Goal: Task Accomplishment & Management: Manage account settings

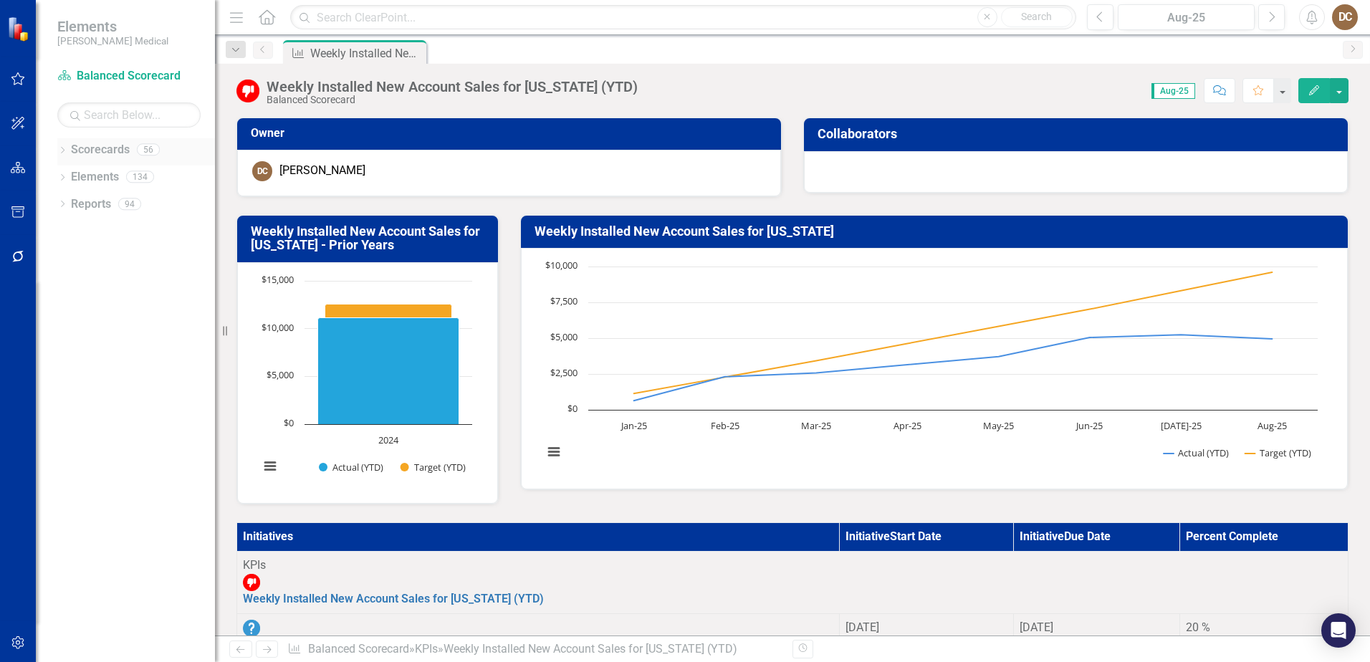
click at [62, 150] on icon "Dropdown" at bounding box center [62, 152] width 10 height 8
click at [54, 361] on div "Dropdown" at bounding box center [48, 367] width 11 height 12
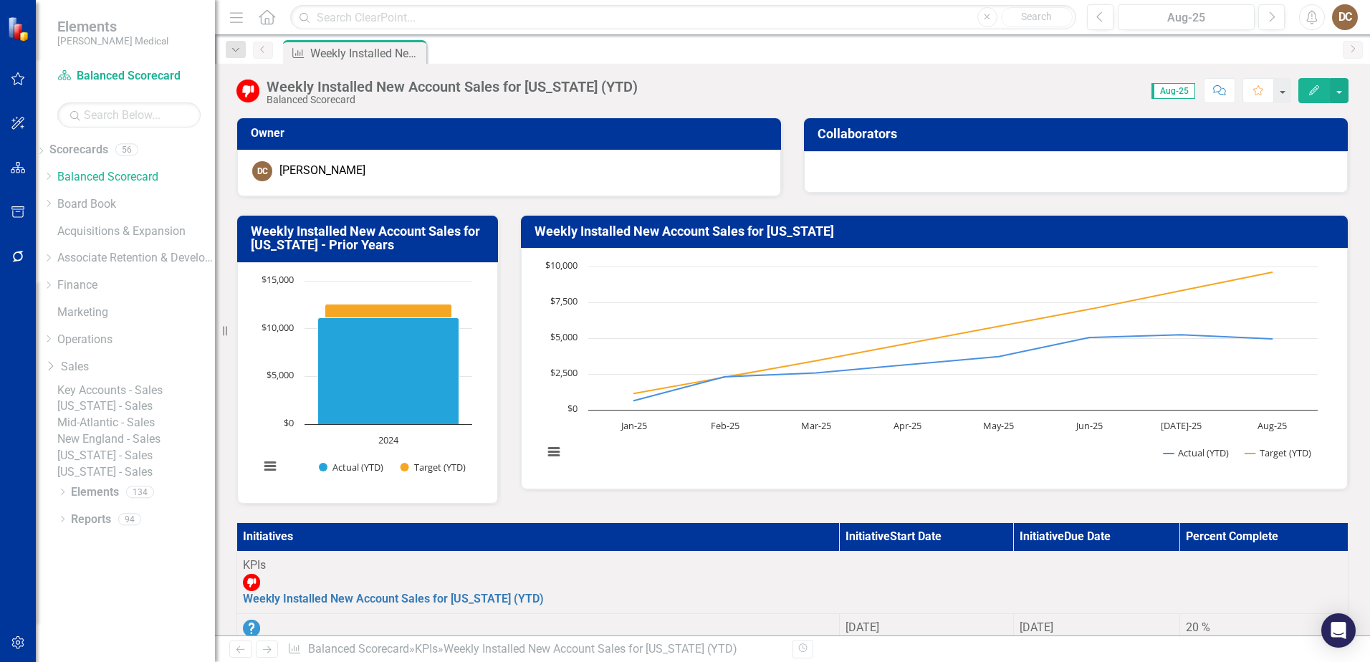
click at [127, 388] on link "Key Accounts - Sales" at bounding box center [136, 391] width 158 height 16
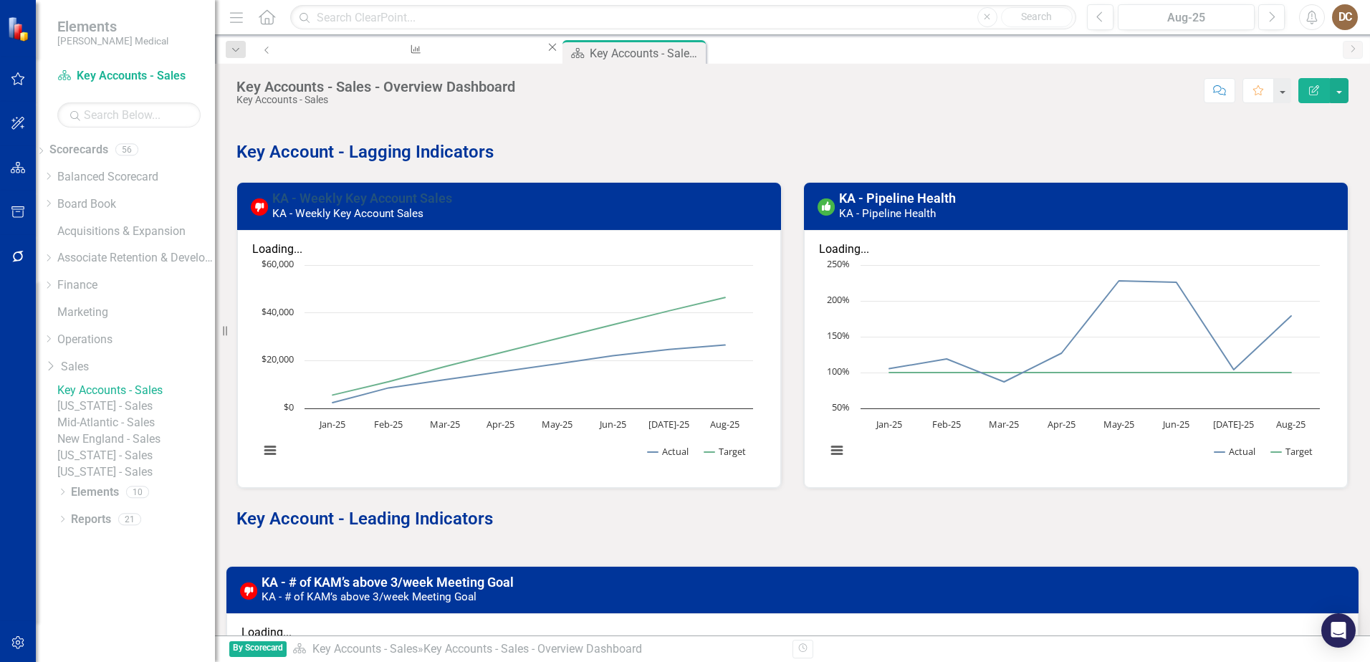
click at [422, 203] on link "KA - Weekly Key Account Sales" at bounding box center [362, 198] width 180 height 15
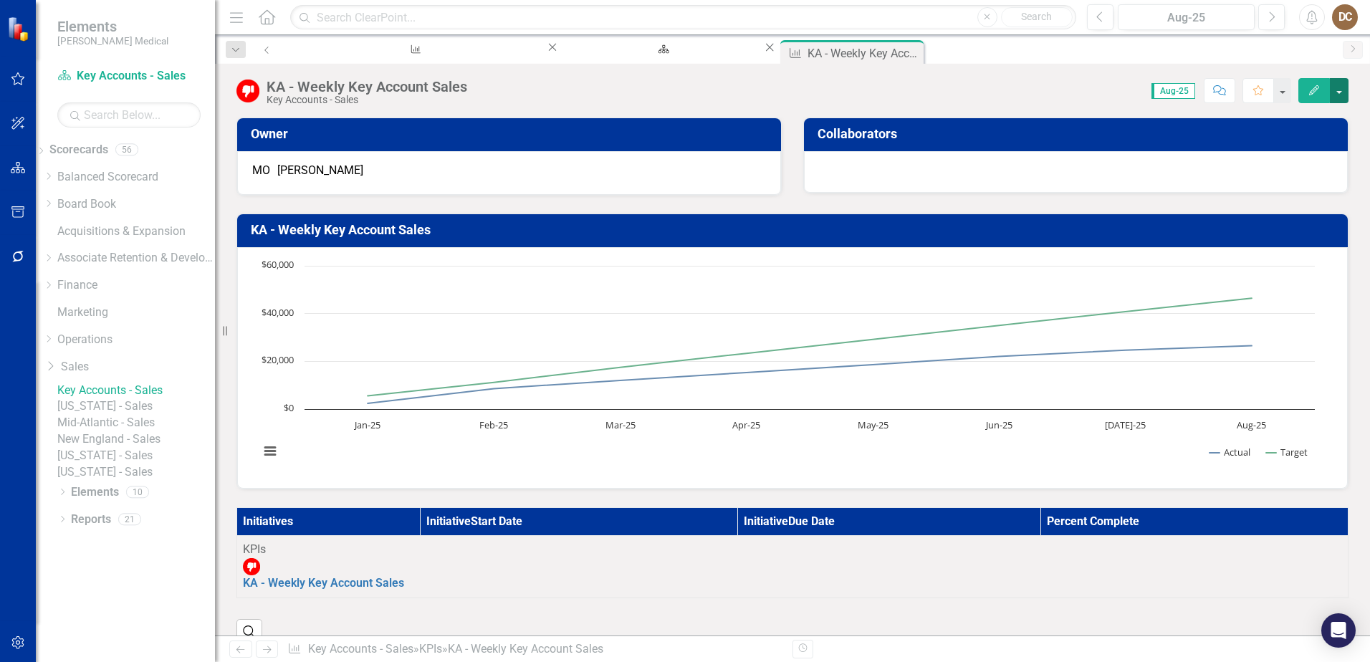
click at [1342, 87] on button "button" at bounding box center [1338, 90] width 19 height 25
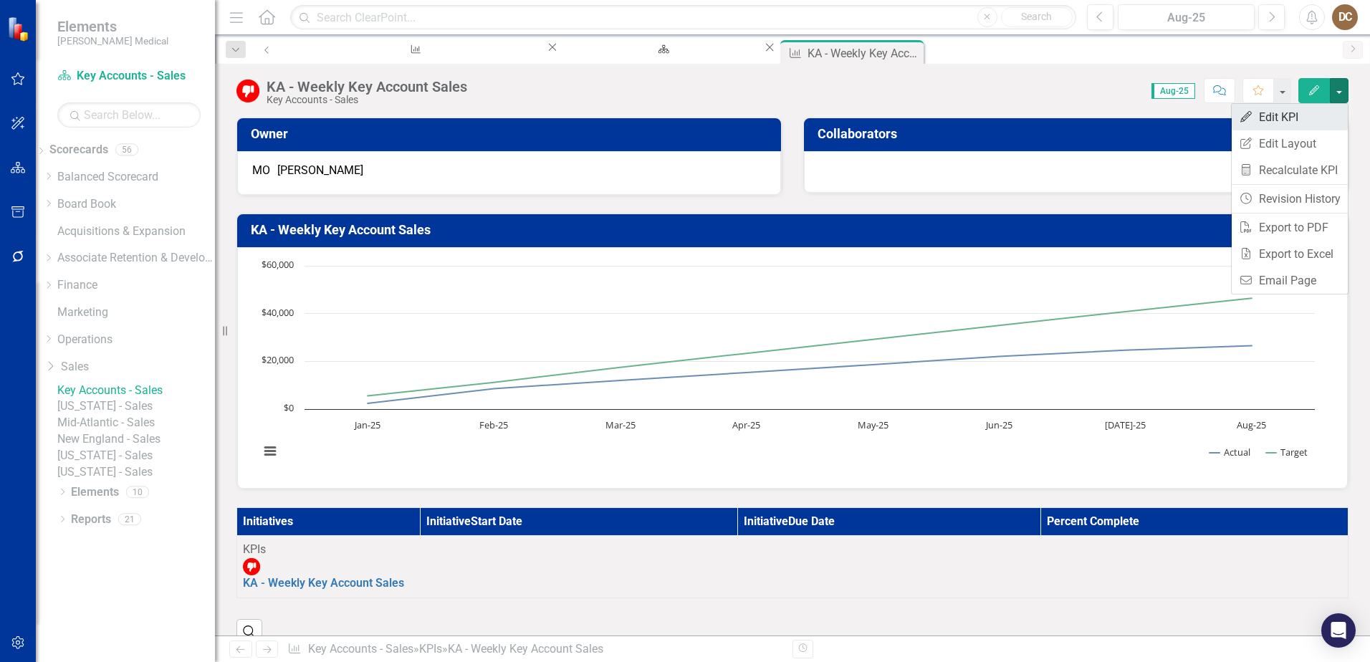
click at [1296, 119] on link "Edit Edit KPI" at bounding box center [1289, 117] width 116 height 27
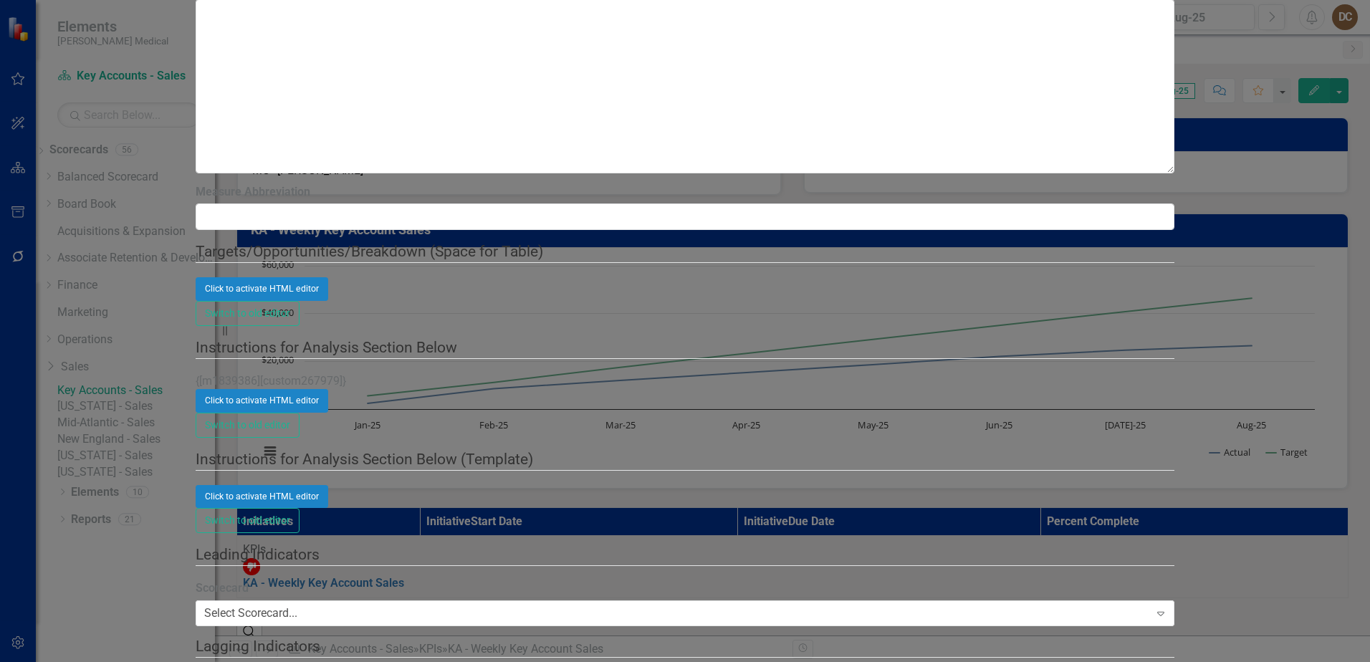
type input "KA - Weekly Installed Key Account Sales"
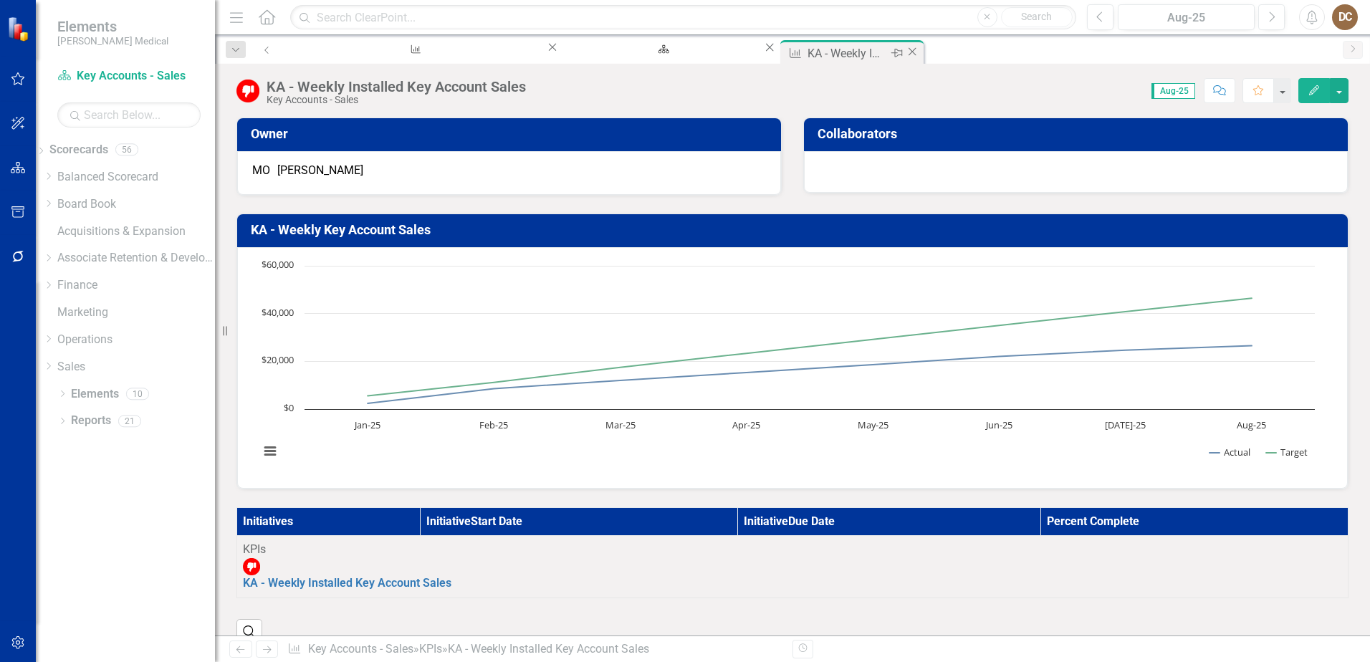
click at [905, 52] on icon "Close" at bounding box center [912, 51] width 14 height 11
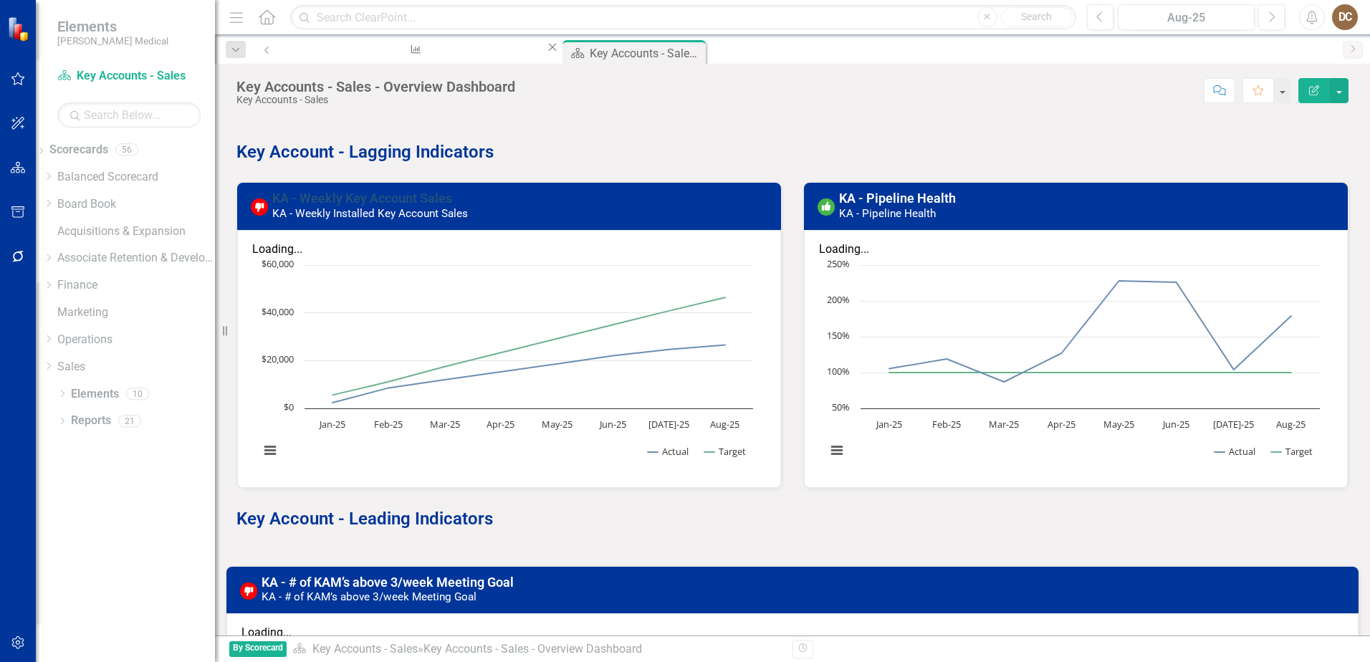
click at [408, 198] on link "KA - Weekly Key Account Sales" at bounding box center [362, 198] width 180 height 15
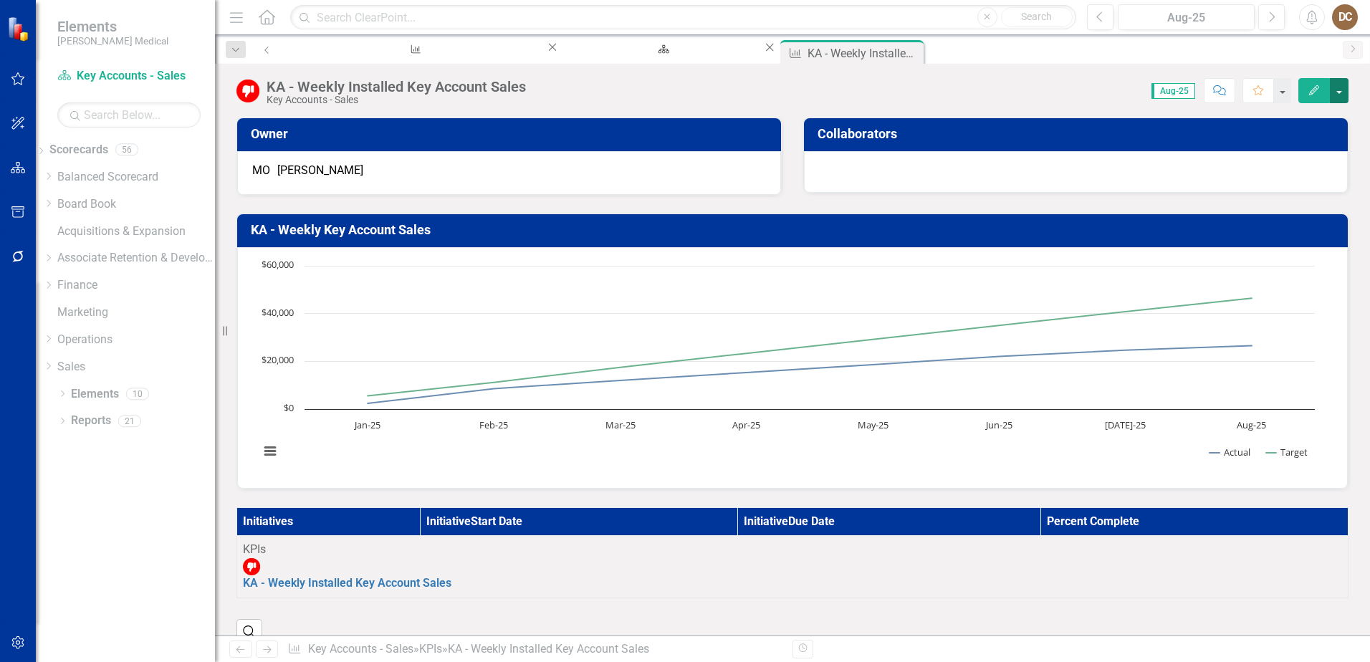
click at [1339, 90] on button "button" at bounding box center [1338, 90] width 19 height 25
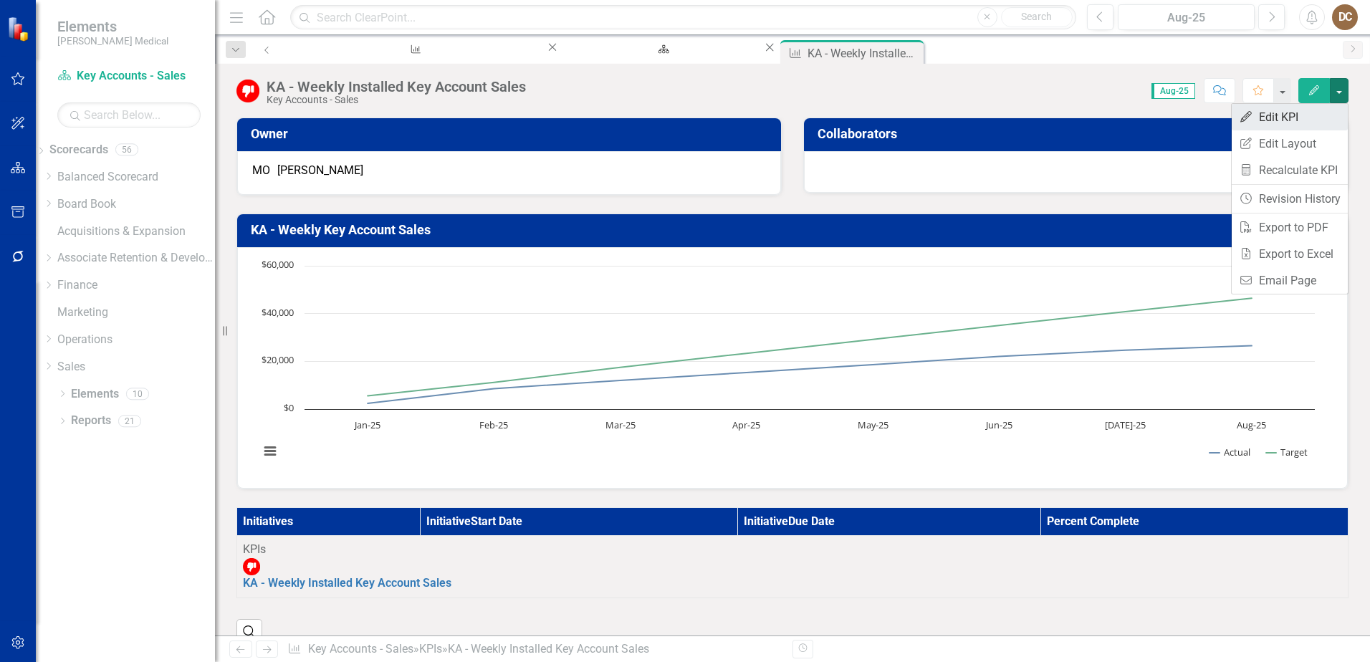
click at [1284, 116] on link "Edit Edit KPI" at bounding box center [1289, 117] width 116 height 27
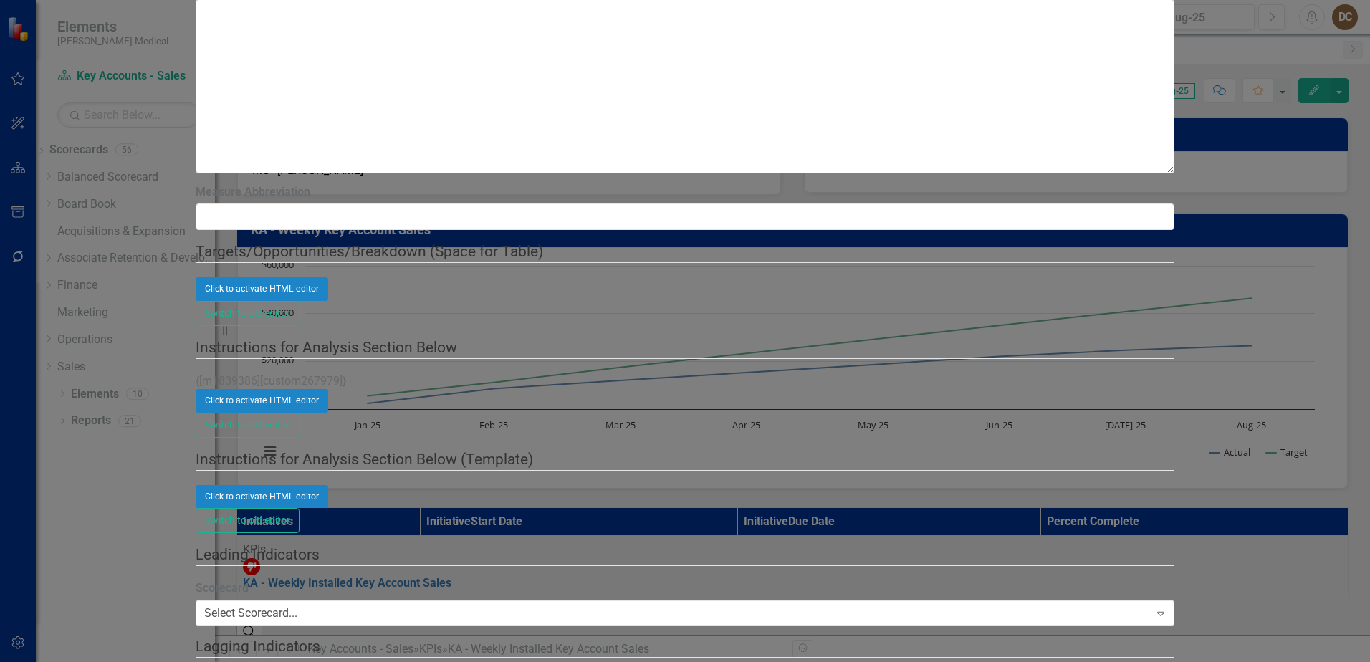
drag, startPoint x: 1309, startPoint y: 641, endPoint x: 860, endPoint y: 6, distance: 778.1
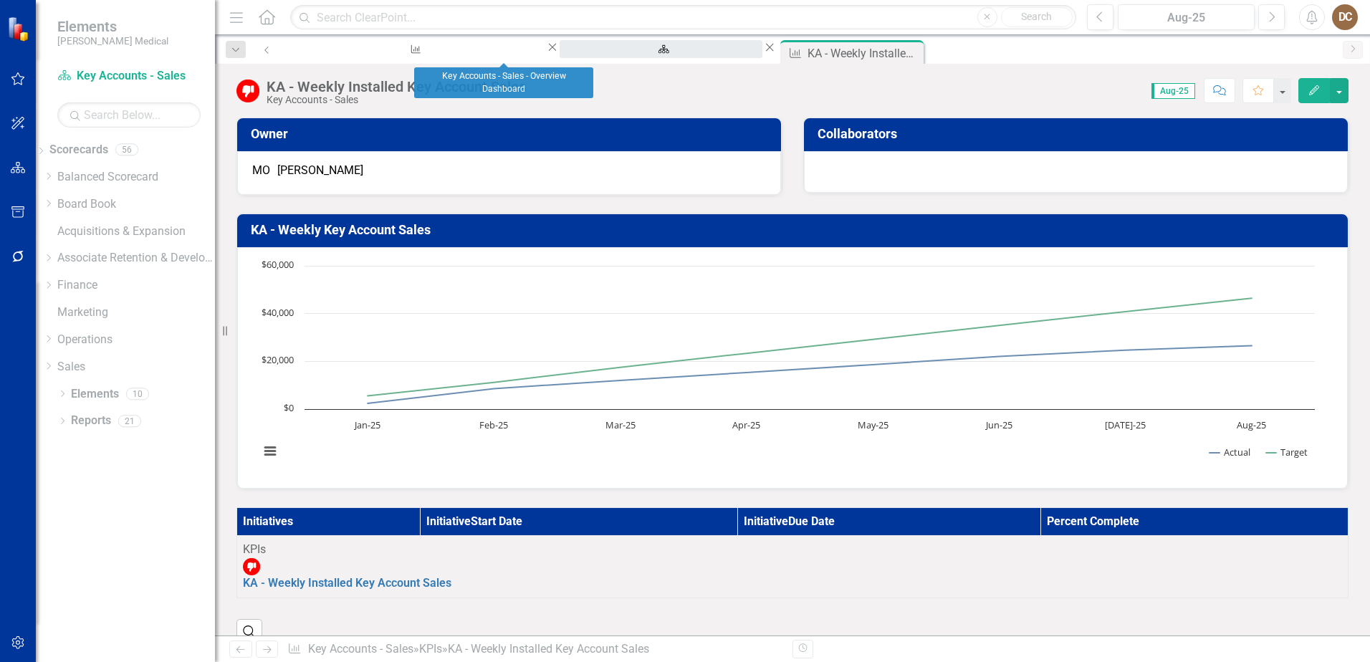
click at [572, 54] on div "Key Accounts - Sales - Overview Dashboard" at bounding box center [660, 63] width 177 height 18
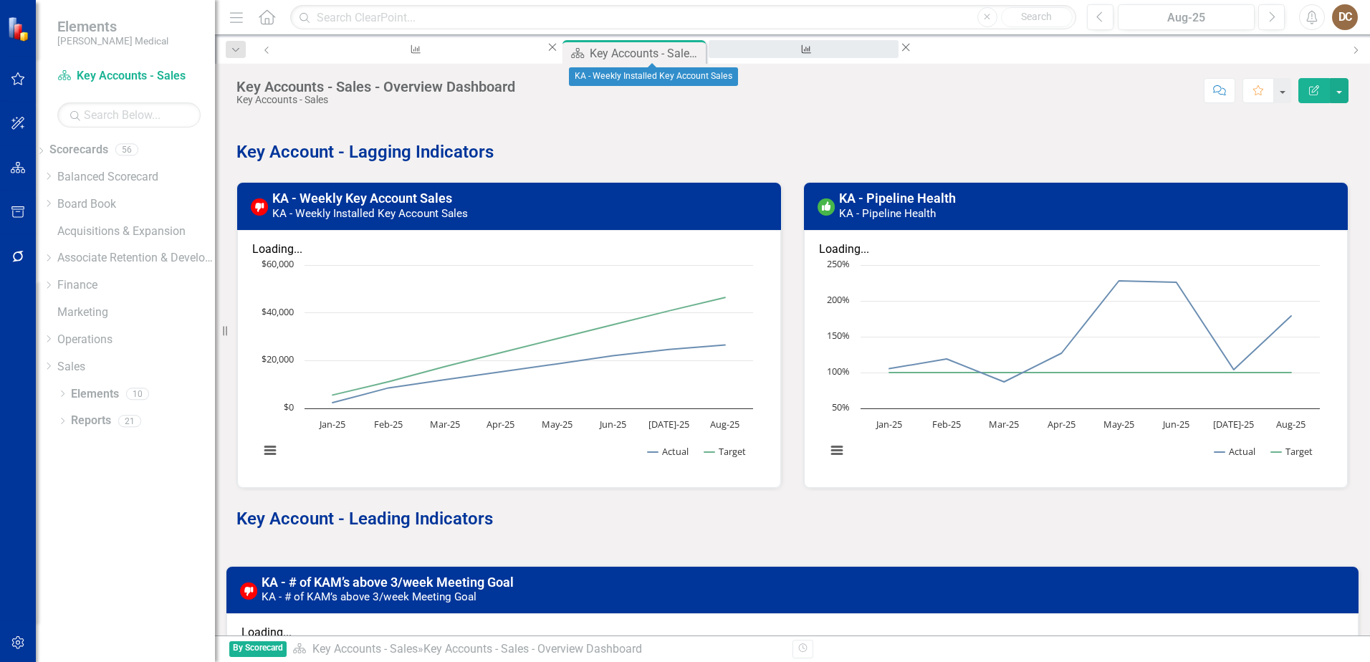
click at [721, 54] on div "KA - Weekly Installed Key Account Sales" at bounding box center [803, 63] width 164 height 18
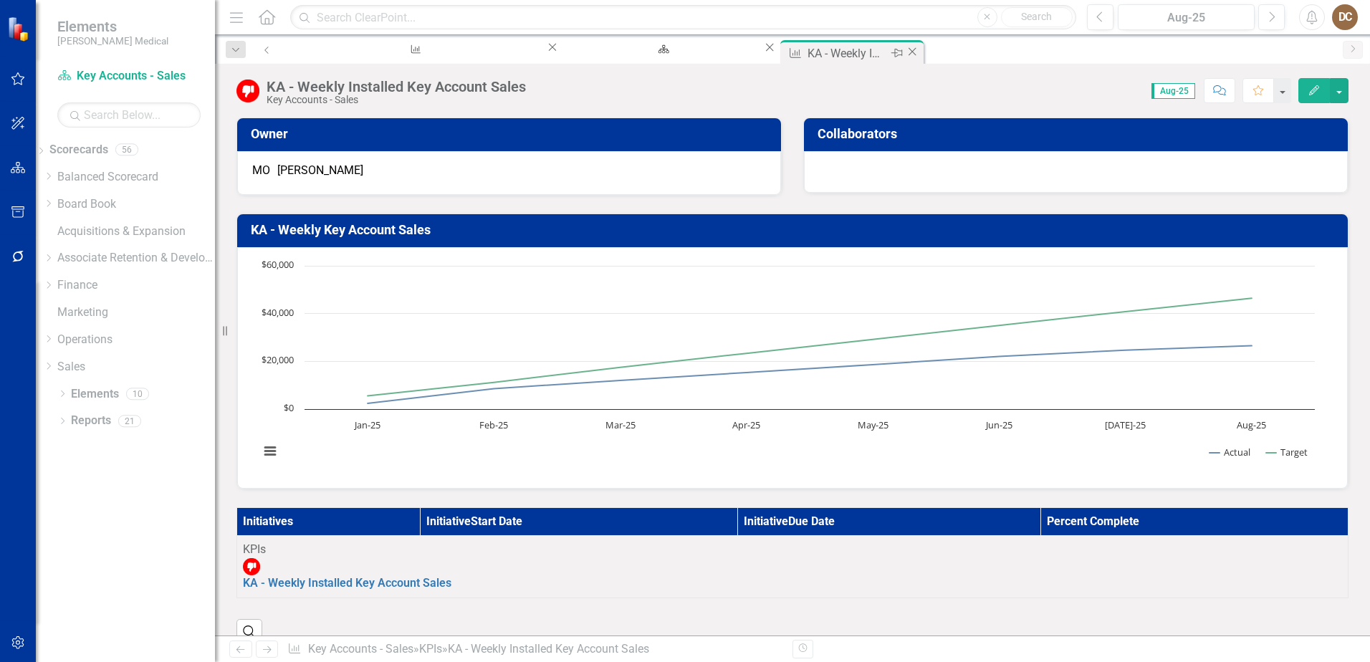
click at [905, 49] on icon "Close" at bounding box center [912, 51] width 14 height 11
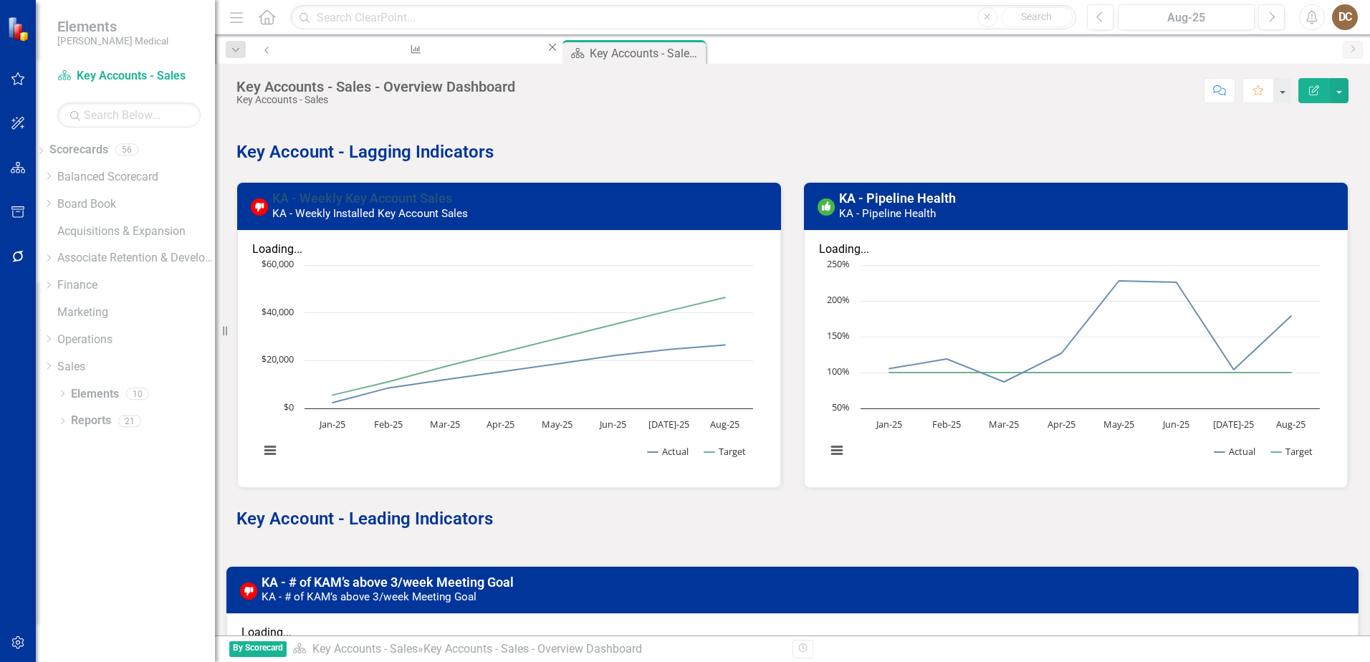
click at [392, 191] on link "KA - Weekly Key Account Sales" at bounding box center [362, 198] width 180 height 15
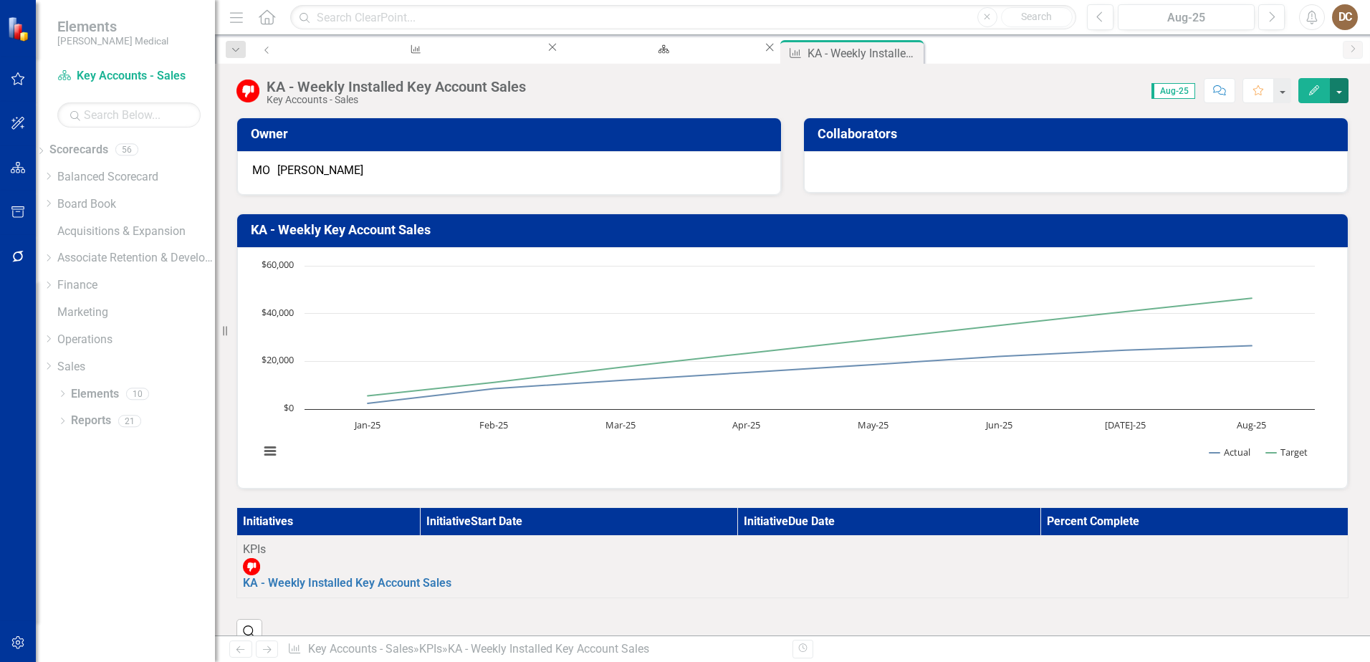
click at [1342, 87] on button "button" at bounding box center [1338, 90] width 19 height 25
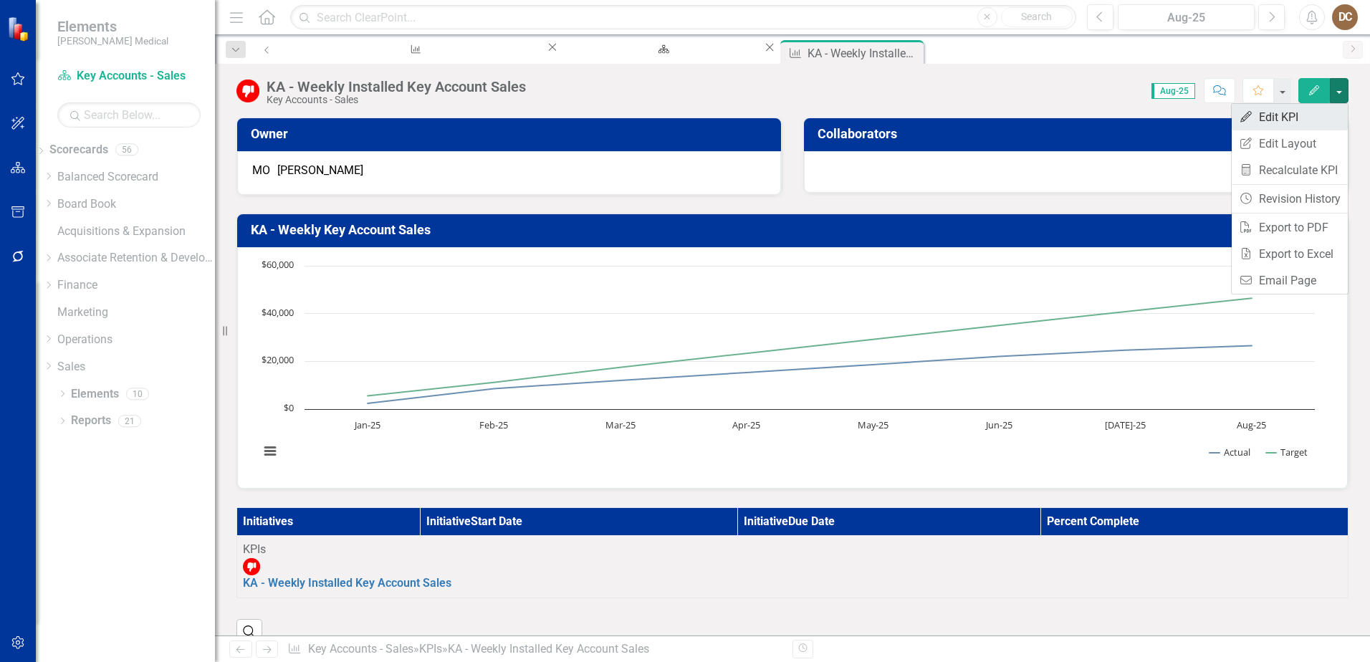
click at [1289, 115] on link "Edit Edit KPI" at bounding box center [1289, 117] width 116 height 27
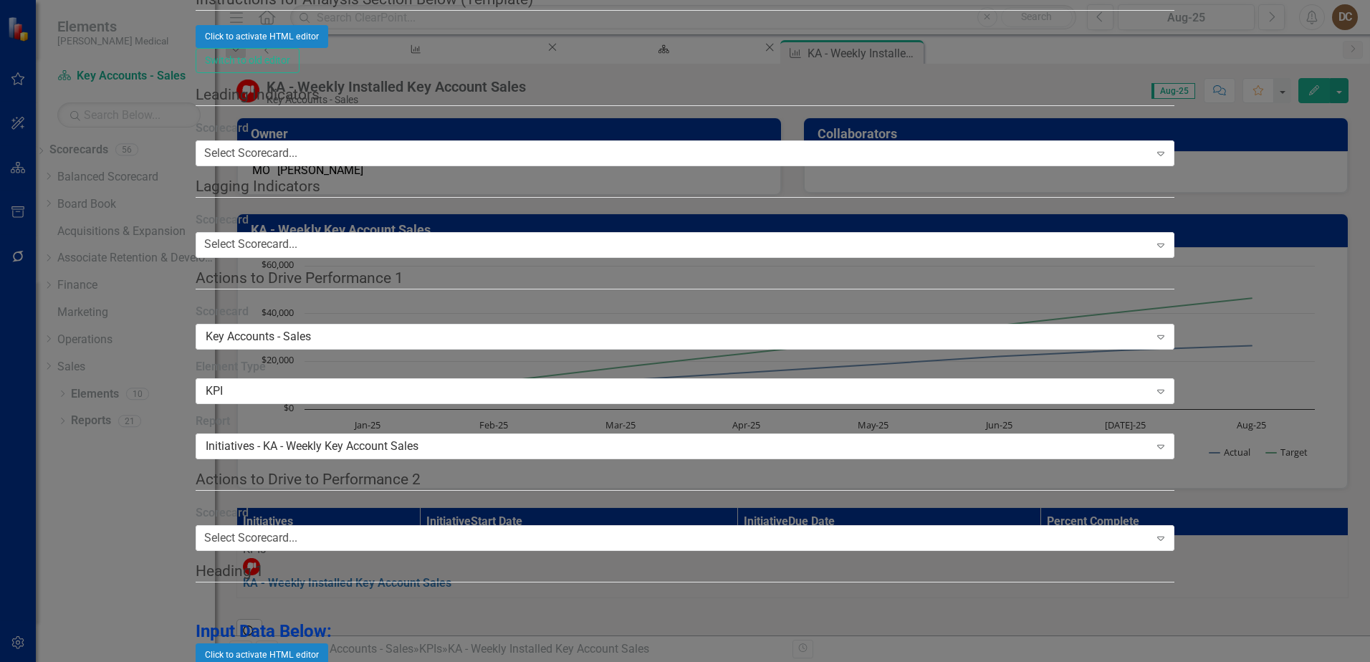
click at [1281, 120] on link "Edit Edit Chart" at bounding box center [1286, 126] width 113 height 27
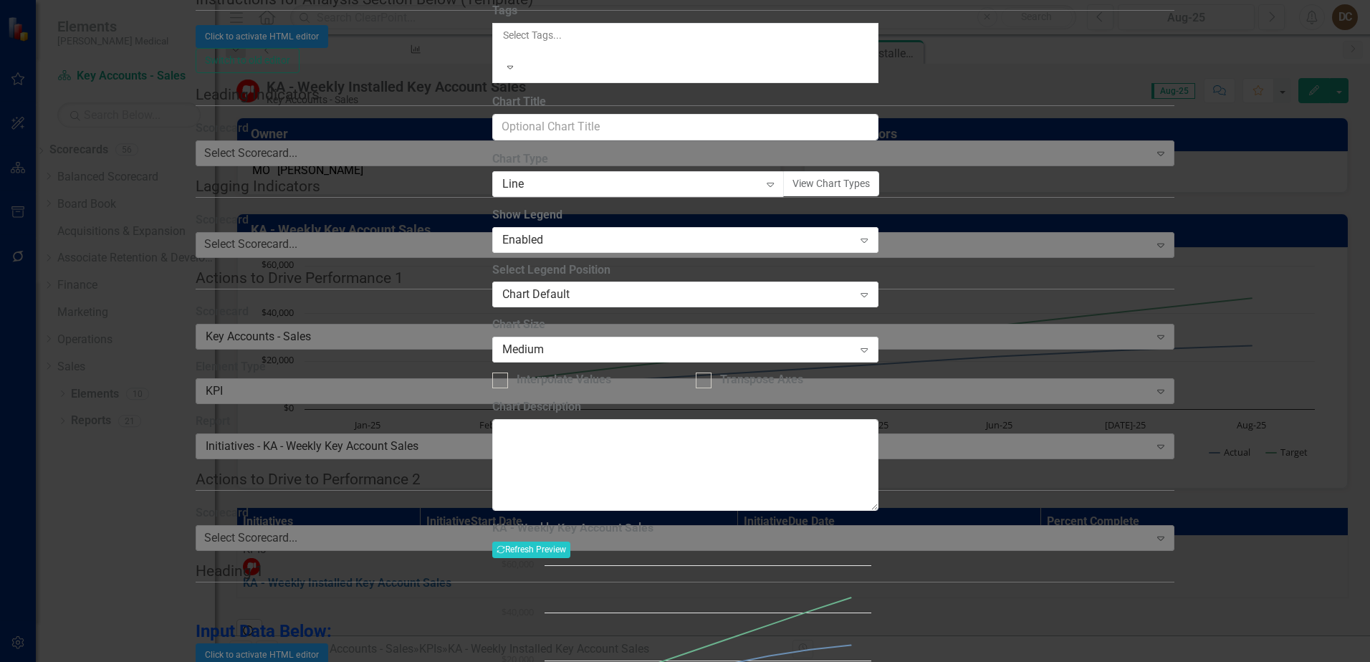
type input "KA - Weekly Installed Key Account Sales"
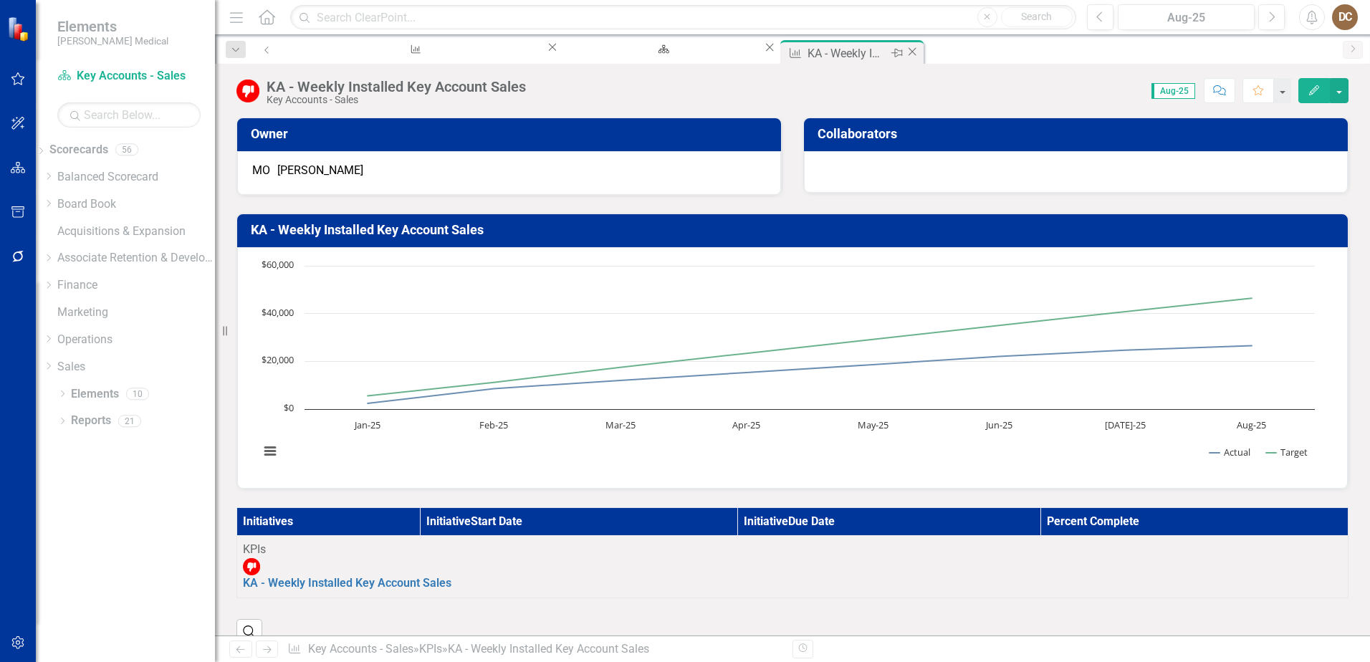
click at [905, 52] on icon "Close" at bounding box center [912, 51] width 14 height 11
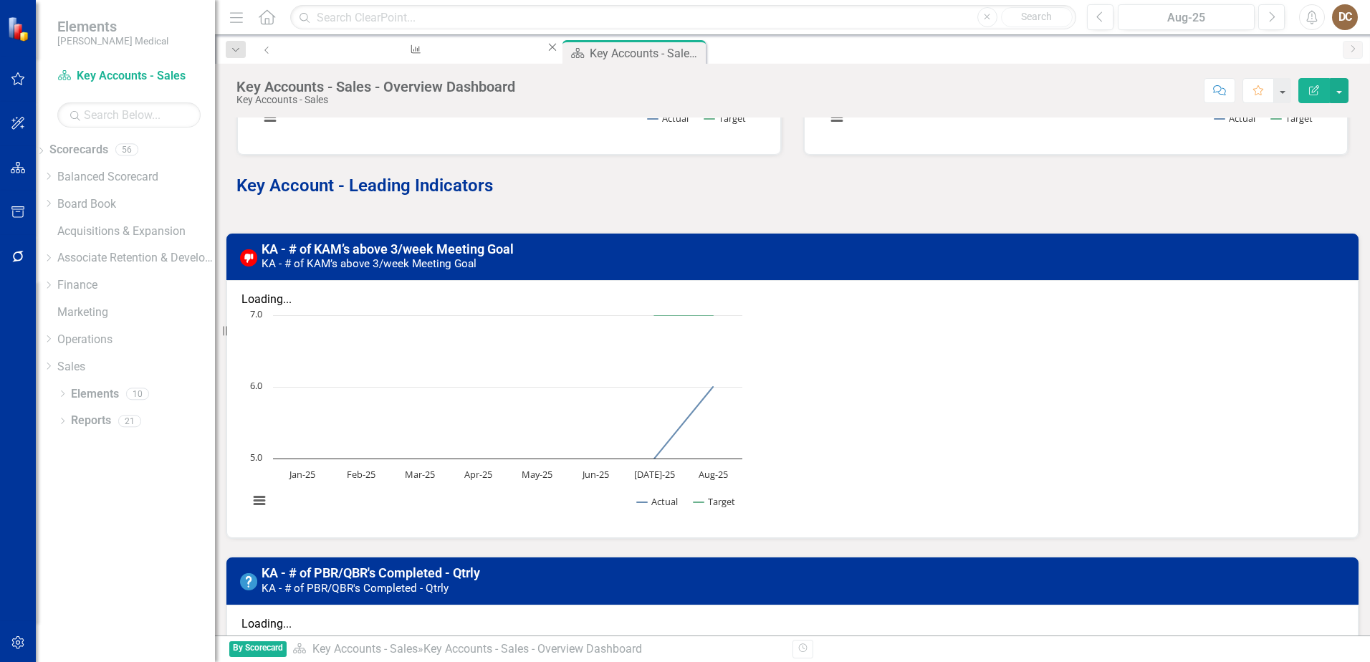
scroll to position [358, 0]
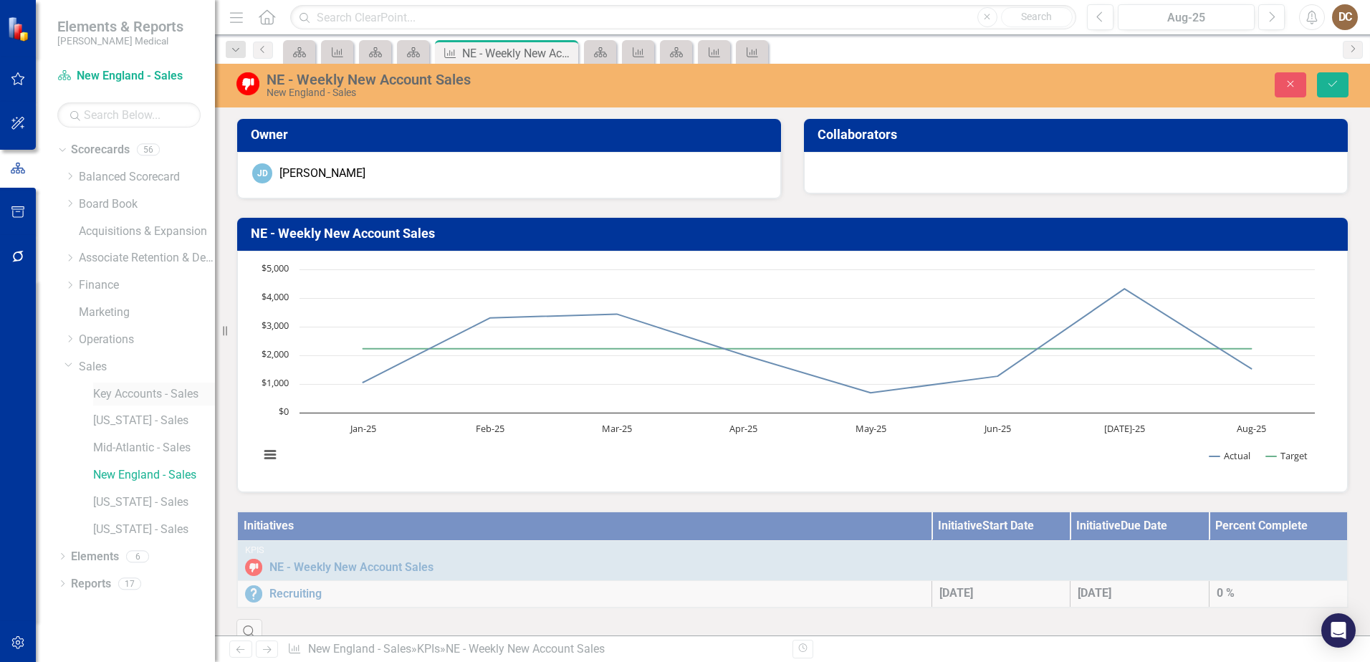
click at [120, 388] on link "Key Accounts - Sales" at bounding box center [154, 394] width 122 height 16
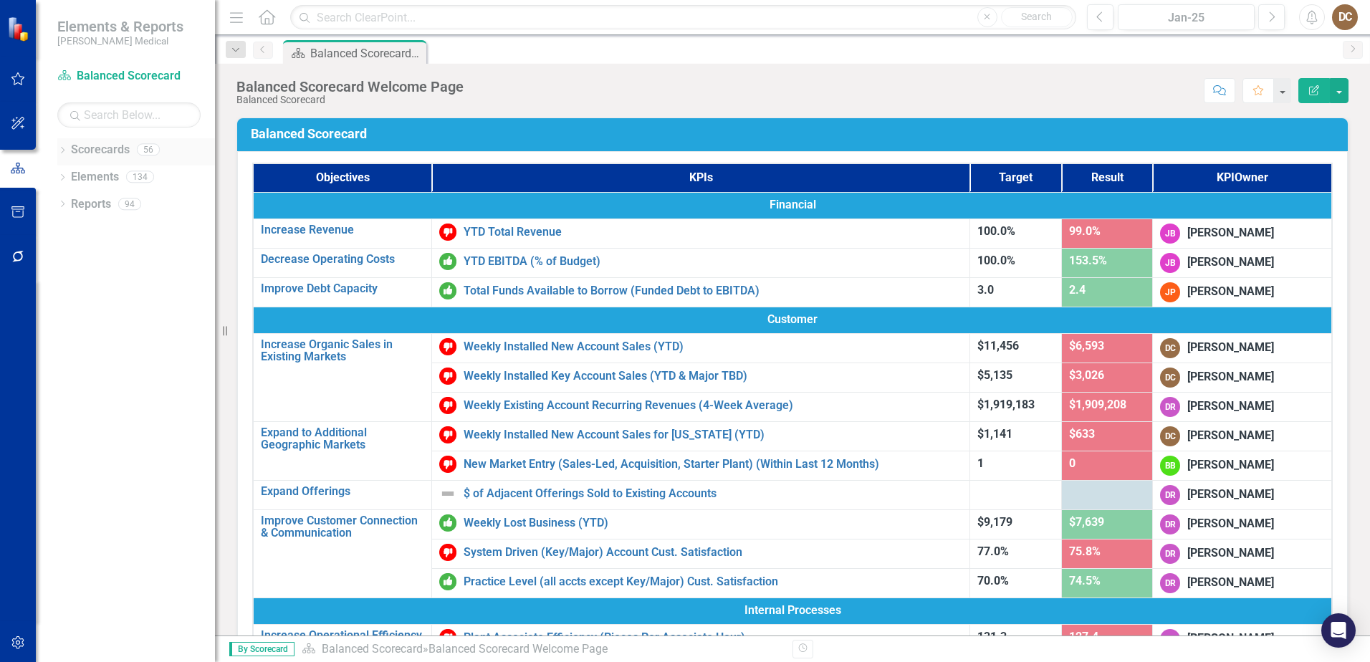
click at [62, 148] on icon "Dropdown" at bounding box center [62, 152] width 10 height 8
click at [72, 368] on icon "Dropdown" at bounding box center [69, 366] width 11 height 9
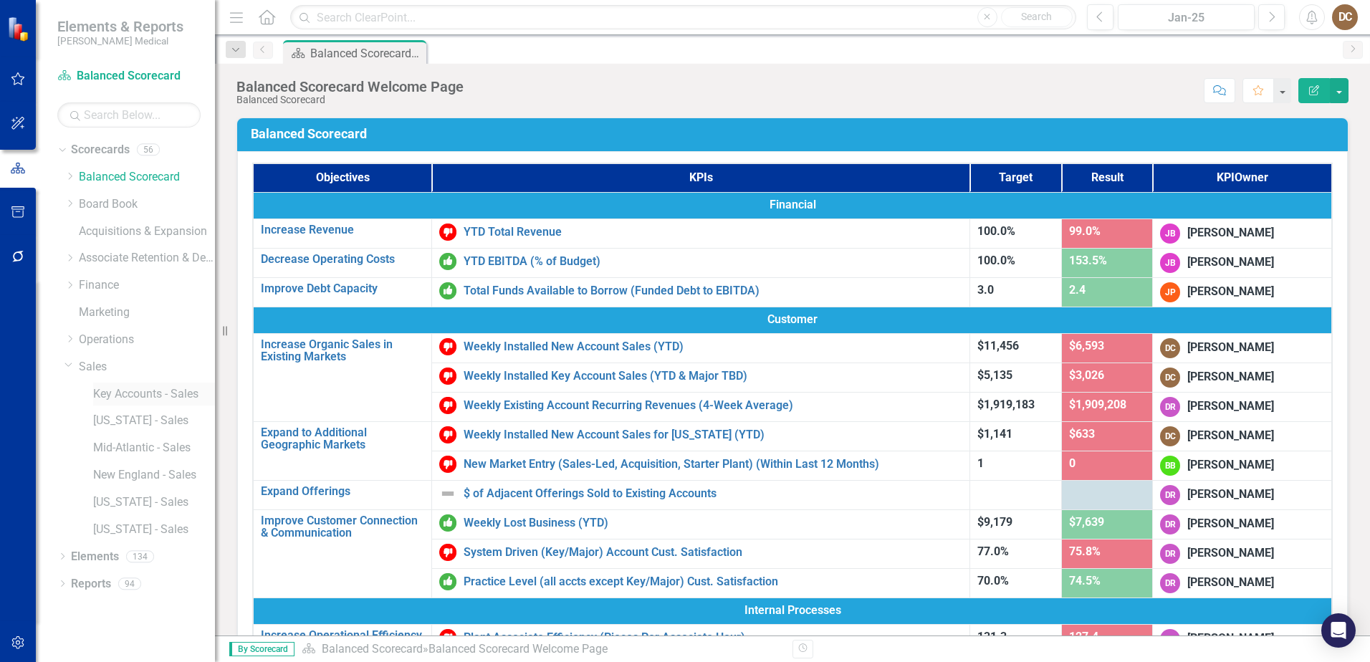
click at [110, 393] on link "Key Accounts - Sales" at bounding box center [154, 394] width 122 height 16
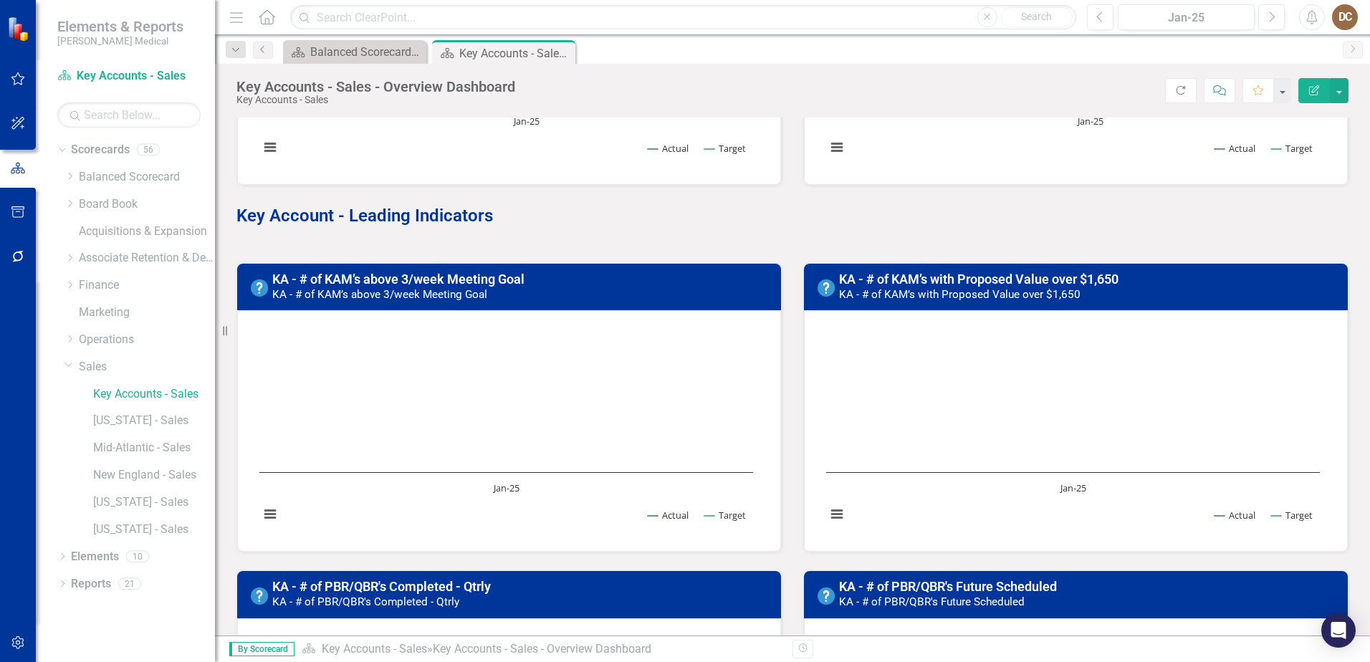
scroll to position [358, 0]
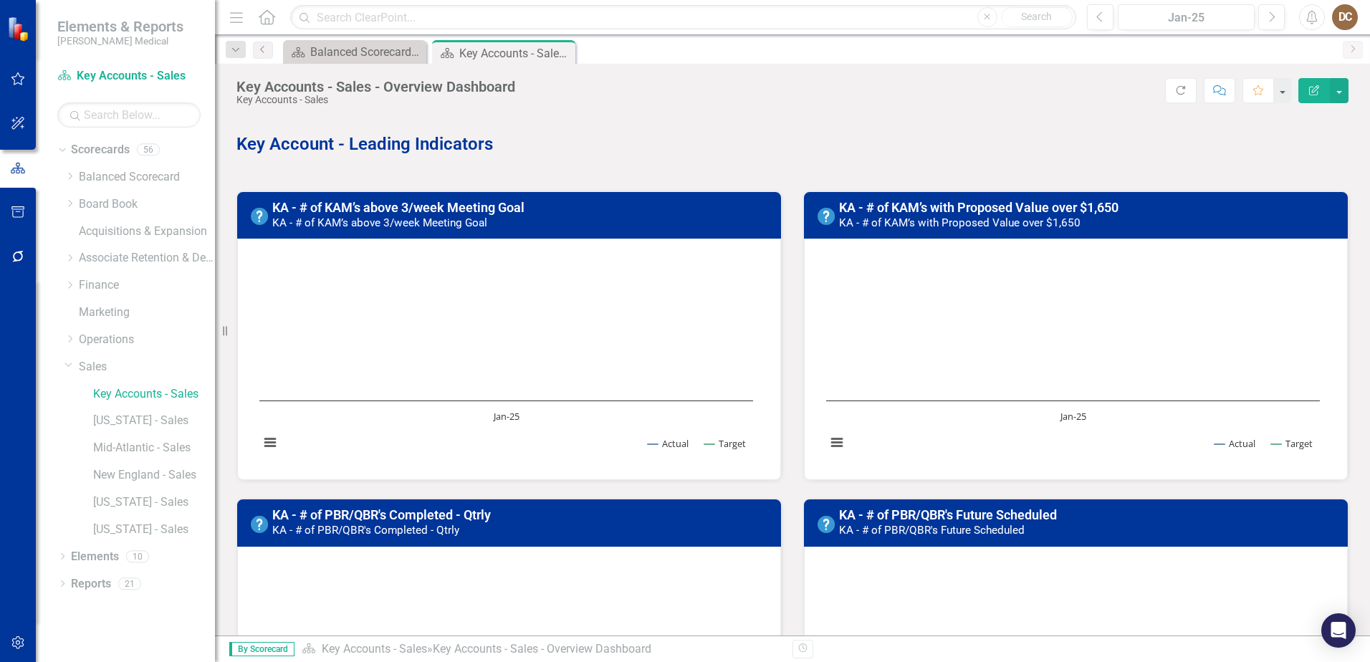
click at [590, 212] on h3 "KA - # of KAM’s above 3/week Meeting Goal KA - # of KAM’s above 3/week Meeting …" at bounding box center [522, 215] width 500 height 29
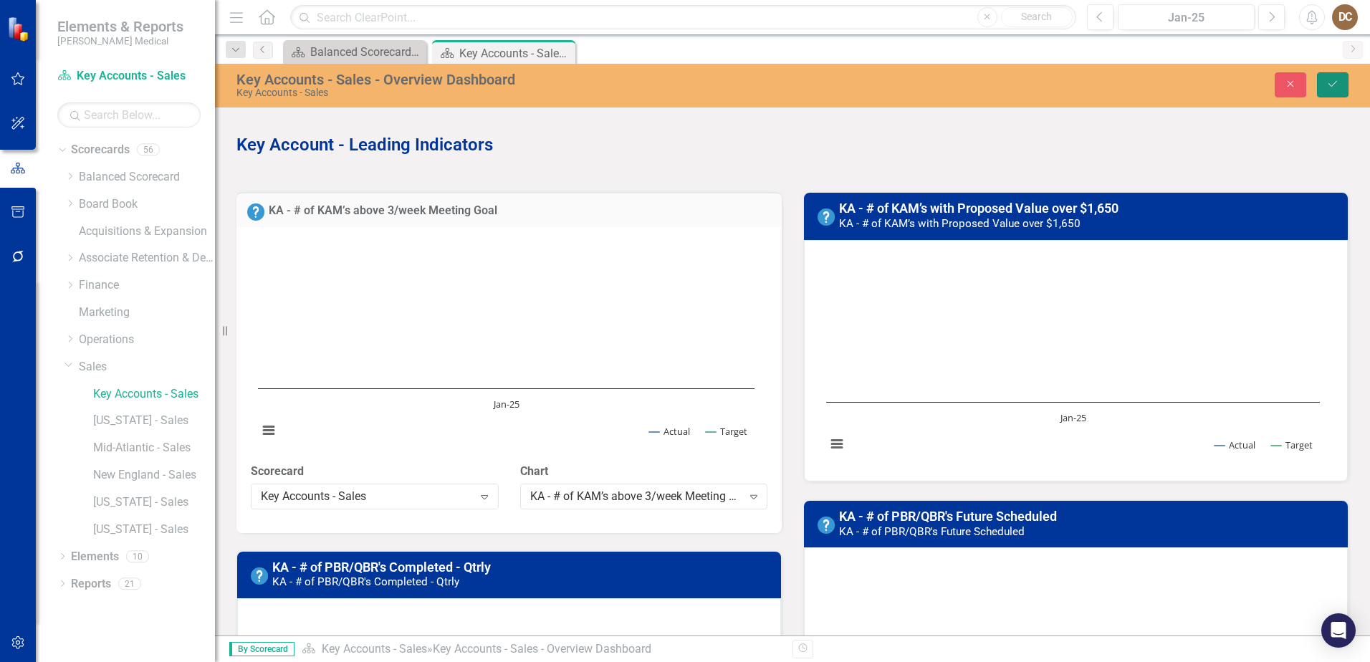
click at [1338, 84] on icon "Save" at bounding box center [1332, 84] width 13 height 10
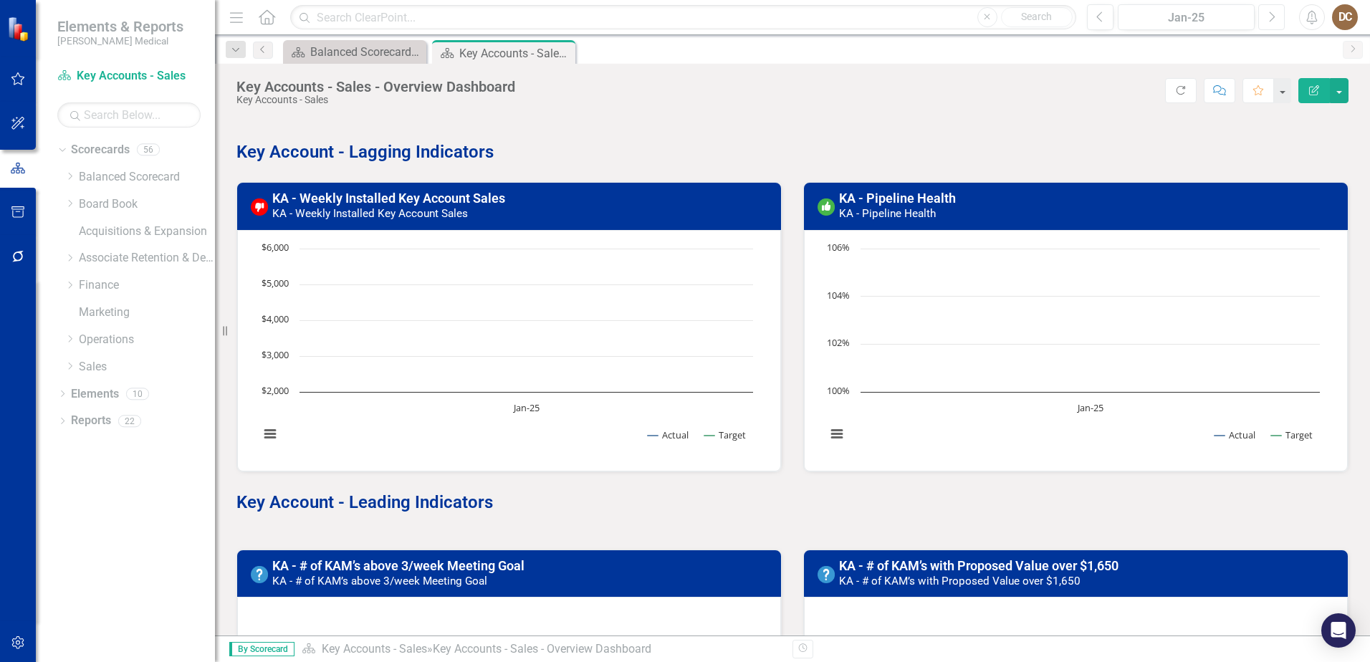
click at [1275, 15] on button "Next" at bounding box center [1271, 17] width 27 height 26
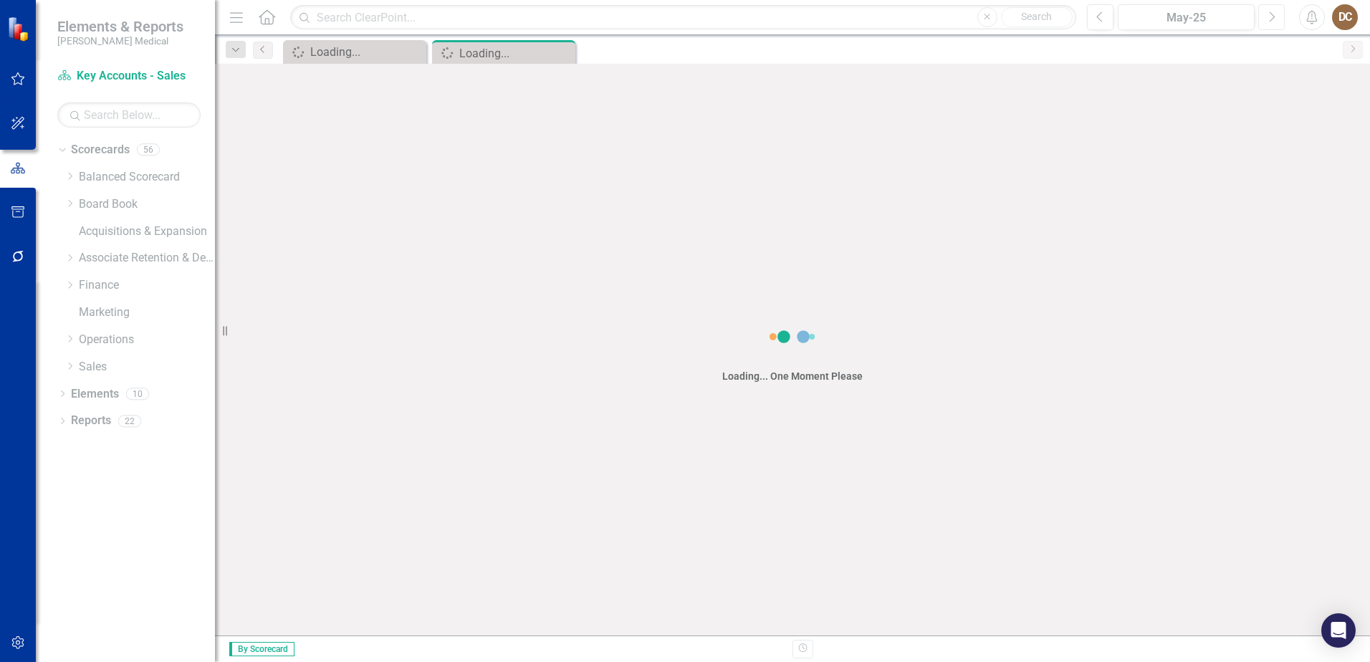
click at [1275, 15] on button "Next" at bounding box center [1271, 17] width 27 height 26
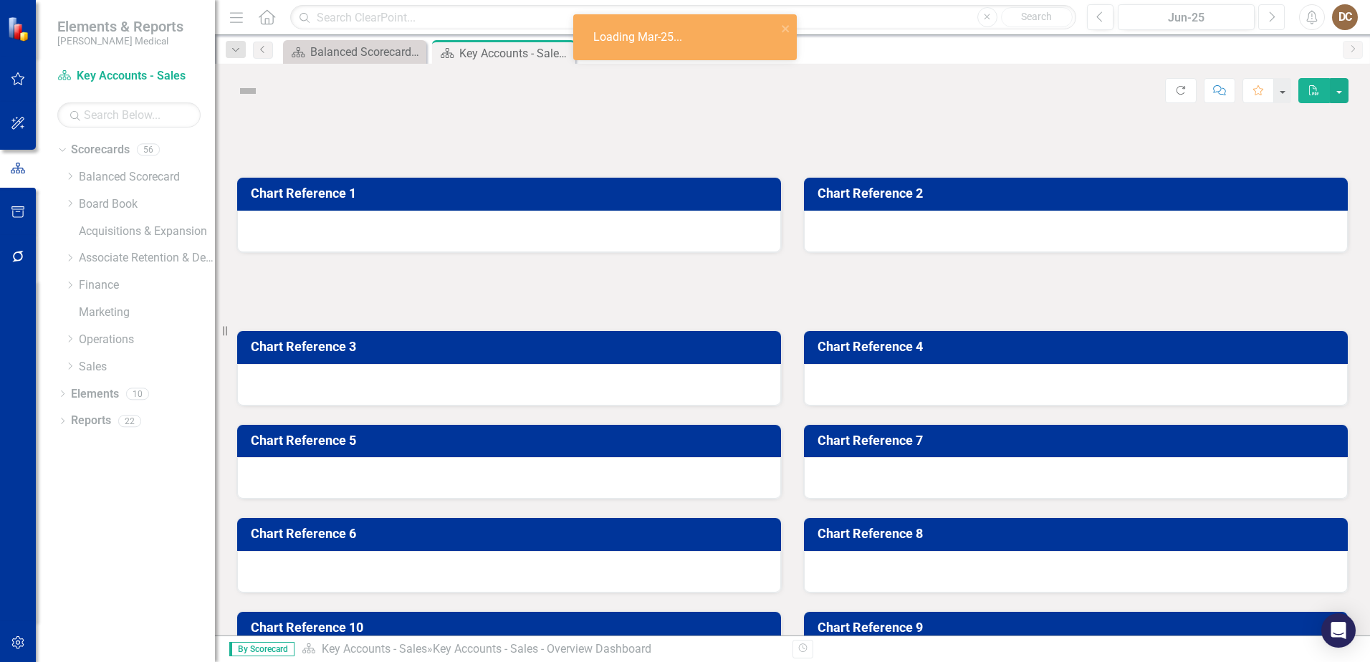
click at [1275, 15] on button "Next" at bounding box center [1271, 17] width 27 height 26
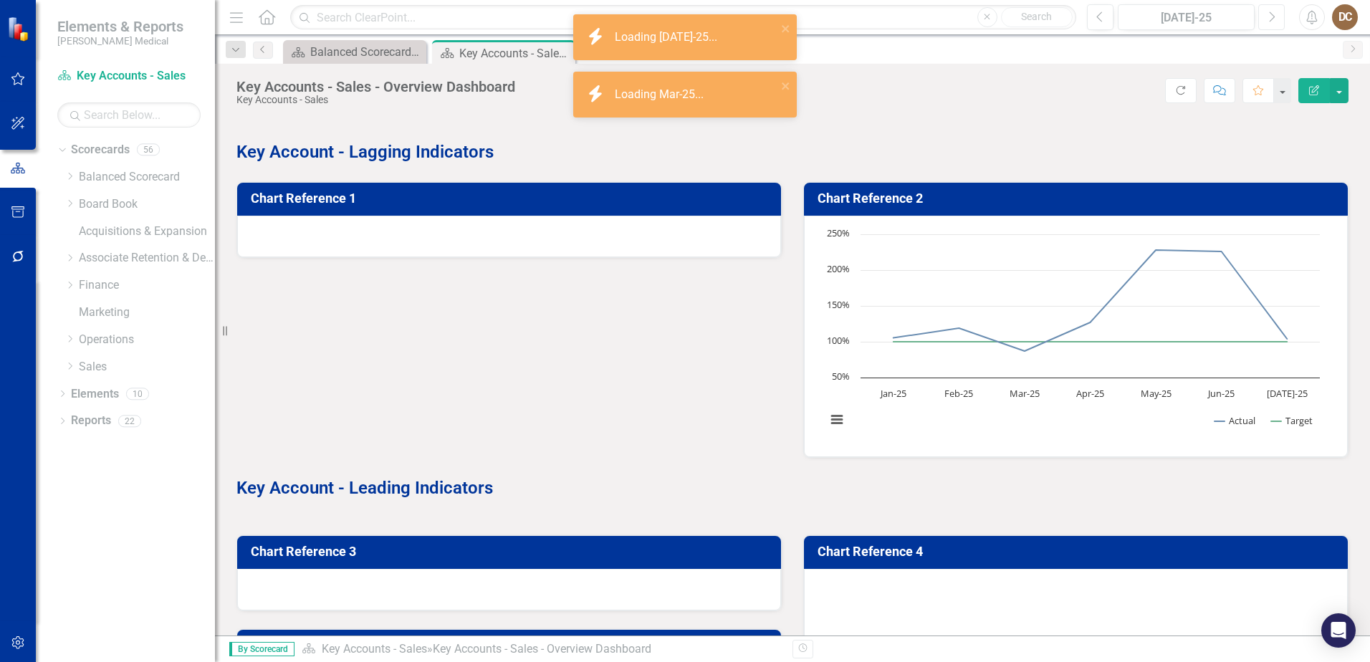
click at [1274, 17] on icon "Next" at bounding box center [1271, 17] width 8 height 13
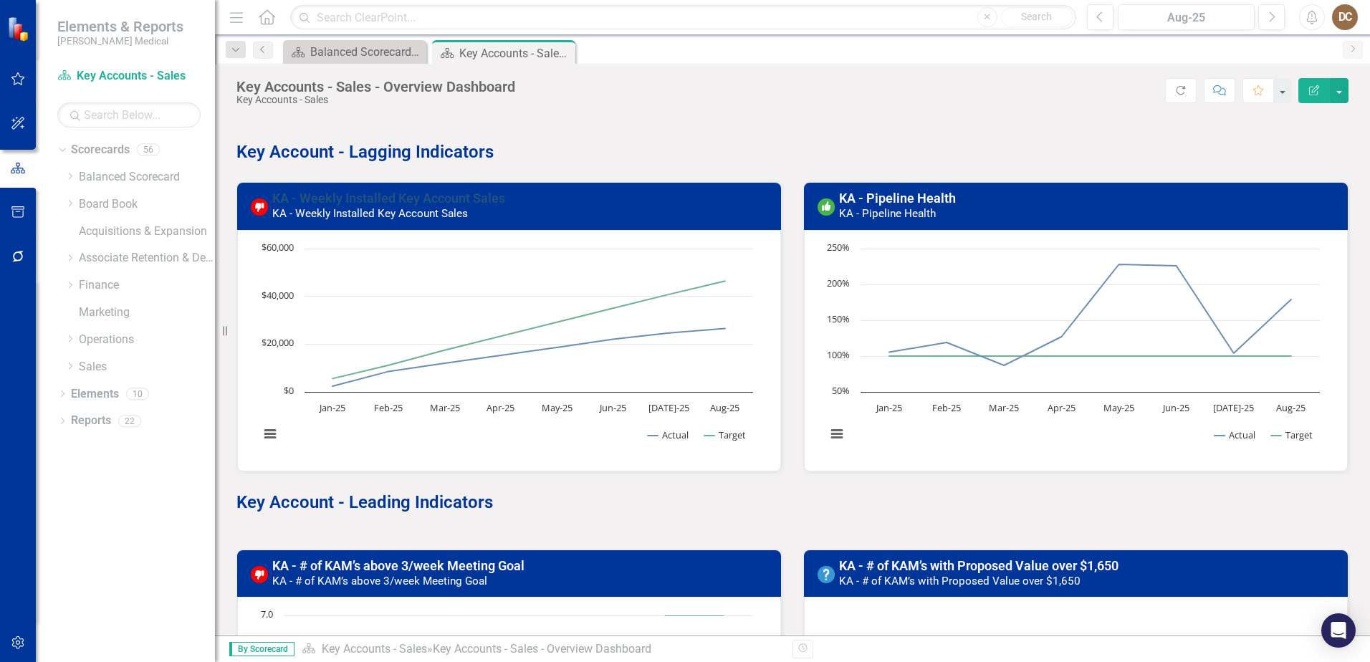
click at [391, 192] on link "KA - Weekly Installed Key Account Sales" at bounding box center [388, 198] width 233 height 15
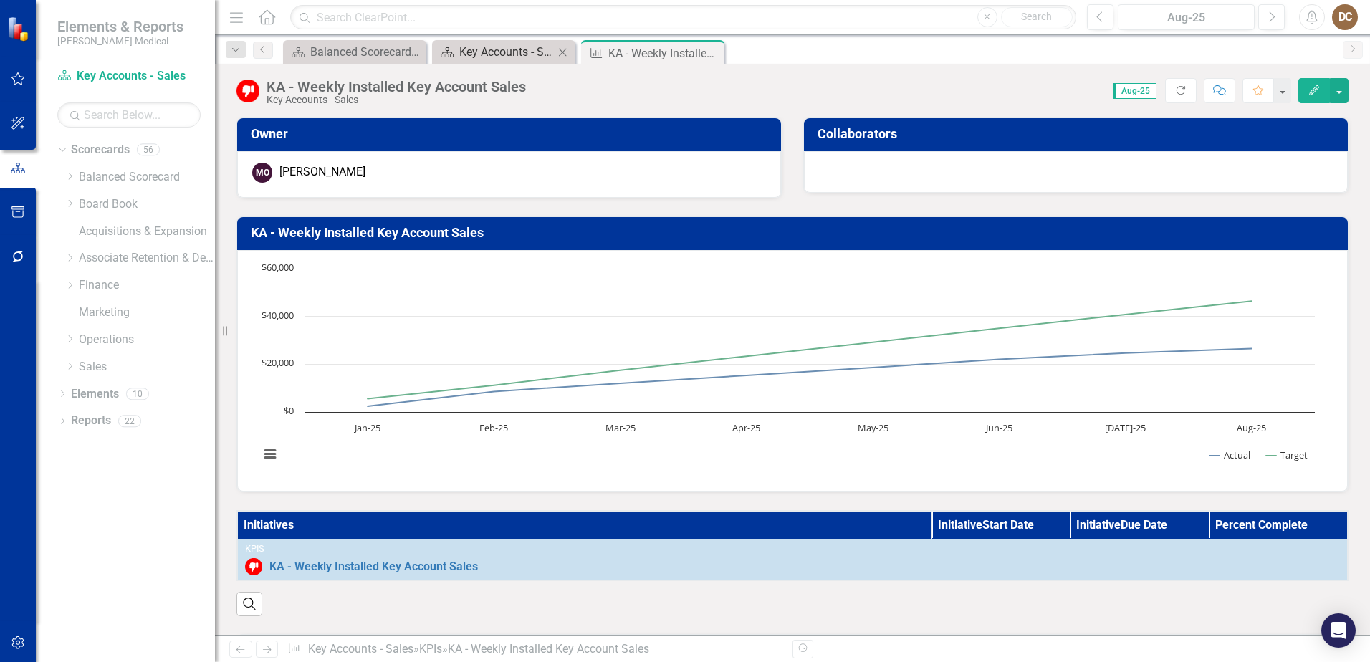
click at [518, 48] on div "Key Accounts - Sales - Overview Dashboard" at bounding box center [506, 52] width 95 height 18
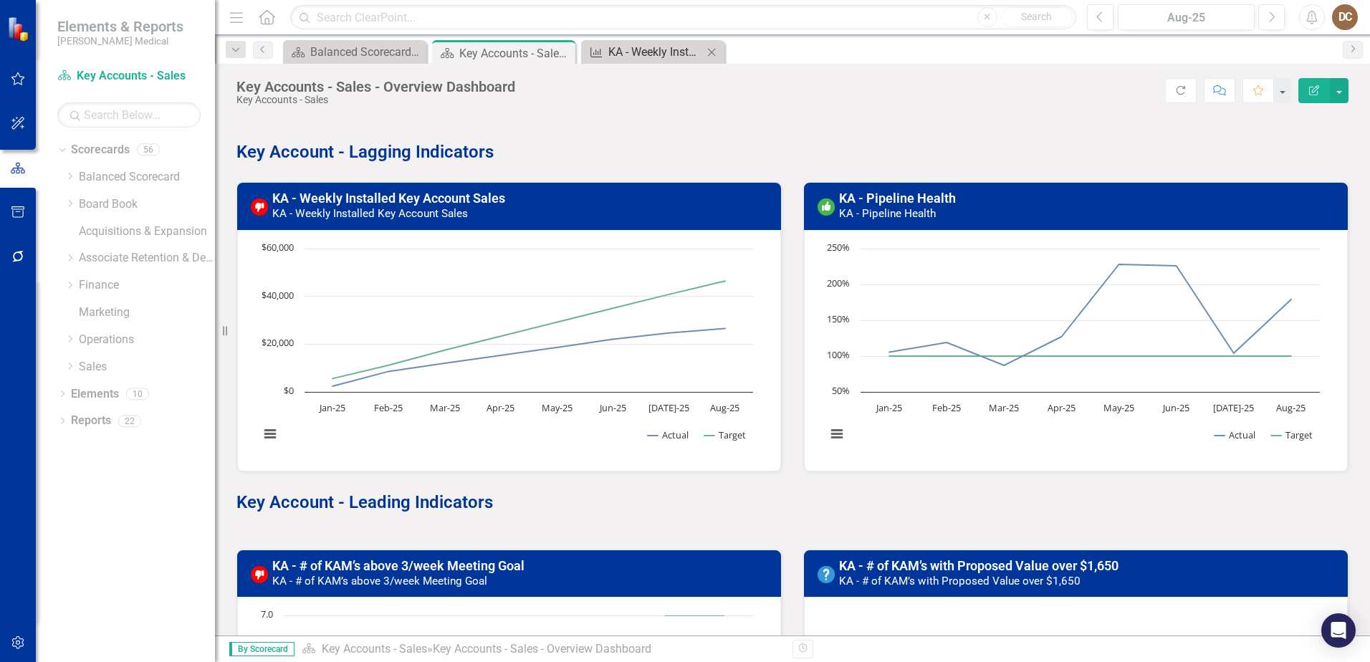
click at [623, 57] on div "KA - Weekly Installed Key Account Sales" at bounding box center [655, 52] width 95 height 18
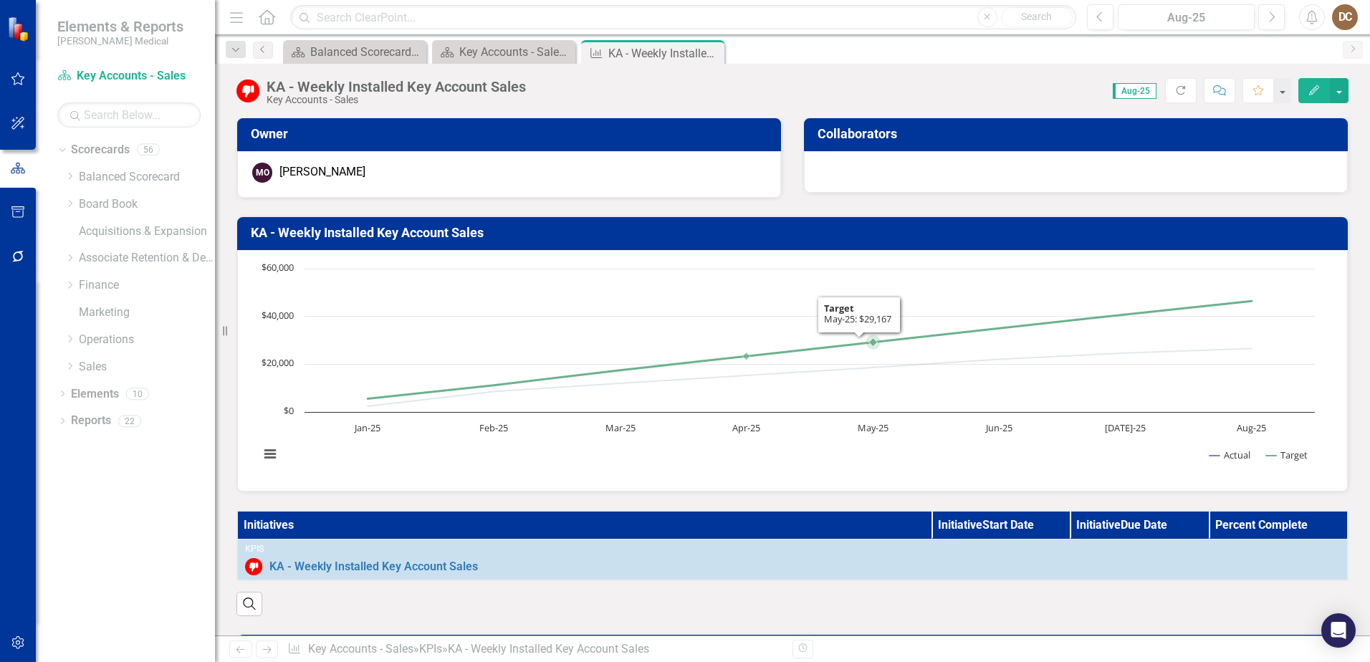
scroll to position [287, 0]
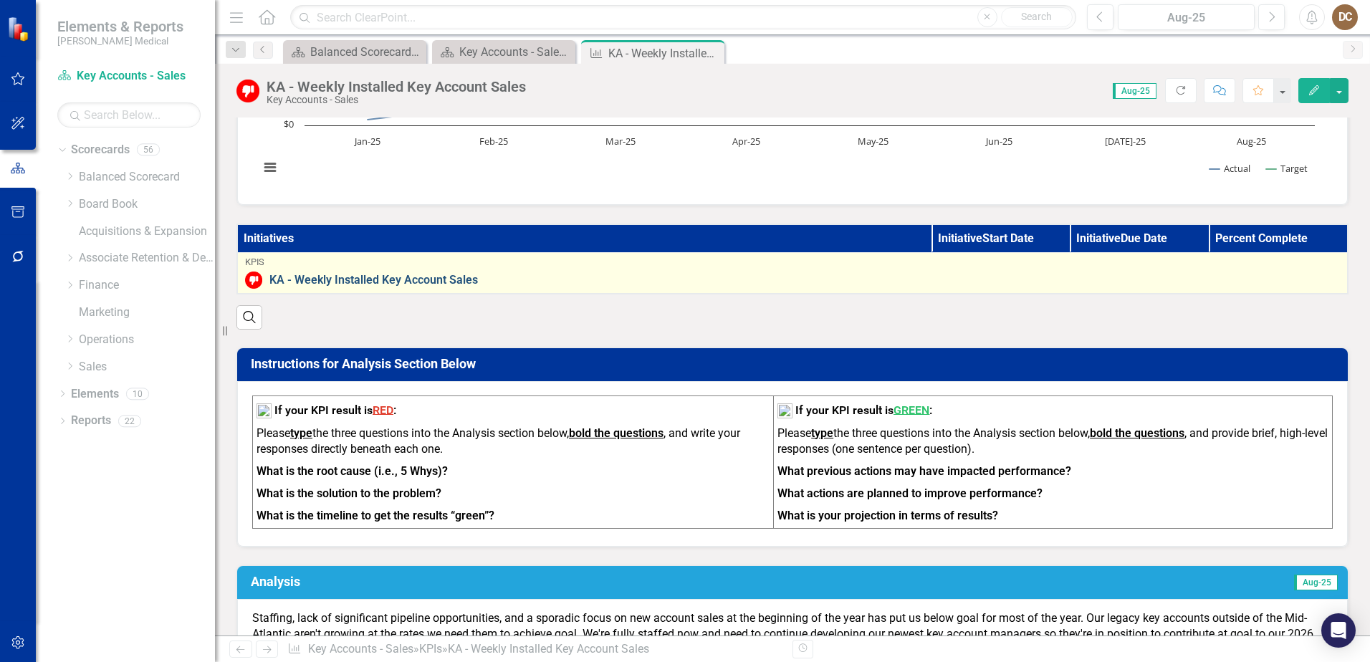
click at [809, 283] on link "KA - Weekly Installed Key Account Sales" at bounding box center [804, 280] width 1070 height 13
click at [600, 279] on link "KA - Weekly Installed Key Account Sales" at bounding box center [804, 280] width 1070 height 13
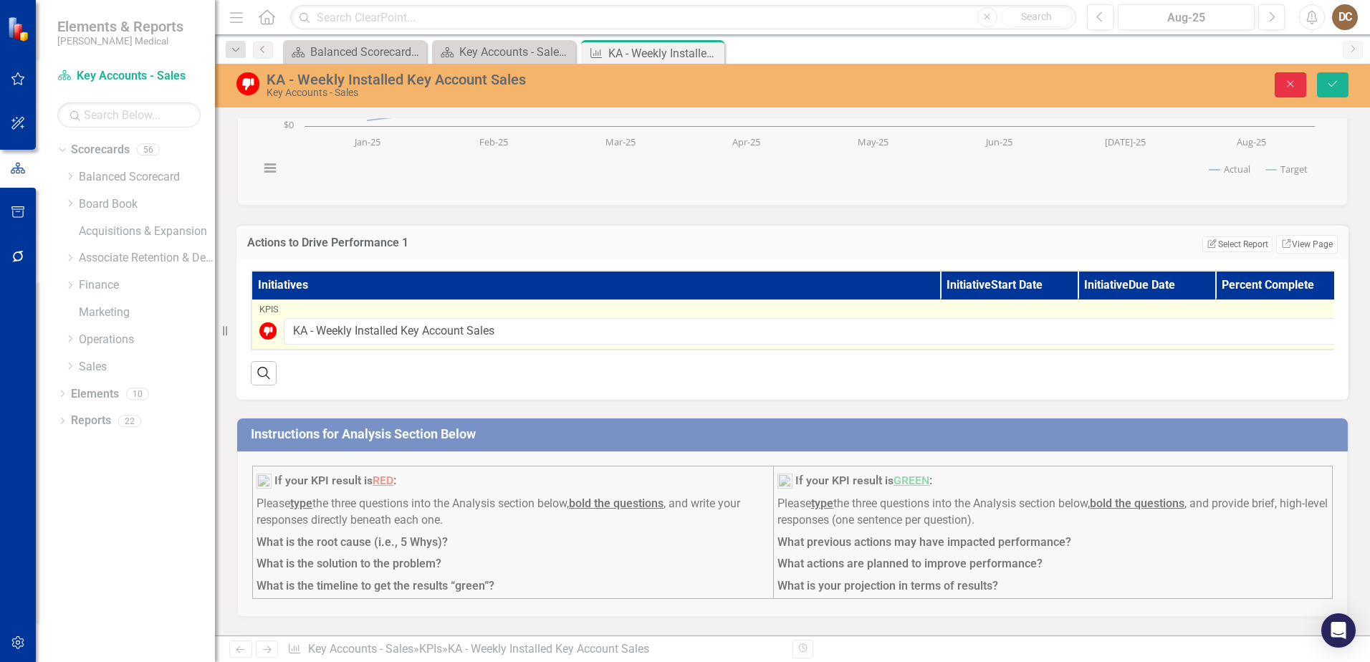
click at [1289, 78] on button "Close" at bounding box center [1290, 84] width 32 height 25
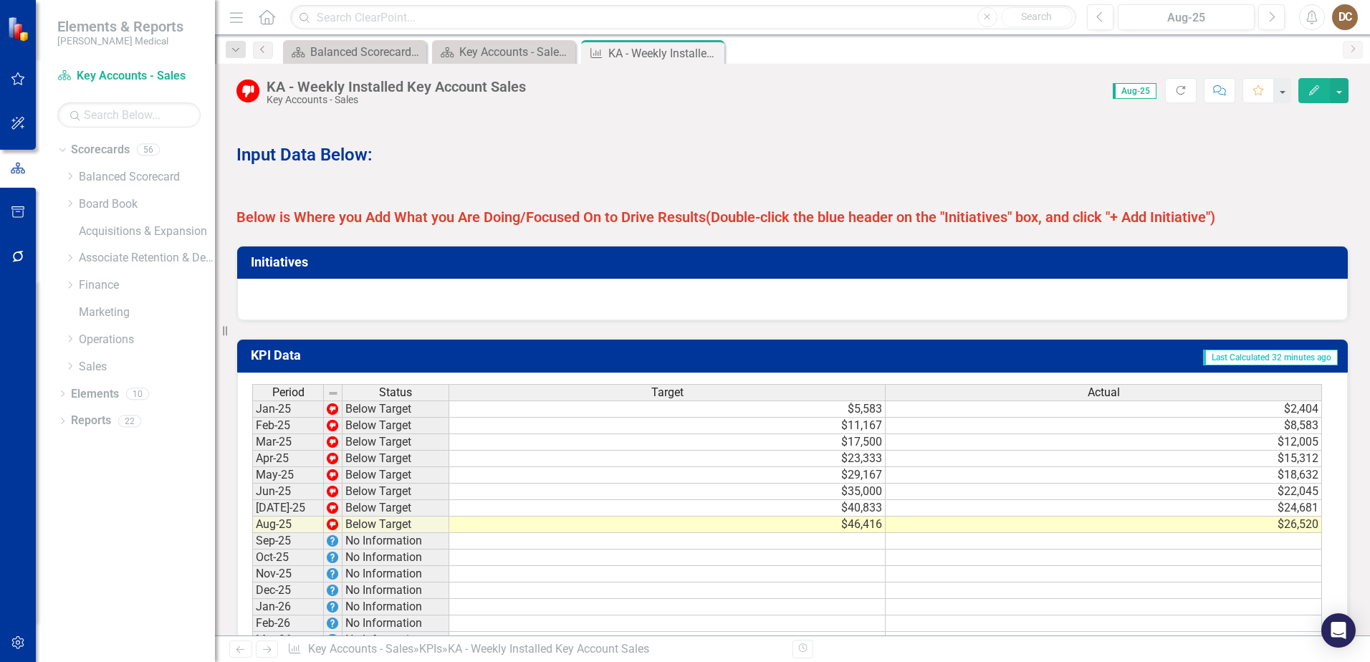
scroll to position [860, 0]
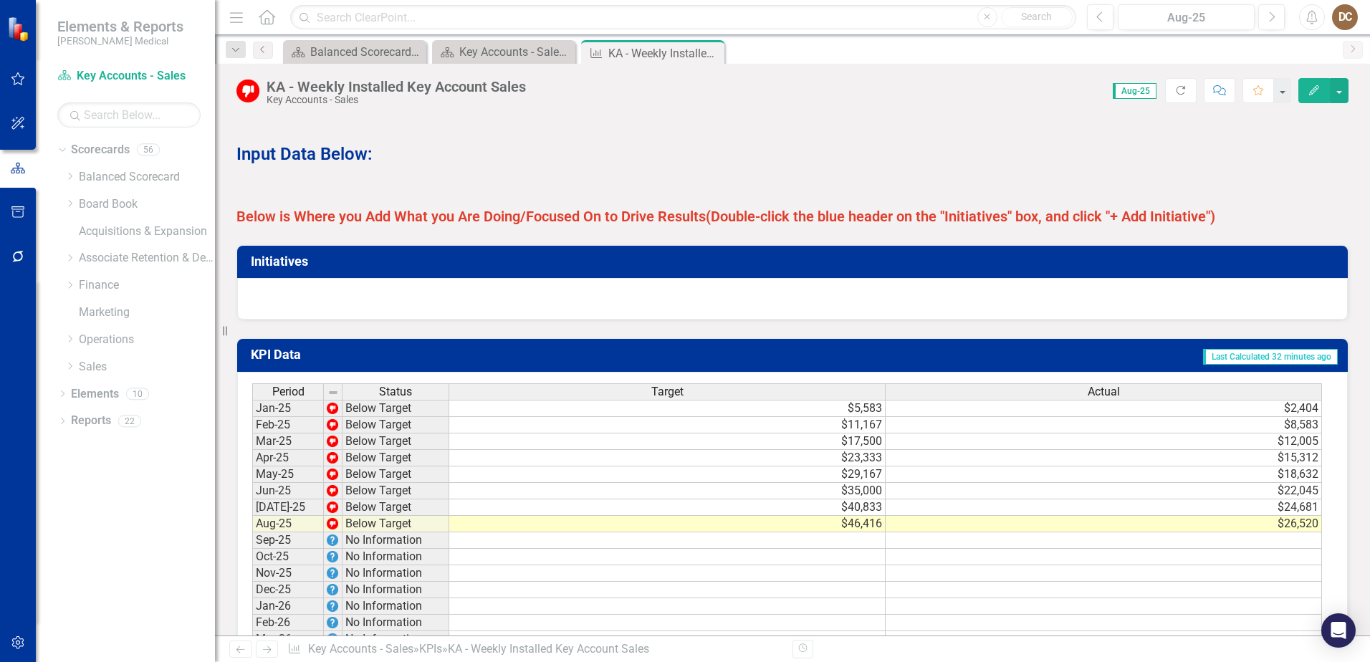
click at [907, 308] on div at bounding box center [792, 299] width 1110 height 42
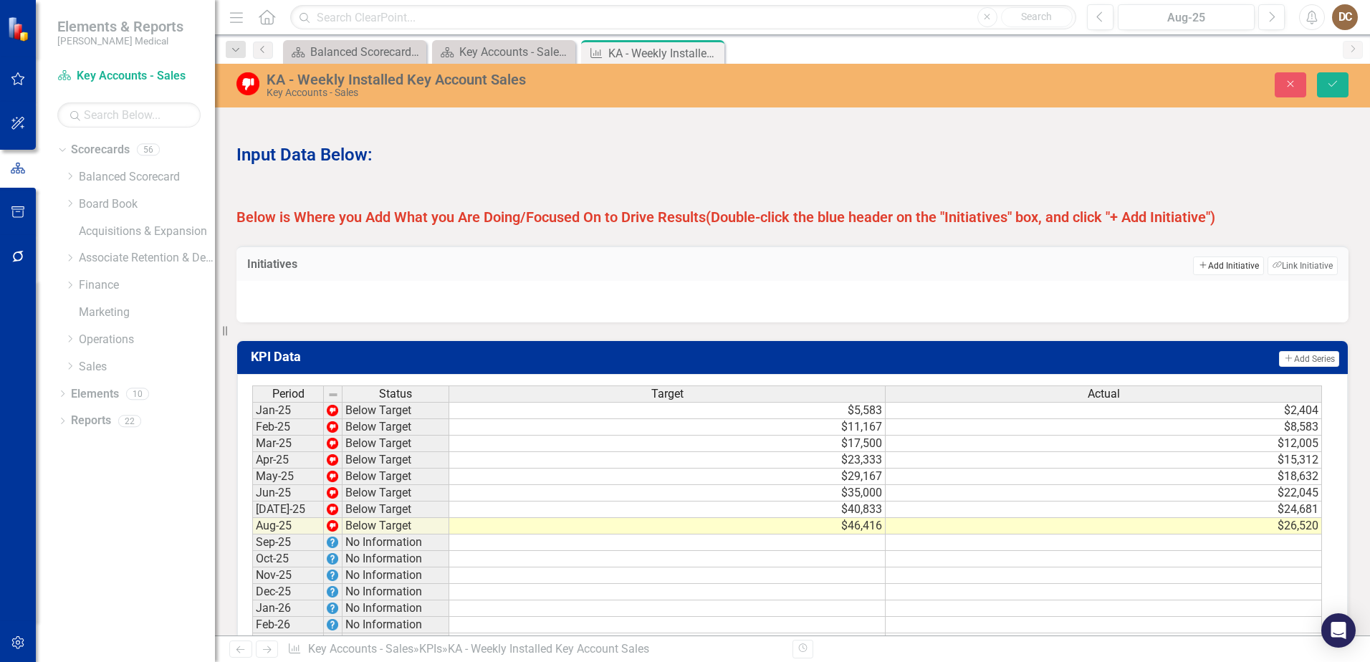
click at [1214, 272] on button "Add Add Initiative" at bounding box center [1228, 265] width 70 height 19
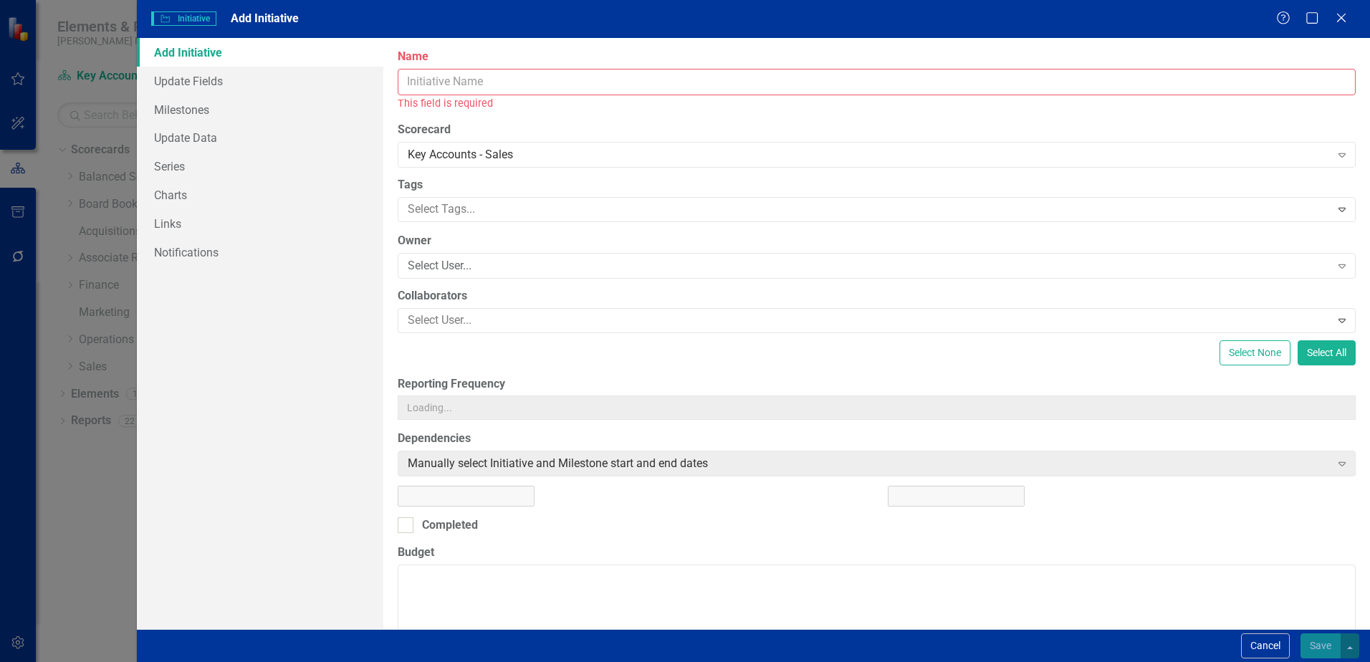
click at [500, 83] on input "Name" at bounding box center [877, 82] width 958 height 27
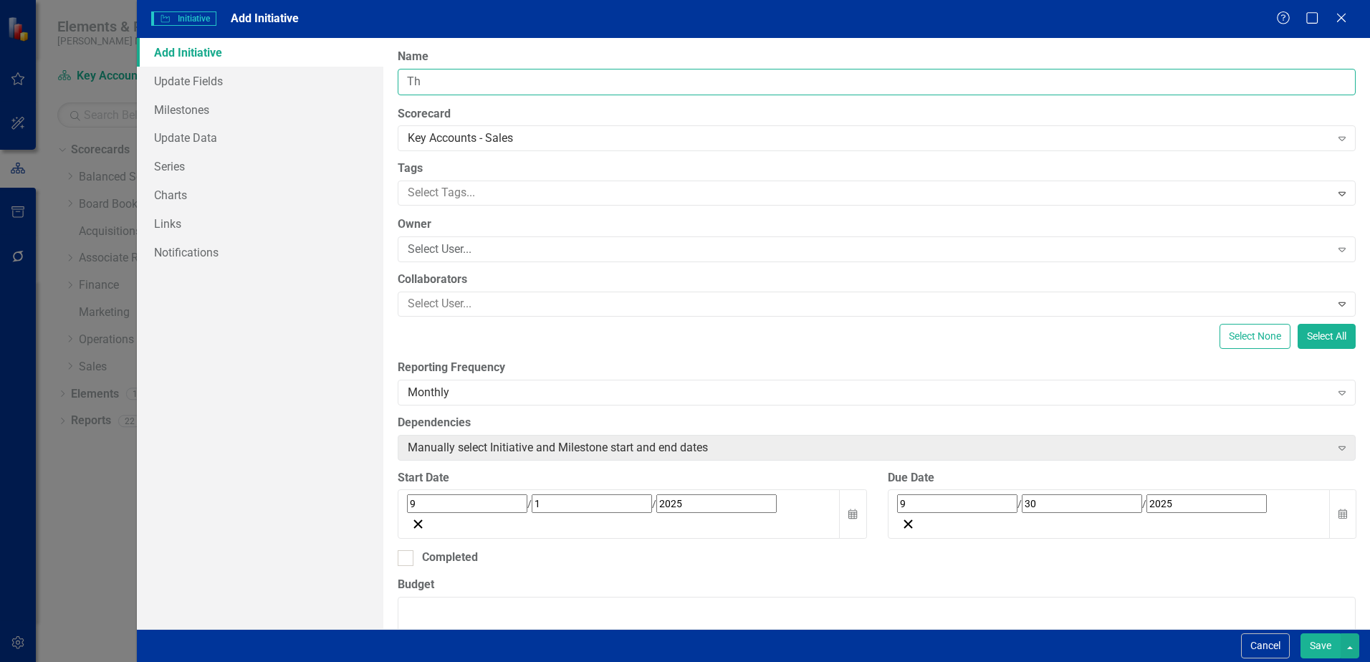
click at [476, 89] on input "Th" at bounding box center [877, 82] width 958 height 27
type input "T"
type input "This is where you want to list or actions or tactics you are doing, implementin…"
click at [848, 509] on icon "Calendar" at bounding box center [852, 514] width 9 height 10
click at [617, 520] on button "›" at bounding box center [601, 536] width 32 height 32
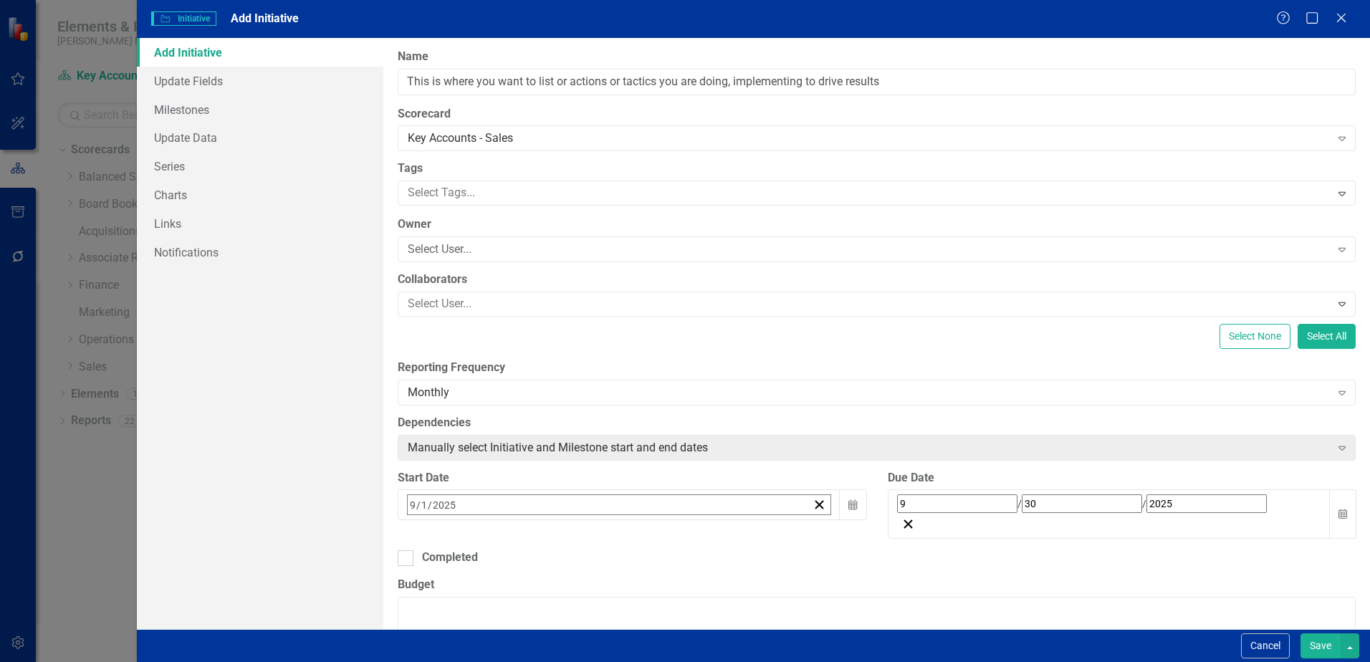
click at [542, 581] on button "1" at bounding box center [524, 594] width 36 height 26
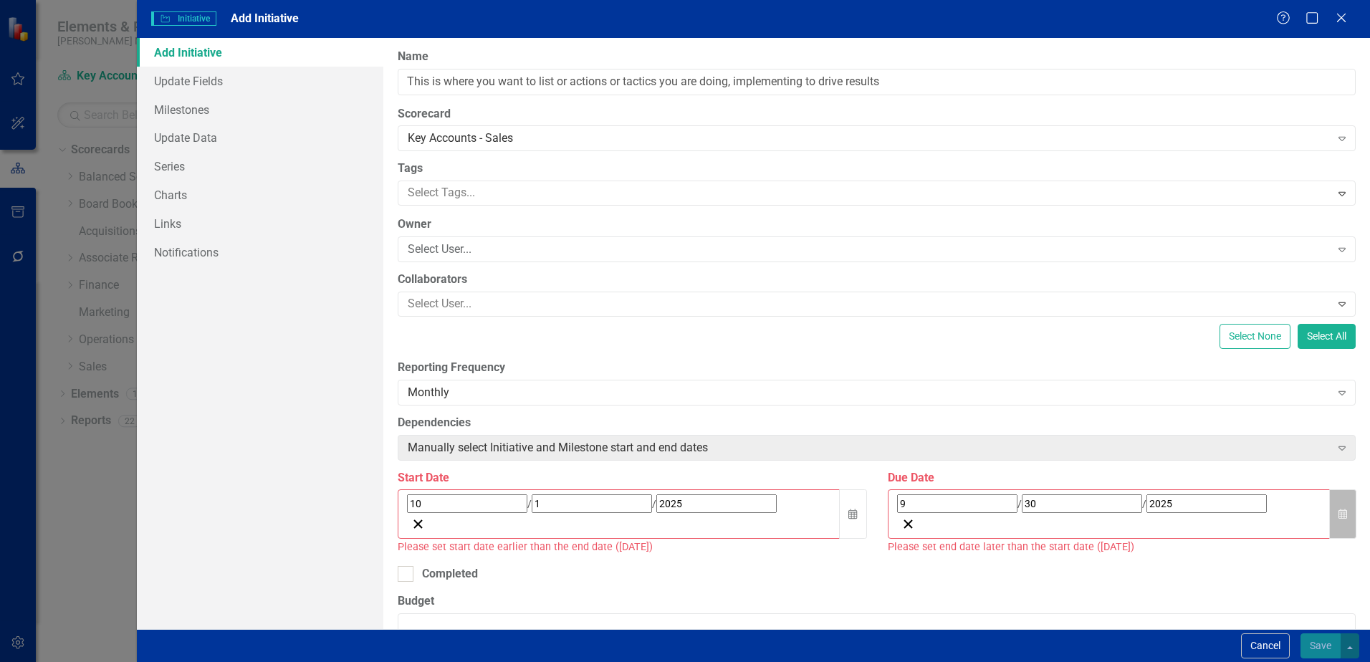
click at [1338, 509] on icon "Calendar" at bounding box center [1342, 514] width 9 height 10
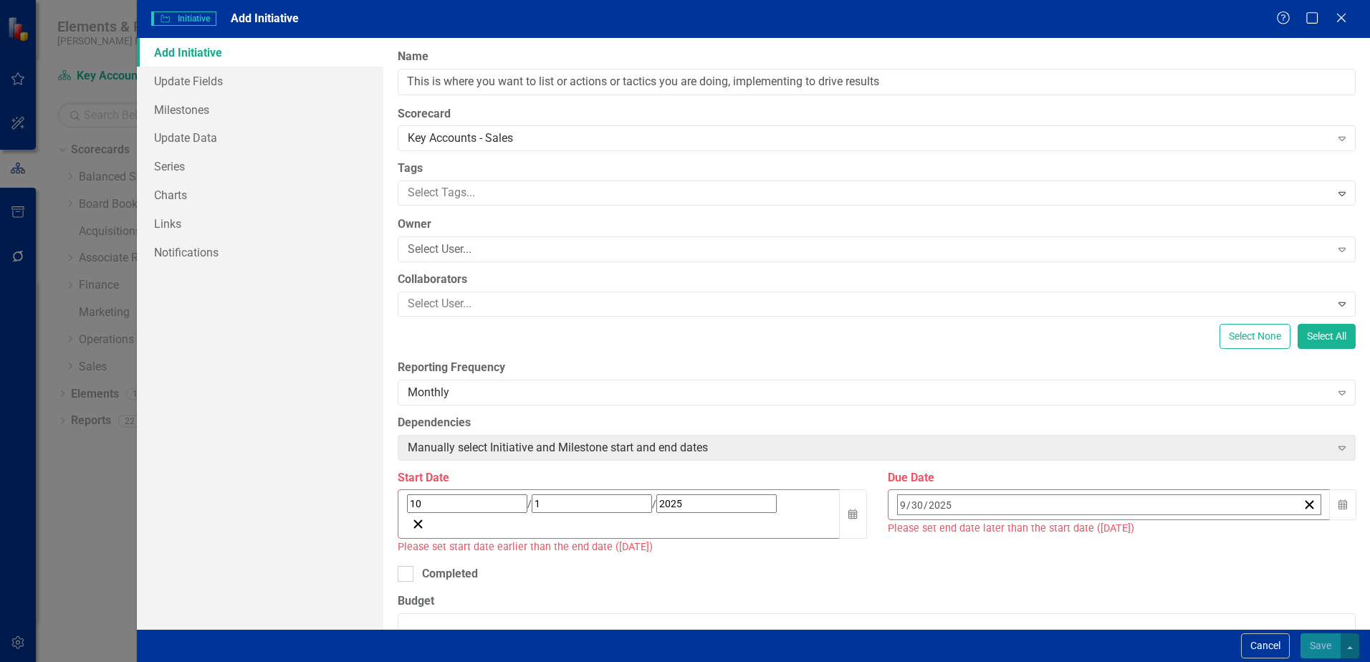
click at [1107, 520] on button "›" at bounding box center [1091, 536] width 32 height 32
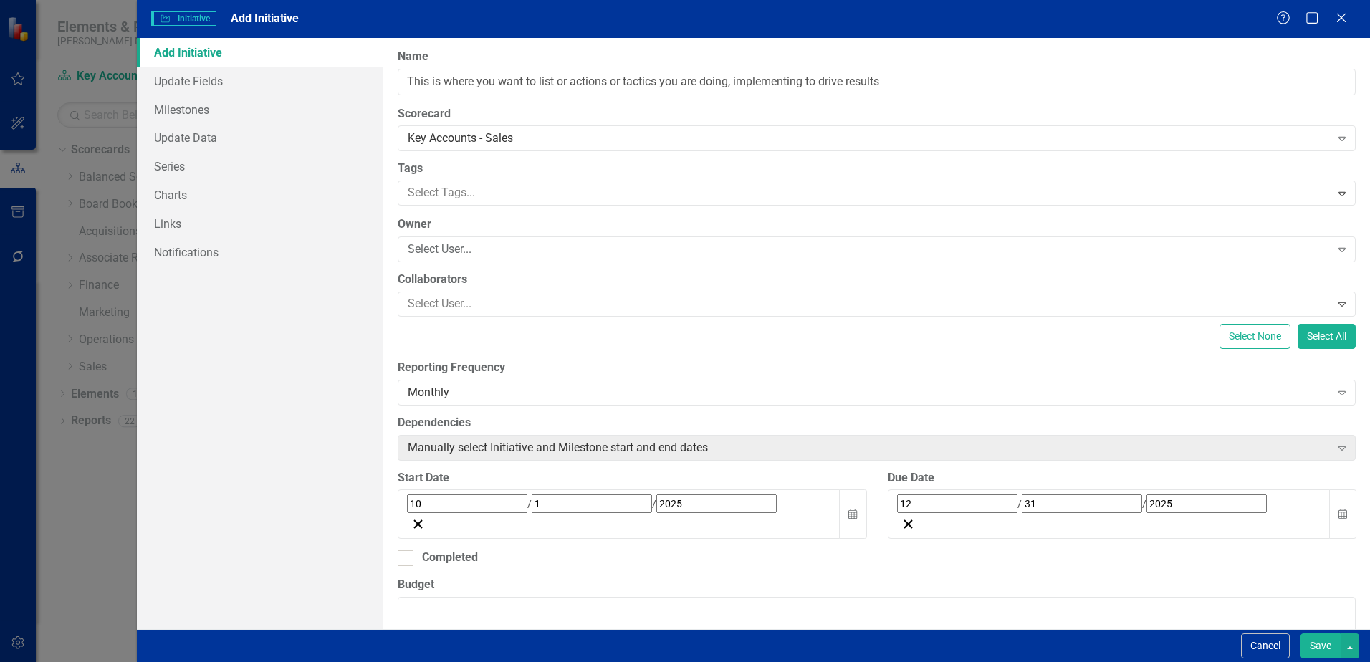
click at [1315, 645] on button "Save" at bounding box center [1320, 645] width 40 height 25
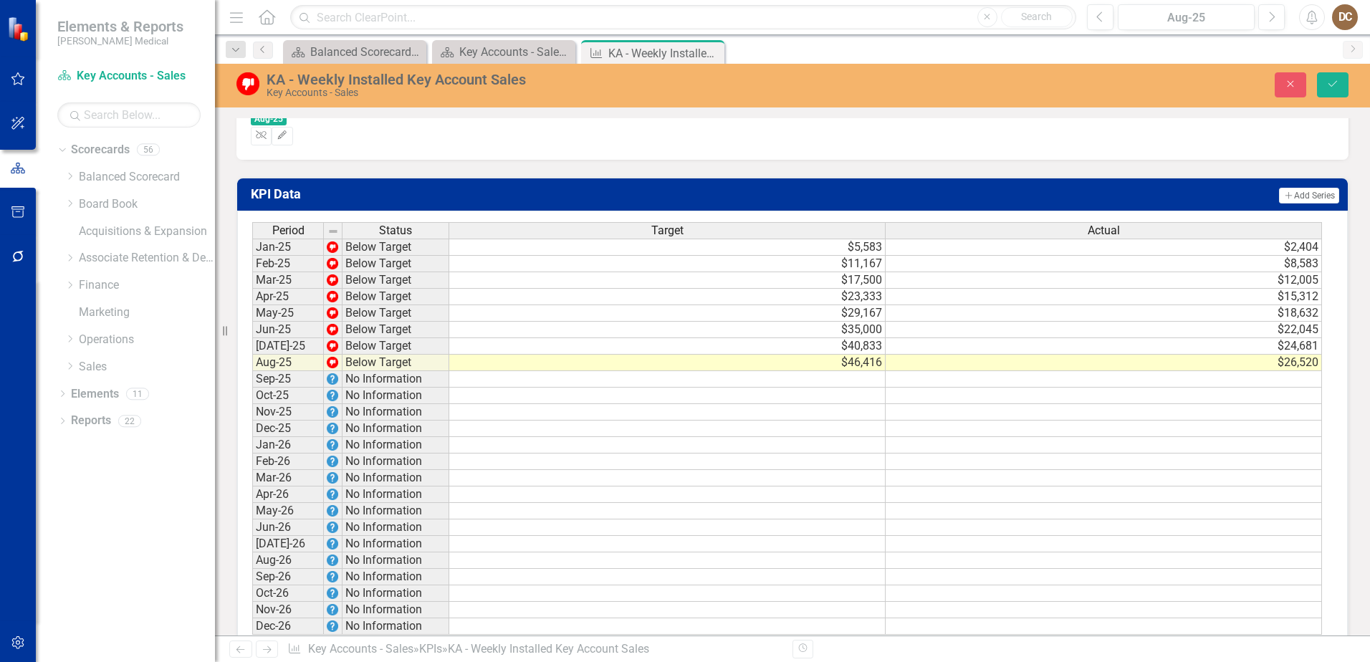
scroll to position [1118, 0]
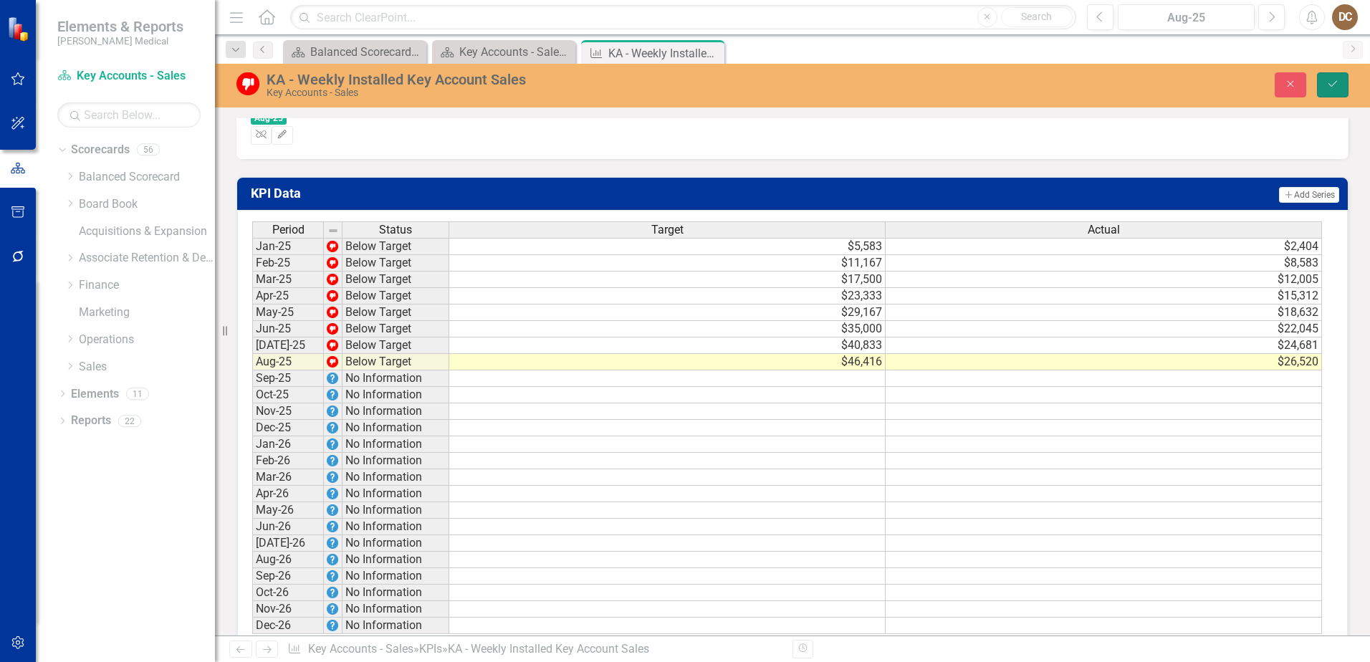
click at [1330, 85] on icon "Save" at bounding box center [1332, 84] width 13 height 10
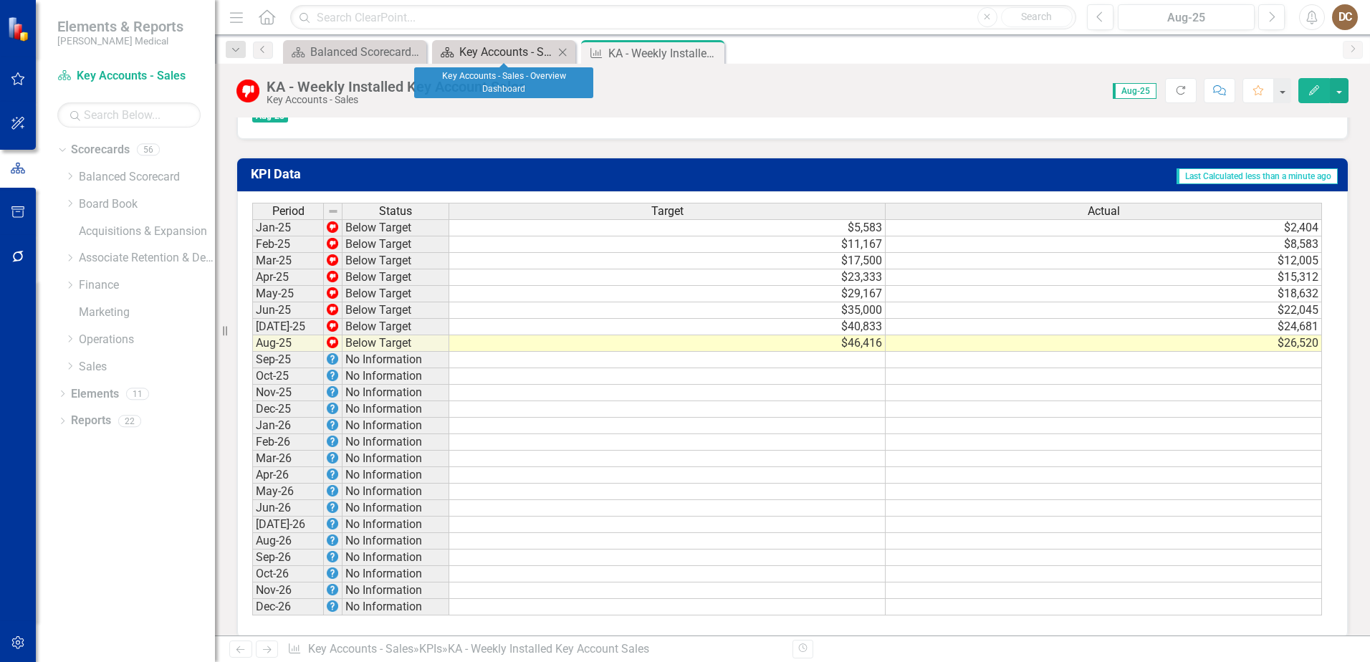
click at [512, 52] on div "Key Accounts - Sales - Overview Dashboard" at bounding box center [506, 52] width 95 height 18
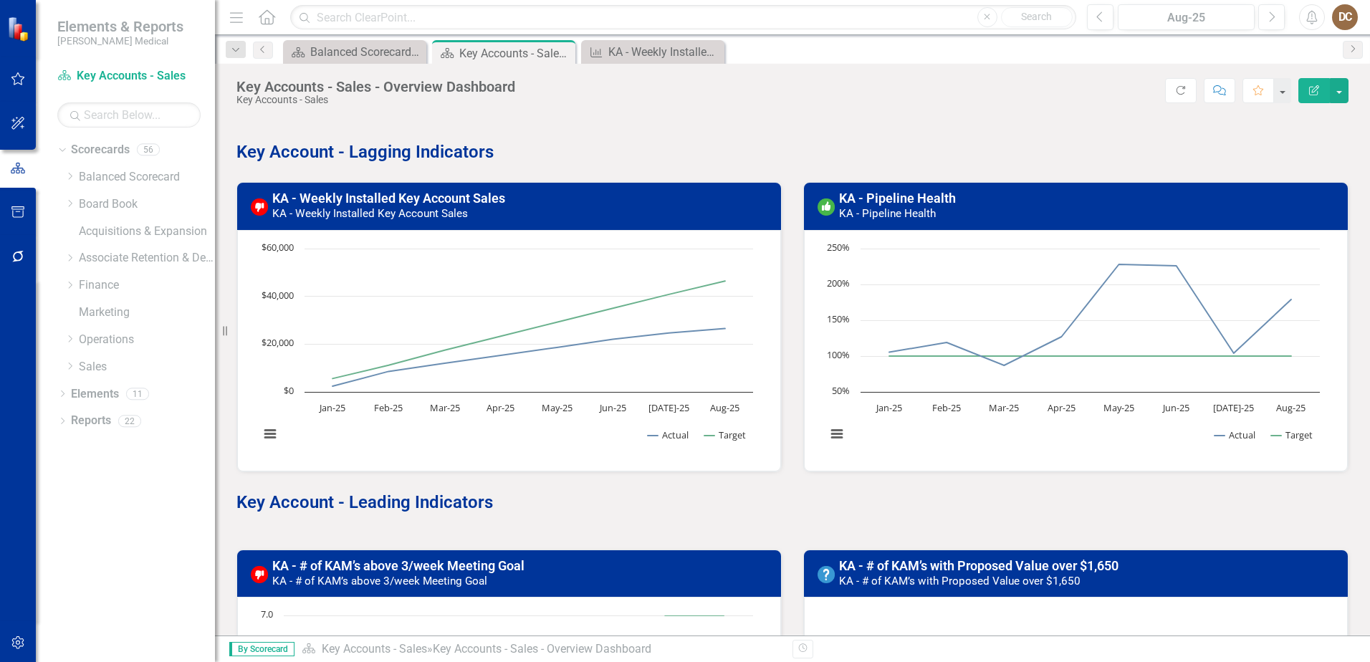
click at [1085, 198] on h3 "KA - Pipeline Health KA - Pipeline Health" at bounding box center [1089, 205] width 500 height 29
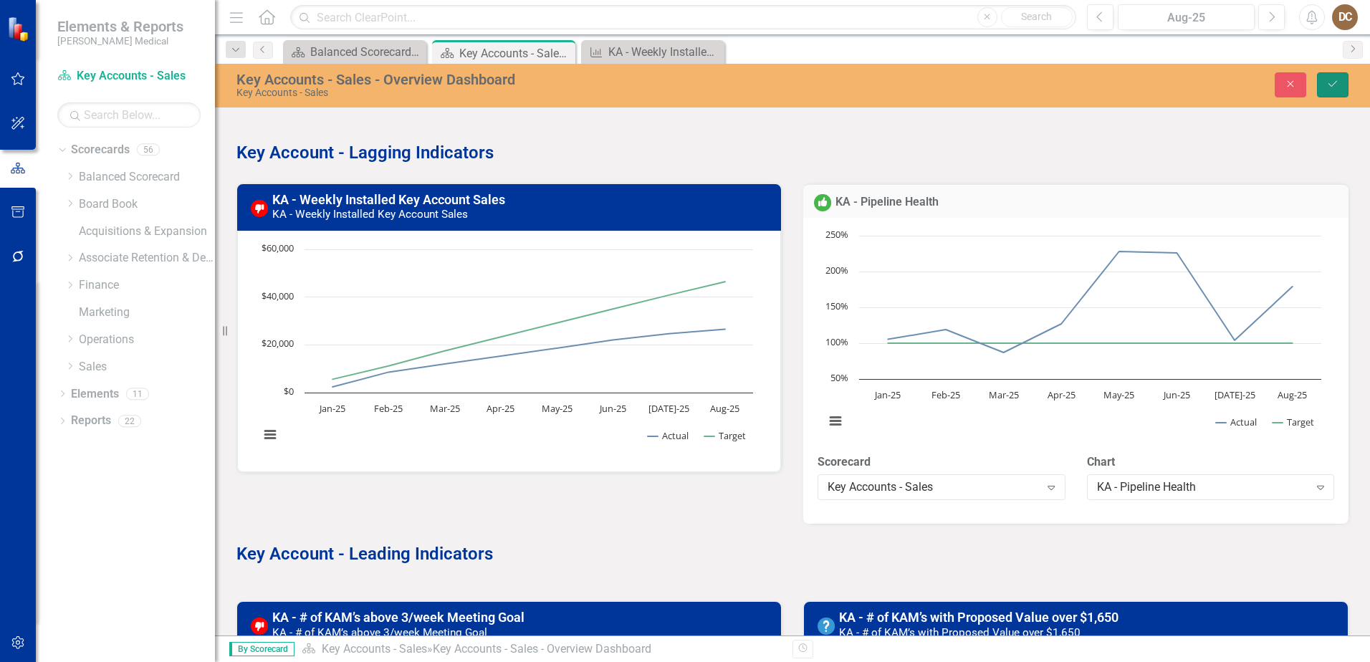
click at [1322, 92] on button "Save" at bounding box center [1333, 84] width 32 height 25
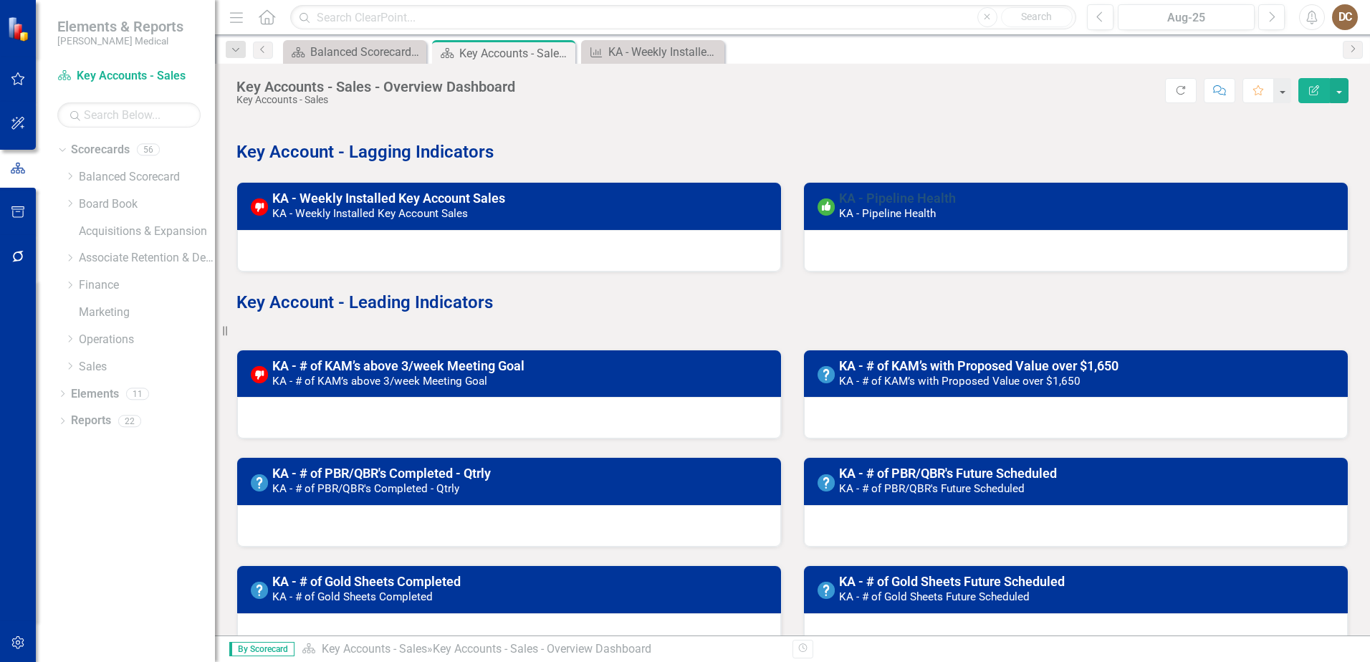
click at [898, 193] on link "KA - Pipeline Health" at bounding box center [897, 198] width 117 height 15
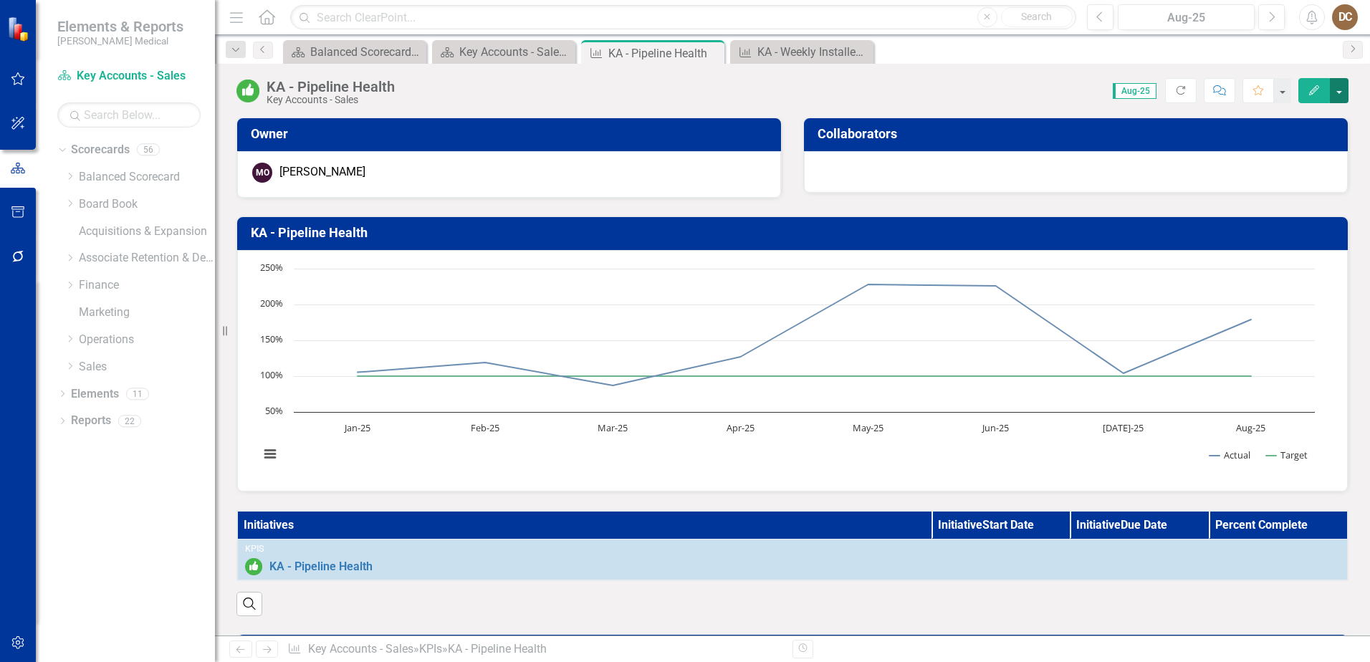
click at [1340, 95] on button "button" at bounding box center [1338, 90] width 19 height 25
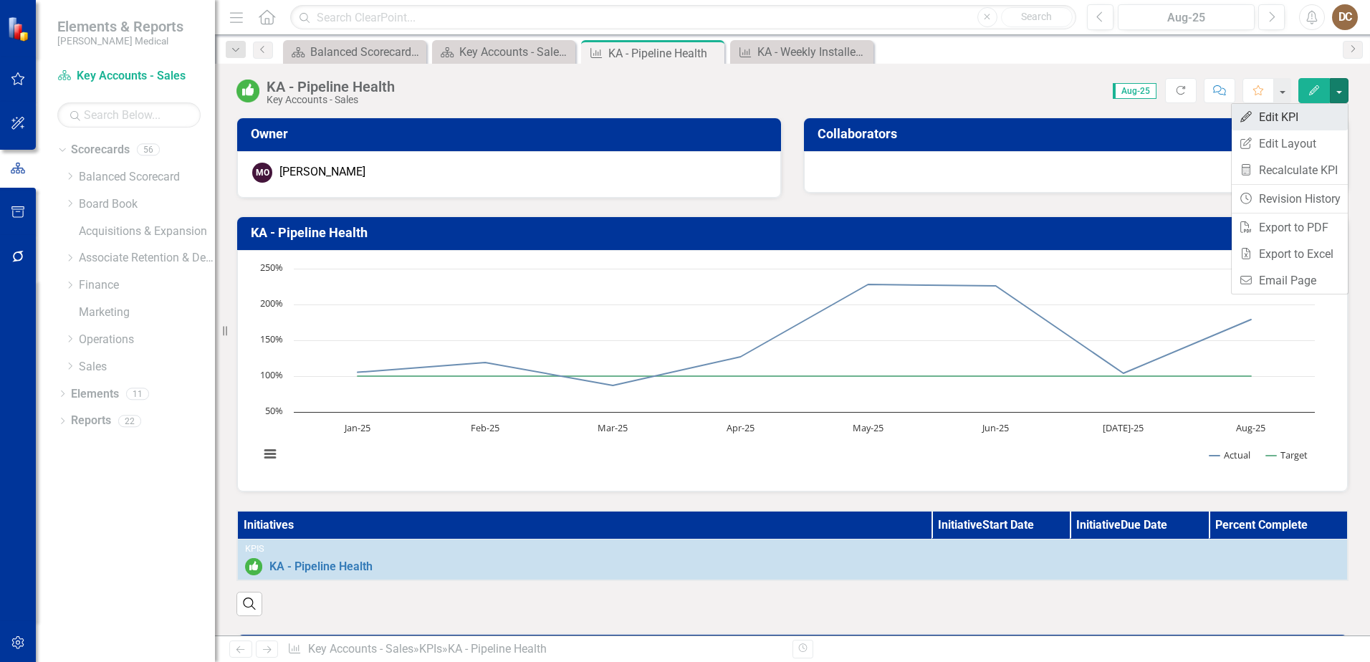
click at [1294, 115] on link "Edit Edit KPI" at bounding box center [1289, 117] width 116 height 27
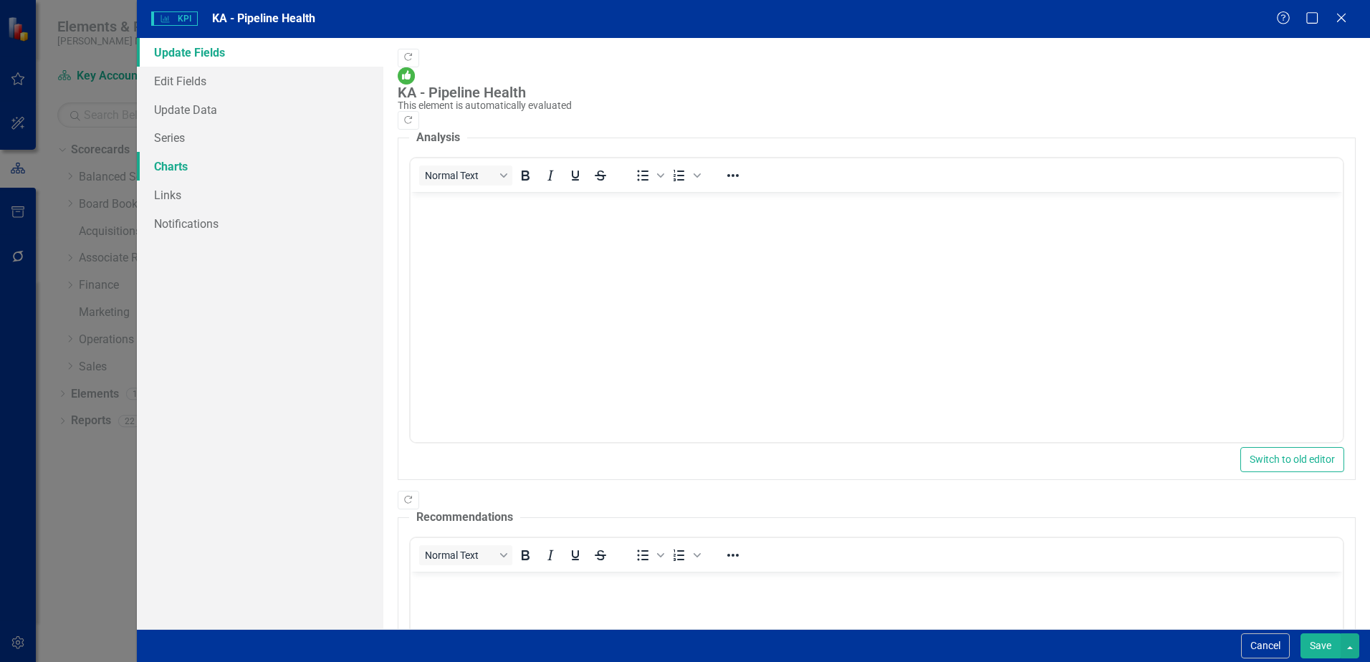
click at [208, 164] on link "Charts" at bounding box center [260, 166] width 246 height 29
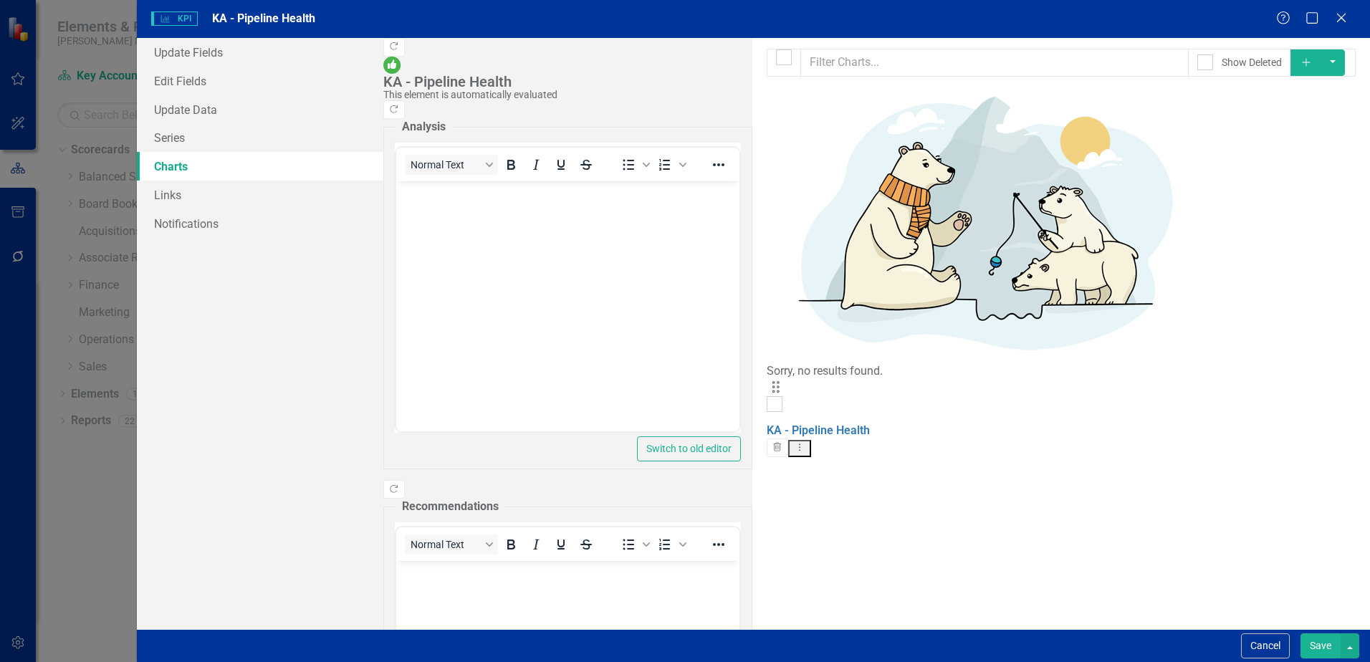
click at [806, 443] on icon "Dropdown Menu" at bounding box center [800, 447] width 12 height 9
click at [1310, 125] on link "Edit Edit Chart" at bounding box center [1286, 126] width 113 height 27
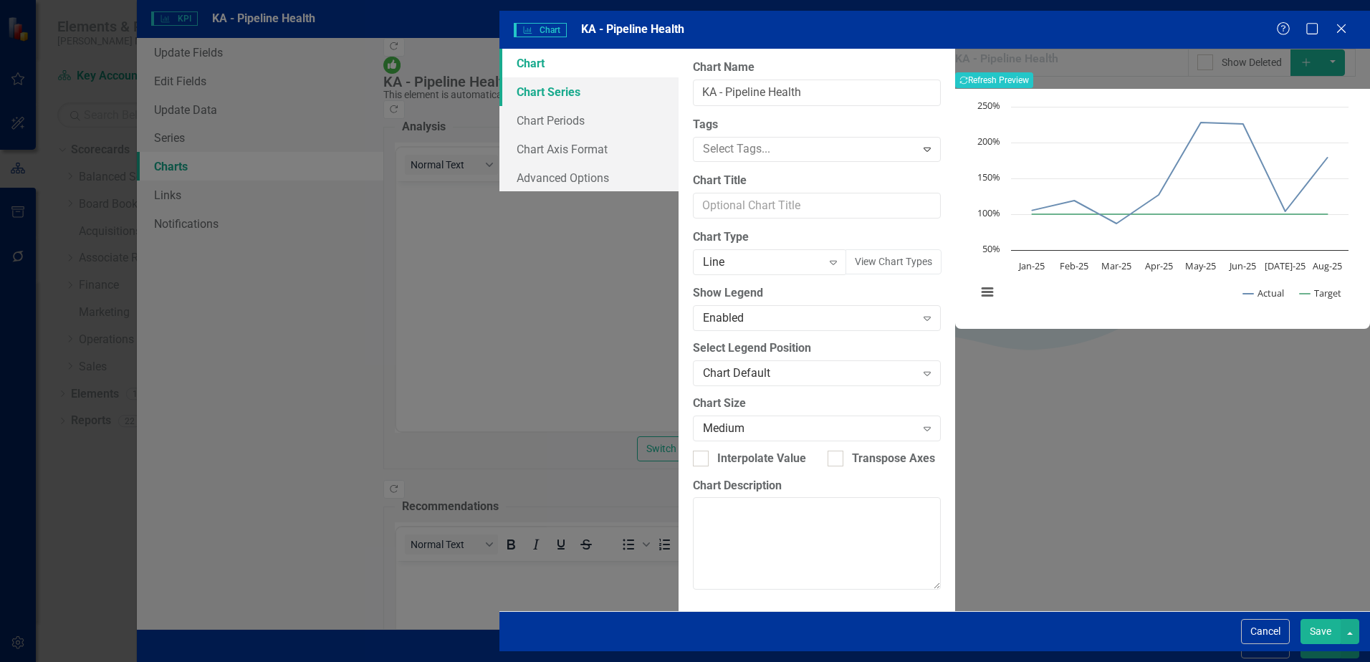
click at [499, 87] on link "Chart Series" at bounding box center [588, 91] width 179 height 29
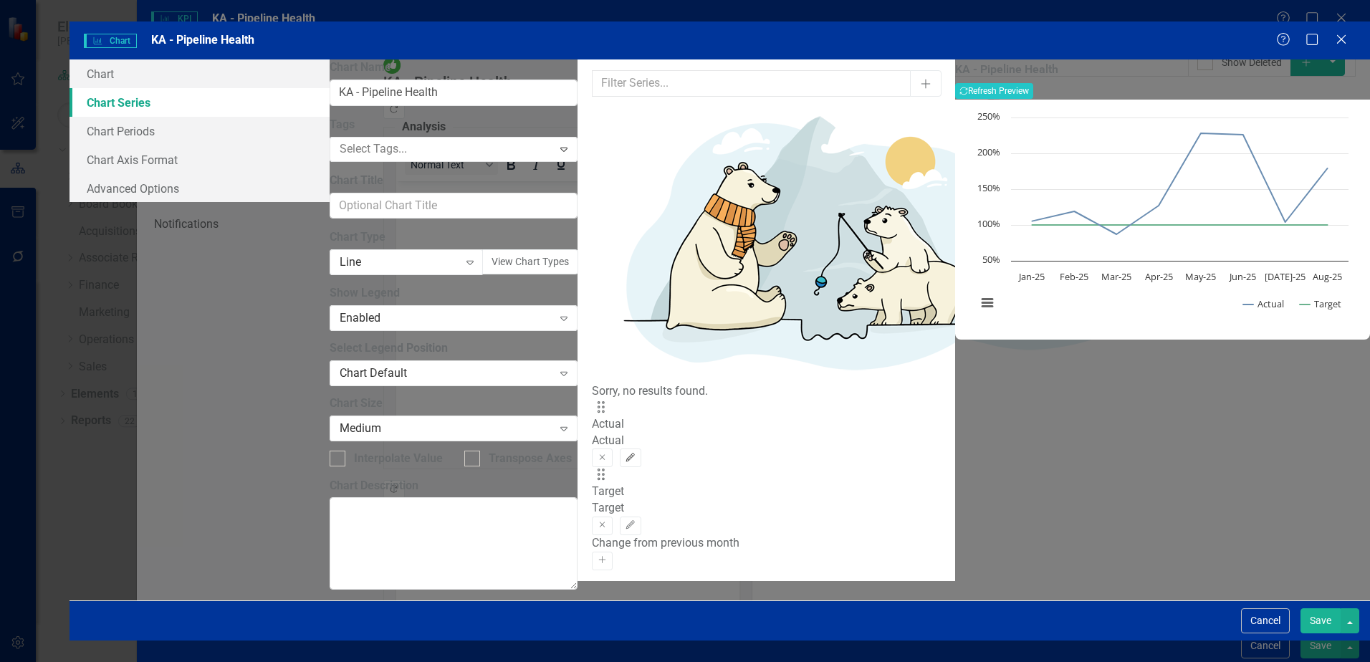
click at [635, 453] on icon "Edit" at bounding box center [630, 457] width 11 height 9
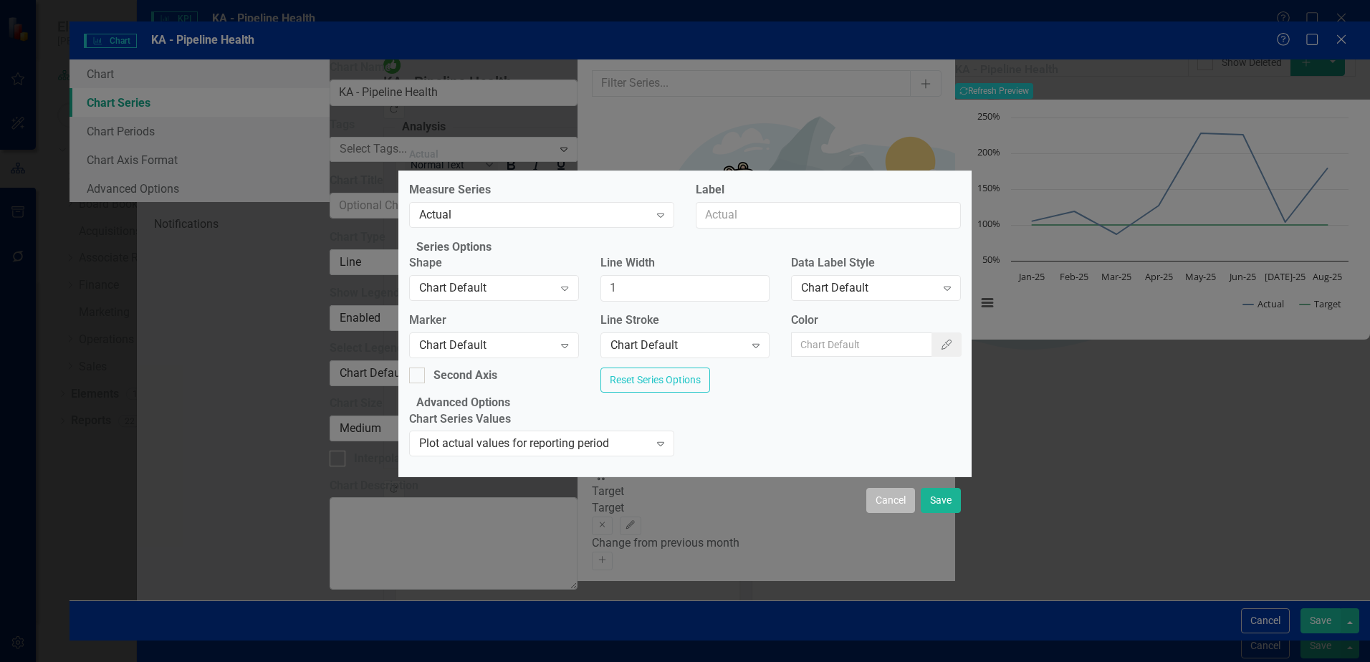
click at [893, 513] on button "Cancel" at bounding box center [890, 500] width 49 height 25
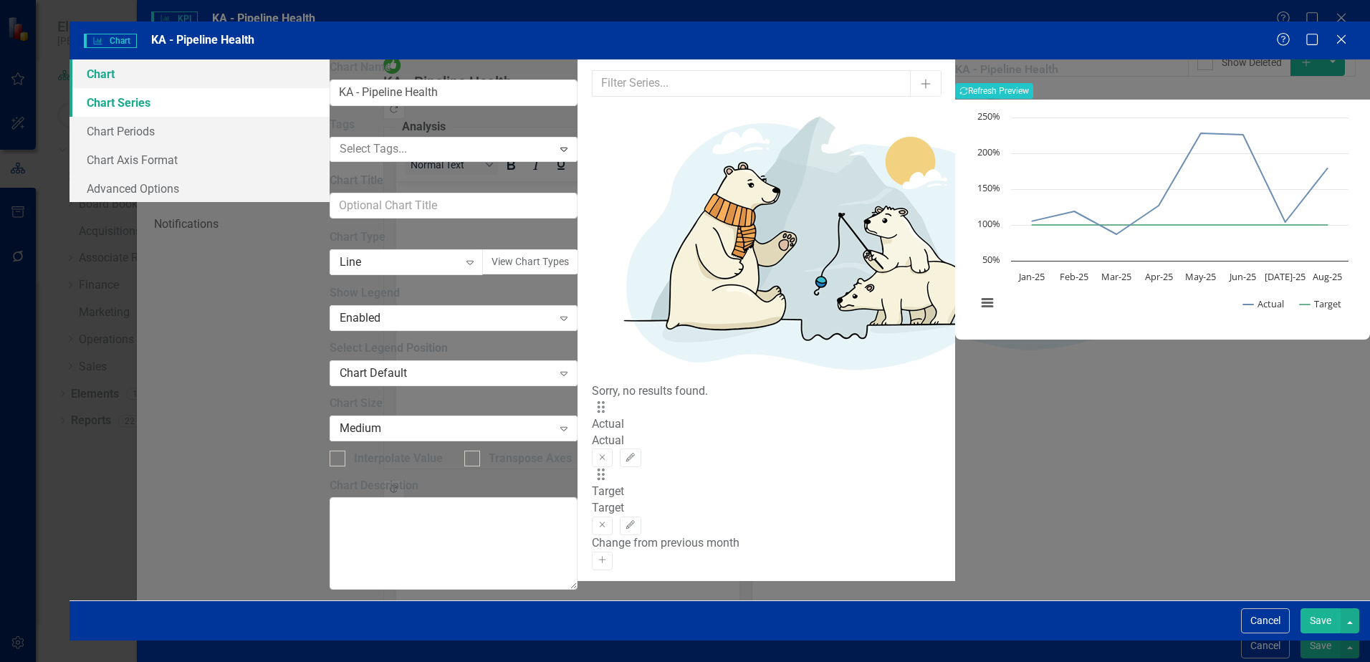
click at [309, 59] on link "Chart" at bounding box center [199, 73] width 260 height 29
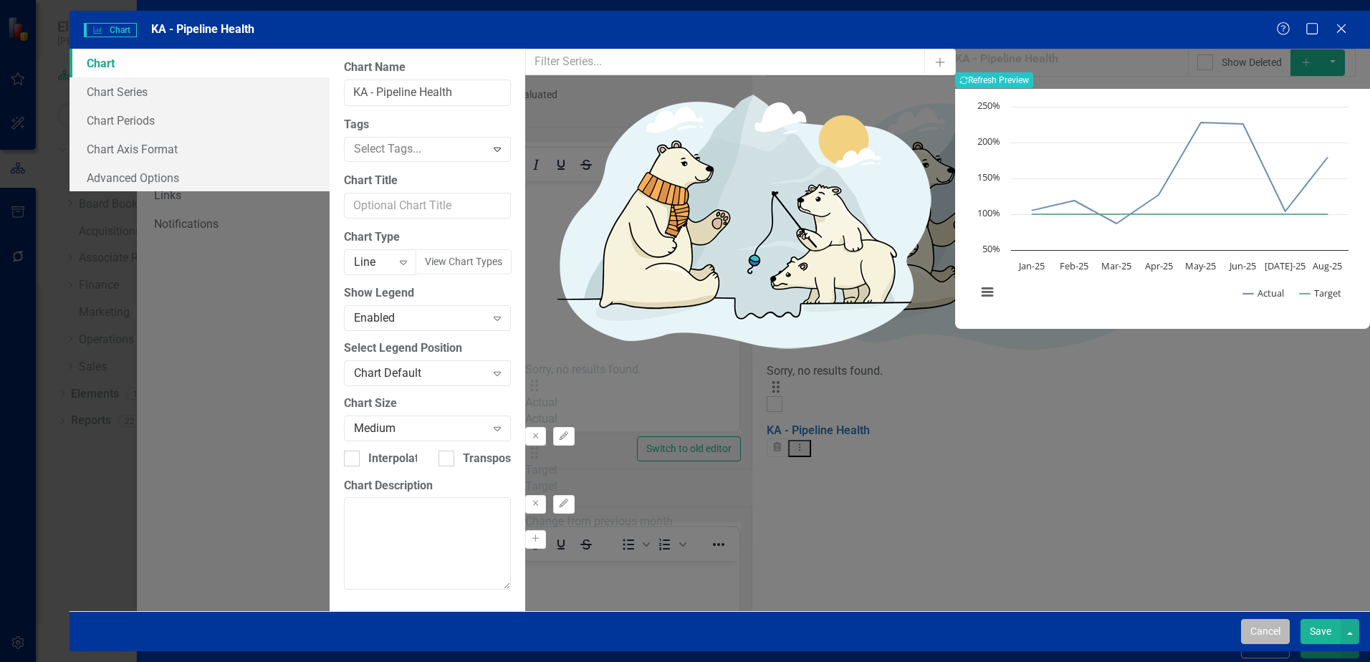
click at [1266, 644] on button "Cancel" at bounding box center [1265, 631] width 49 height 25
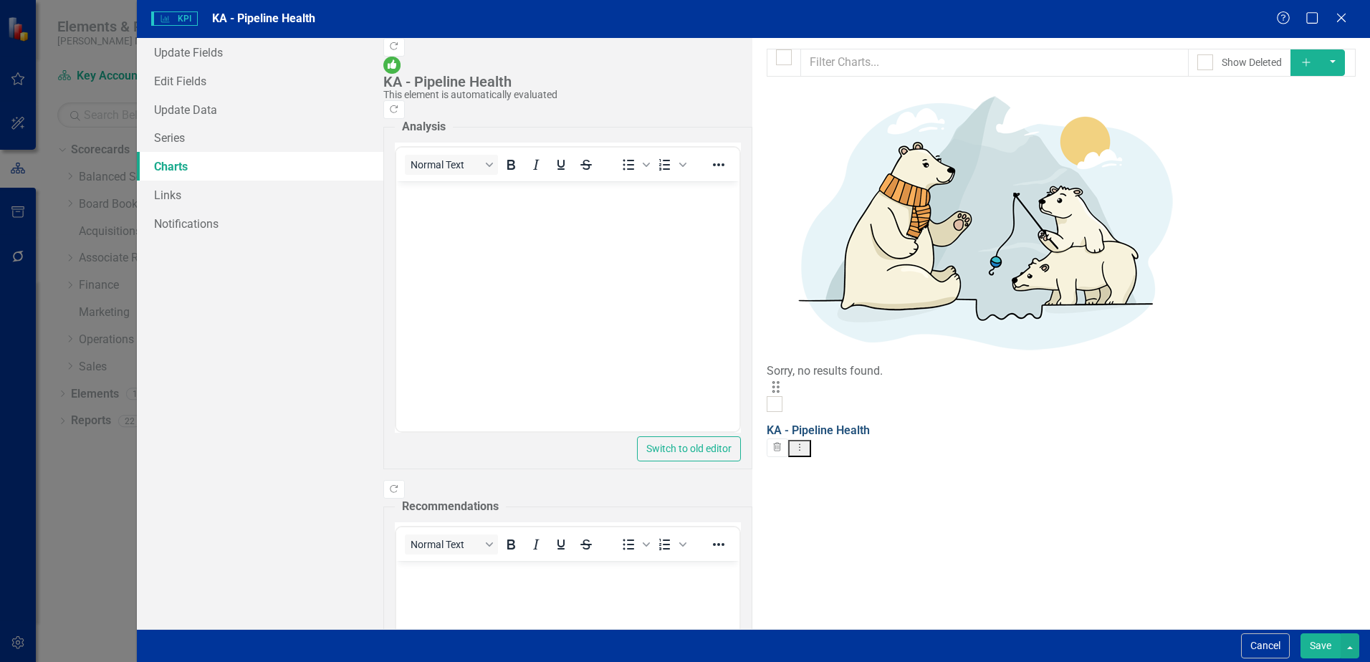
click at [766, 423] on link "KA - Pipeline Health" at bounding box center [817, 430] width 103 height 14
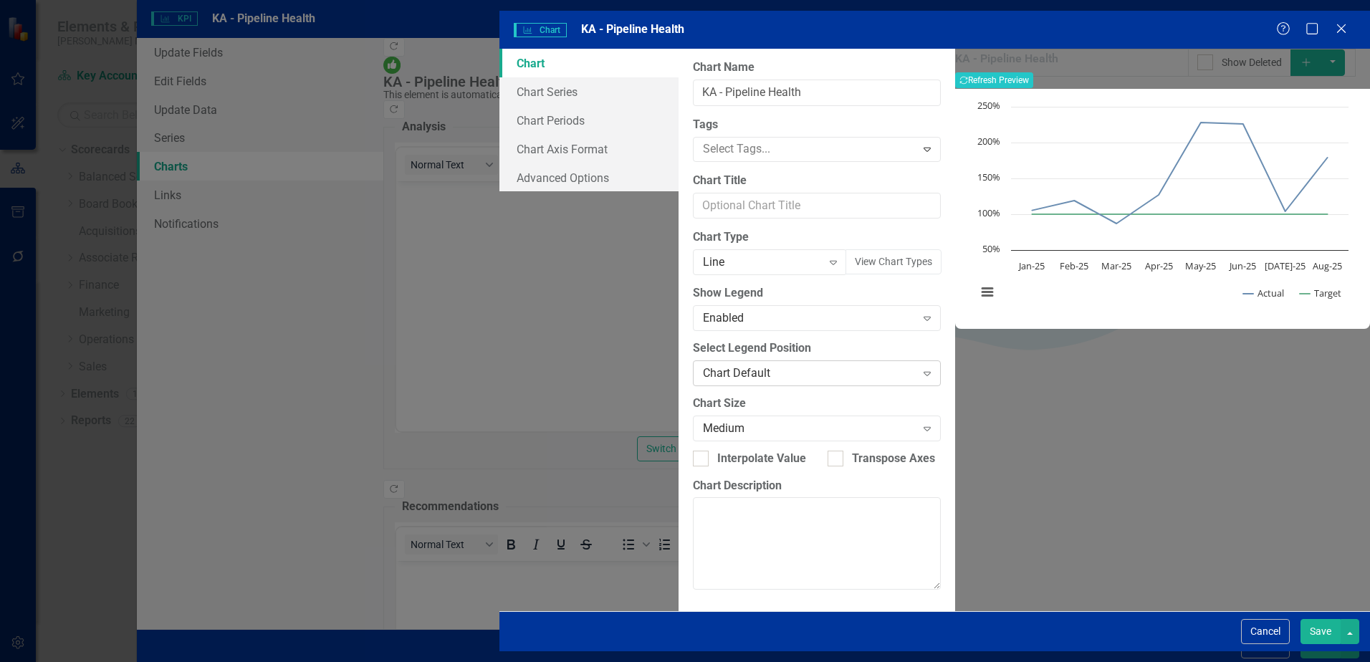
click at [703, 365] on div "Chart Default" at bounding box center [809, 373] width 213 height 16
click at [678, 322] on div "From this page, you can define the name, type, and size of the chart. You can a…" at bounding box center [816, 330] width 276 height 562
click at [499, 77] on link "Chart Series" at bounding box center [588, 91] width 179 height 29
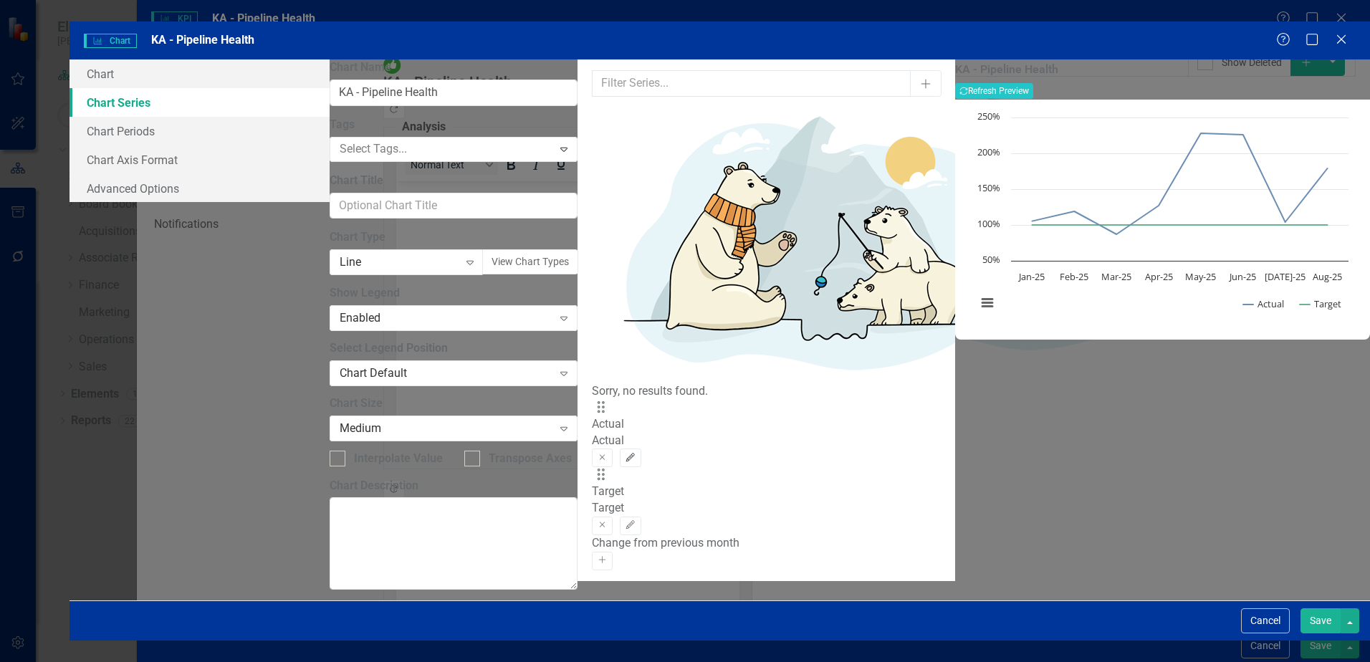
click at [635, 453] on icon "Edit" at bounding box center [630, 457] width 11 height 9
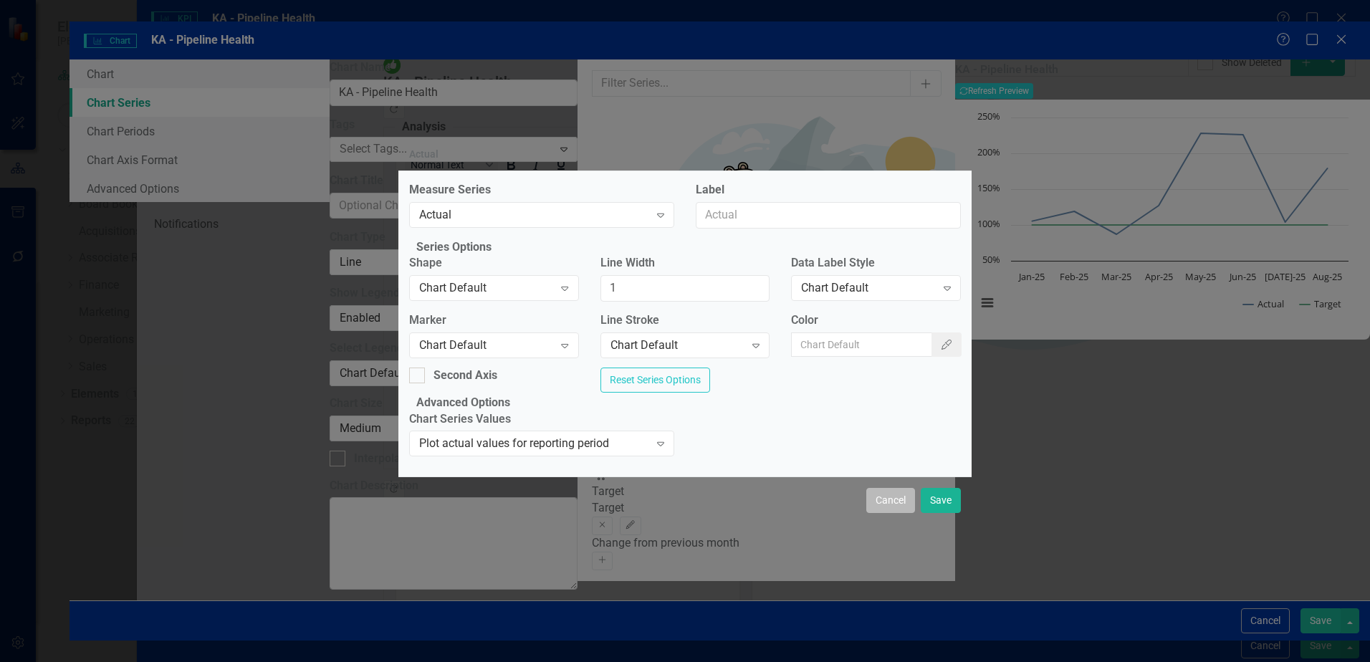
click at [885, 513] on button "Cancel" at bounding box center [890, 500] width 49 height 25
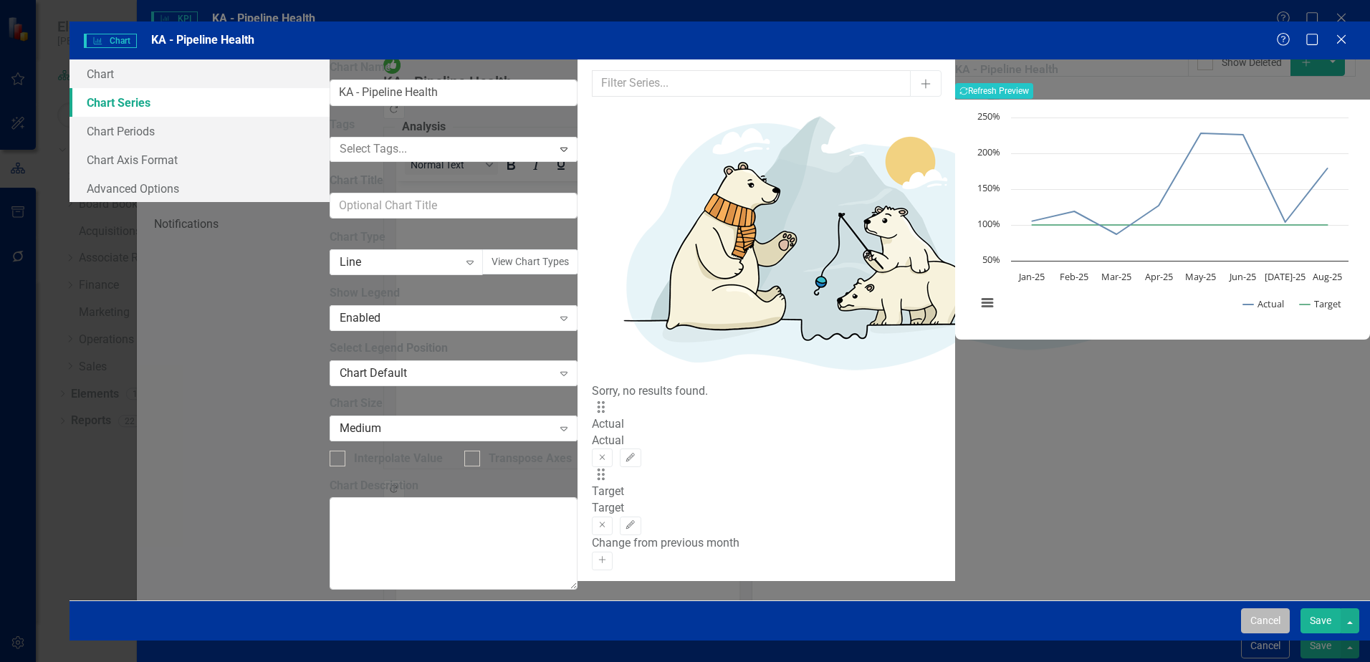
click at [1261, 633] on button "Cancel" at bounding box center [1265, 620] width 49 height 25
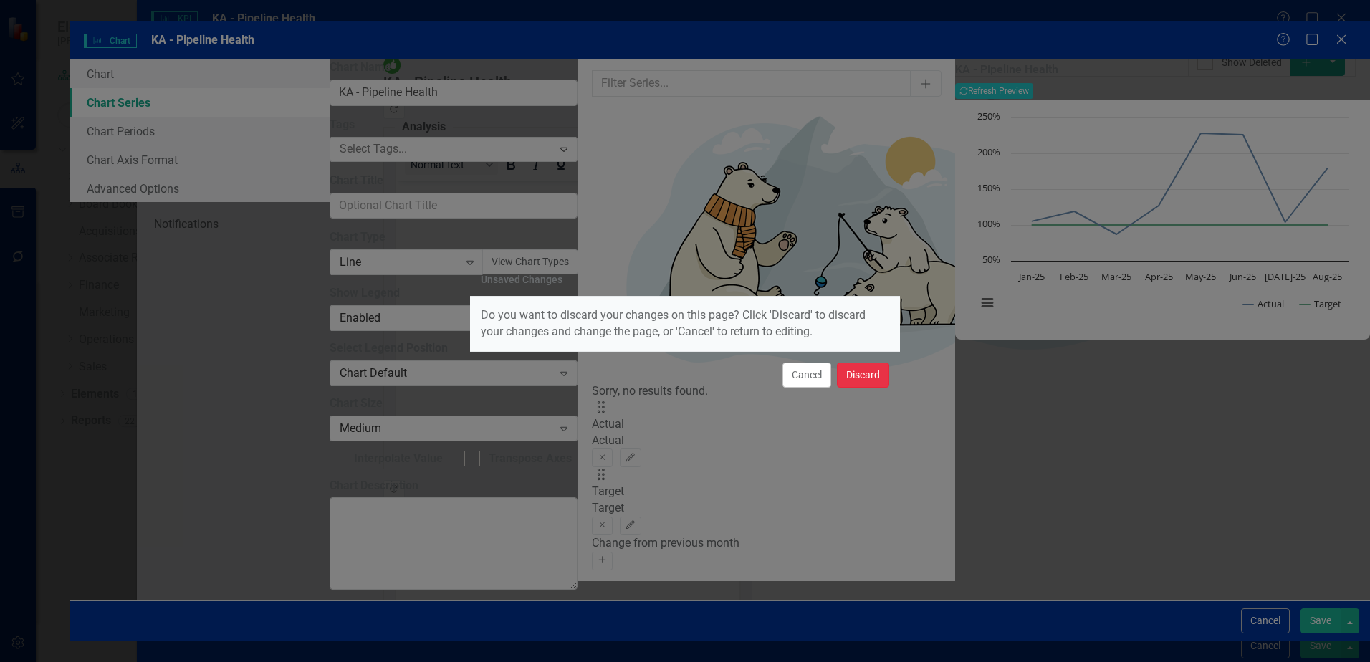
click at [867, 379] on button "Discard" at bounding box center [863, 374] width 52 height 25
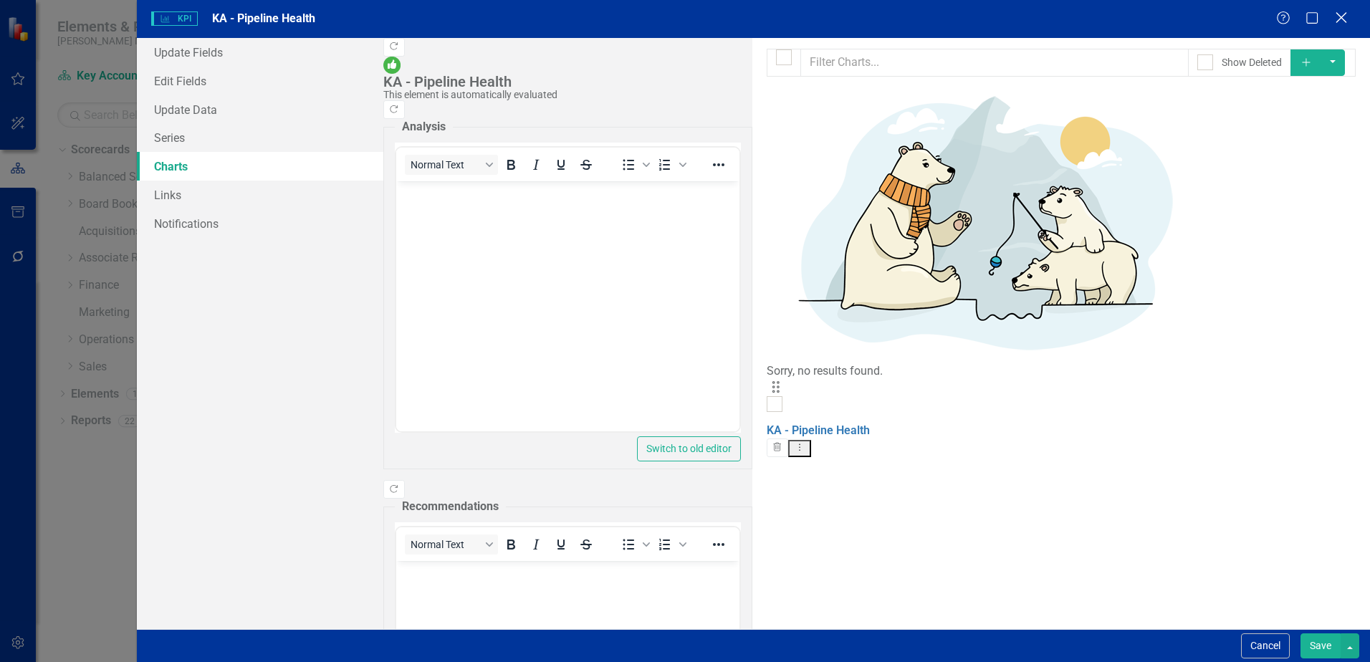
click at [1335, 13] on icon "Close" at bounding box center [1341, 18] width 18 height 14
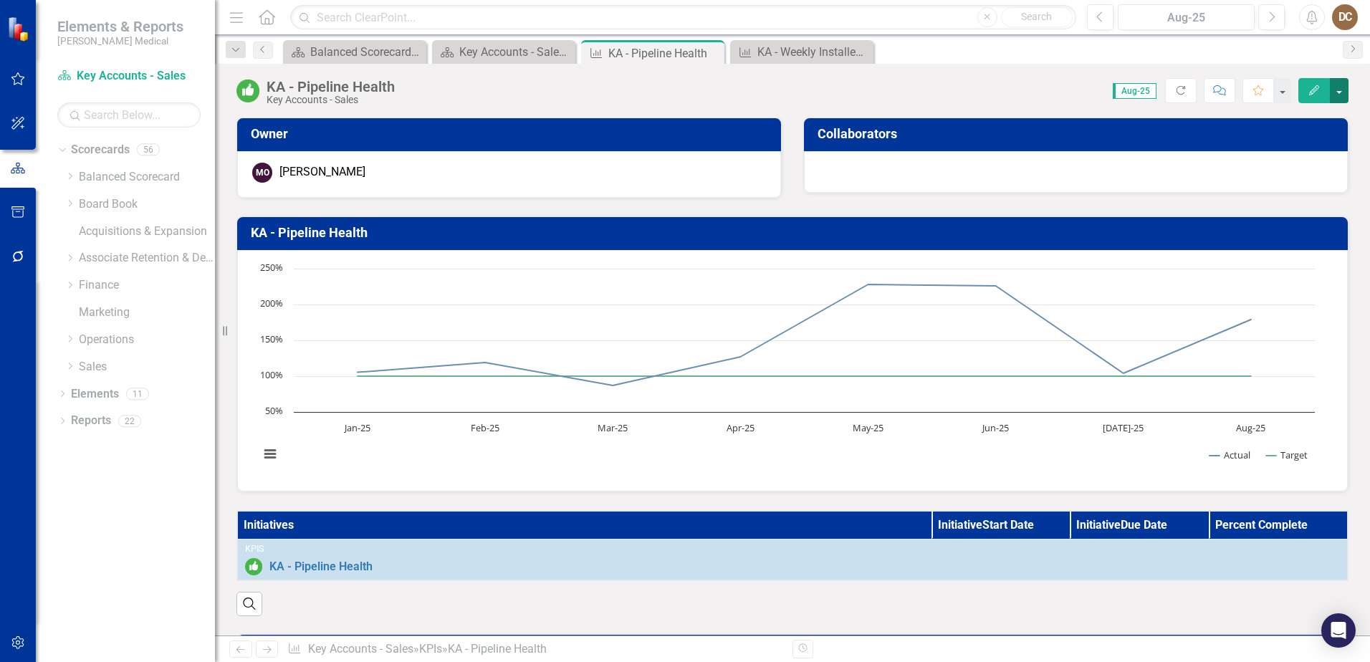
click at [1340, 80] on button "button" at bounding box center [1338, 90] width 19 height 25
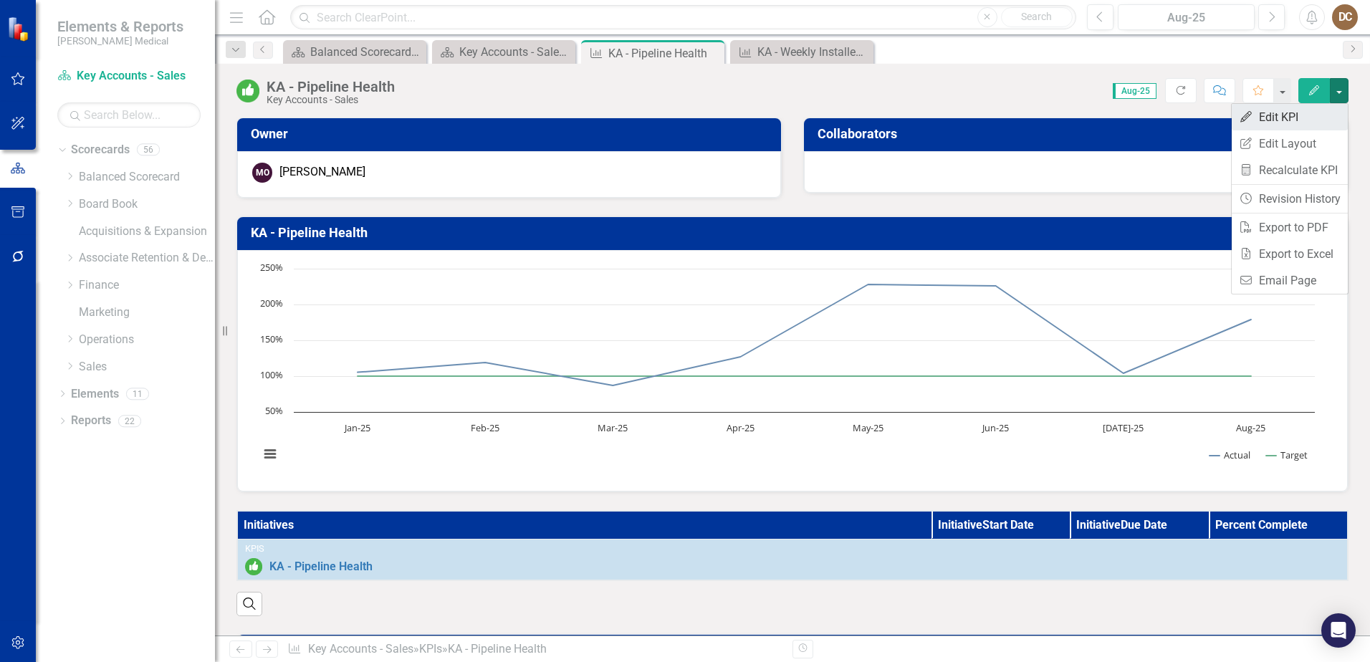
click at [1278, 108] on link "Edit Edit KPI" at bounding box center [1289, 117] width 116 height 27
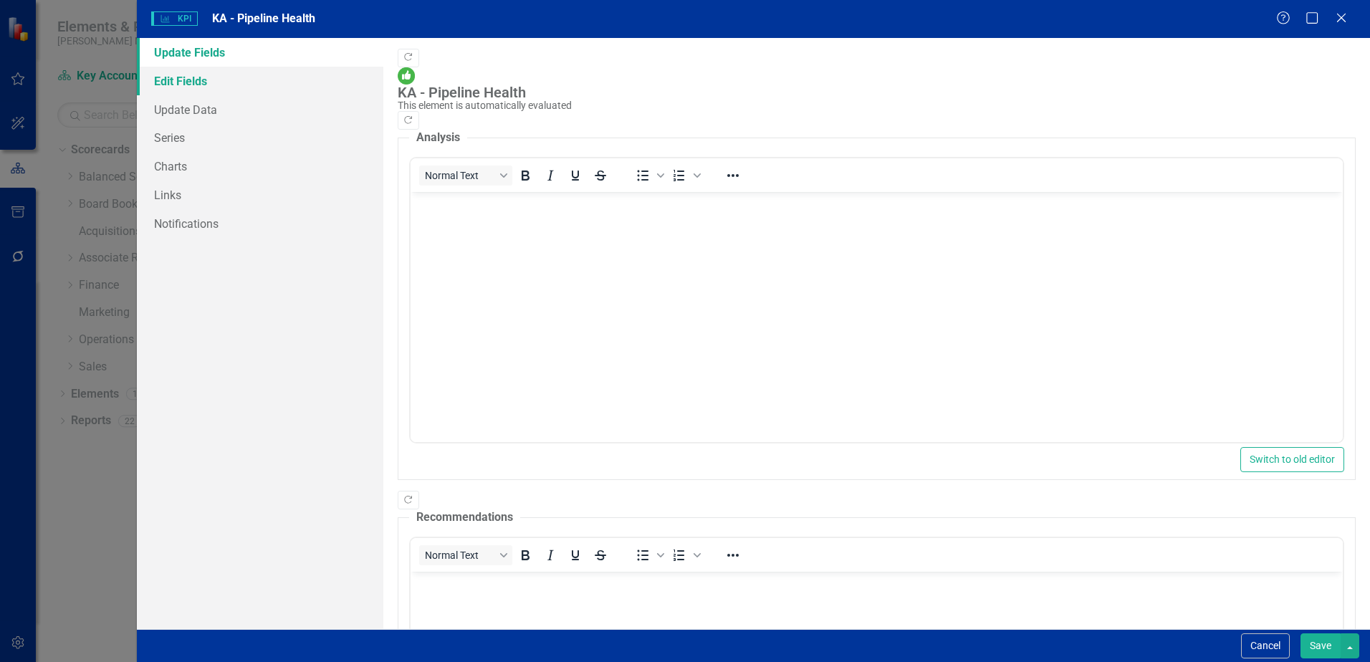
click at [203, 82] on link "Edit Fields" at bounding box center [260, 81] width 246 height 29
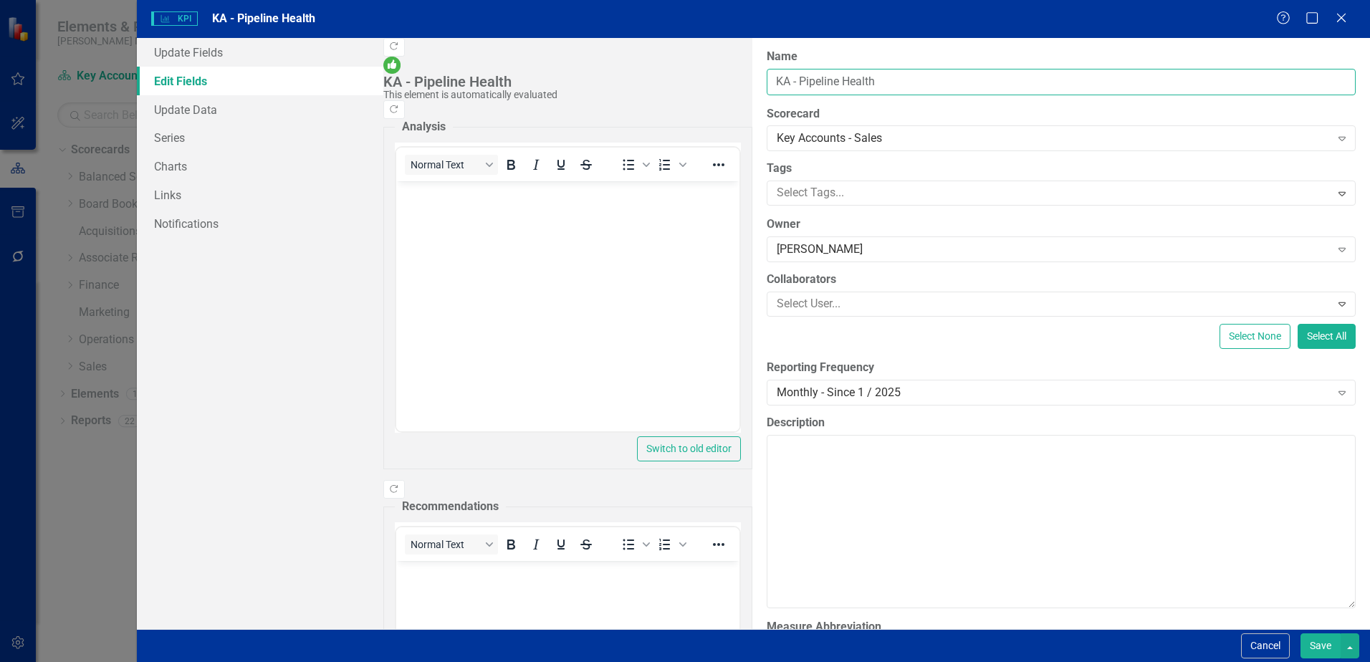
drag, startPoint x: 519, startPoint y: 82, endPoint x: 374, endPoint y: 78, distance: 144.8
click at [374, 78] on div "Update Fields Edit Fields Update Data Series Charts Links Notifications "Update…" at bounding box center [753, 333] width 1233 height 591
click at [766, 81] on input "# of KAM's Above Pipeline Health" at bounding box center [1060, 82] width 589 height 27
click at [766, 80] on input "KA - # of KAM's Above Pipeline Health" at bounding box center [1060, 82] width 589 height 27
type input "KA - # of KAM's Above Pipeline Health Goal"
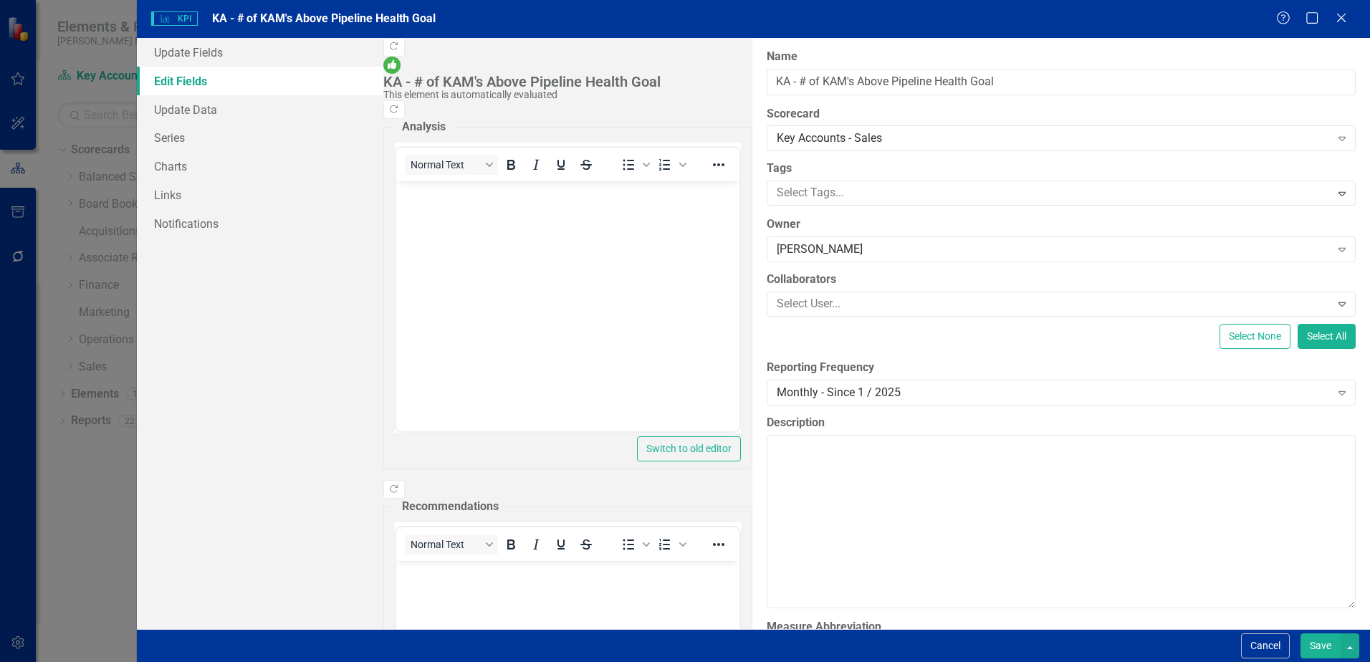
click at [1311, 649] on button "Save" at bounding box center [1320, 645] width 40 height 25
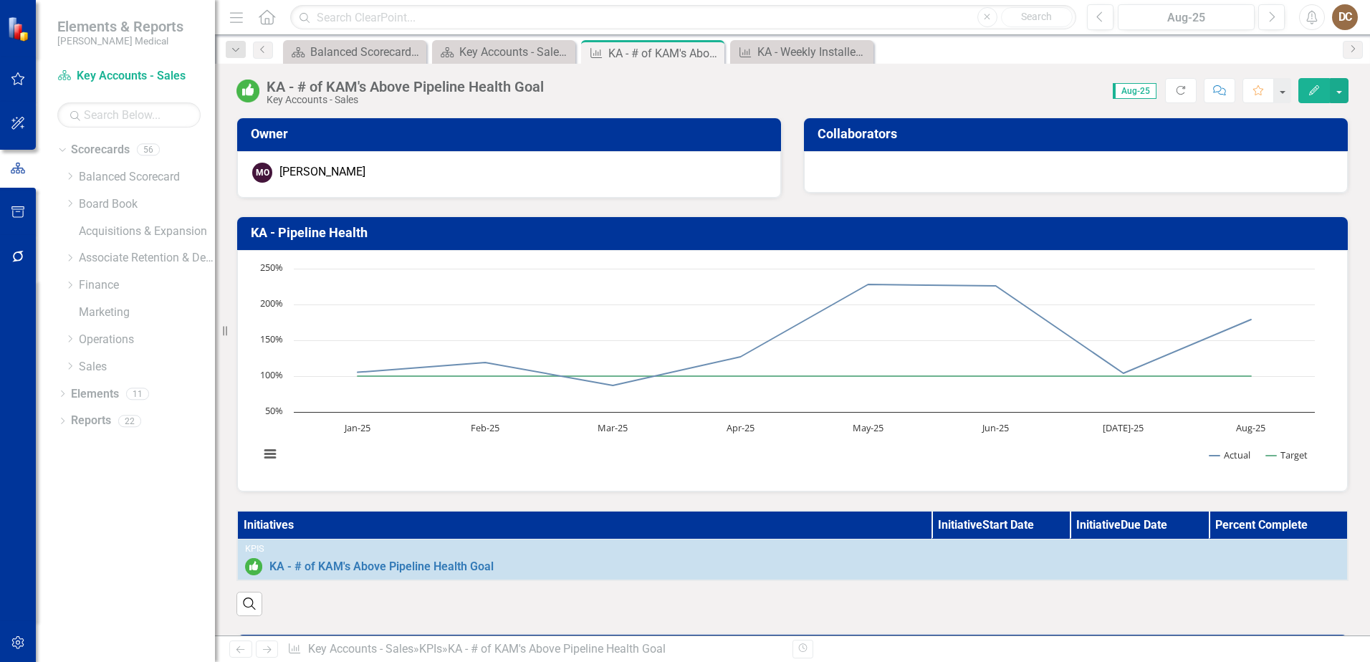
click at [315, 233] on h3 "KA - Pipeline Health" at bounding box center [795, 233] width 1088 height 14
click at [332, 229] on h3 "KA - Pipeline Health" at bounding box center [795, 233] width 1088 height 14
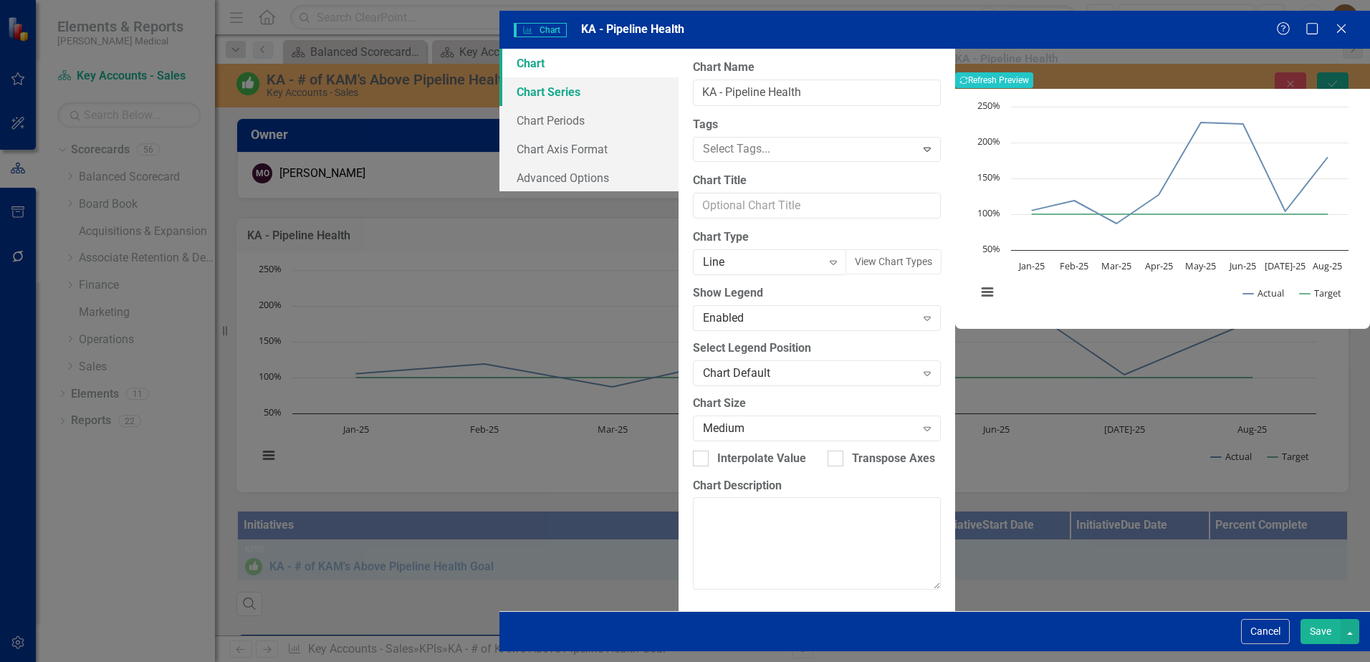
click at [499, 85] on link "Chart Series" at bounding box center [588, 91] width 179 height 29
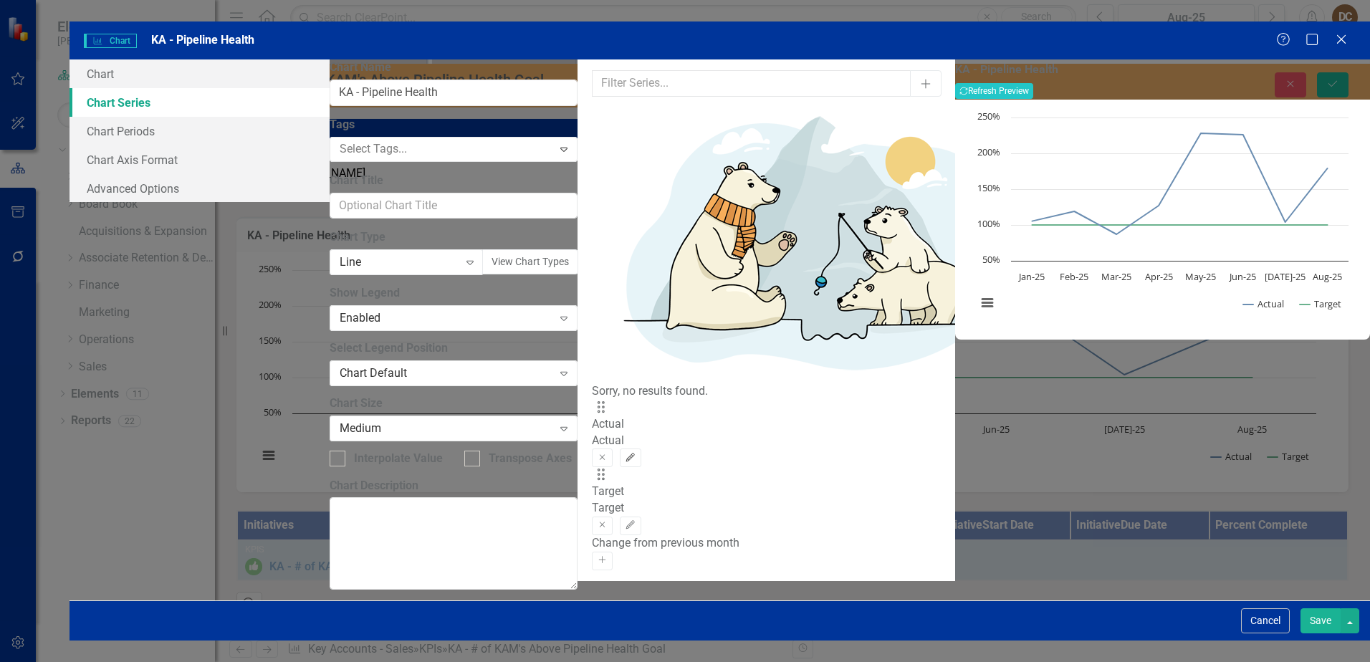
click at [635, 453] on icon "button" at bounding box center [630, 457] width 9 height 9
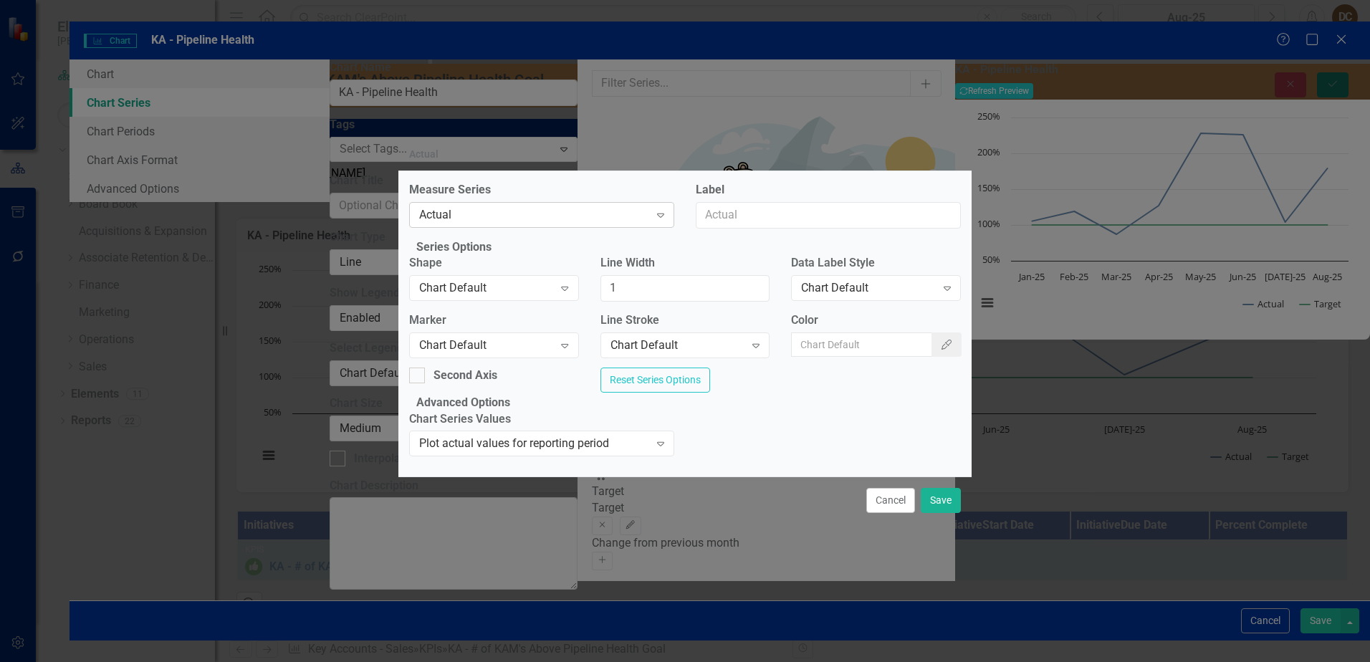
click at [584, 206] on div "Actual" at bounding box center [534, 214] width 230 height 16
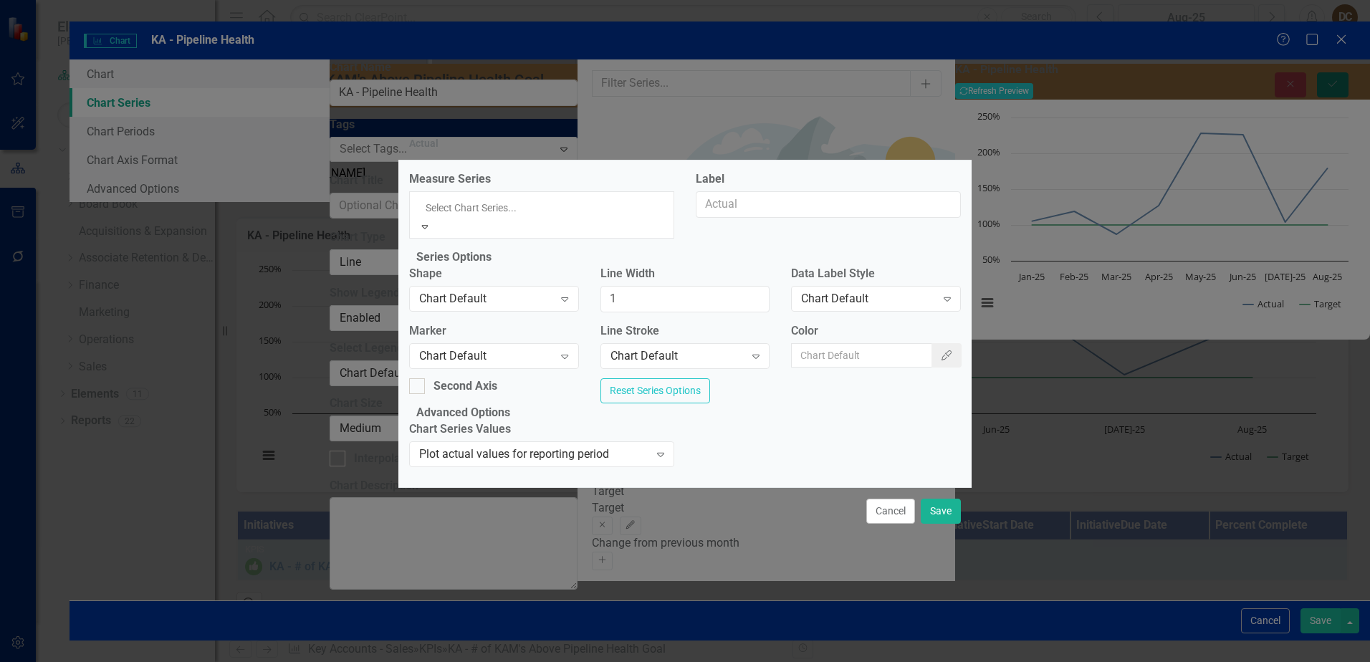
click at [579, 661] on div "Target" at bounding box center [685, 670] width 1370 height 16
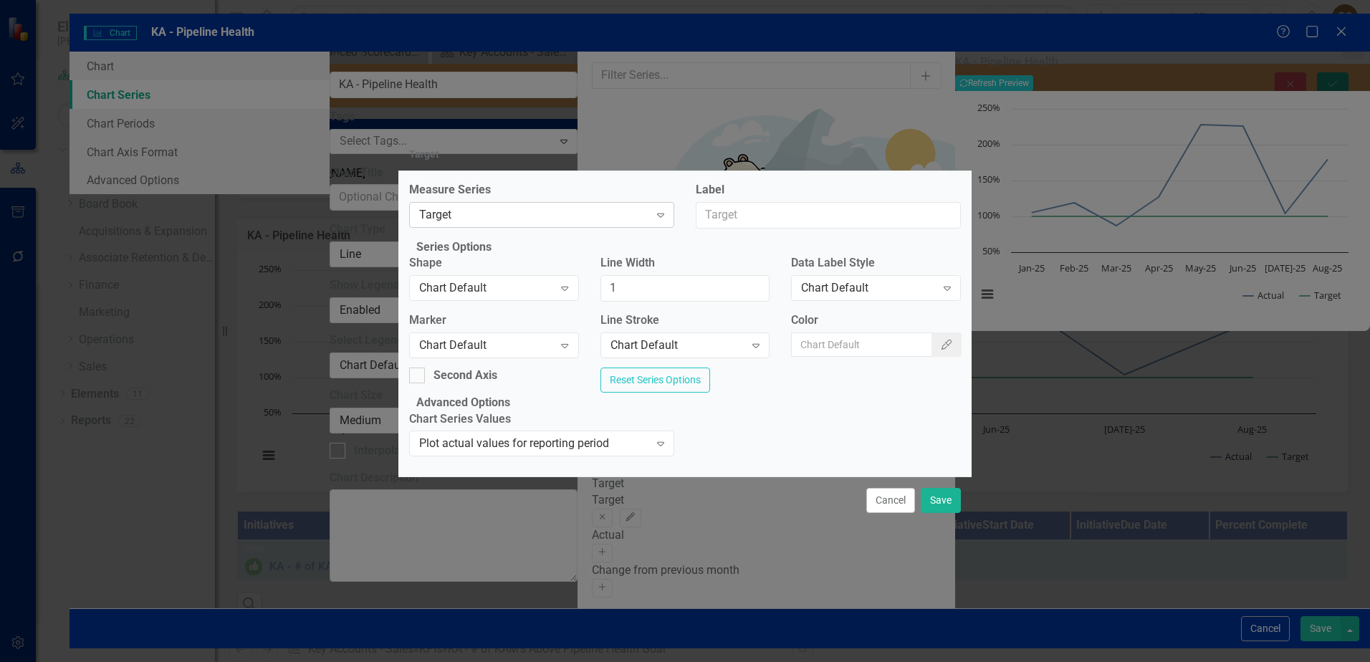
click at [648, 206] on div "Target" at bounding box center [534, 214] width 230 height 16
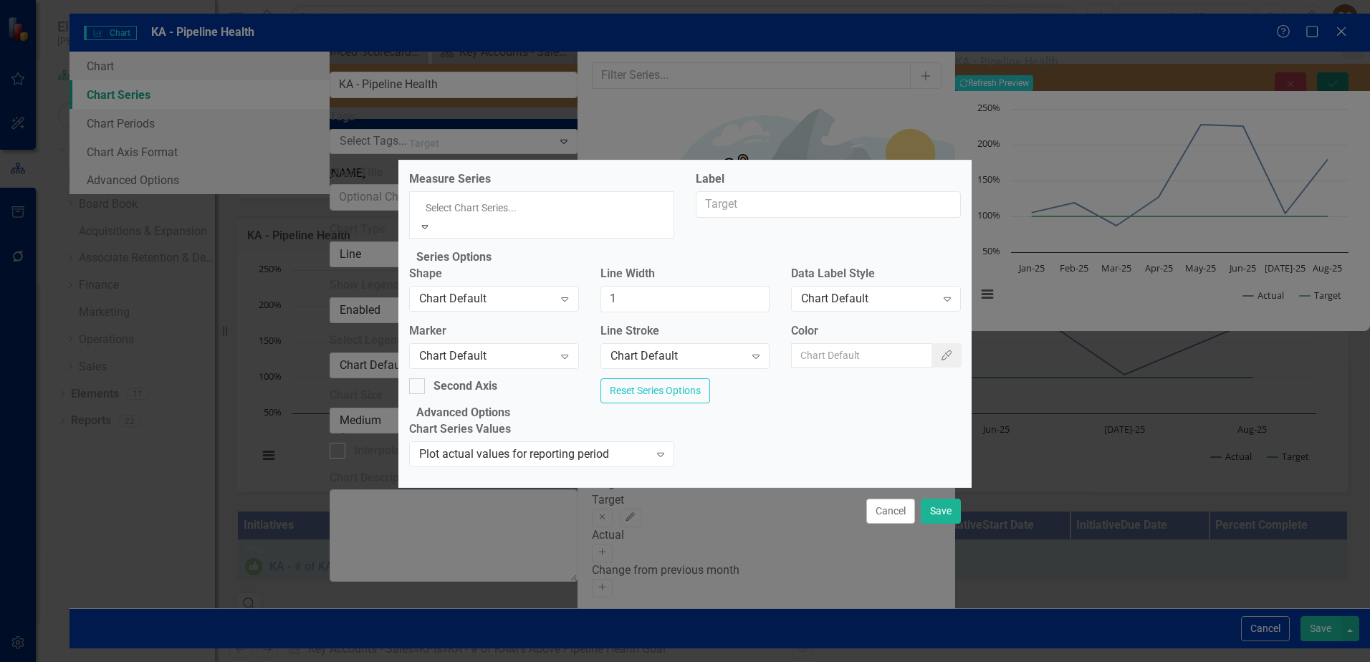
click at [694, 223] on div "Measure Series 3 results available. Use Up and Down to choose options, press En…" at bounding box center [684, 323] width 573 height 327
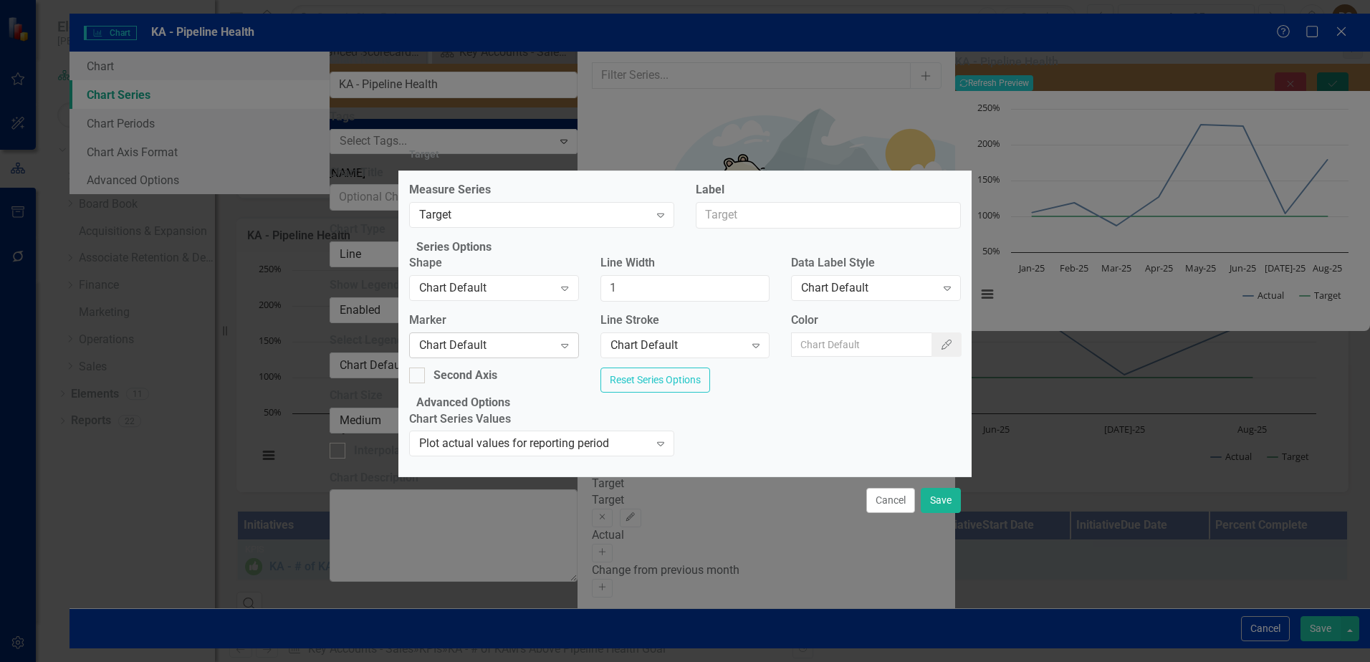
click at [551, 338] on div "Chart Default" at bounding box center [486, 345] width 134 height 16
click at [702, 342] on div "Chart Default" at bounding box center [677, 345] width 134 height 16
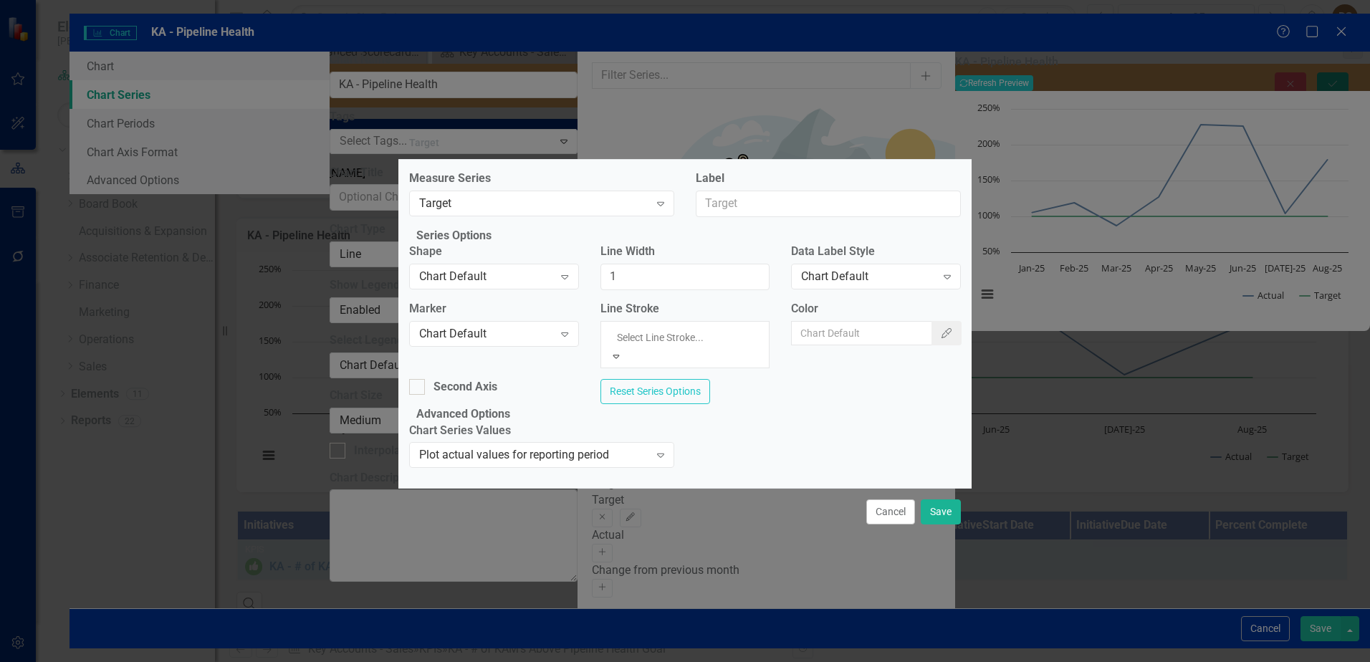
click at [794, 391] on div "Second Axis Reset Series Options" at bounding box center [684, 392] width 573 height 27
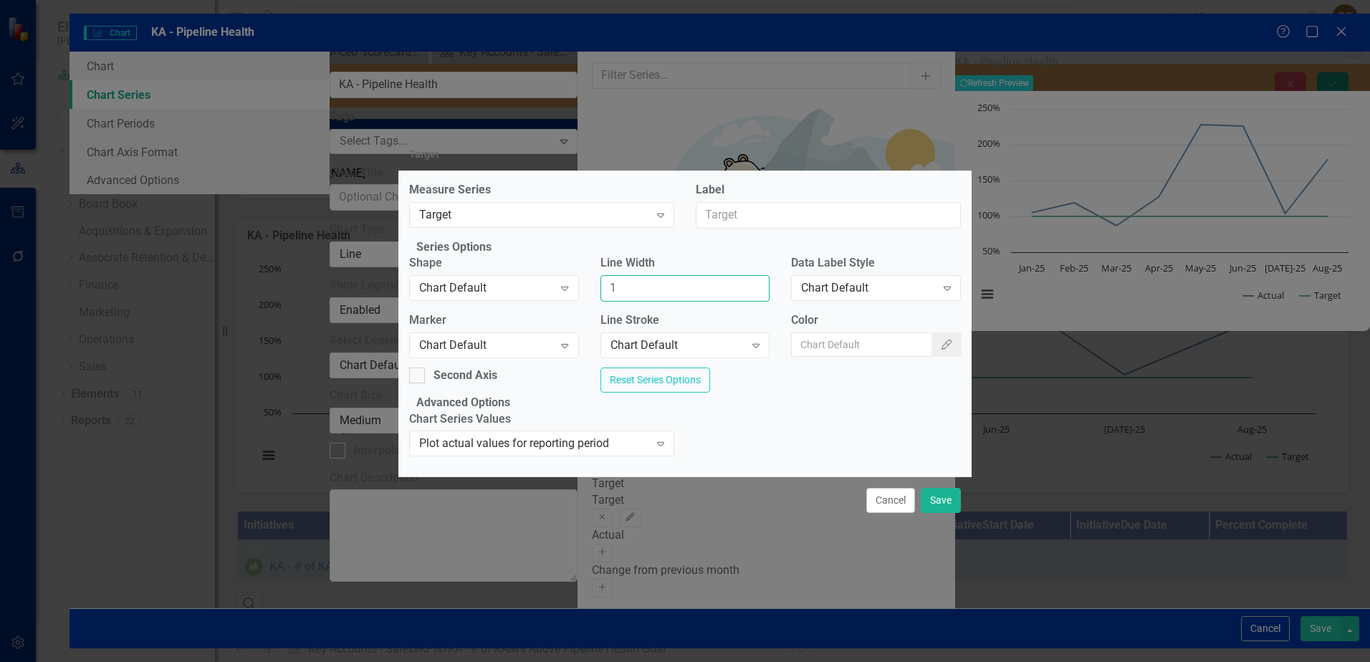
click at [655, 277] on input "1" at bounding box center [685, 288] width 170 height 27
click at [601, 452] on div "Plot actual values for reporting period" at bounding box center [534, 444] width 230 height 16
click at [722, 428] on fieldset "Advanced Options Chart Series Values Plot actual values for reporting period Ex…" at bounding box center [685, 431] width 552 height 72
click at [893, 513] on button "Cancel" at bounding box center [890, 500] width 49 height 25
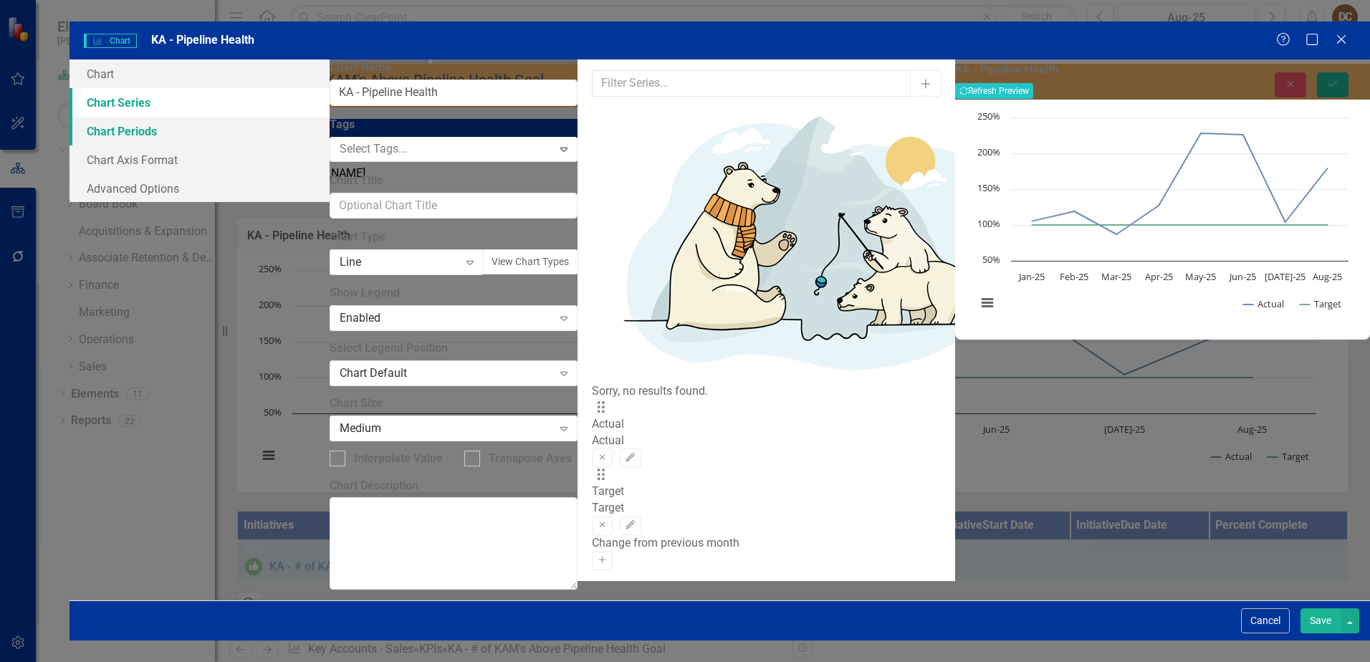
click at [330, 117] on link "Chart Periods" at bounding box center [199, 131] width 260 height 29
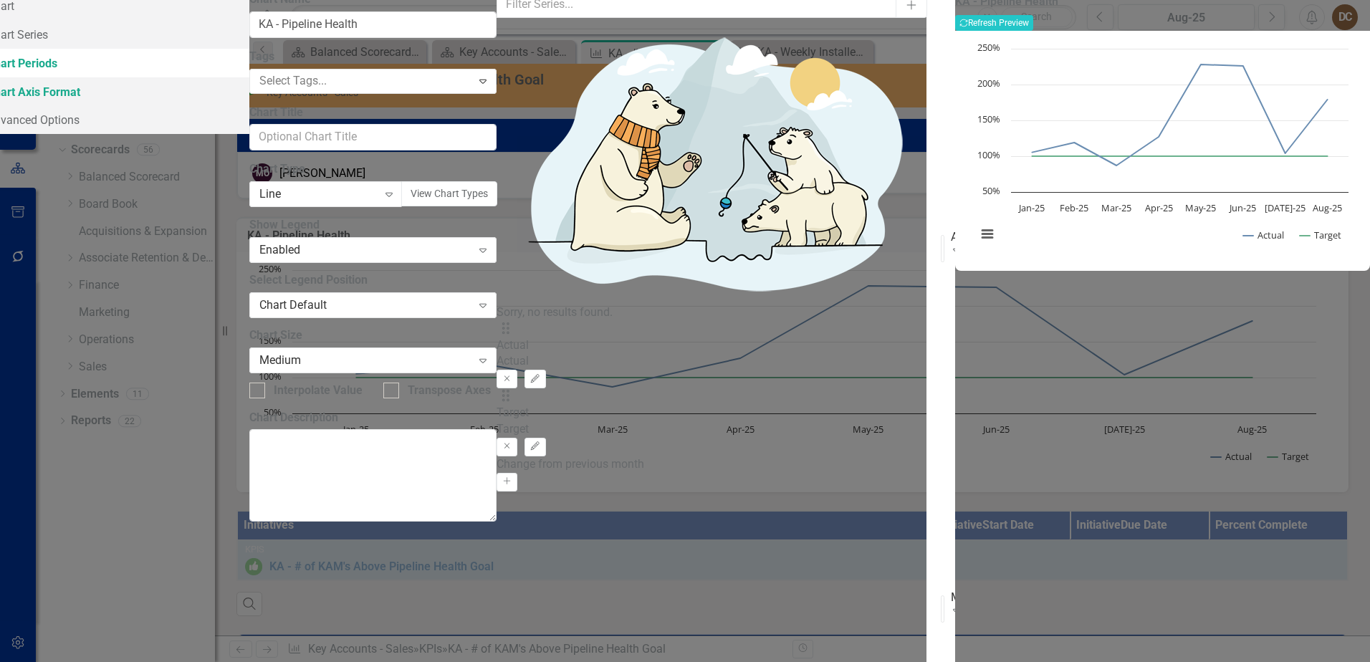
click at [249, 106] on link "Chart Axis Format" at bounding box center [109, 91] width 279 height 29
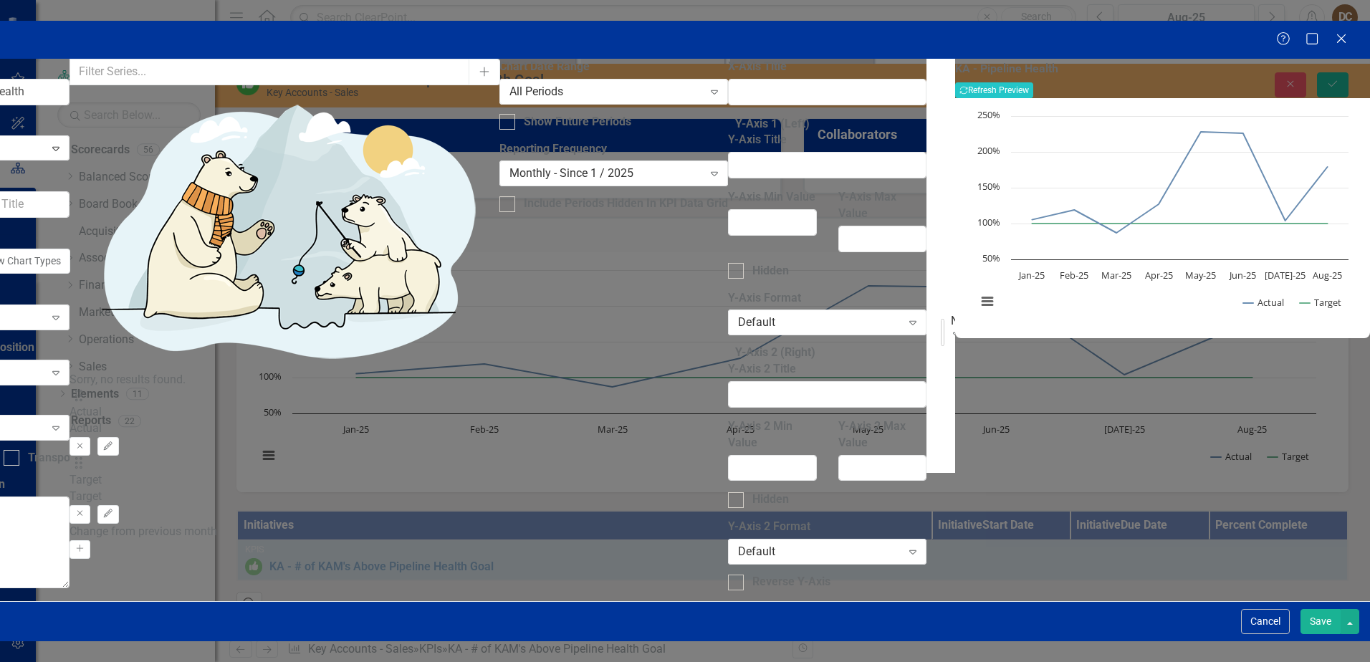
click at [951, 312] on div "None" at bounding box center [954, 320] width 6 height 16
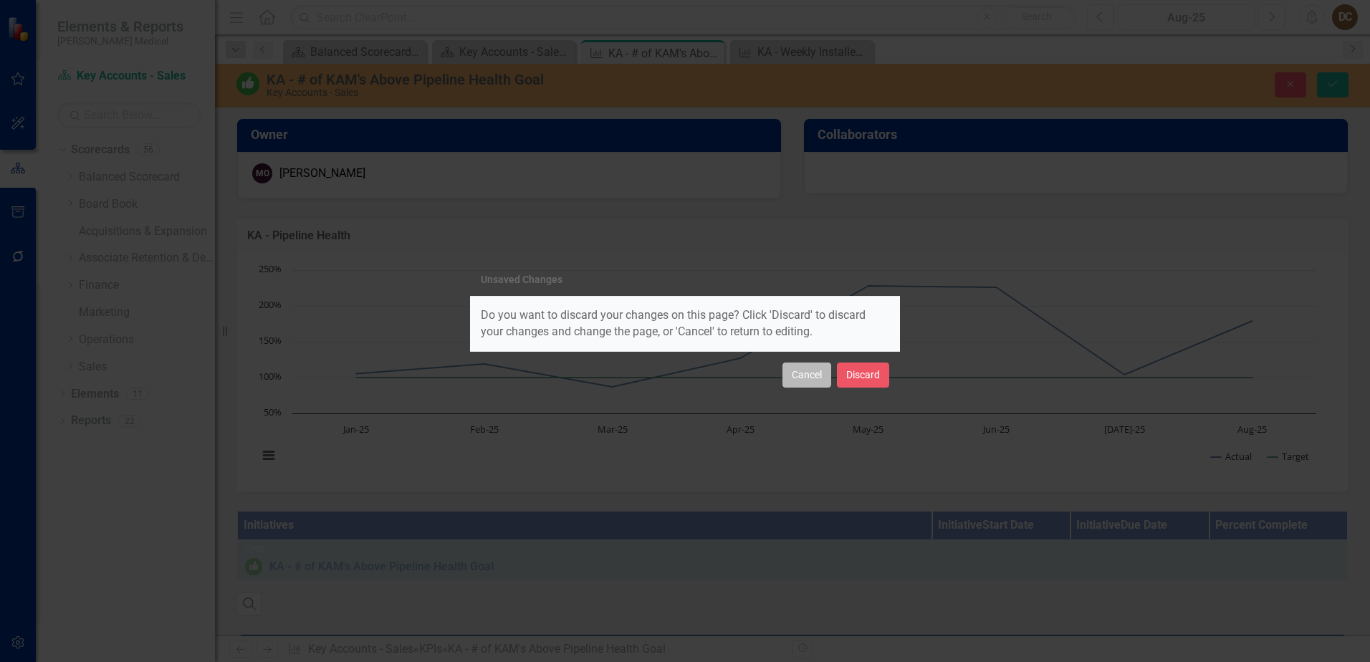
click at [810, 373] on button "Cancel" at bounding box center [806, 374] width 49 height 25
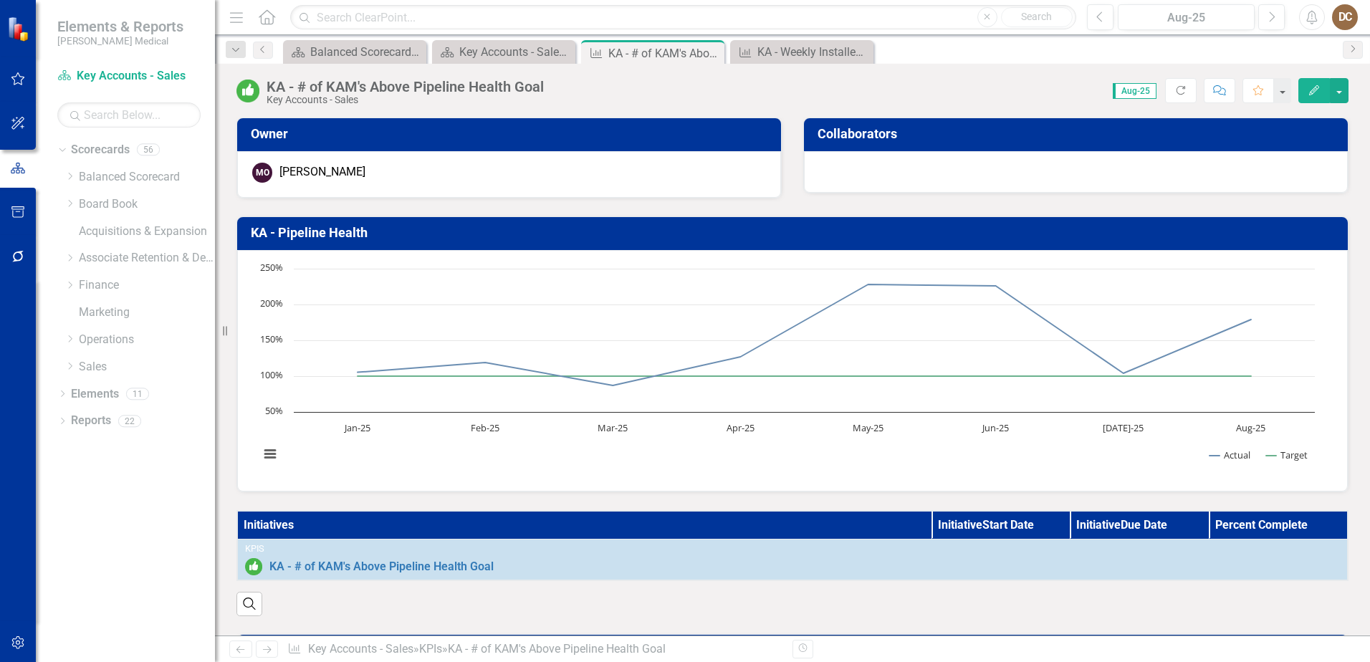
click at [1269, 226] on h3 "KA - Pipeline Health" at bounding box center [795, 233] width 1088 height 14
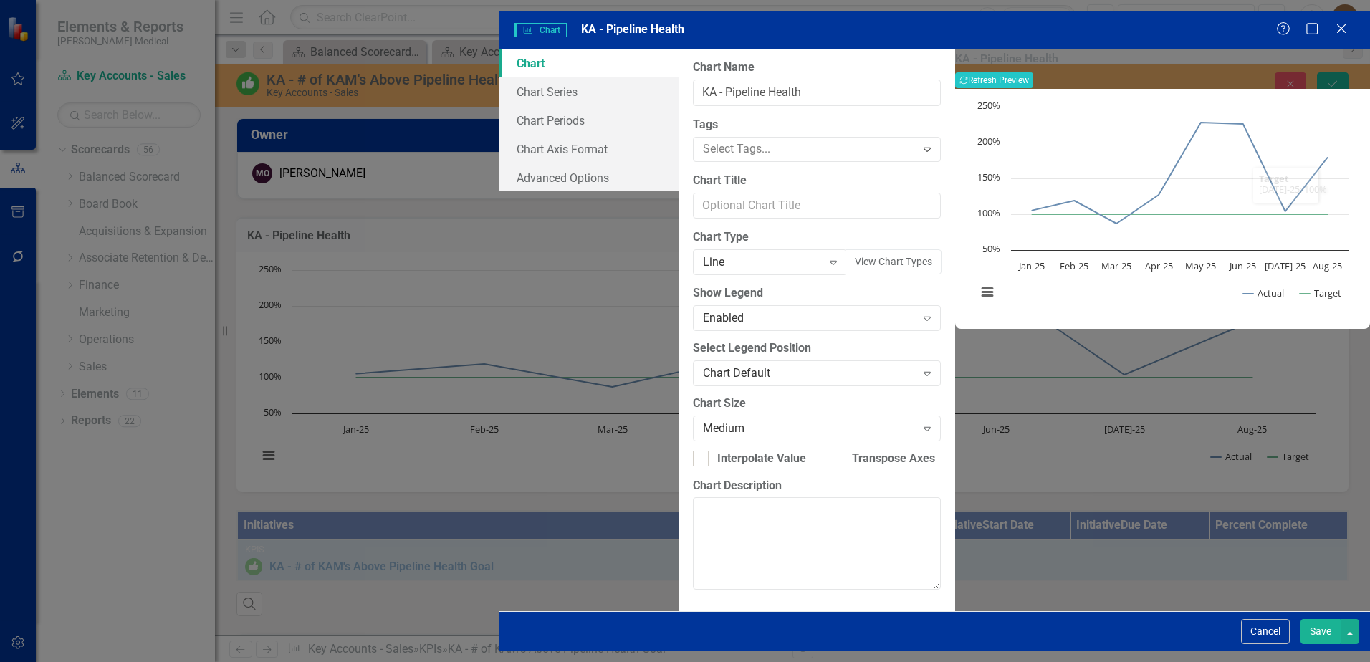
click at [1271, 643] on button "Cancel" at bounding box center [1265, 631] width 49 height 25
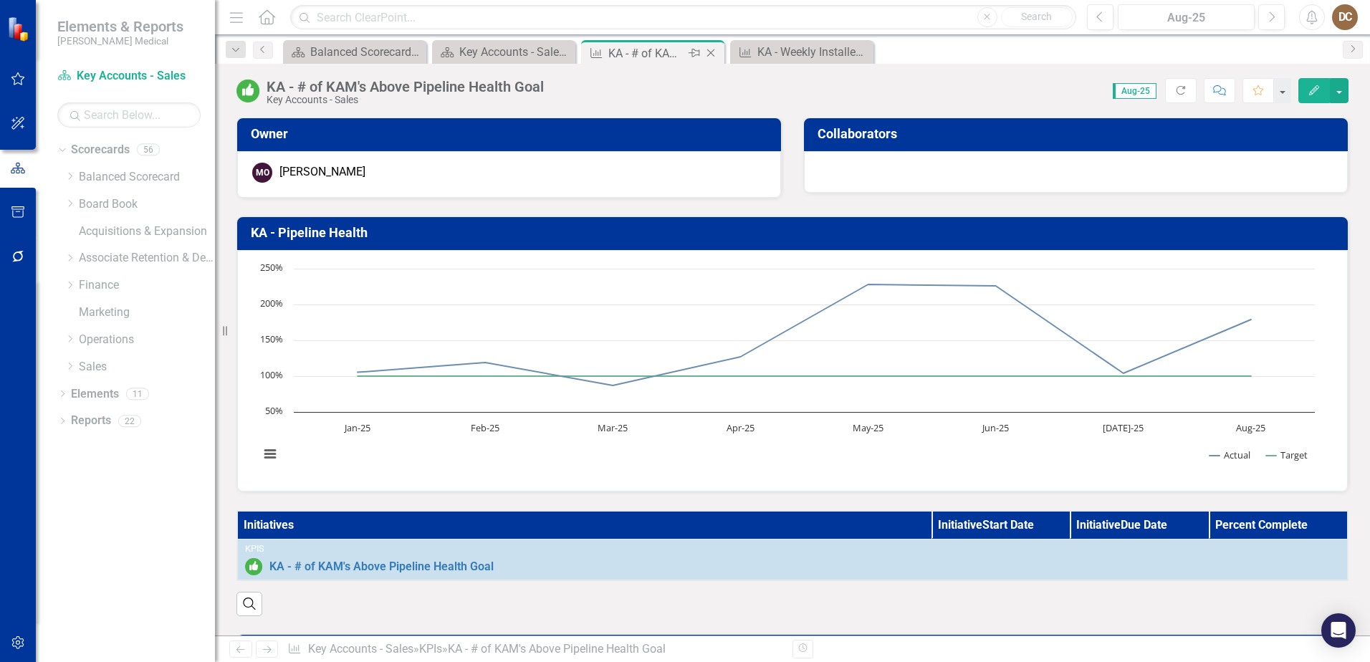
click at [713, 49] on icon "Close" at bounding box center [710, 52] width 14 height 11
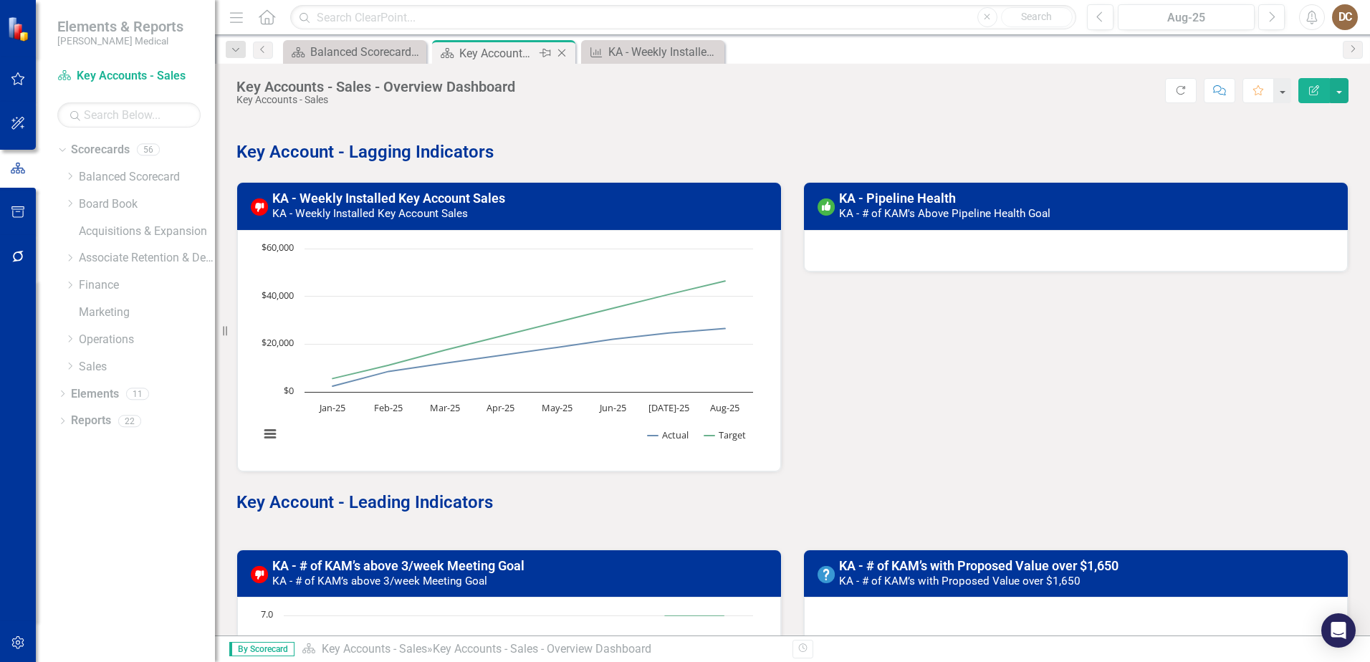
click at [496, 50] on div "Key Accounts - Sales - Overview Dashboard" at bounding box center [497, 53] width 77 height 18
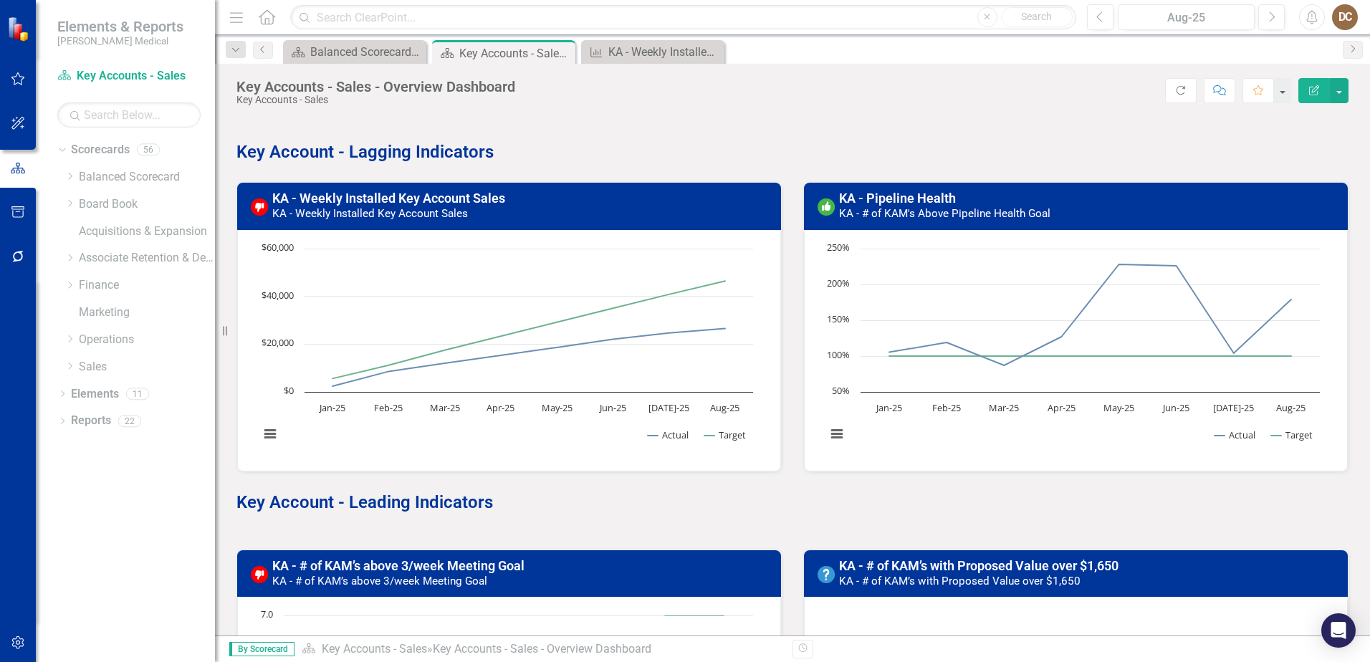
drag, startPoint x: 1080, startPoint y: 215, endPoint x: 1066, endPoint y: 209, distance: 15.4
click at [943, 209] on h3 "KA - Pipeline Health KA - # of KAM's Above Pipeline Health Goal" at bounding box center [1089, 205] width 500 height 29
drag, startPoint x: 1068, startPoint y: 211, endPoint x: 899, endPoint y: 193, distance: 170.0
click at [899, 193] on h3 "KA - Pipeline Health KA - # of KAM's Above Pipeline Health Goal" at bounding box center [1089, 205] width 500 height 29
click at [901, 210] on small "KA - # of KAM's Above Pipeline Health Goal" at bounding box center [944, 213] width 211 height 13
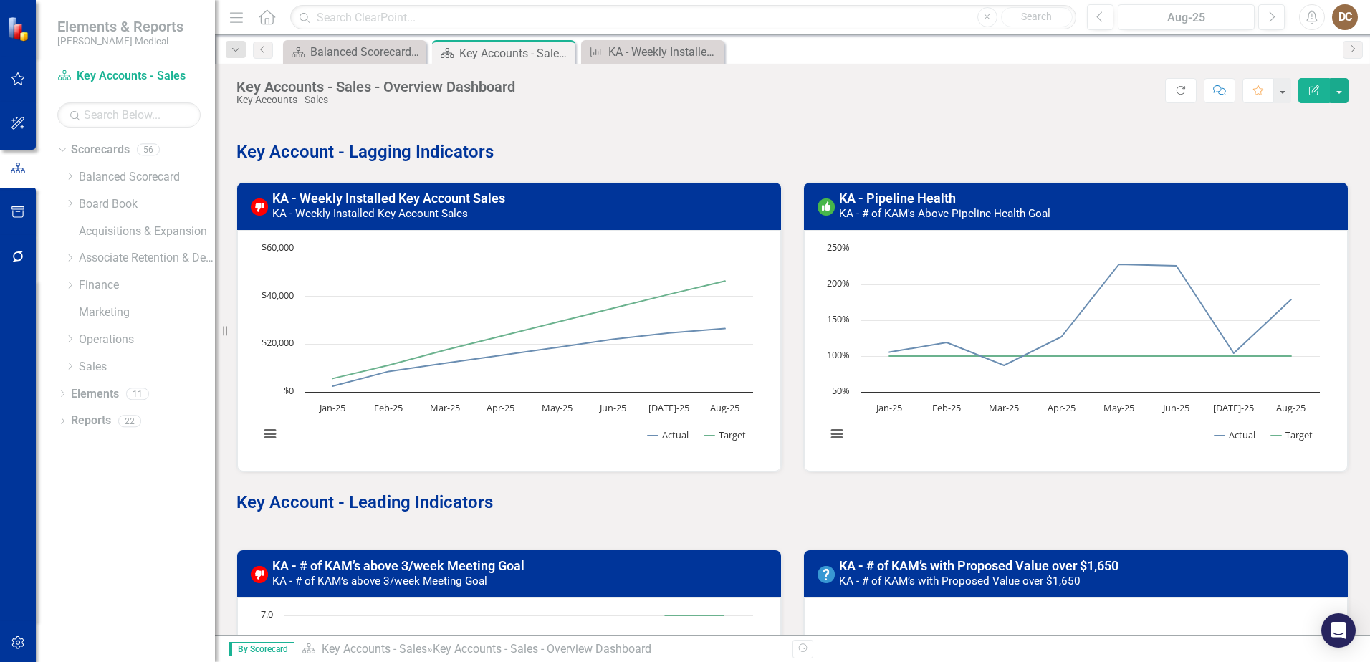
click at [900, 209] on small "KA - # of KAM's Above Pipeline Health Goal" at bounding box center [944, 213] width 211 height 13
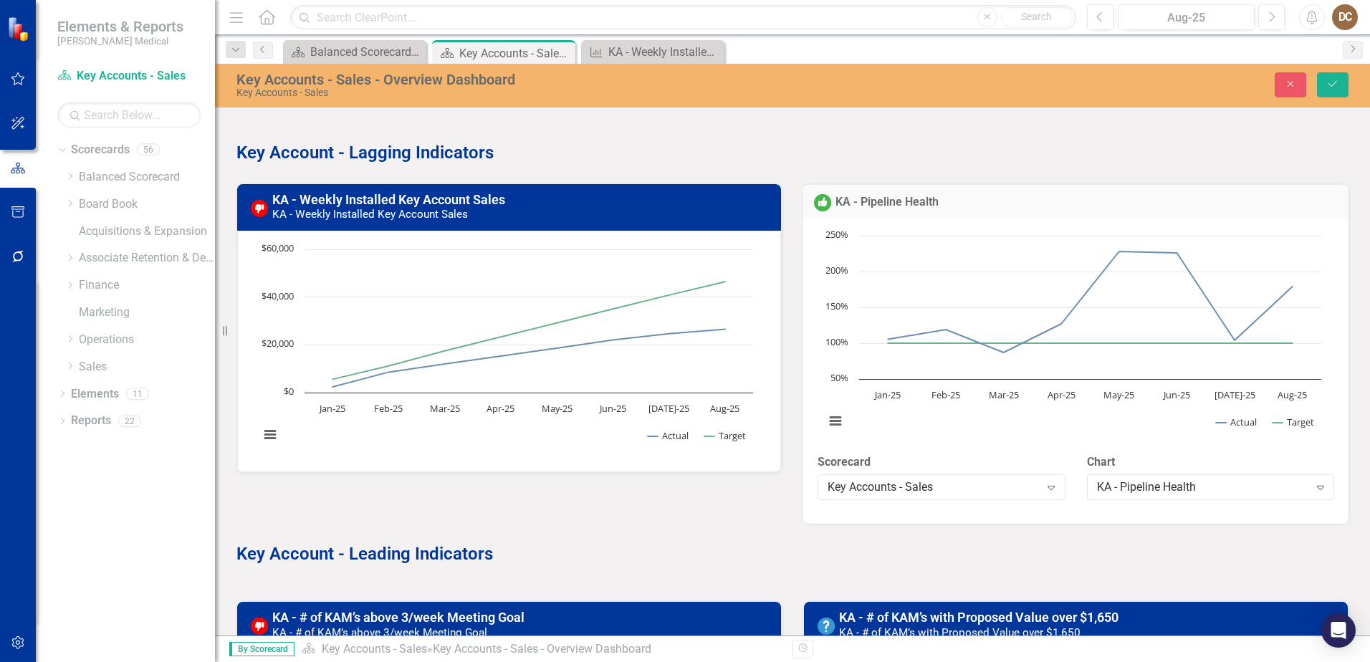
click at [988, 143] on p "Key Account - Lagging Indicators" at bounding box center [792, 151] width 1112 height 27
click at [981, 143] on p "Key Account - Lagging Indicators" at bounding box center [792, 151] width 1112 height 27
click at [1297, 80] on icon "Close" at bounding box center [1290, 84] width 13 height 10
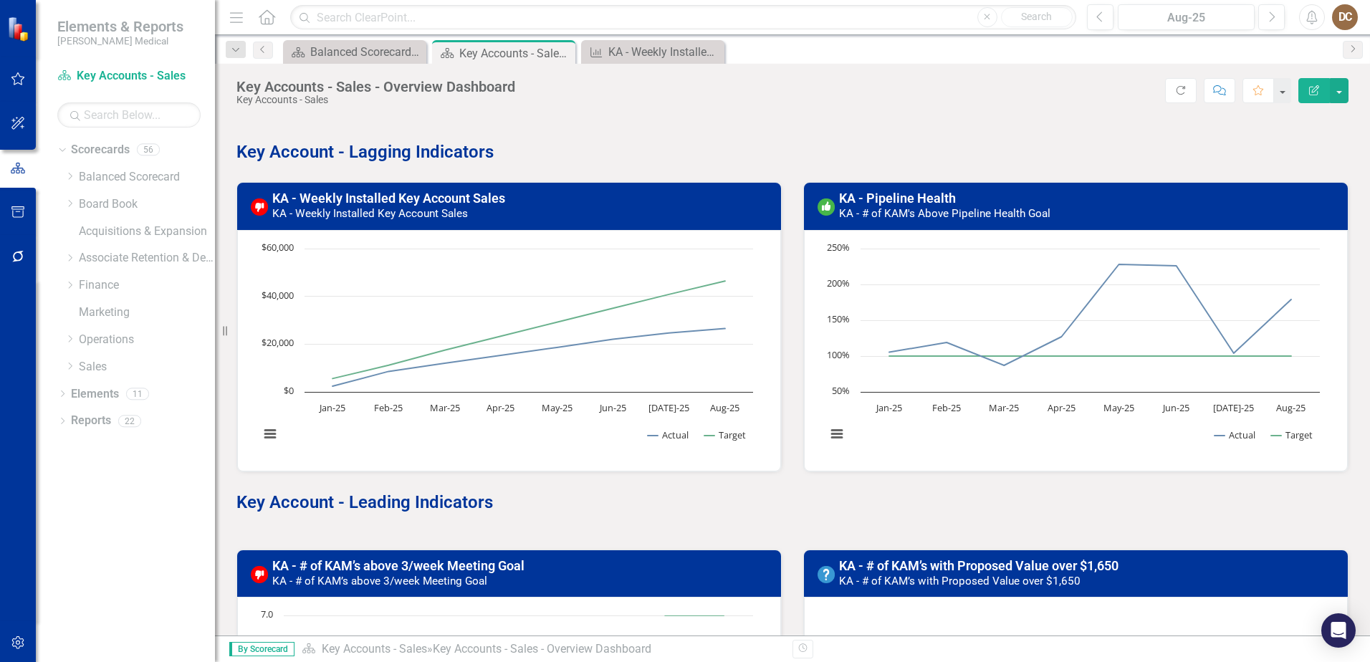
click at [953, 195] on h3 "KA - Pipeline Health KA - # of KAM's Above Pipeline Health Goal" at bounding box center [1089, 205] width 500 height 29
click at [938, 196] on link "KA - Pipeline Health" at bounding box center [897, 198] width 117 height 15
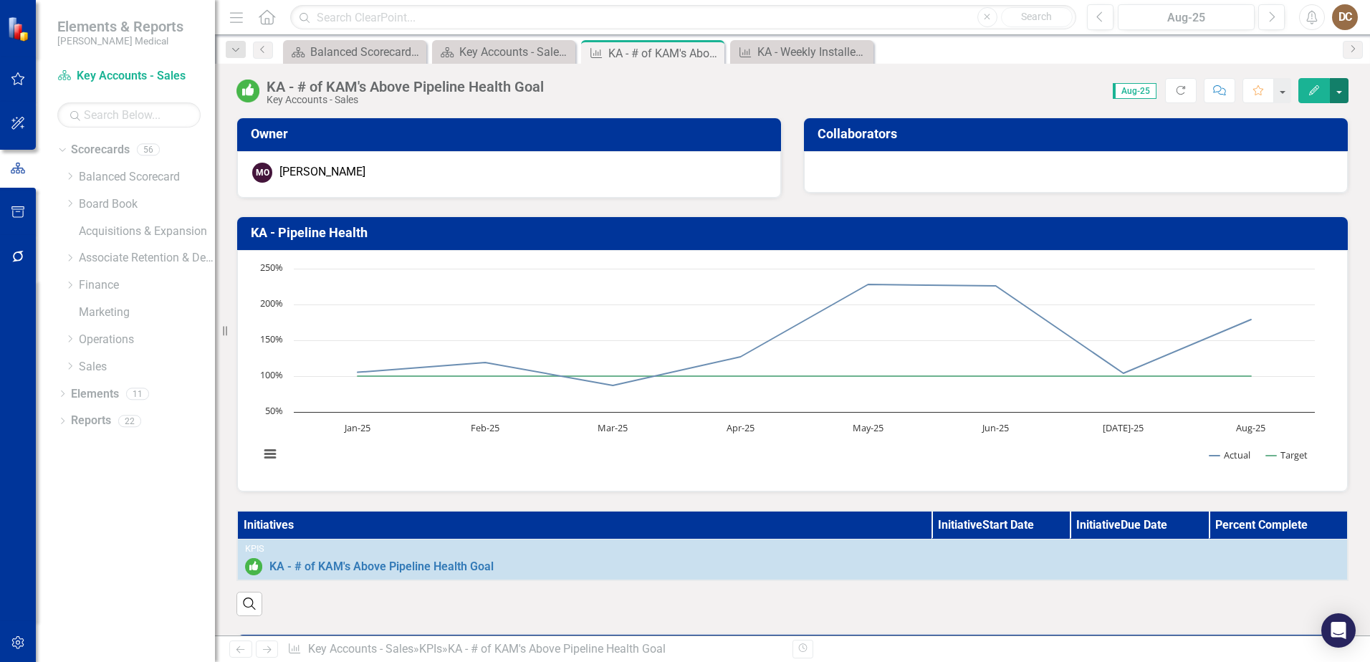
click at [1341, 88] on button "button" at bounding box center [1338, 90] width 19 height 25
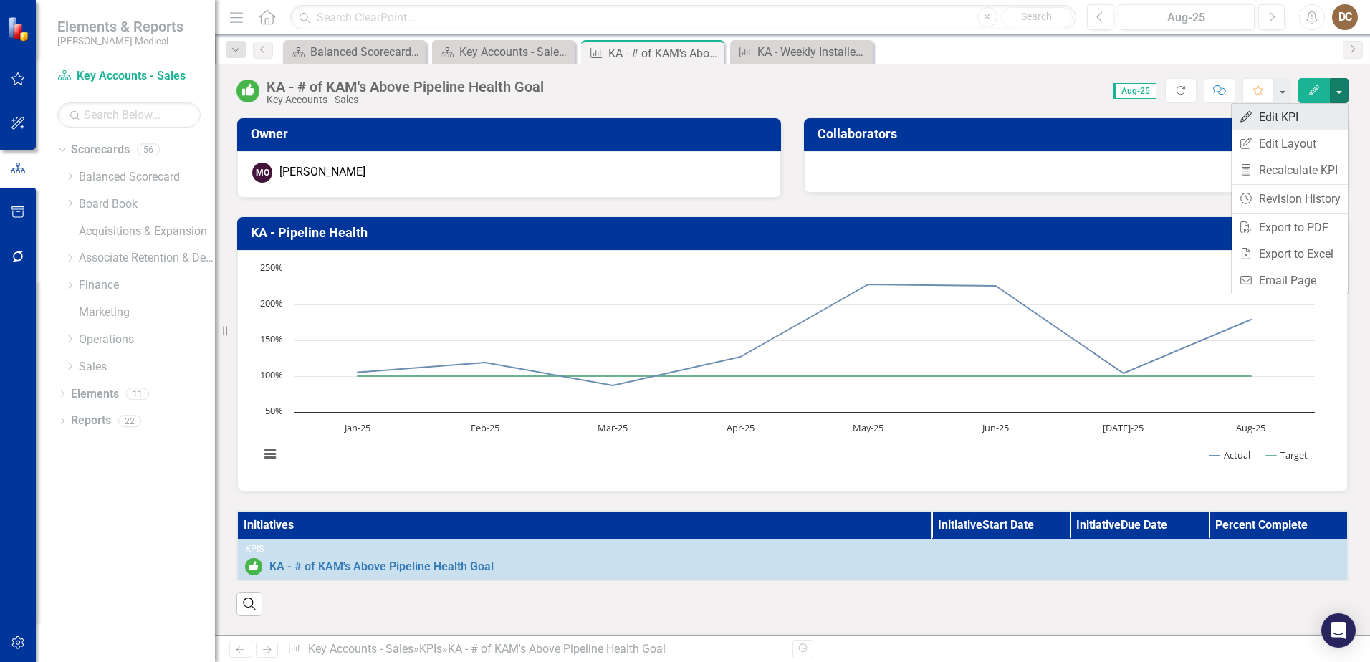
click at [1305, 111] on link "Edit Edit KPI" at bounding box center [1289, 117] width 116 height 27
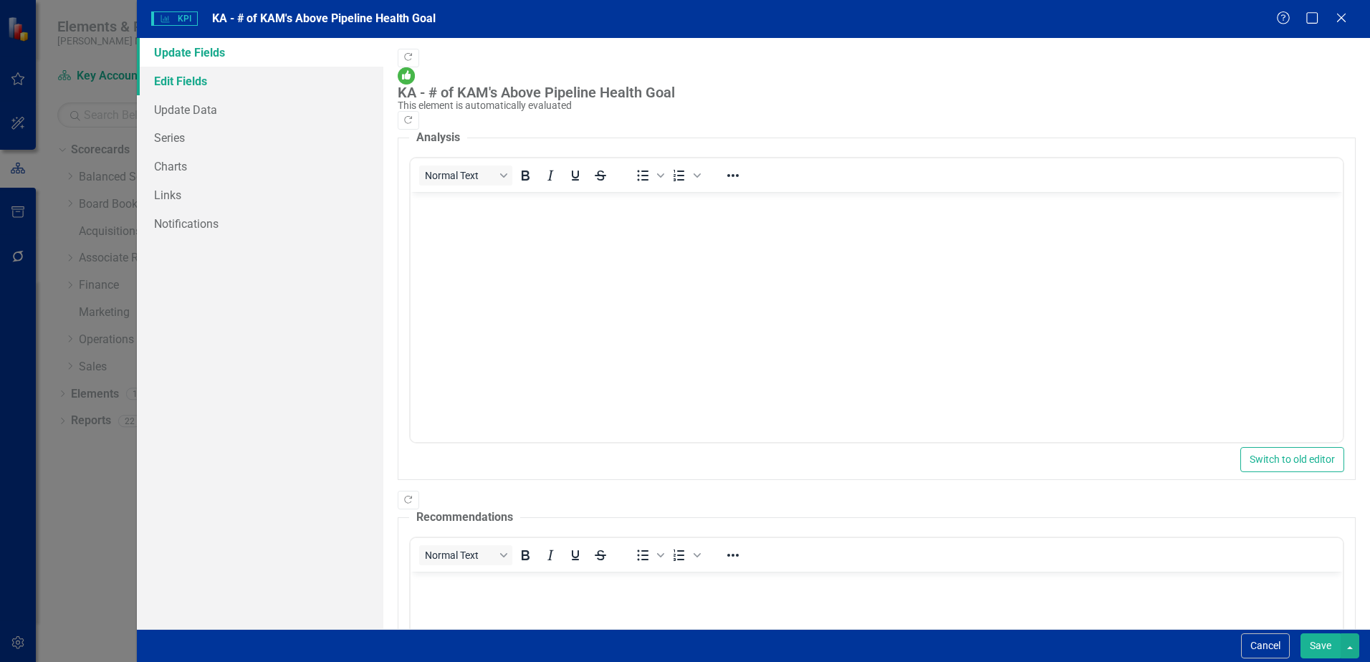
click at [173, 81] on link "Edit Fields" at bounding box center [260, 81] width 246 height 29
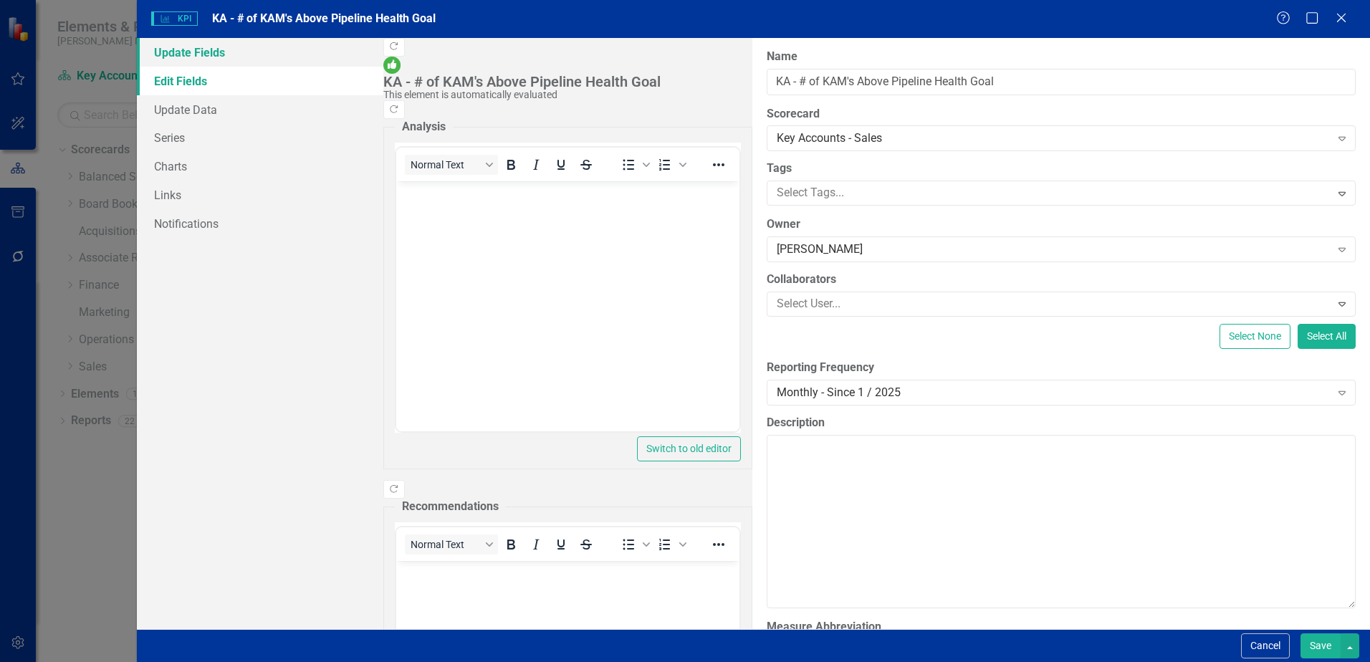
click at [192, 54] on link "Update Fields" at bounding box center [260, 52] width 246 height 29
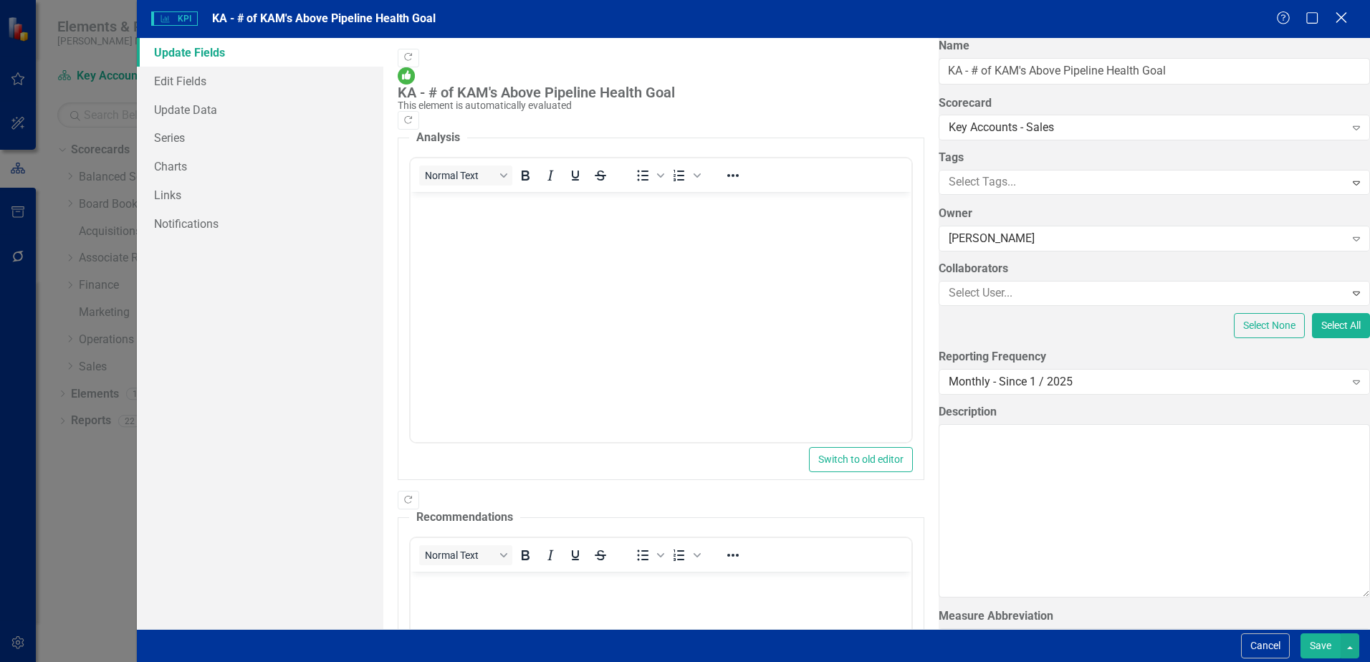
click at [1337, 15] on icon "Close" at bounding box center [1341, 18] width 18 height 14
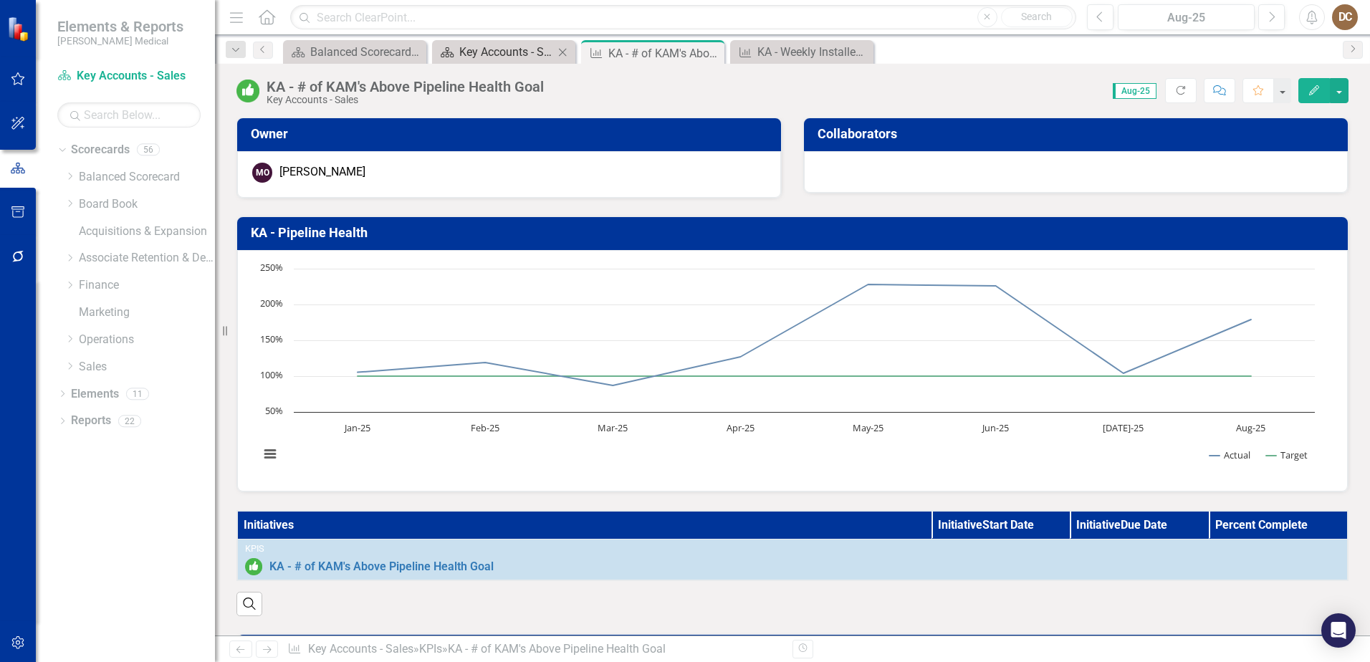
click at [525, 49] on div "Key Accounts - Sales - Overview Dashboard" at bounding box center [506, 52] width 95 height 18
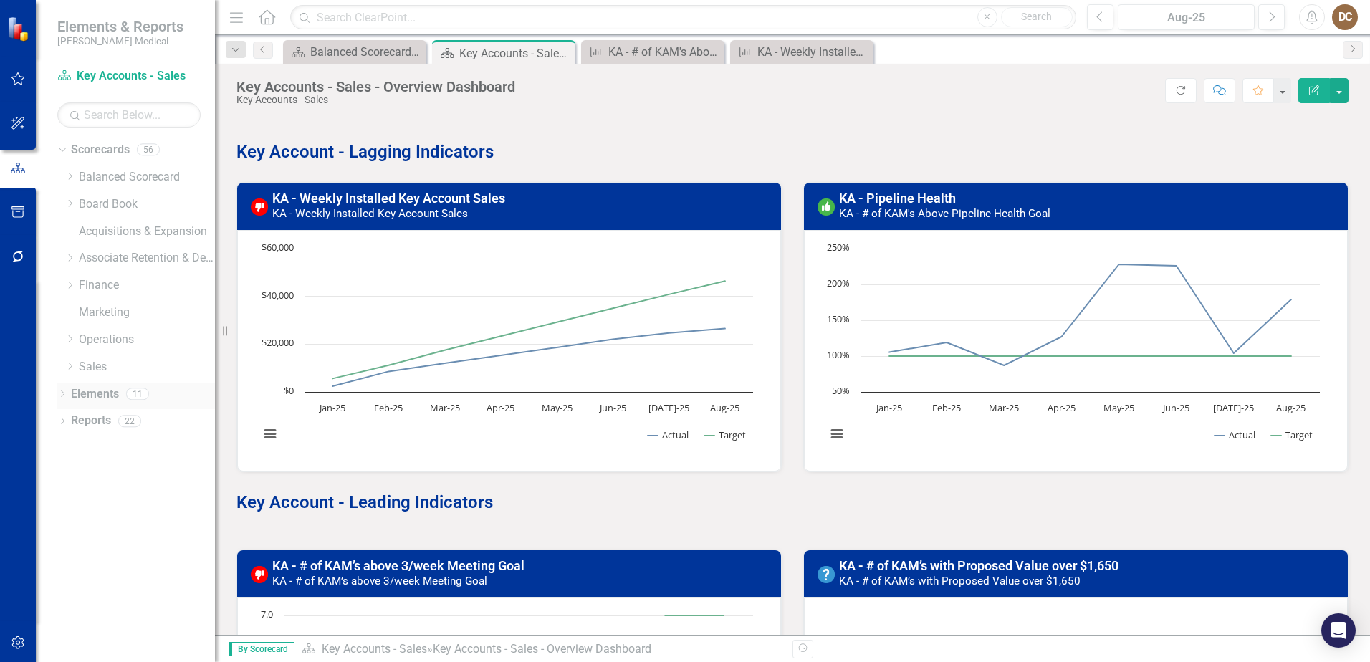
click at [60, 393] on icon "Dropdown" at bounding box center [62, 395] width 10 height 8
click at [98, 450] on link "KPI KPIs" at bounding box center [99, 448] width 43 height 16
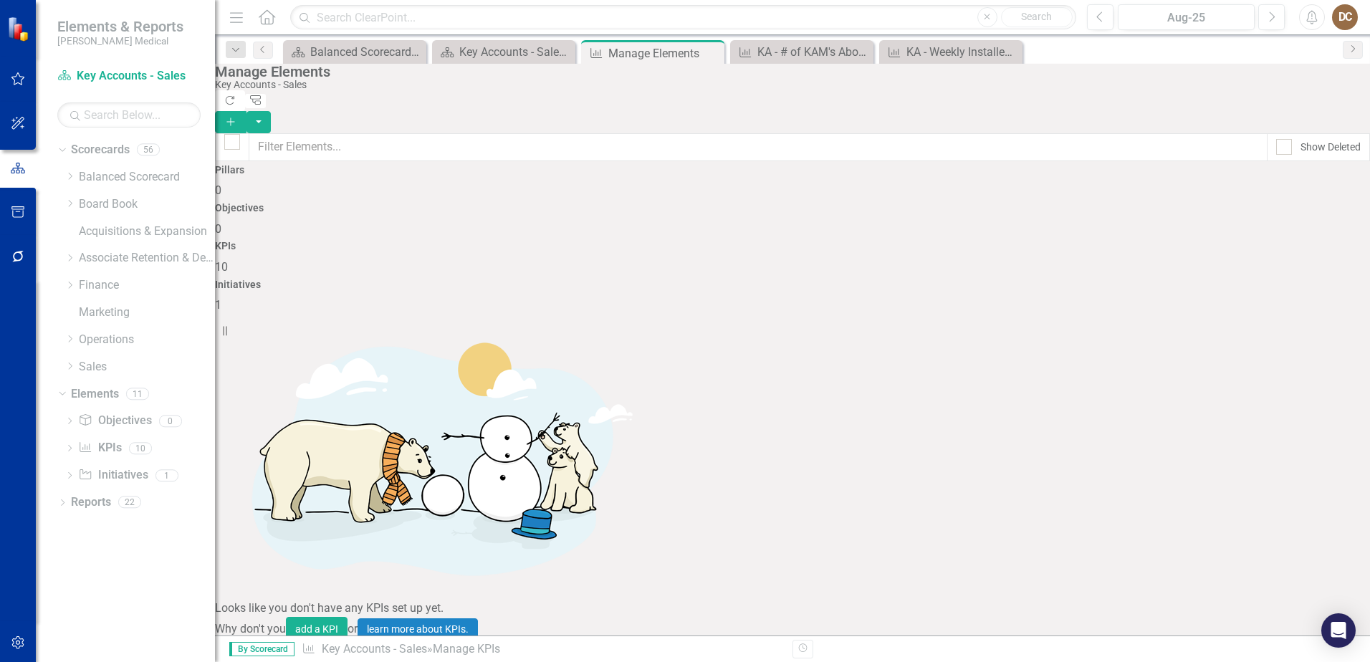
click at [1266, 343] on link "Edit Edit KPI" at bounding box center [1279, 345] width 113 height 27
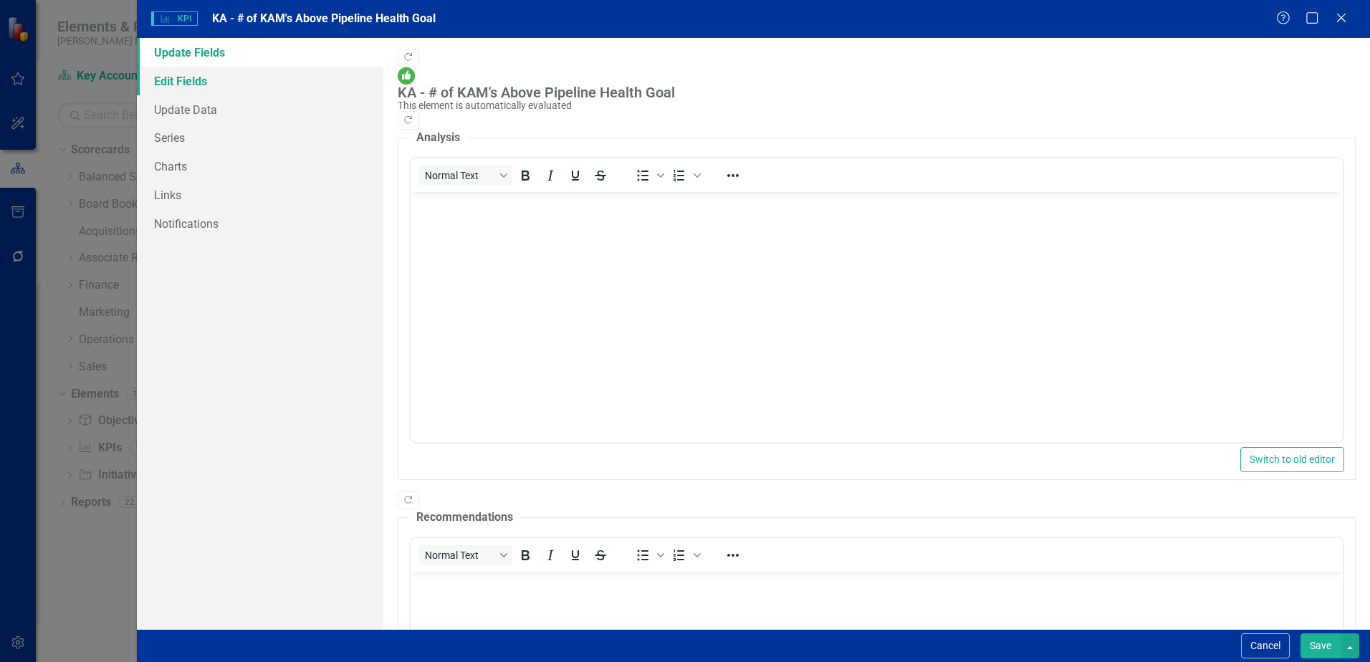
click at [198, 86] on link "Edit Fields" at bounding box center [260, 81] width 246 height 29
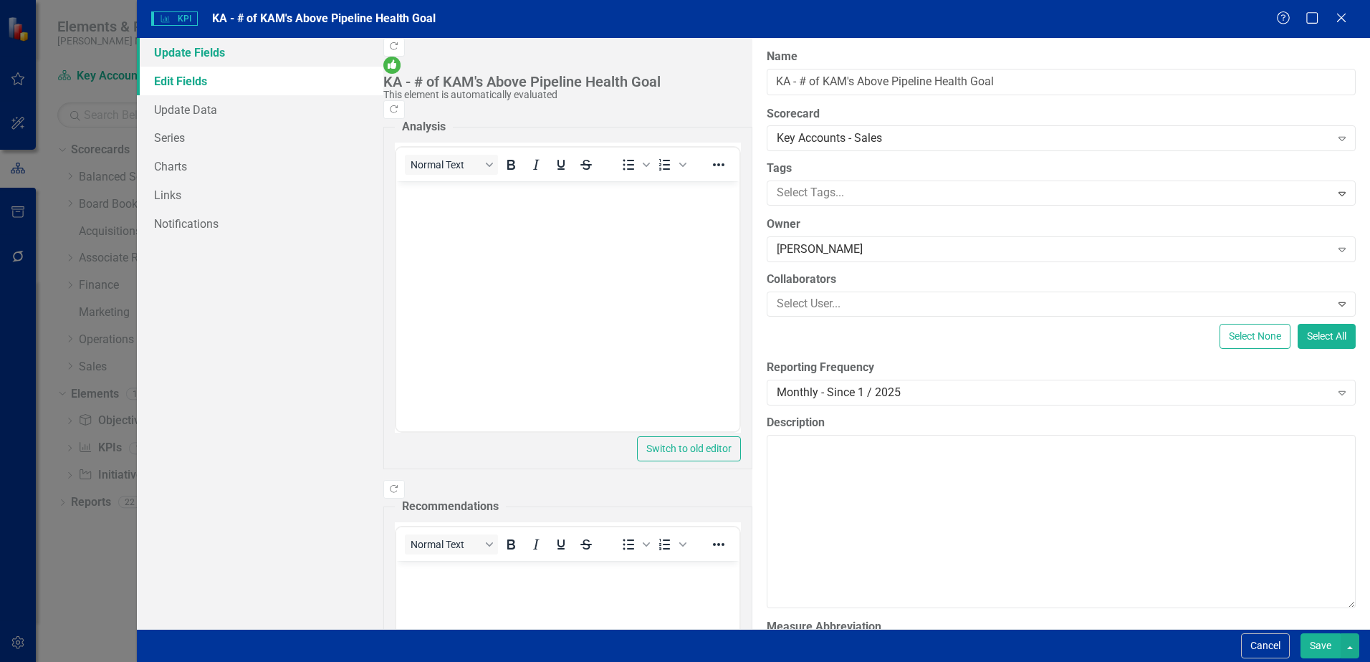
click at [209, 52] on link "Update Fields" at bounding box center [260, 52] width 246 height 29
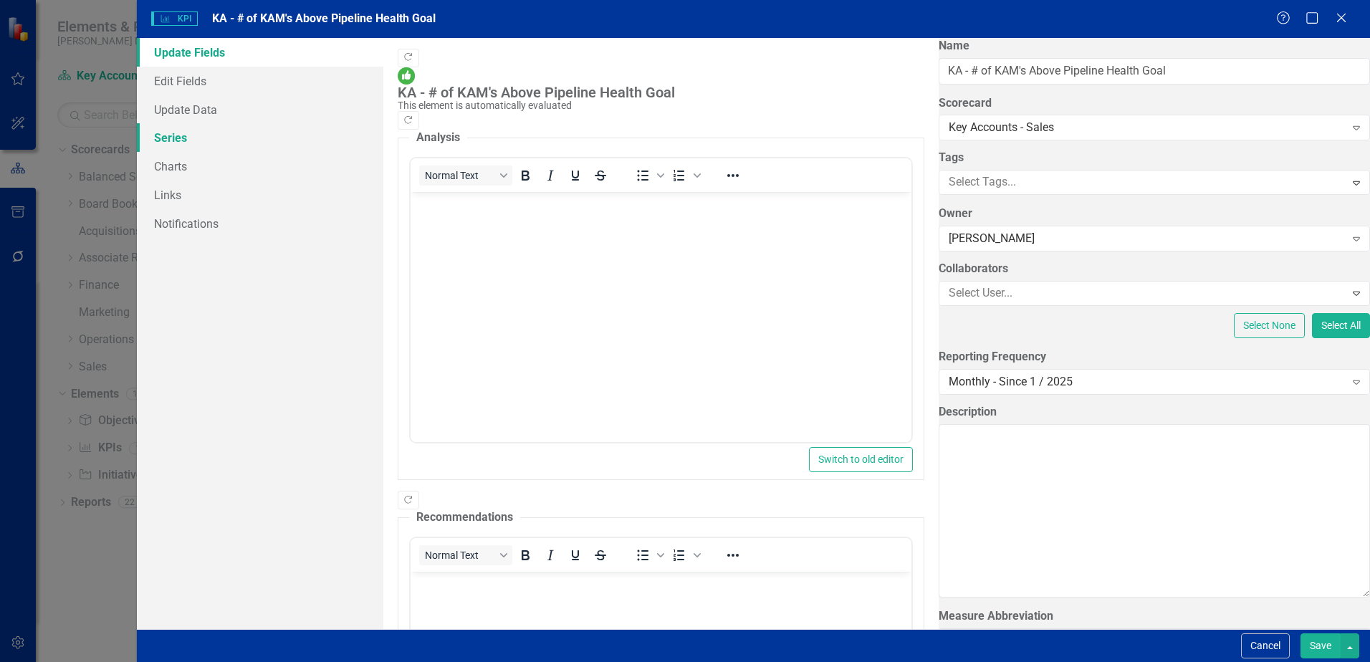
click at [181, 138] on link "Series" at bounding box center [260, 137] width 246 height 29
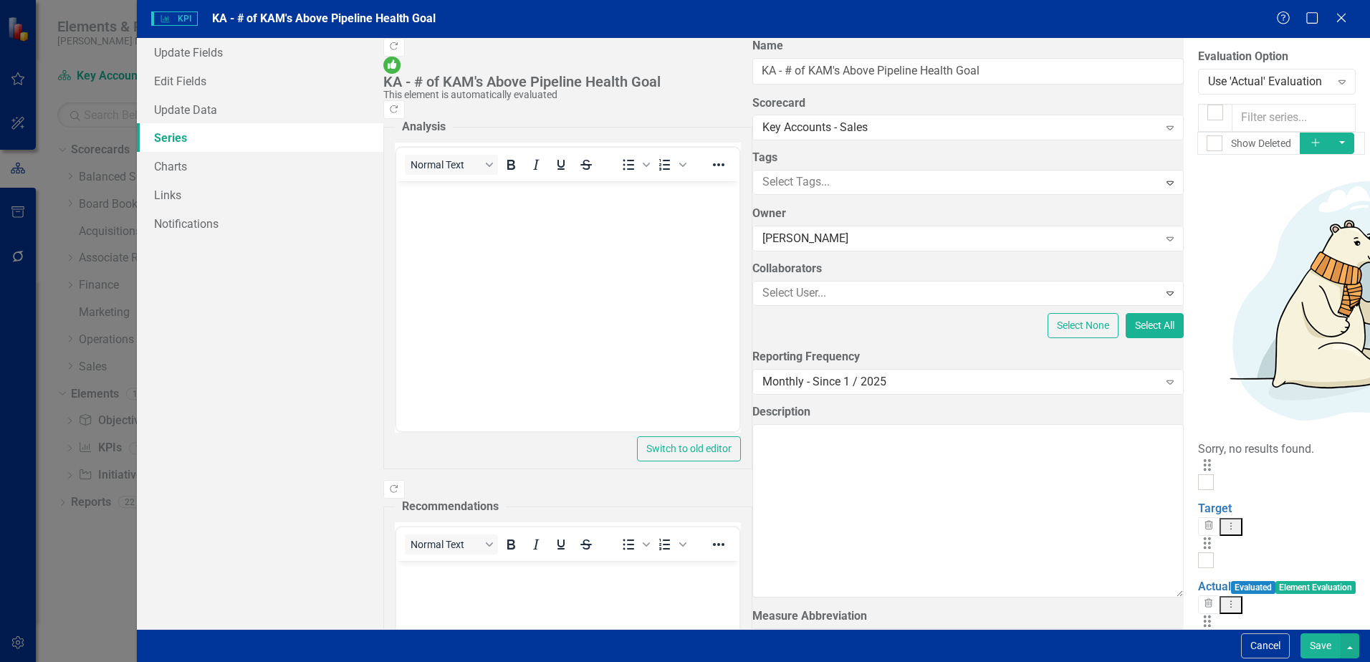
click at [1237, 521] on icon "Dropdown Menu" at bounding box center [1231, 525] width 12 height 9
click at [1280, 178] on link "Edit Edit Measure Series" at bounding box center [1261, 181] width 163 height 27
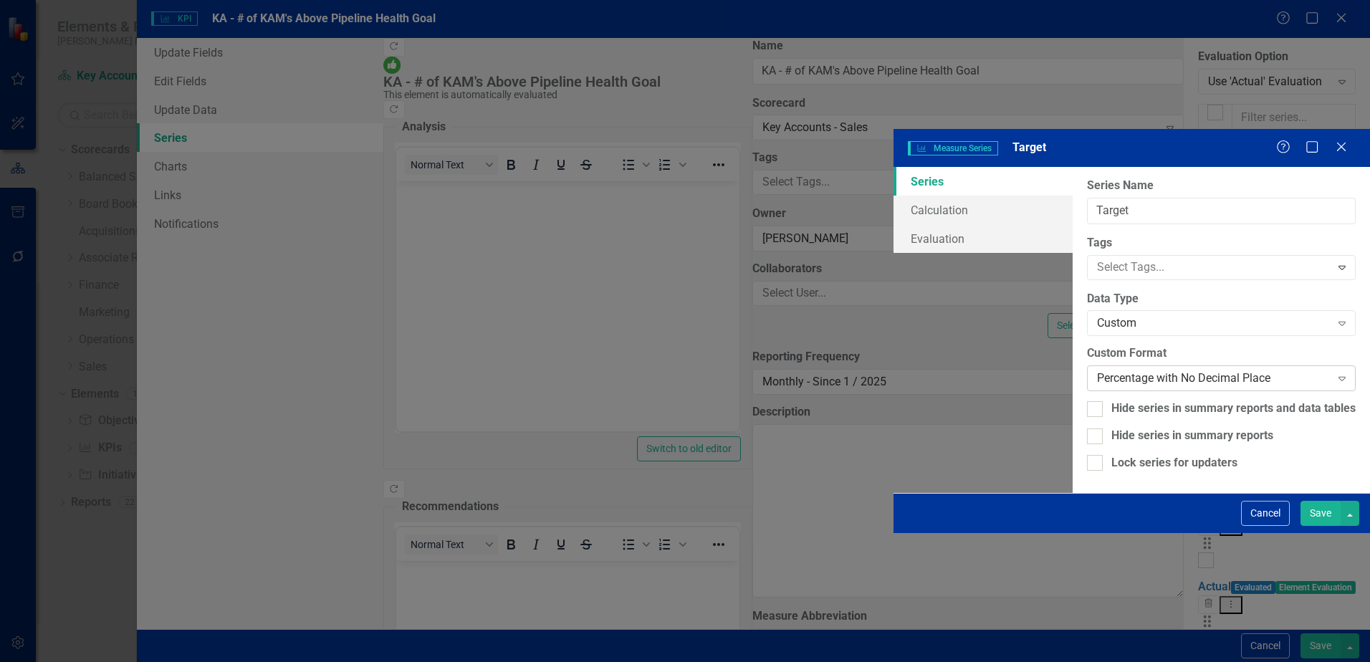
click at [1097, 370] on div "Percentage with No Decimal Place" at bounding box center [1214, 378] width 234 height 16
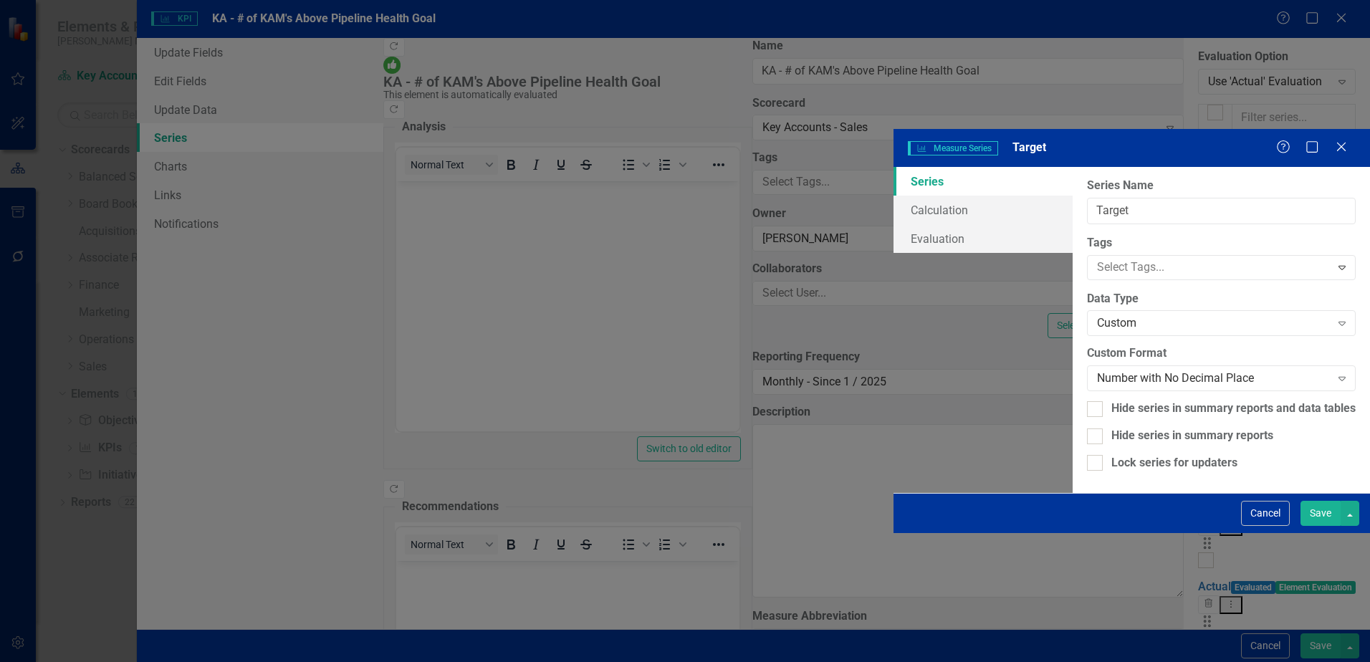
click at [1325, 526] on button "Save" at bounding box center [1320, 513] width 40 height 25
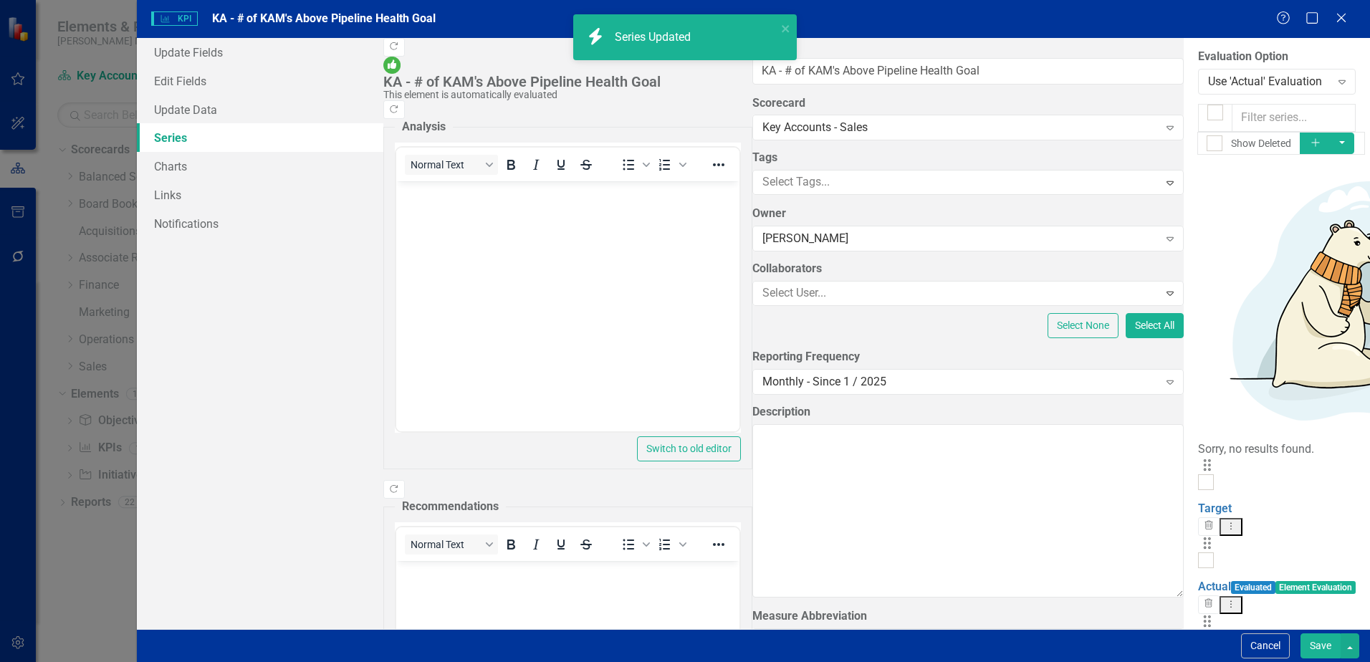
click at [1237, 600] on icon "Dropdown Menu" at bounding box center [1231, 604] width 12 height 9
click at [1286, 223] on link "Edit Edit Measure Series" at bounding box center [1261, 226] width 163 height 27
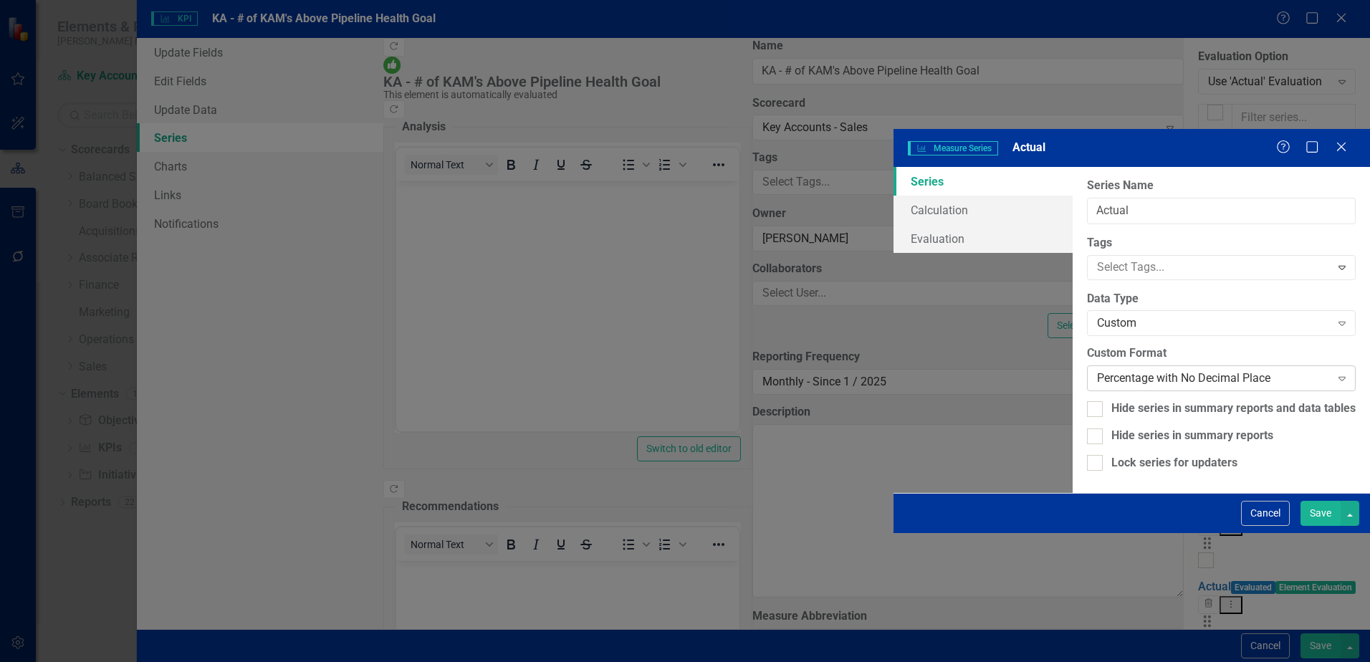
click at [1097, 370] on div "Percentage with No Decimal Place" at bounding box center [1214, 378] width 234 height 16
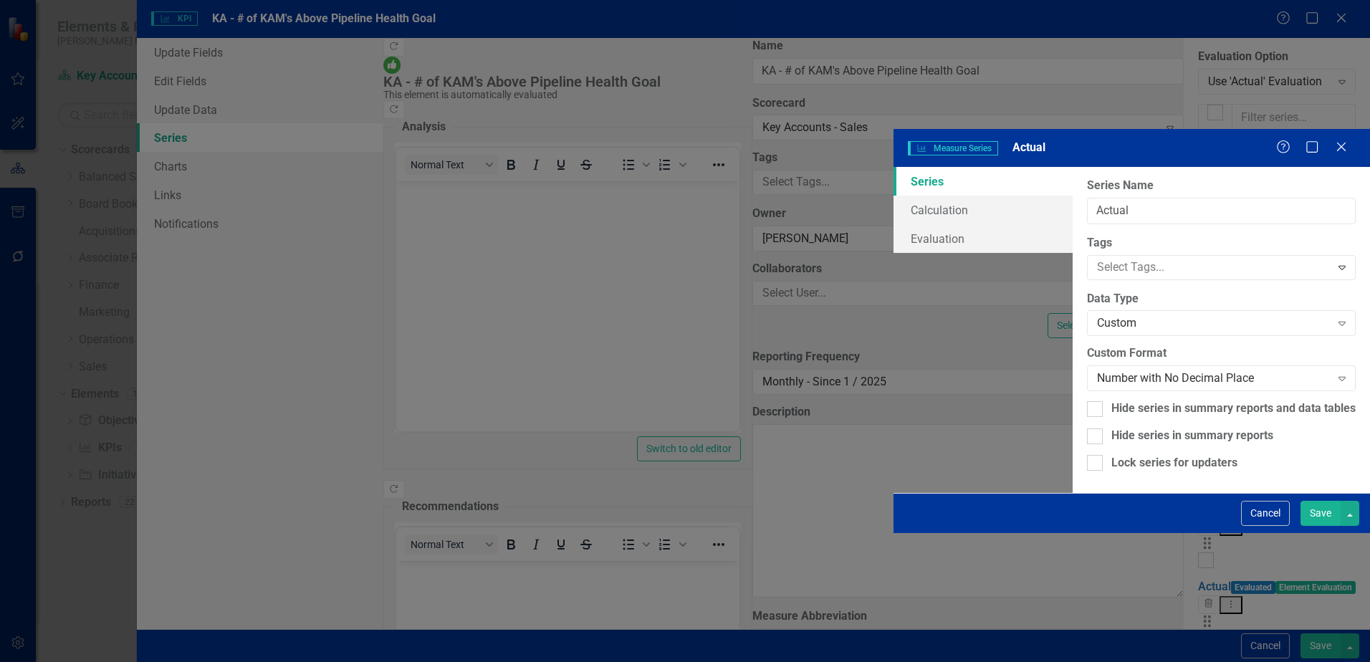
click at [1321, 526] on button "Save" at bounding box center [1320, 513] width 40 height 25
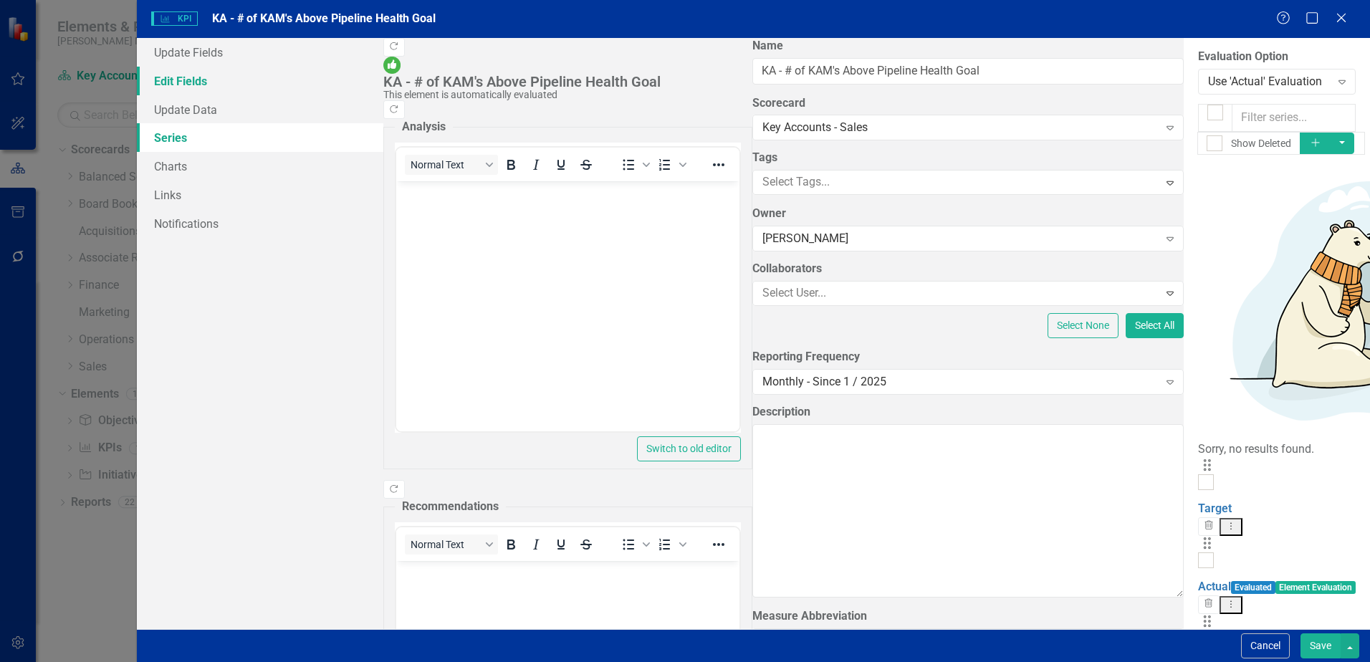
click at [173, 76] on link "Edit Fields" at bounding box center [260, 81] width 246 height 29
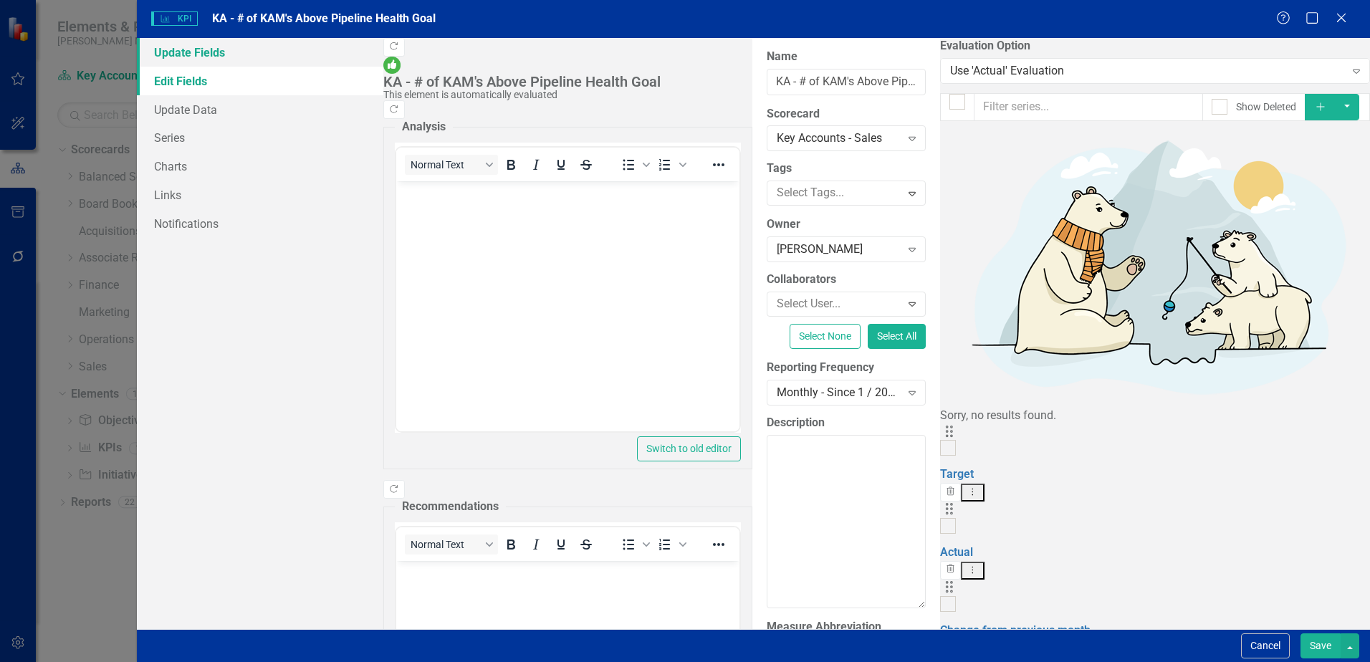
click at [180, 57] on link "Update Fields" at bounding box center [260, 52] width 246 height 29
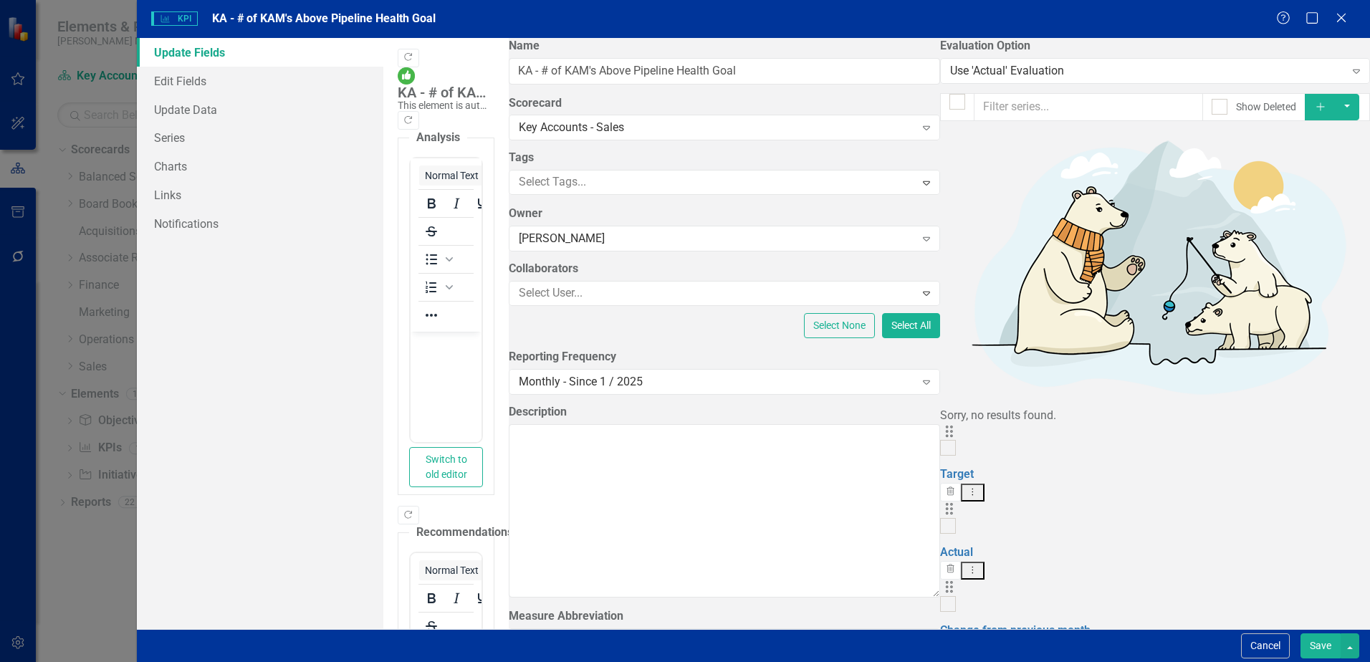
click at [1324, 647] on button "Save" at bounding box center [1320, 645] width 40 height 25
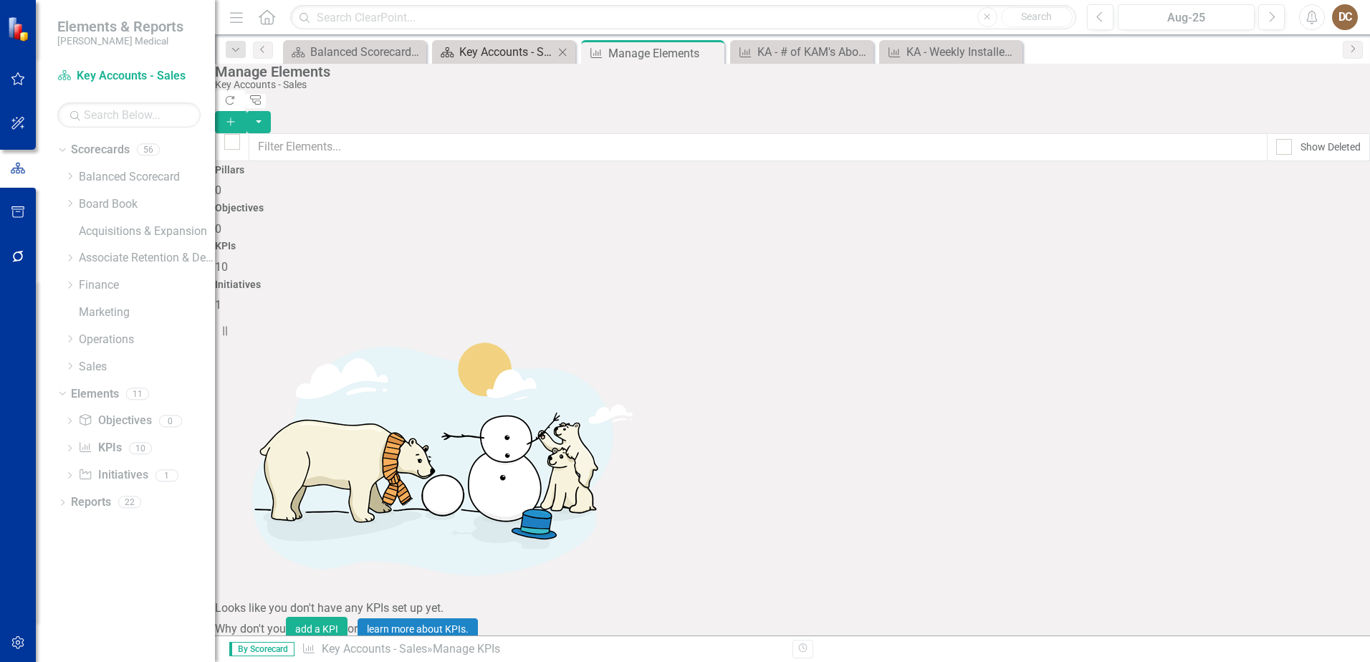
click at [488, 54] on div "Key Accounts - Sales - Overview Dashboard" at bounding box center [506, 52] width 95 height 18
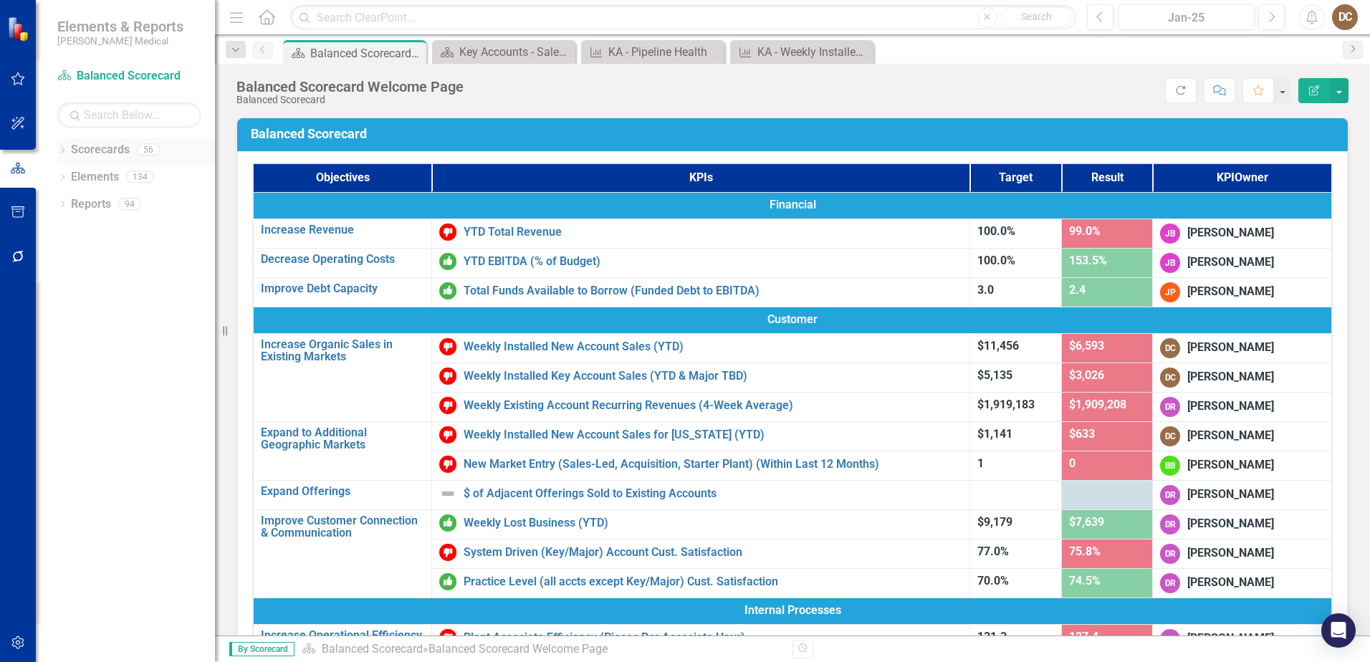
click at [69, 145] on div "Dropdown Scorecards 56" at bounding box center [136, 151] width 158 height 27
click at [63, 148] on icon "Dropdown" at bounding box center [62, 152] width 10 height 8
click at [69, 367] on icon "Dropdown" at bounding box center [69, 366] width 11 height 9
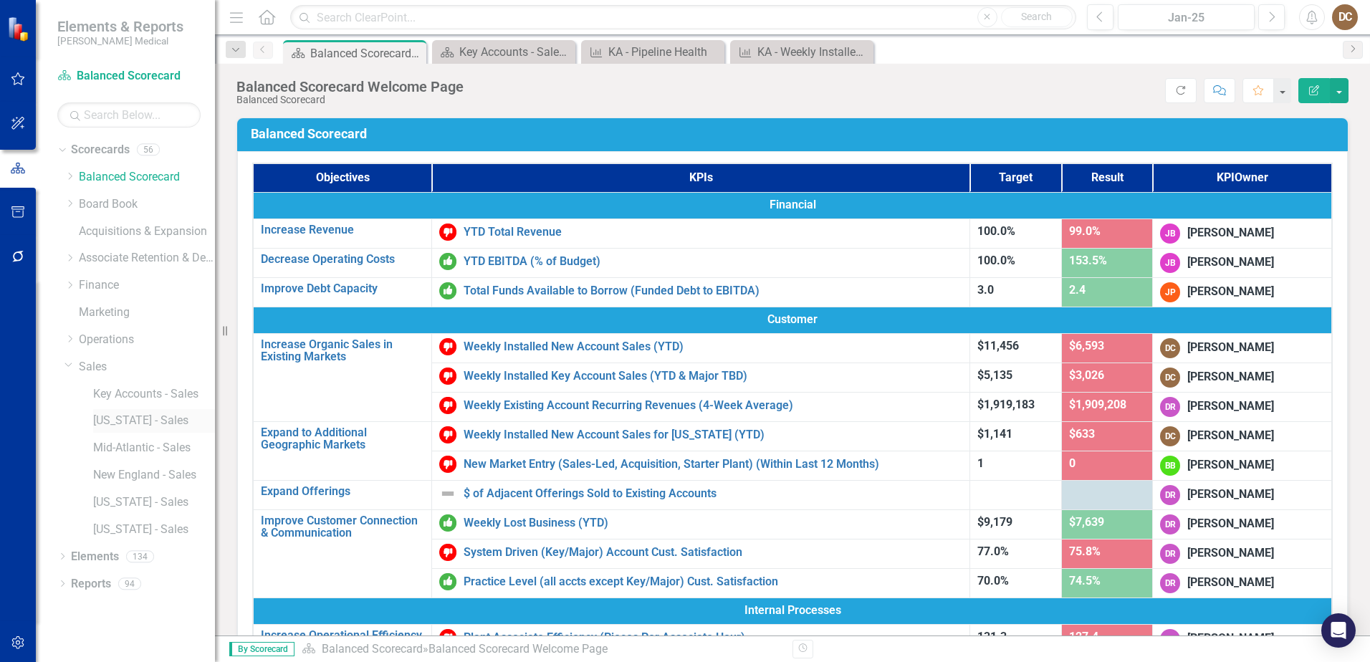
click at [116, 419] on link "[US_STATE] - Sales" at bounding box center [154, 421] width 122 height 16
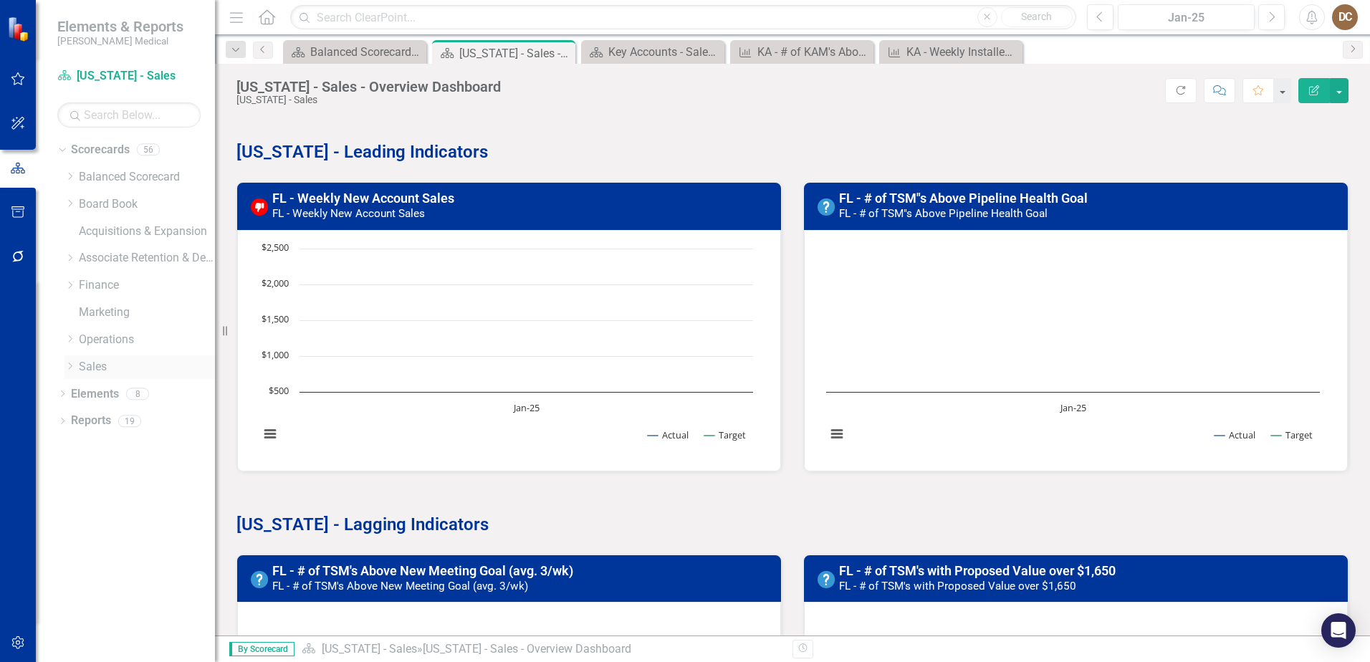
click at [74, 362] on icon "Dropdown" at bounding box center [69, 366] width 11 height 9
click at [112, 388] on link "Key Accounts - Sales" at bounding box center [154, 394] width 122 height 16
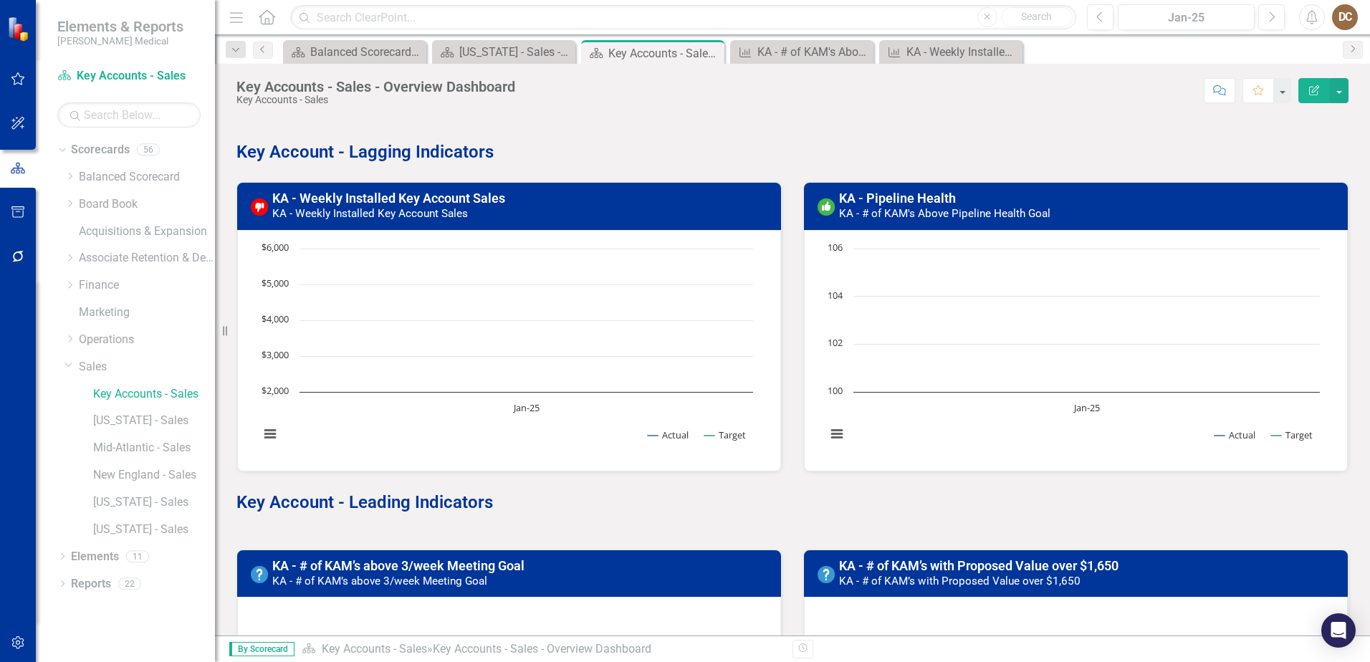
drag, startPoint x: 1072, startPoint y: 211, endPoint x: 895, endPoint y: 213, distance: 176.9
click at [898, 216] on h3 "KA - Pipeline Health KA - # of KAM's Above Pipeline Health Goal" at bounding box center [1089, 205] width 500 height 29
click at [839, 211] on small "KA - # of KAM's Above Pipeline Health Goal" at bounding box center [944, 213] width 211 height 13
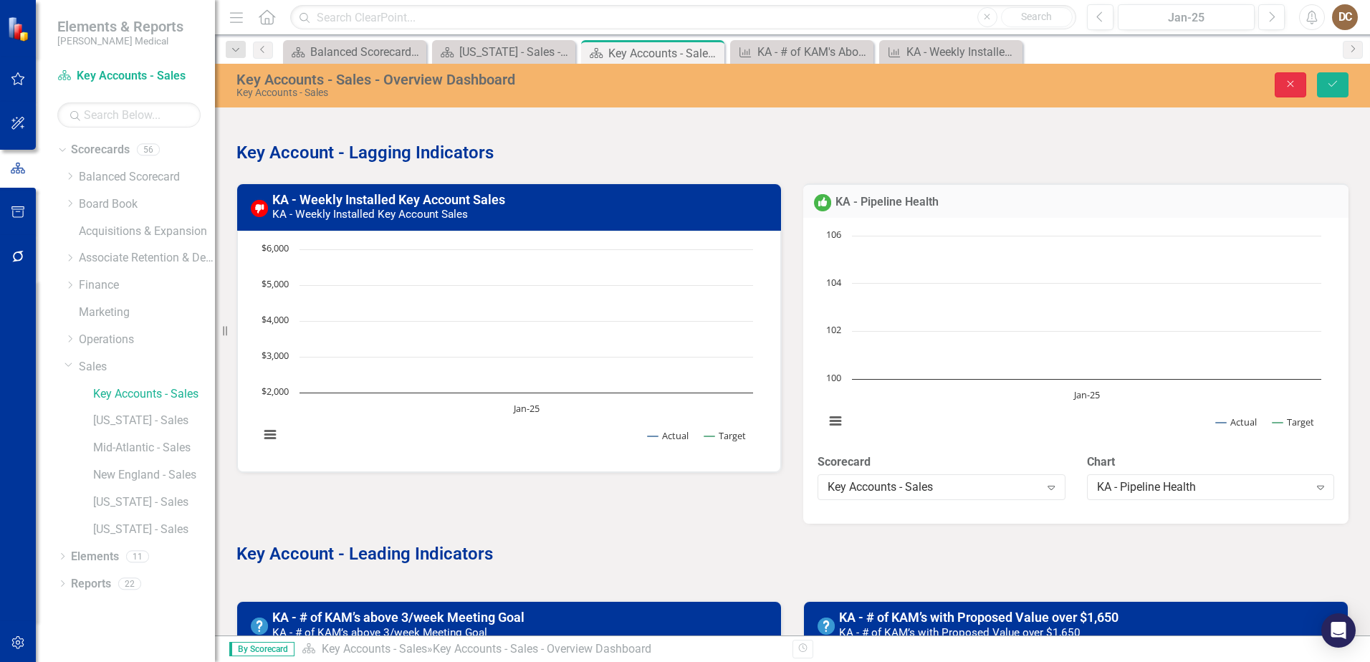
click at [1287, 87] on icon "button" at bounding box center [1290, 84] width 6 height 6
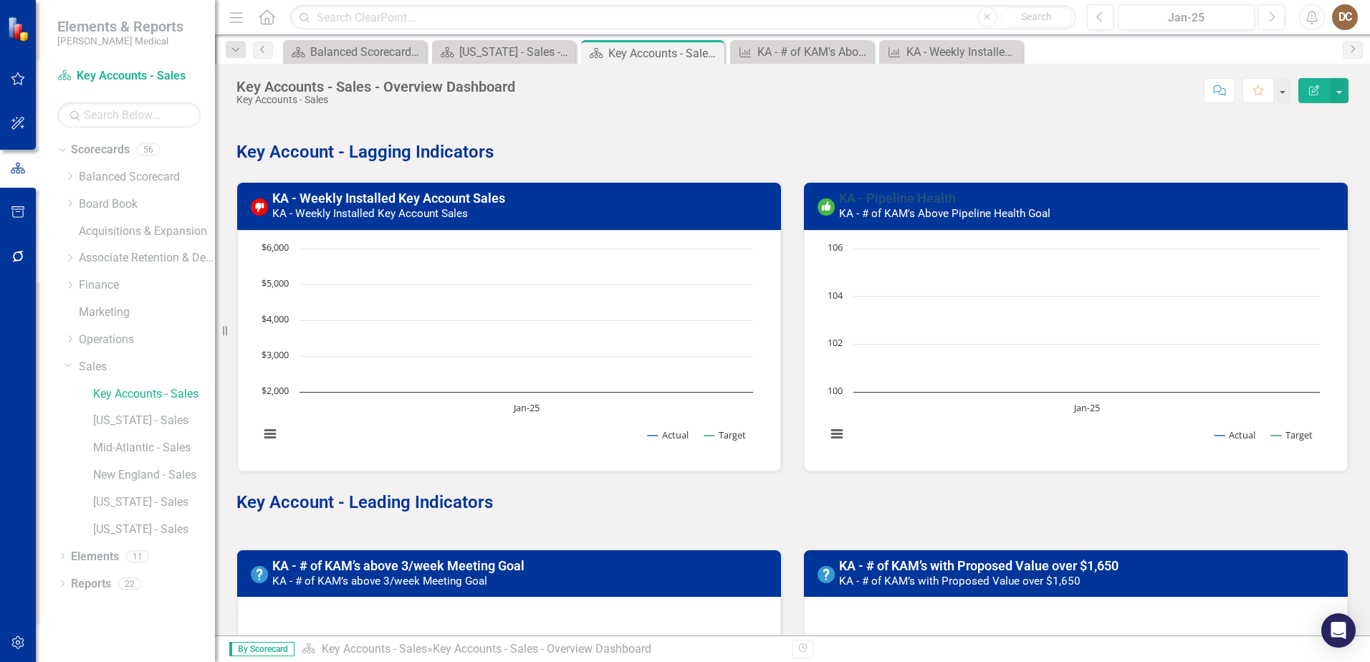
click at [915, 193] on link "KA - Pipeline Health" at bounding box center [897, 198] width 117 height 15
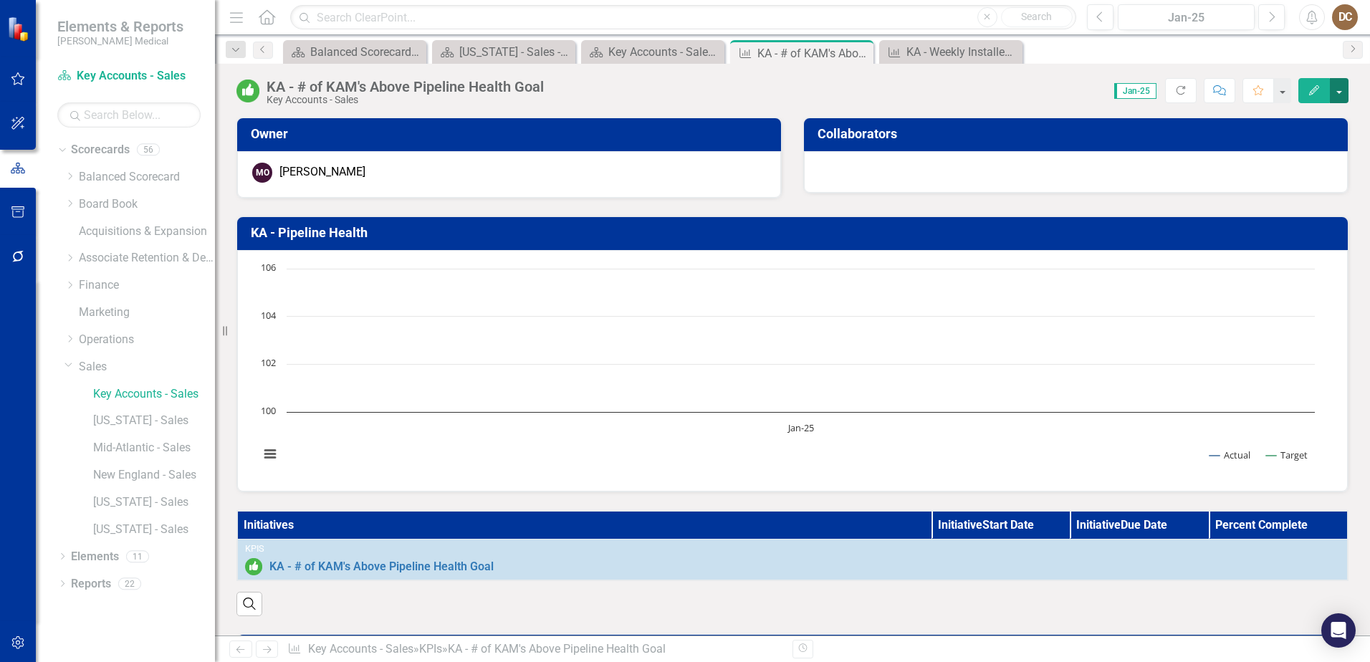
click at [1345, 90] on button "button" at bounding box center [1338, 90] width 19 height 25
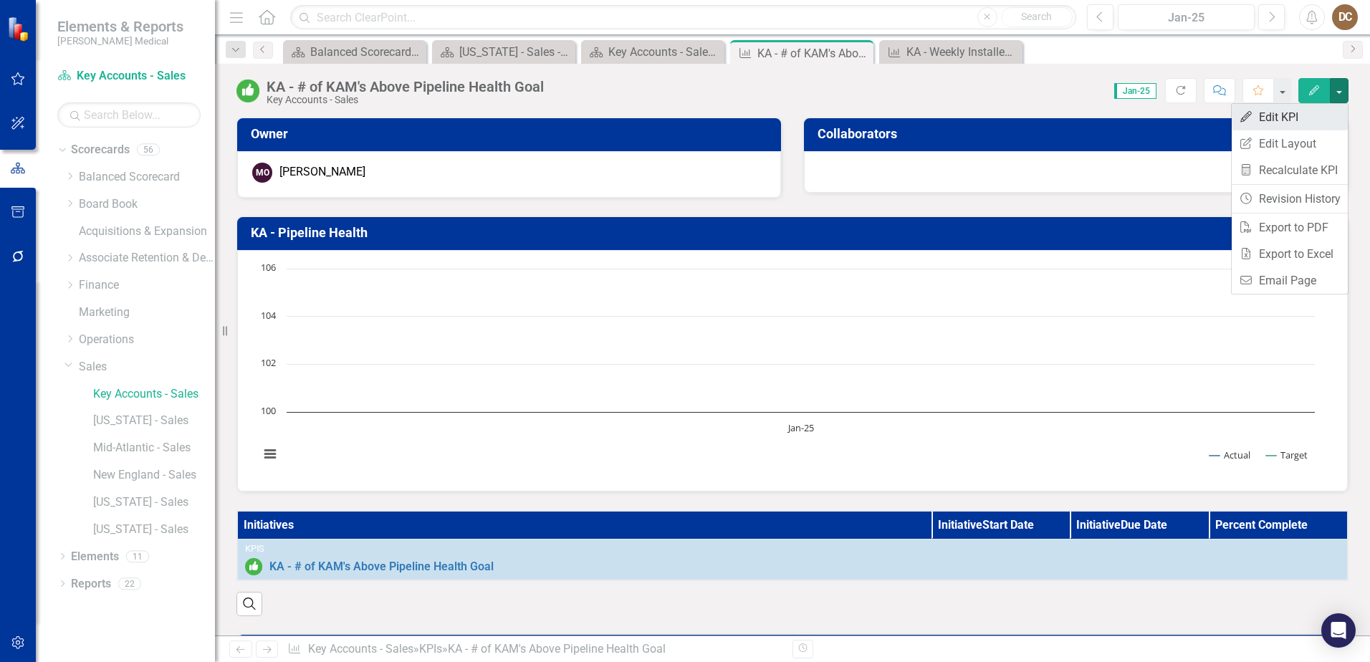
click at [1306, 113] on link "Edit Edit KPI" at bounding box center [1289, 117] width 116 height 27
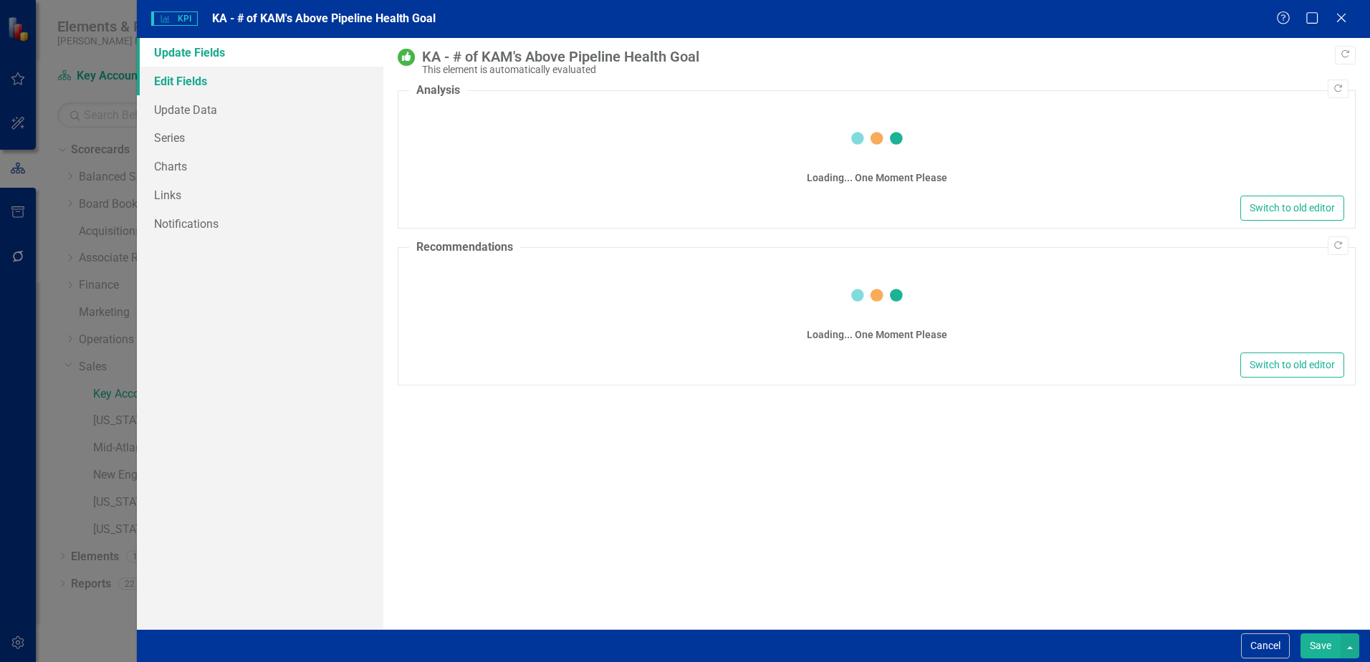
click at [185, 74] on link "Edit Fields" at bounding box center [260, 81] width 246 height 29
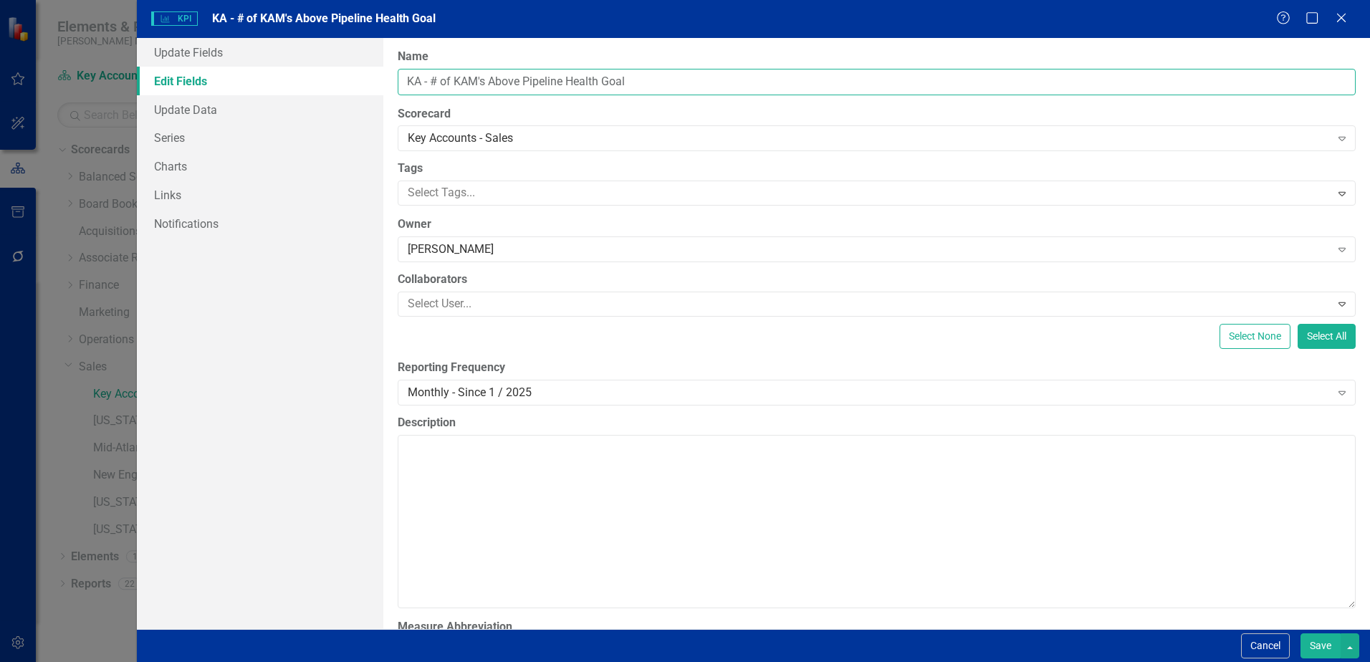
drag, startPoint x: 524, startPoint y: 79, endPoint x: 310, endPoint y: 79, distance: 214.2
click at [310, 79] on div "Update Fields Edit Fields Update Data Series Charts Links Notifications "Update…" at bounding box center [753, 333] width 1233 height 591
click at [1343, 13] on icon "Close" at bounding box center [1341, 18] width 18 height 14
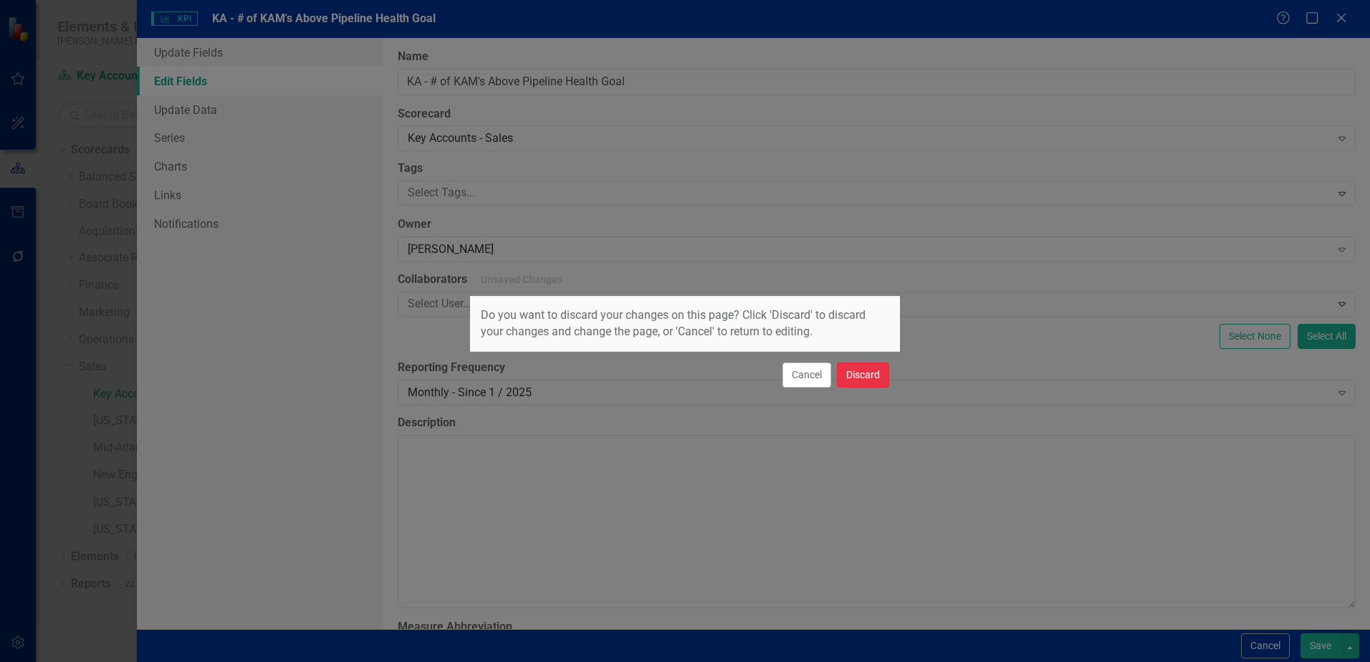
click at [859, 377] on button "Discard" at bounding box center [863, 374] width 52 height 25
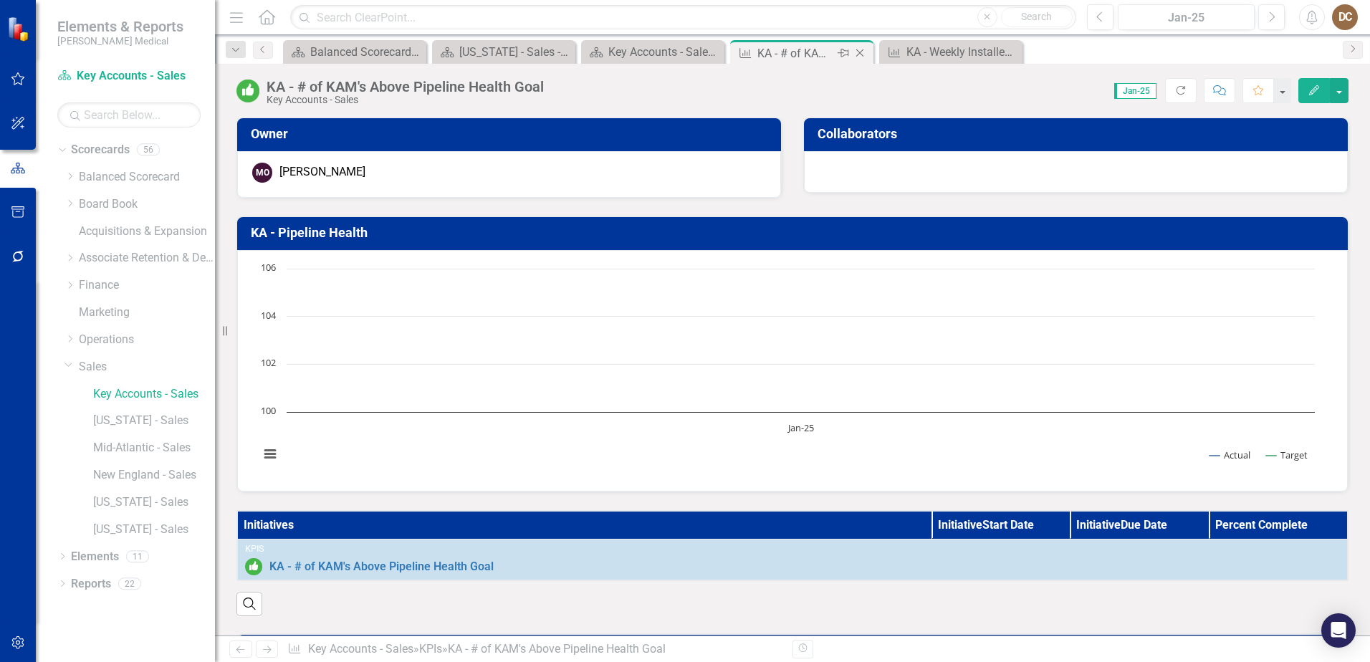
click at [859, 52] on icon "Close" at bounding box center [859, 52] width 14 height 11
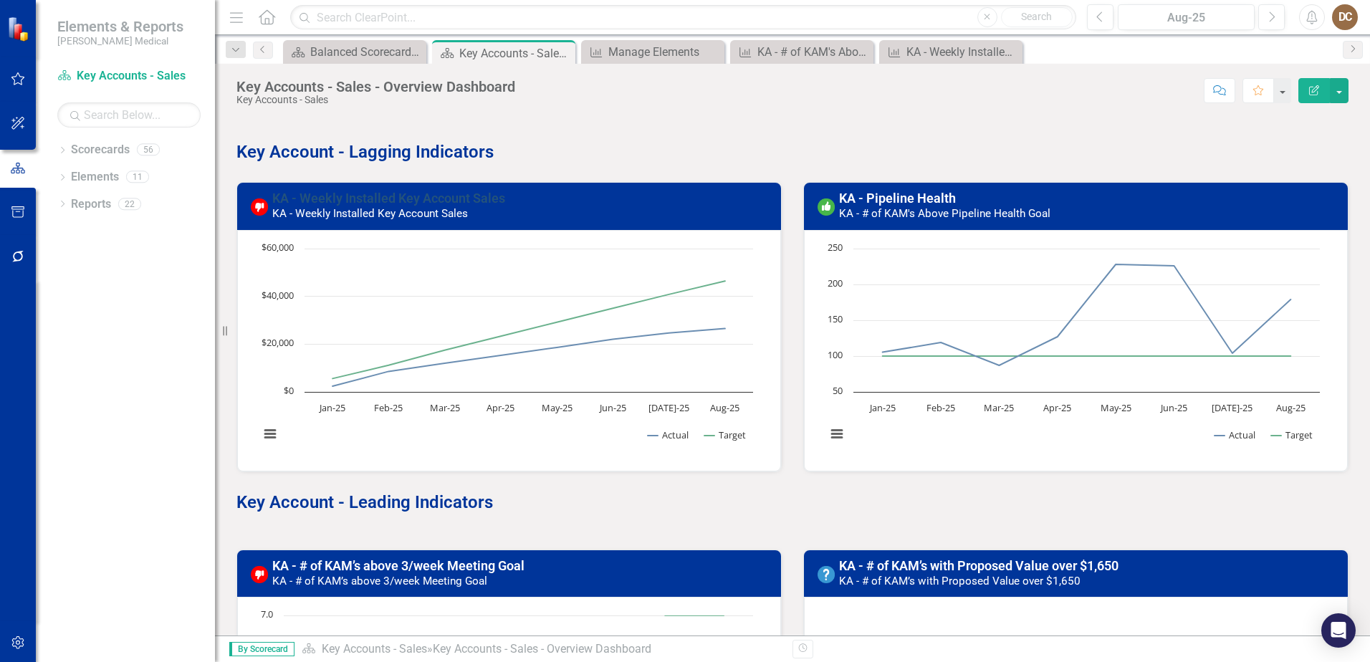
click at [405, 201] on link "KA - Weekly Installed Key Account Sales" at bounding box center [388, 198] width 233 height 15
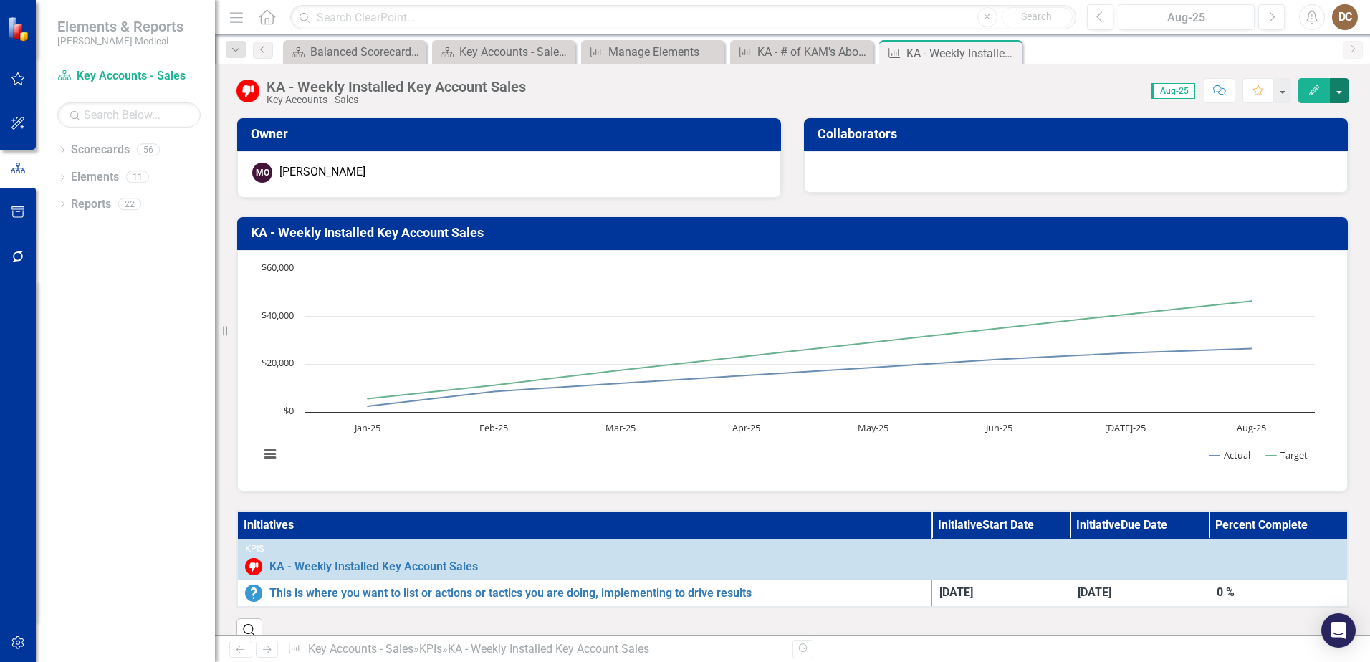
click at [1337, 86] on button "button" at bounding box center [1338, 90] width 19 height 25
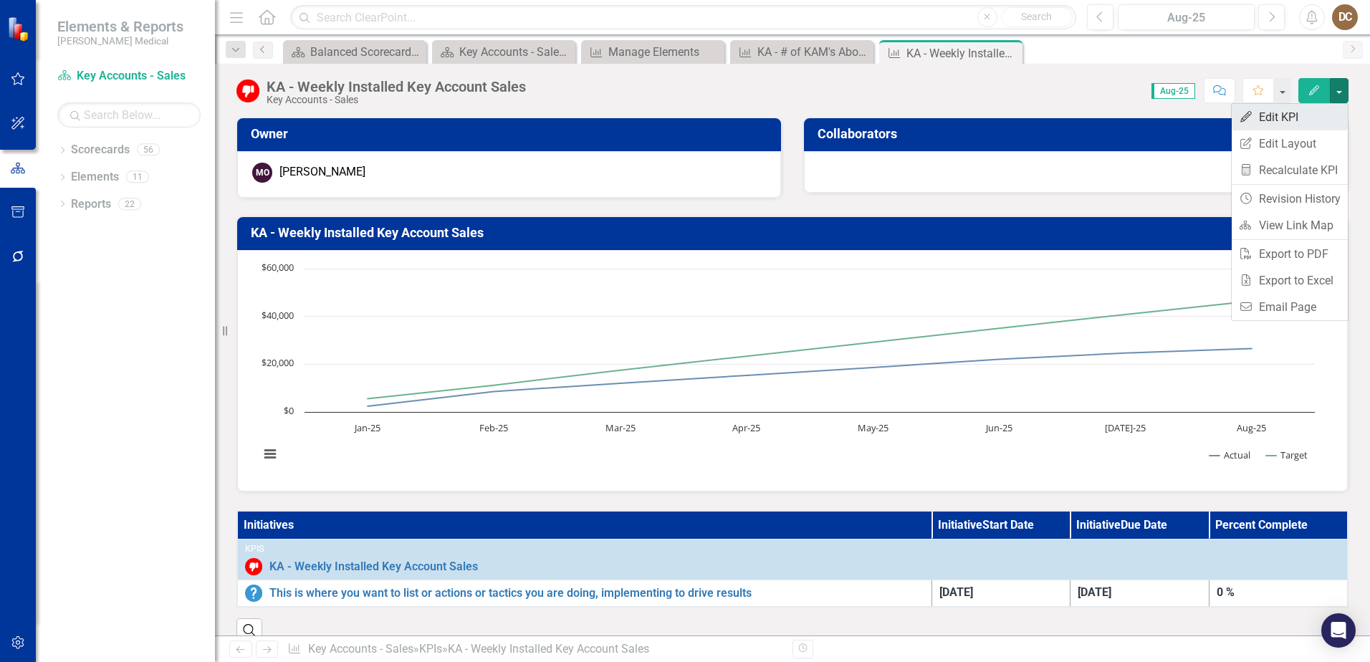
click at [1277, 119] on link "Edit Edit KPI" at bounding box center [1289, 117] width 116 height 27
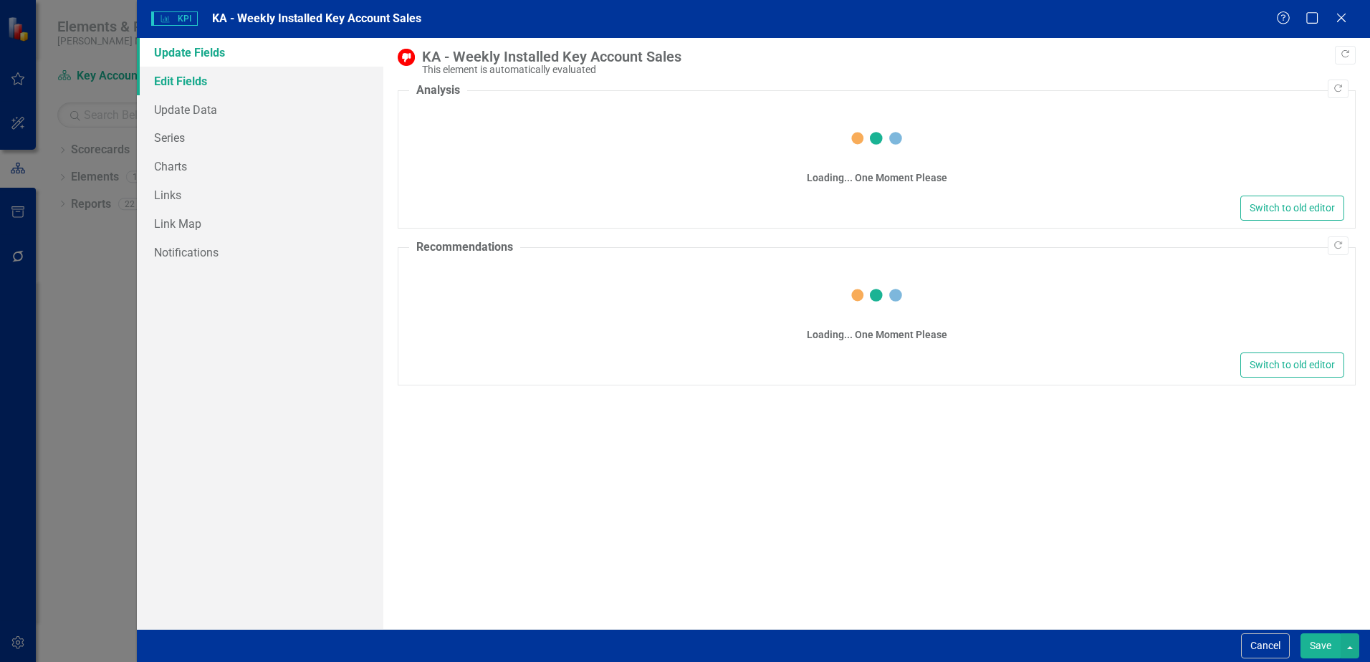
click at [170, 82] on link "Edit Fields" at bounding box center [260, 81] width 246 height 29
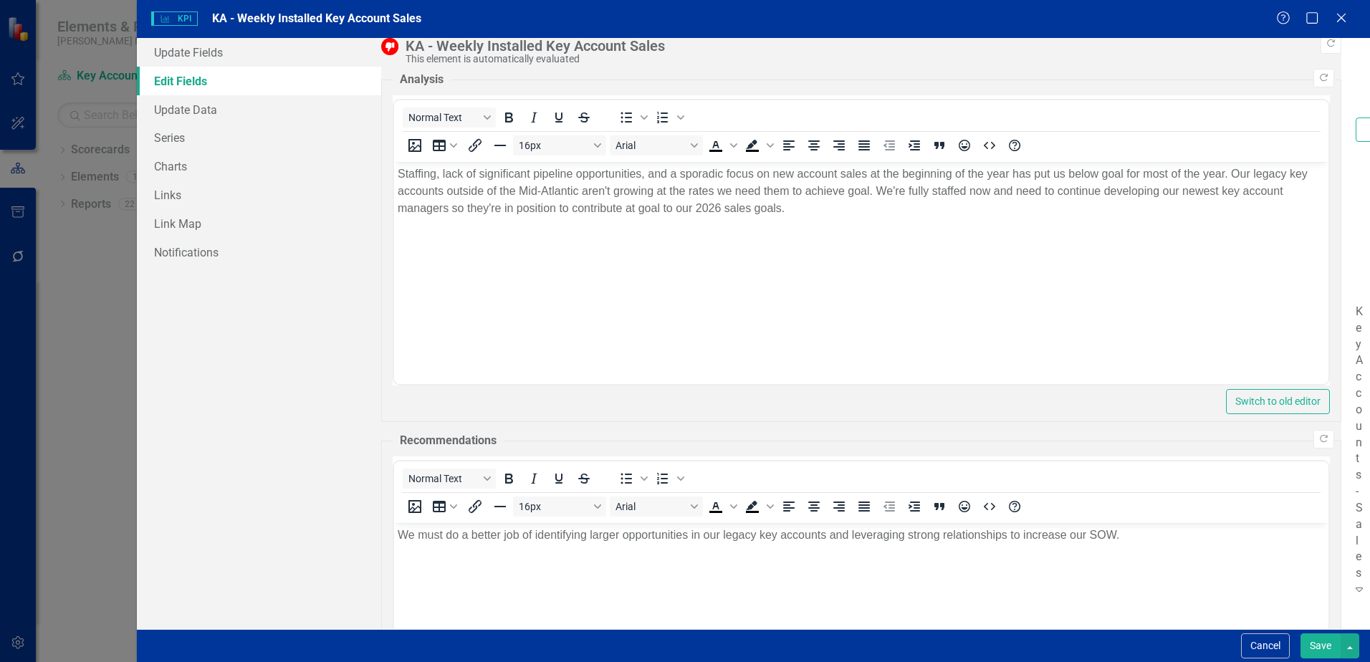
click at [1355, 117] on input "KA - Weekly Installed Key Account Sales" at bounding box center [1364, 129] width 19 height 24
type input "KA - Weekly Installed Key Account Sales"
click at [1331, 636] on button "Save" at bounding box center [1320, 645] width 40 height 25
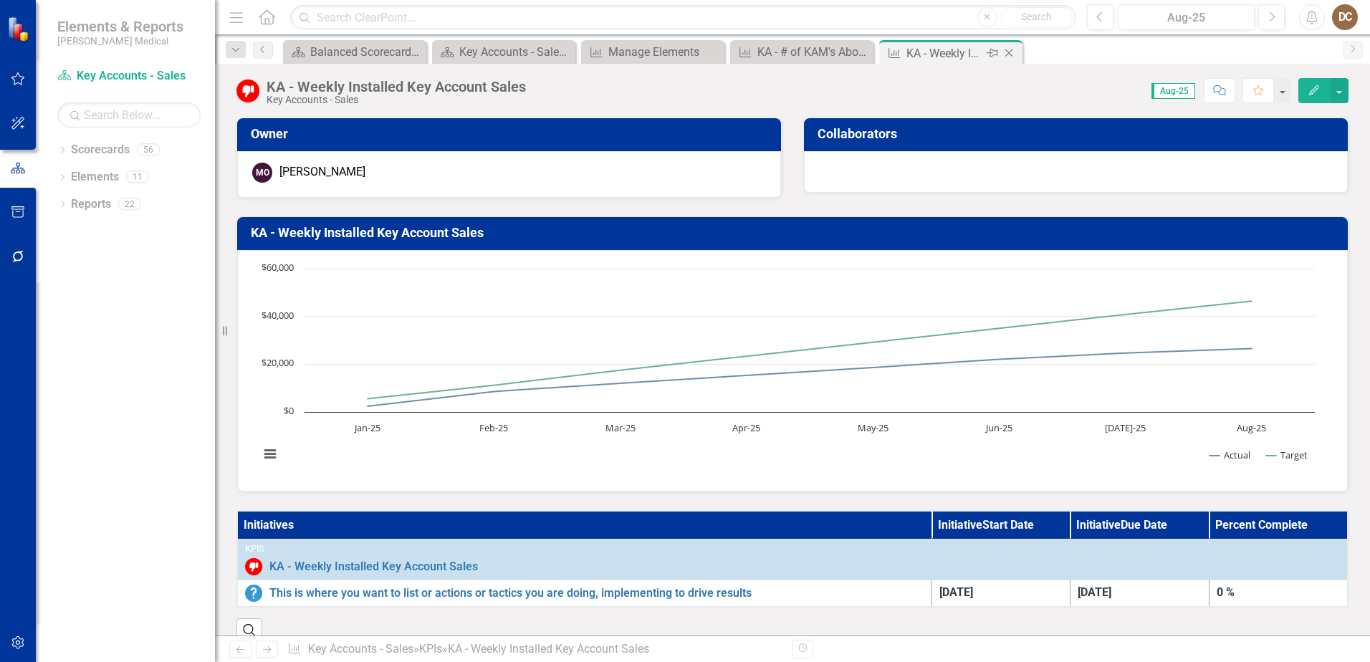
click at [1011, 54] on icon "Close" at bounding box center [1008, 52] width 14 height 11
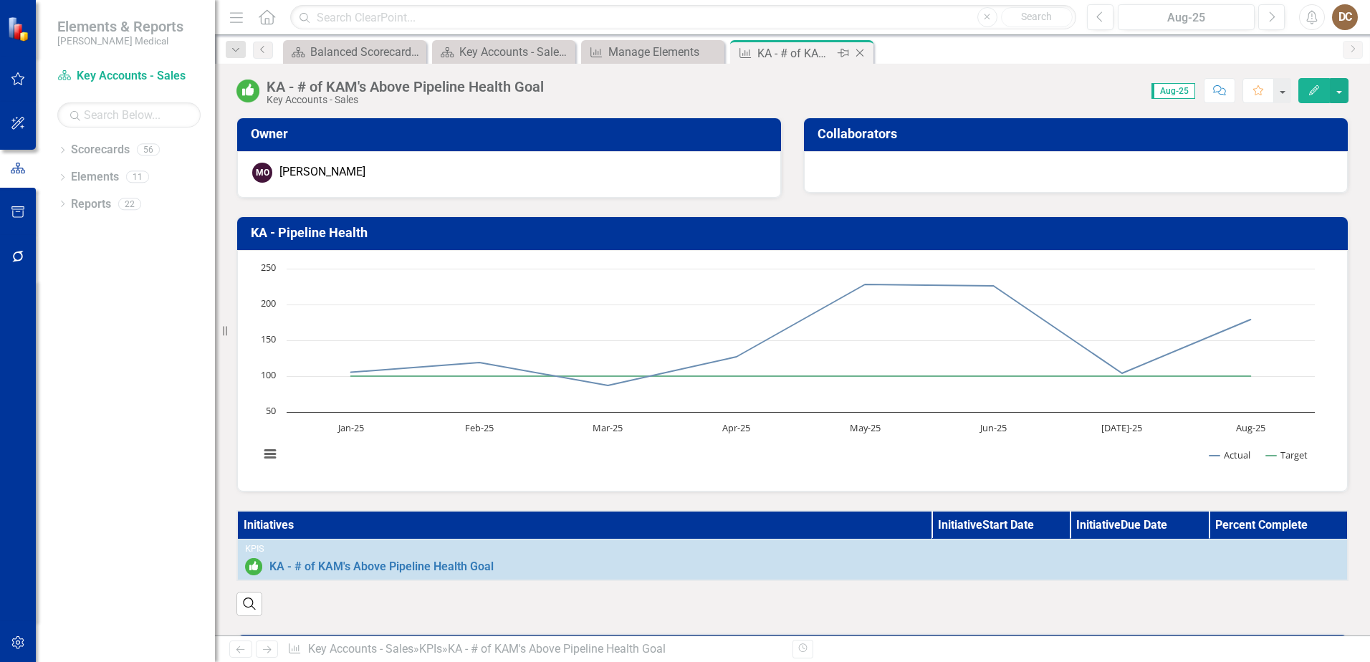
click at [862, 52] on icon "Close" at bounding box center [859, 52] width 14 height 11
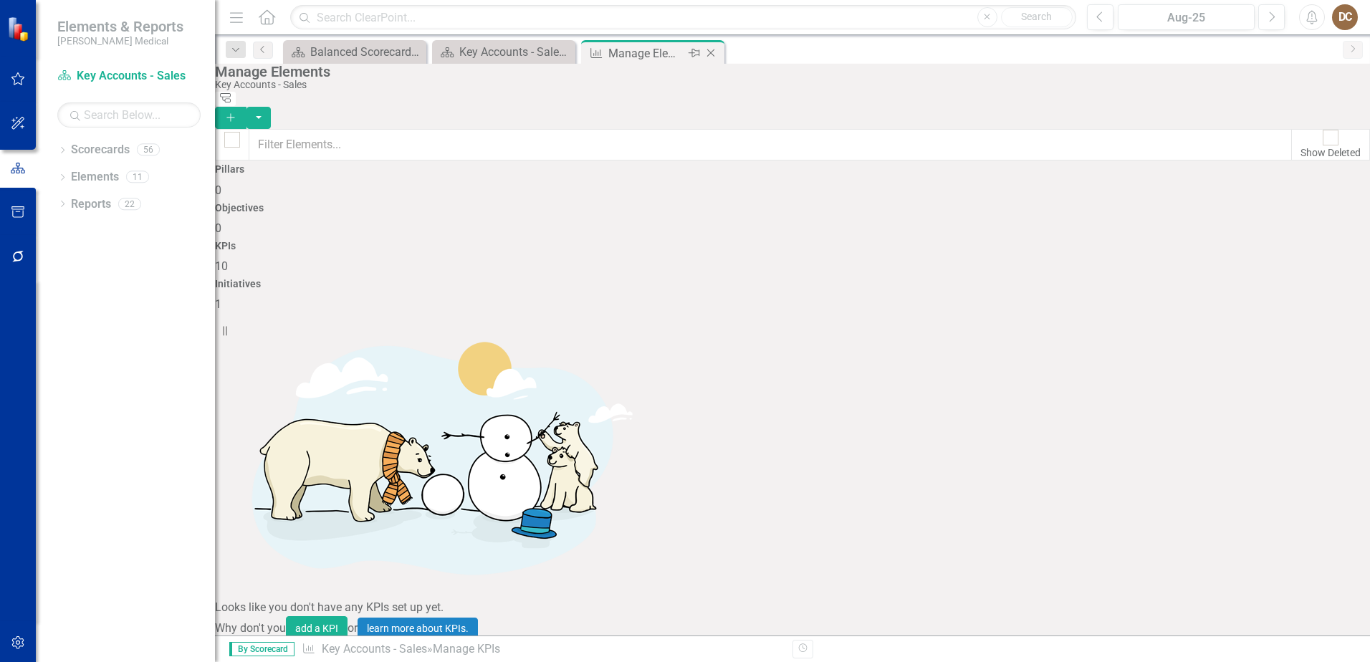
click at [715, 53] on icon "Close" at bounding box center [710, 52] width 14 height 11
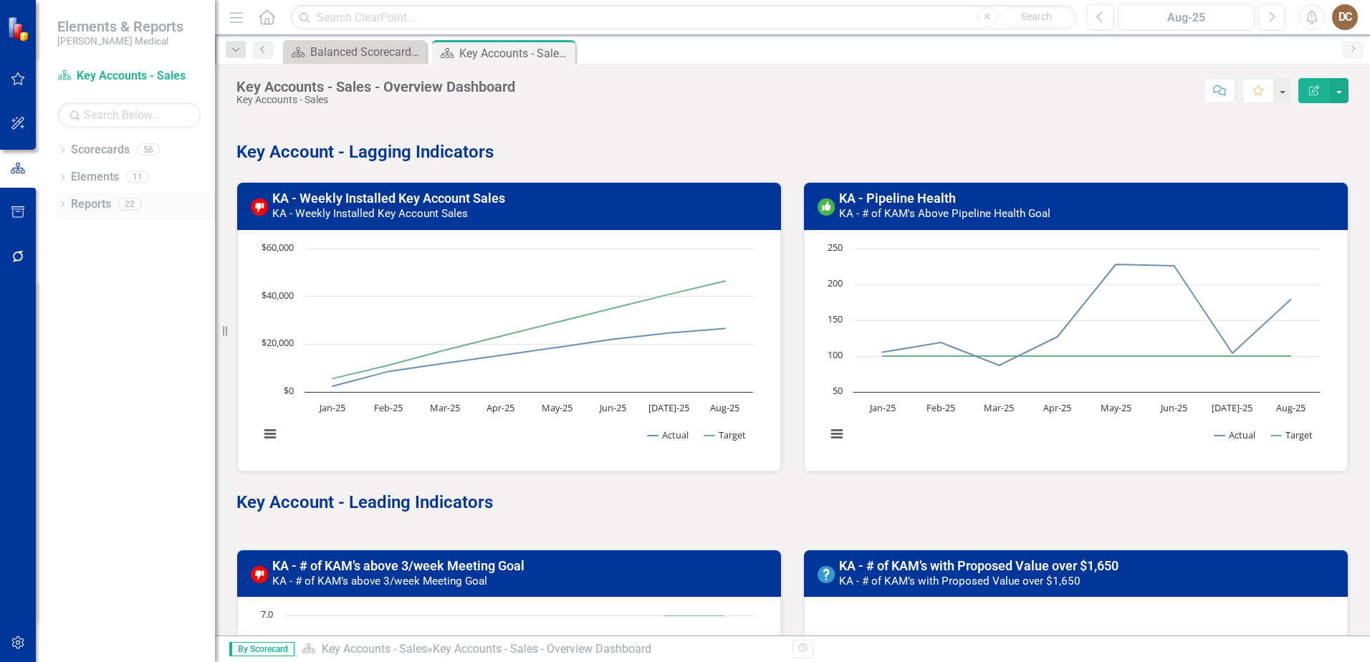
click at [62, 200] on div "Dropdown" at bounding box center [62, 206] width 10 height 12
click at [95, 337] on link "KPI KPIs" at bounding box center [77, 334] width 43 height 16
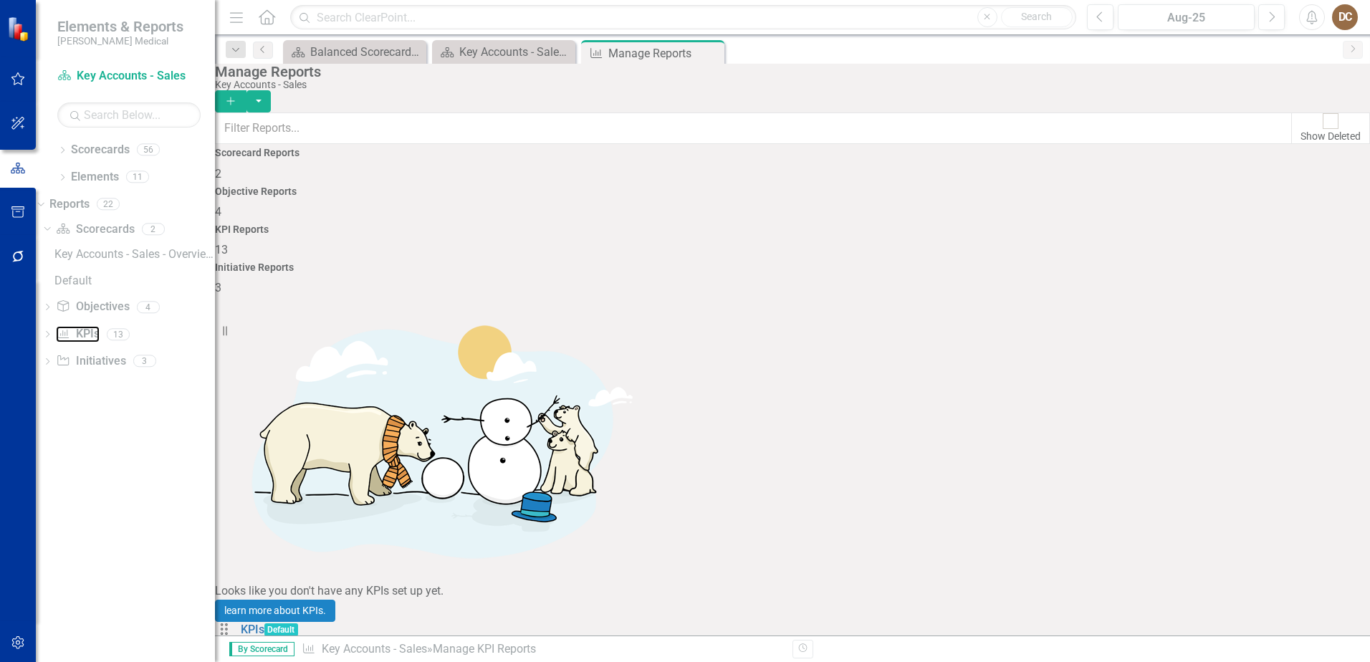
scroll to position [67, 0]
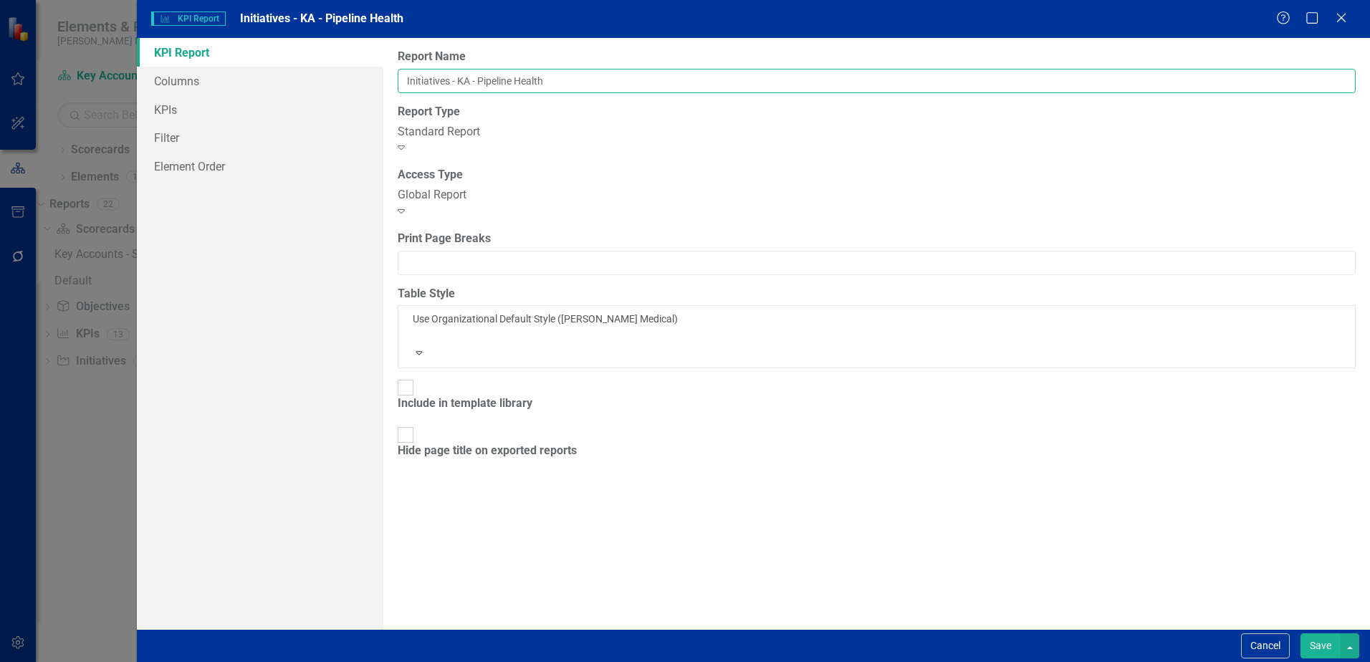
click at [577, 80] on input "Initiatives - KA - Pipeline Health" at bounding box center [877, 81] width 958 height 24
click at [183, 82] on link "Columns" at bounding box center [260, 81] width 246 height 29
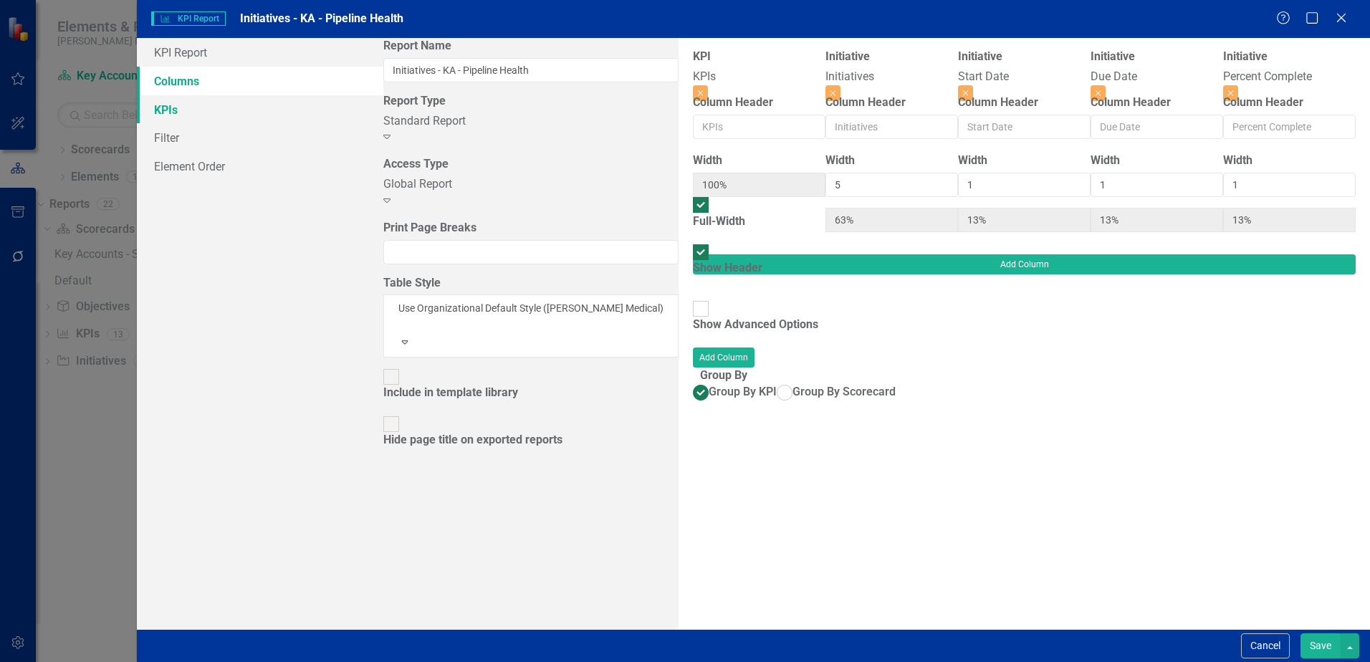
click at [175, 107] on link "KPIs" at bounding box center [260, 109] width 246 height 29
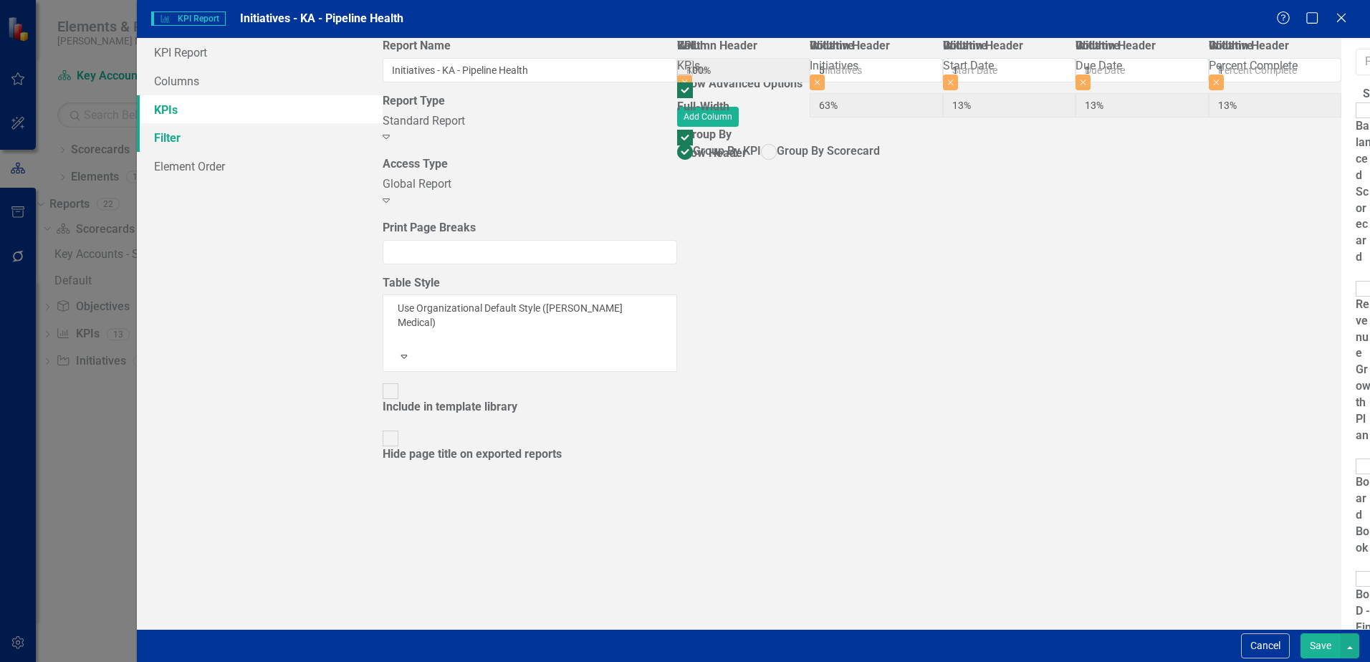
click at [170, 132] on link "Filter" at bounding box center [260, 137] width 246 height 29
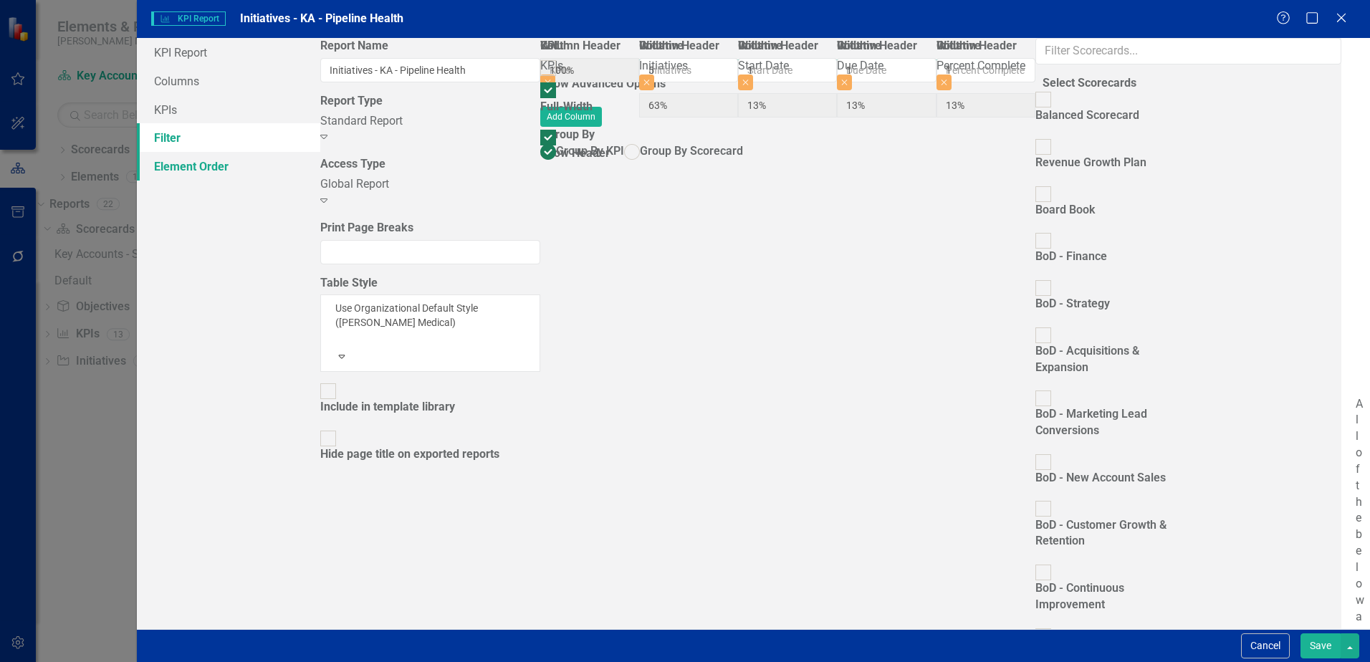
click at [175, 168] on link "Element Order" at bounding box center [228, 166] width 183 height 29
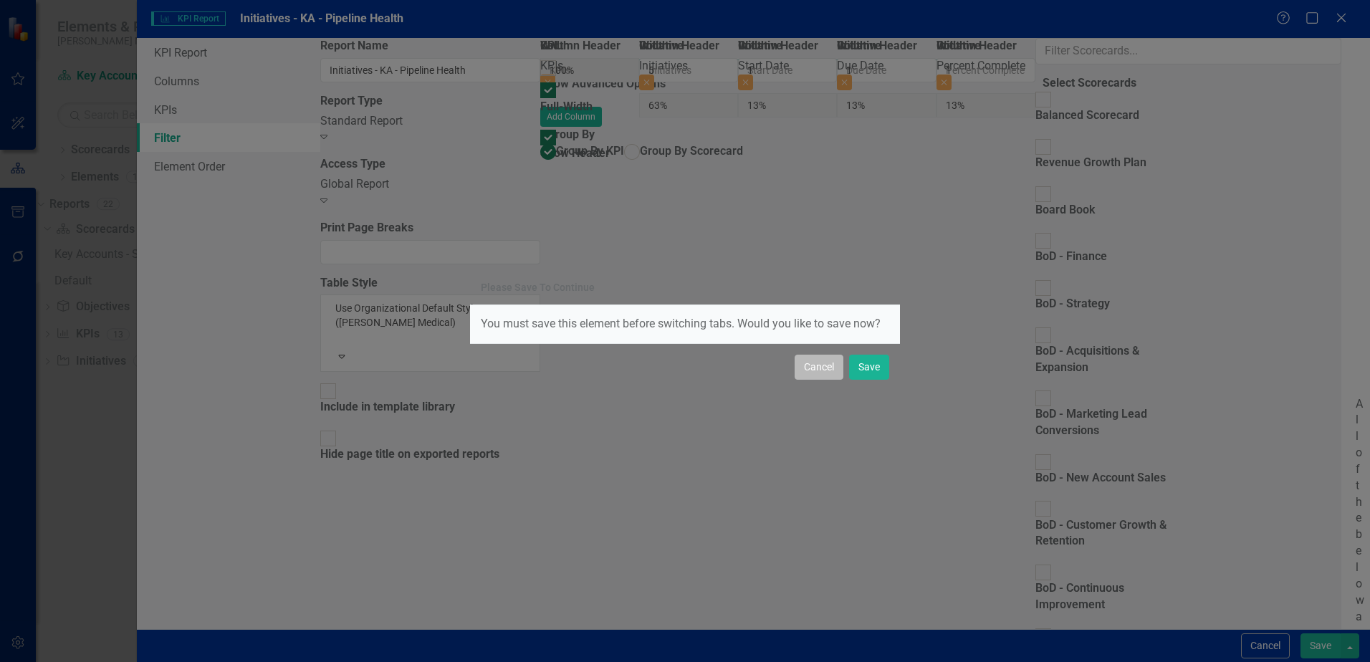
click at [803, 367] on button "Cancel" at bounding box center [818, 367] width 49 height 25
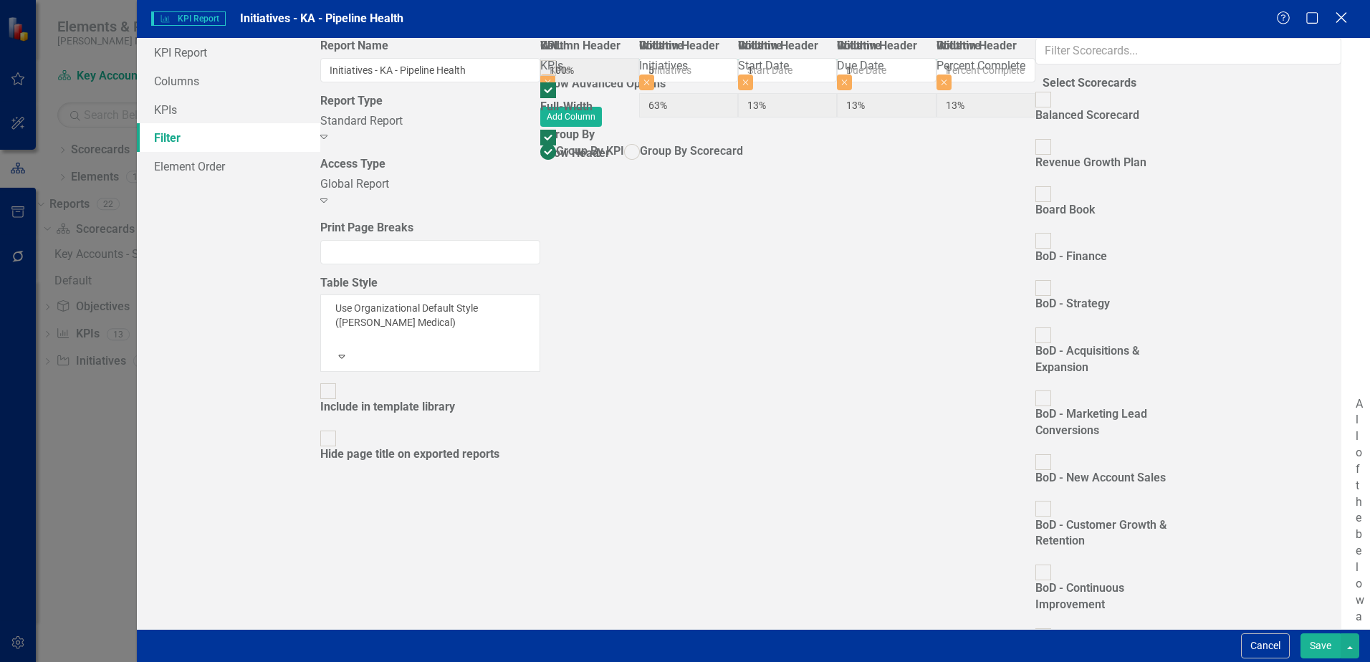
click at [1340, 14] on icon "Close" at bounding box center [1341, 18] width 18 height 14
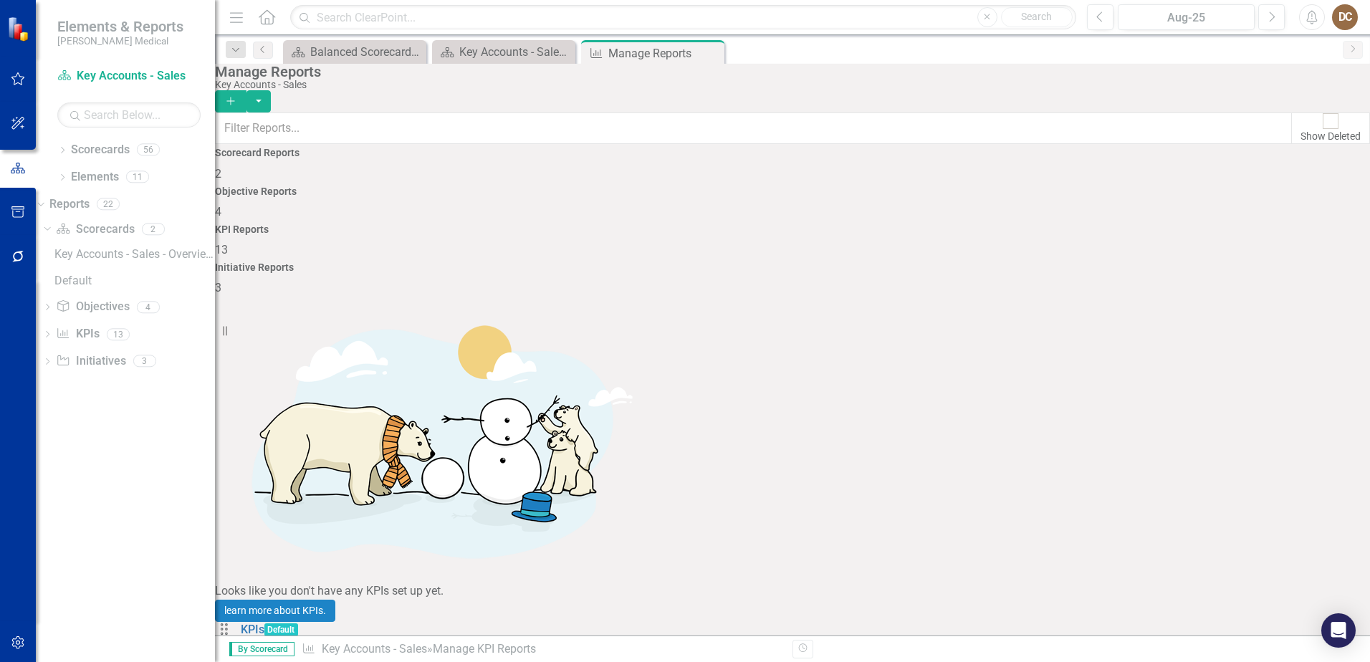
scroll to position [0, 0]
click at [1274, 475] on link "Edit Report Edit Report" at bounding box center [1277, 481] width 118 height 27
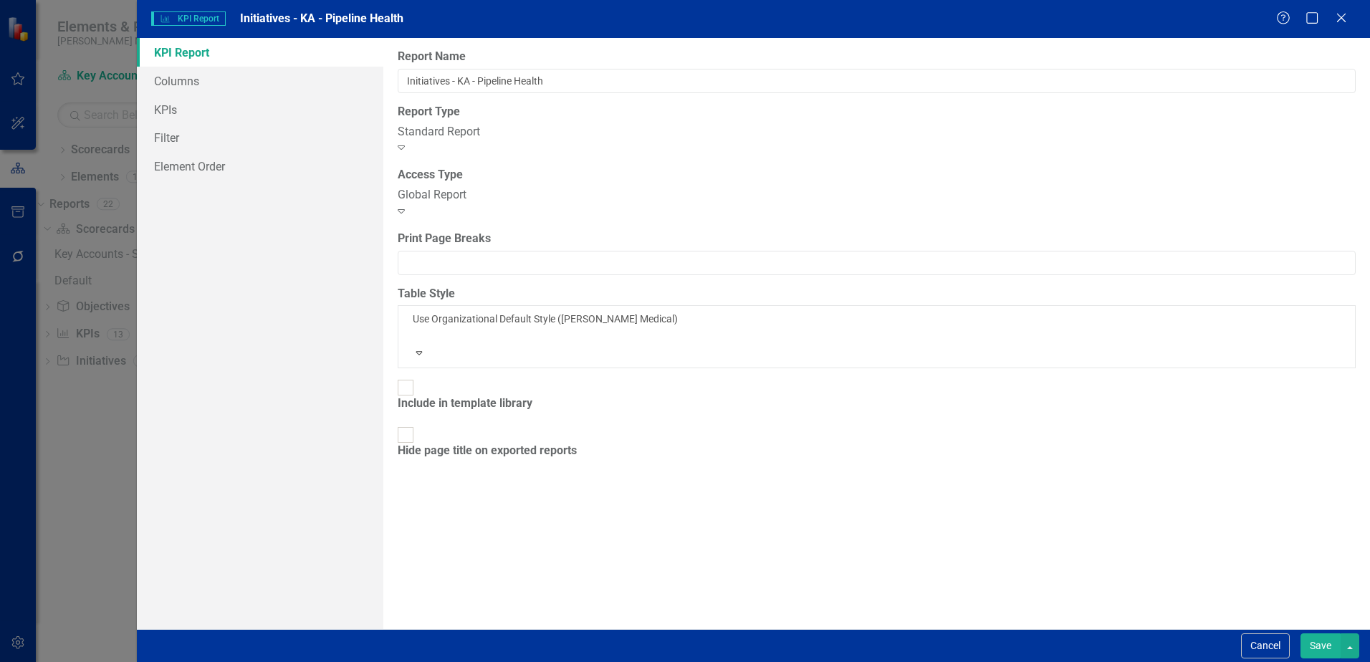
click at [1332, 15] on div "Help Maximize Close" at bounding box center [1316, 19] width 80 height 16
click at [1338, 15] on icon at bounding box center [1340, 17] width 11 height 11
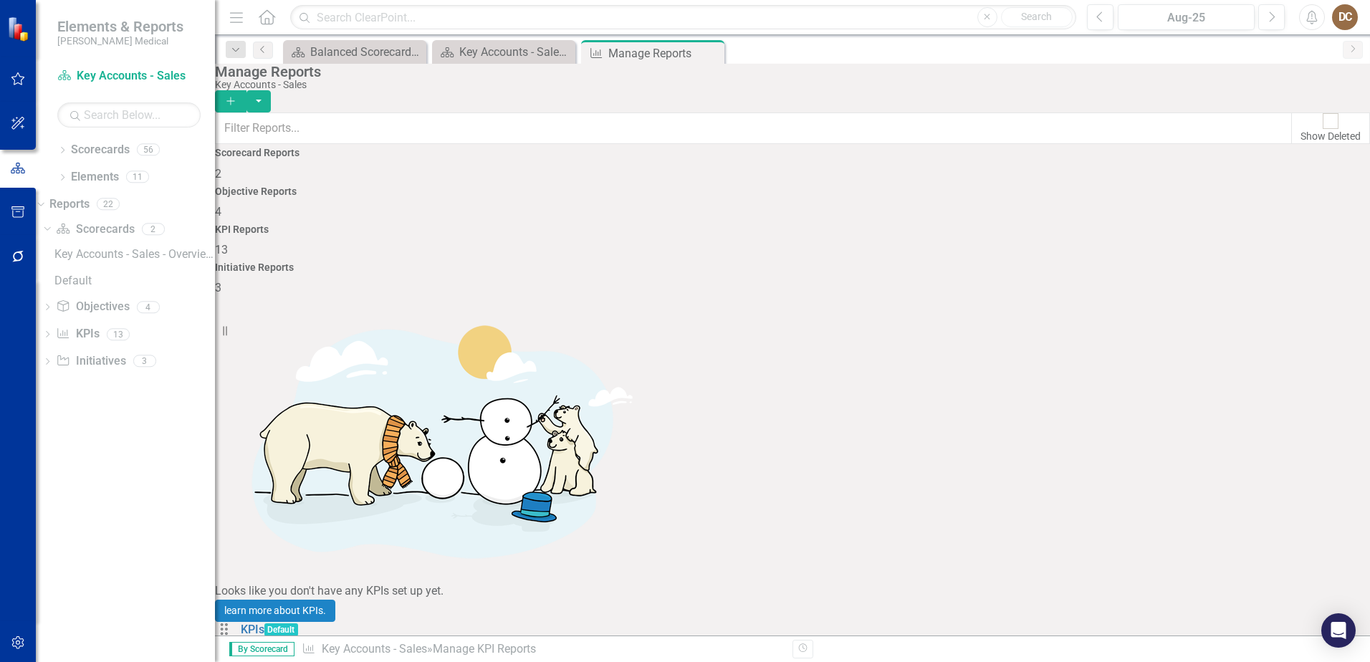
click at [1292, 476] on link "Edit Report Edit Report" at bounding box center [1277, 481] width 118 height 27
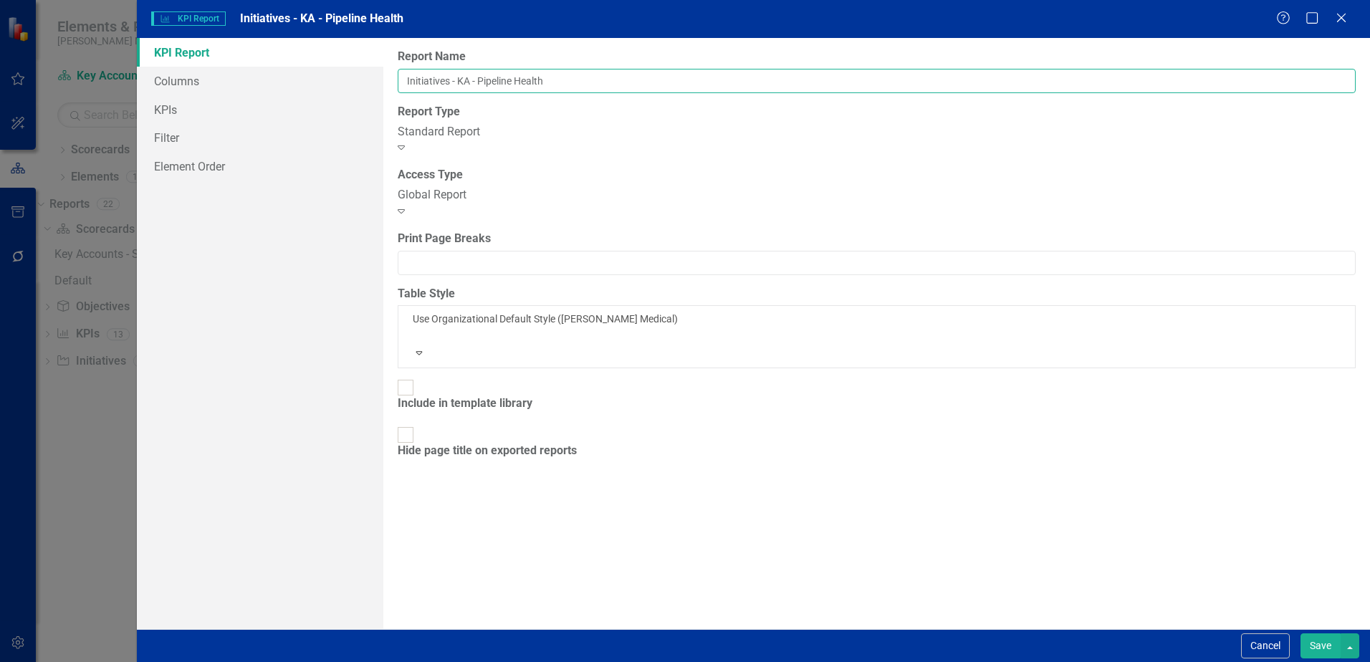
drag, startPoint x: 585, startPoint y: 79, endPoint x: 488, endPoint y: 85, distance: 96.9
click at [488, 85] on input "Initiatives - KA - Pipeline Health" at bounding box center [877, 81] width 958 height 24
paste input "KA - # of KAM's Above Pipeline Health Goal"
click at [491, 83] on input "Initiatives - [PERSON_NAME] - # of KAM's Above Pipeline Health Goal" at bounding box center [877, 81] width 958 height 24
type input "Initiatives - KA - # of KAM's Above Pipeline Health Goal"
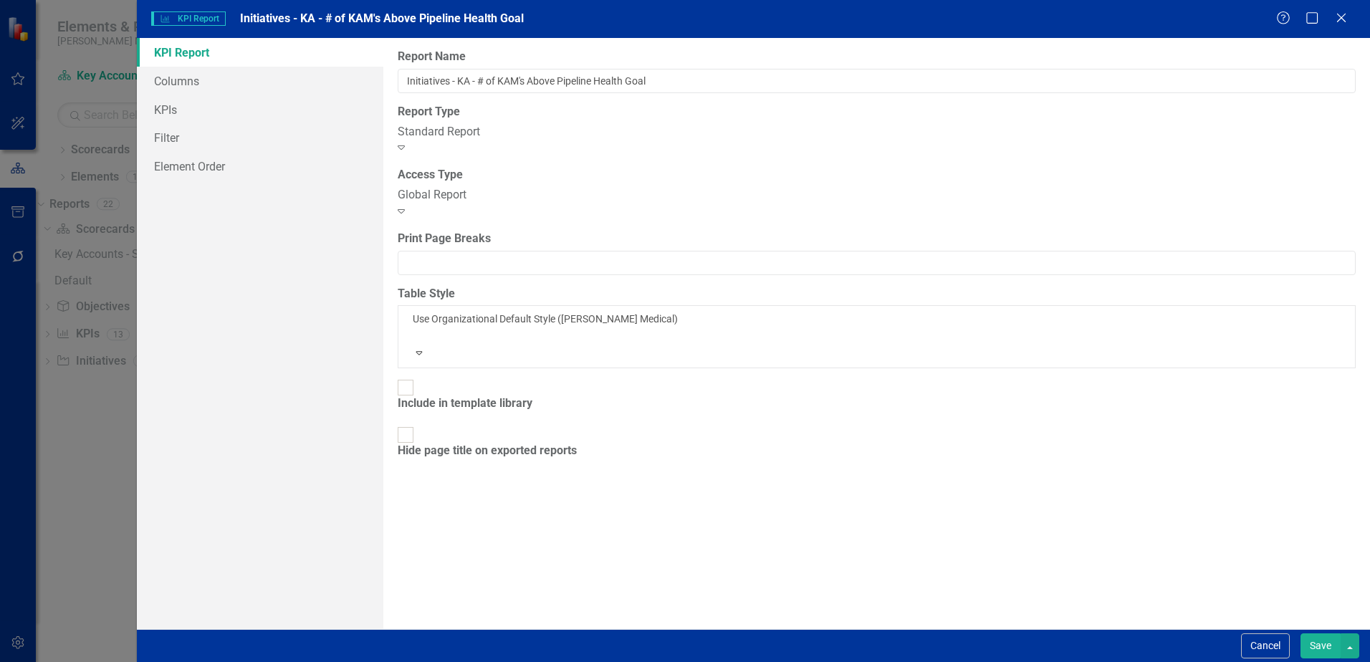
click at [1319, 648] on button "Save" at bounding box center [1320, 645] width 40 height 25
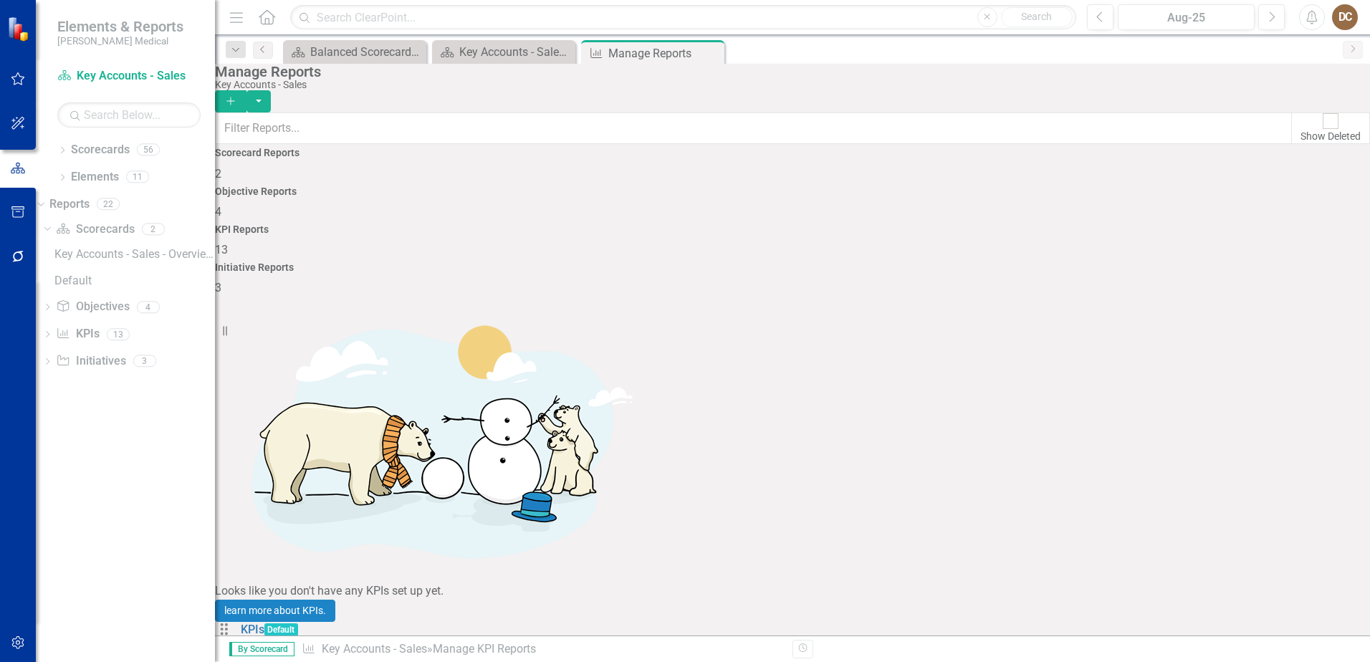
scroll to position [210, 0]
click at [498, 56] on div "Key Accounts - Sales - Overview Dashboard" at bounding box center [506, 52] width 95 height 18
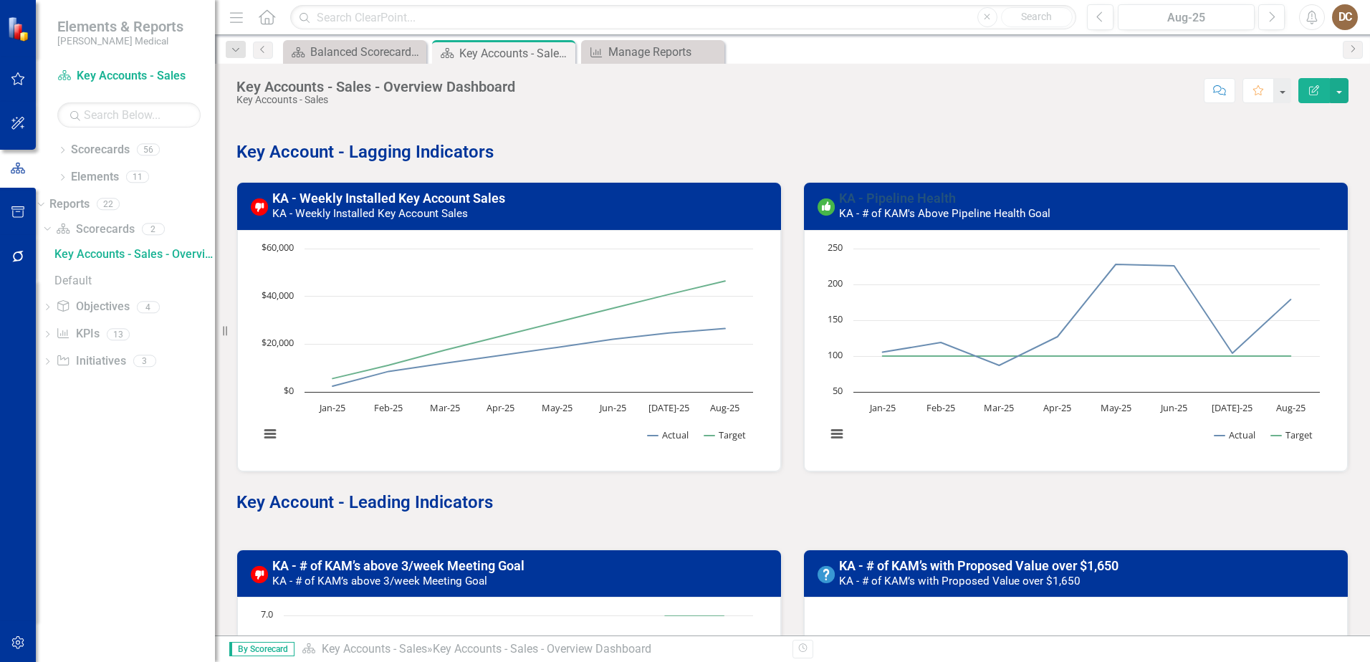
click at [918, 200] on link "KA - Pipeline Health" at bounding box center [897, 198] width 117 height 15
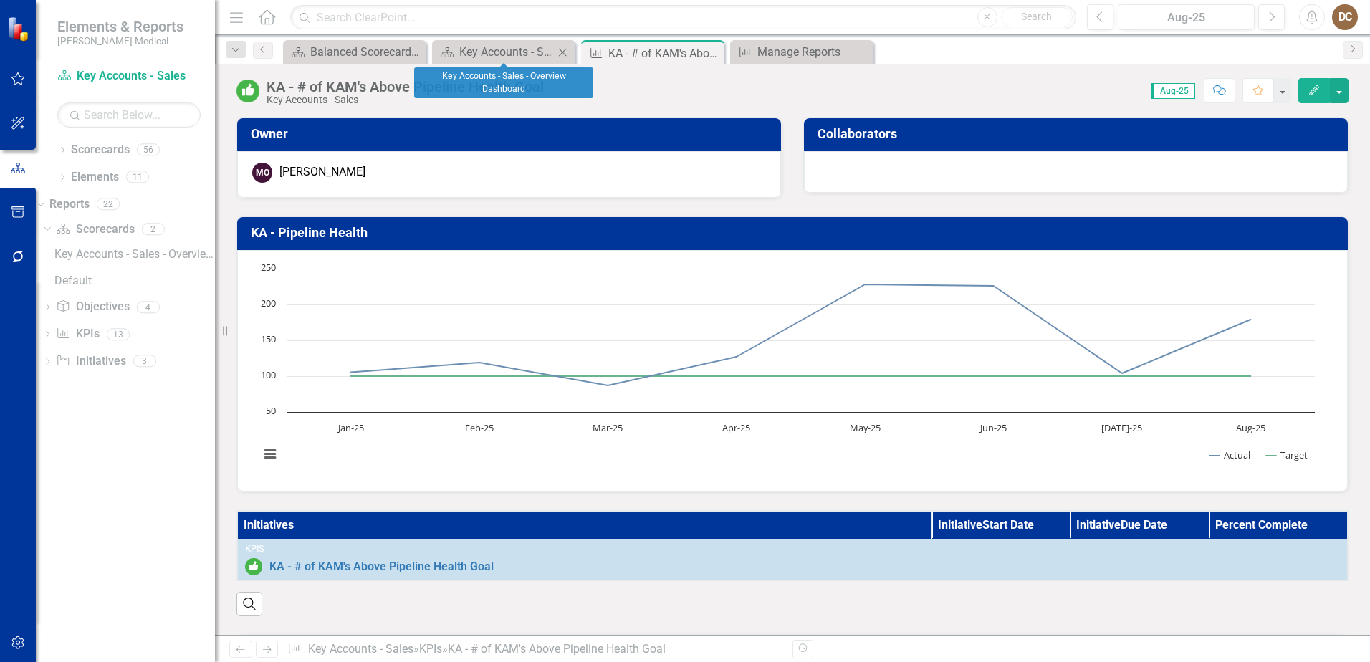
click at [498, 42] on div "Scorecard Key Accounts - Sales - Overview Dashboard Close" at bounding box center [503, 52] width 143 height 24
click at [52, 361] on icon "Dropdown" at bounding box center [47, 363] width 10 height 8
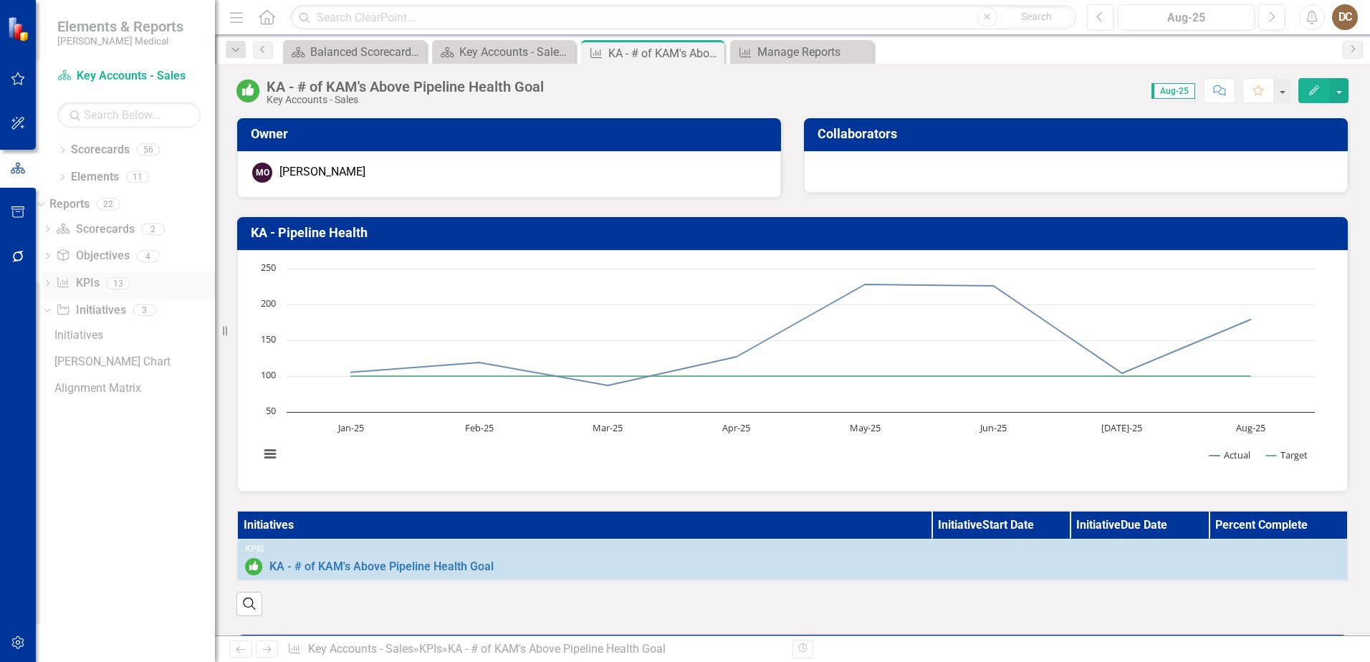
click at [96, 279] on link "KPI KPIs" at bounding box center [77, 283] width 43 height 16
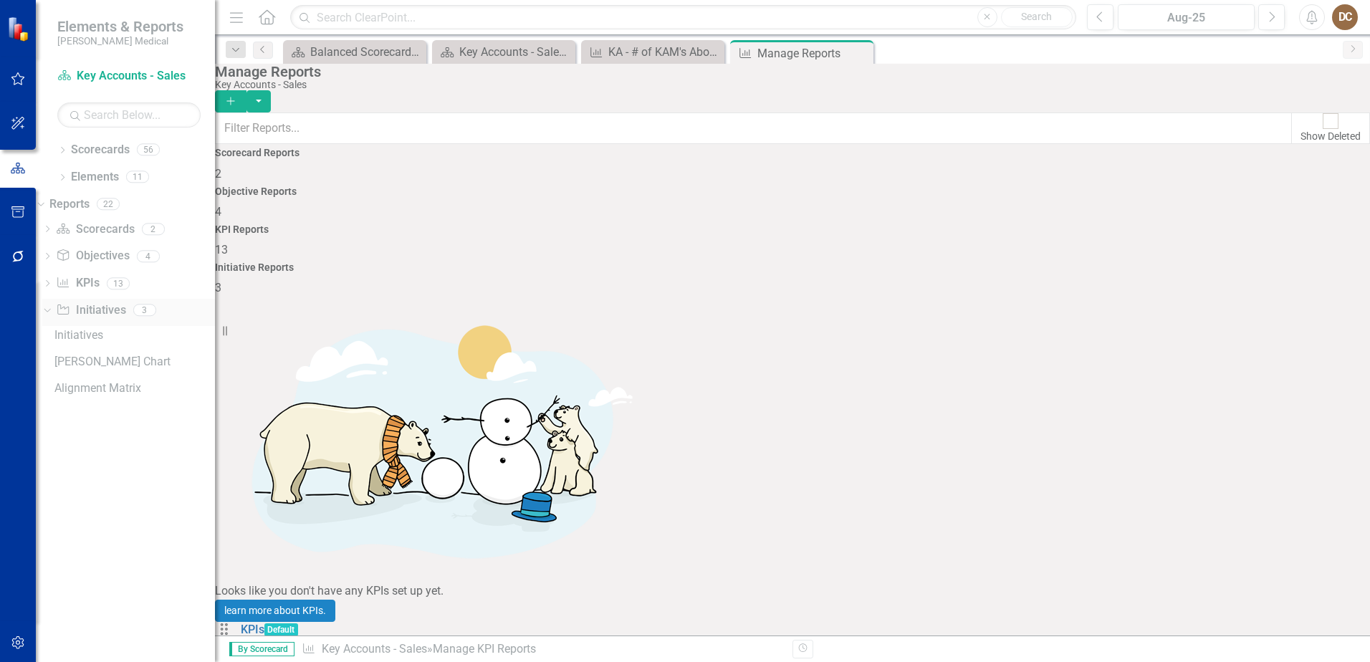
click at [98, 308] on link "Initiative Initiatives" at bounding box center [90, 310] width 69 height 16
click at [99, 276] on link "KPI KPIs" at bounding box center [77, 283] width 43 height 16
click at [858, 57] on icon "Close" at bounding box center [859, 52] width 14 height 11
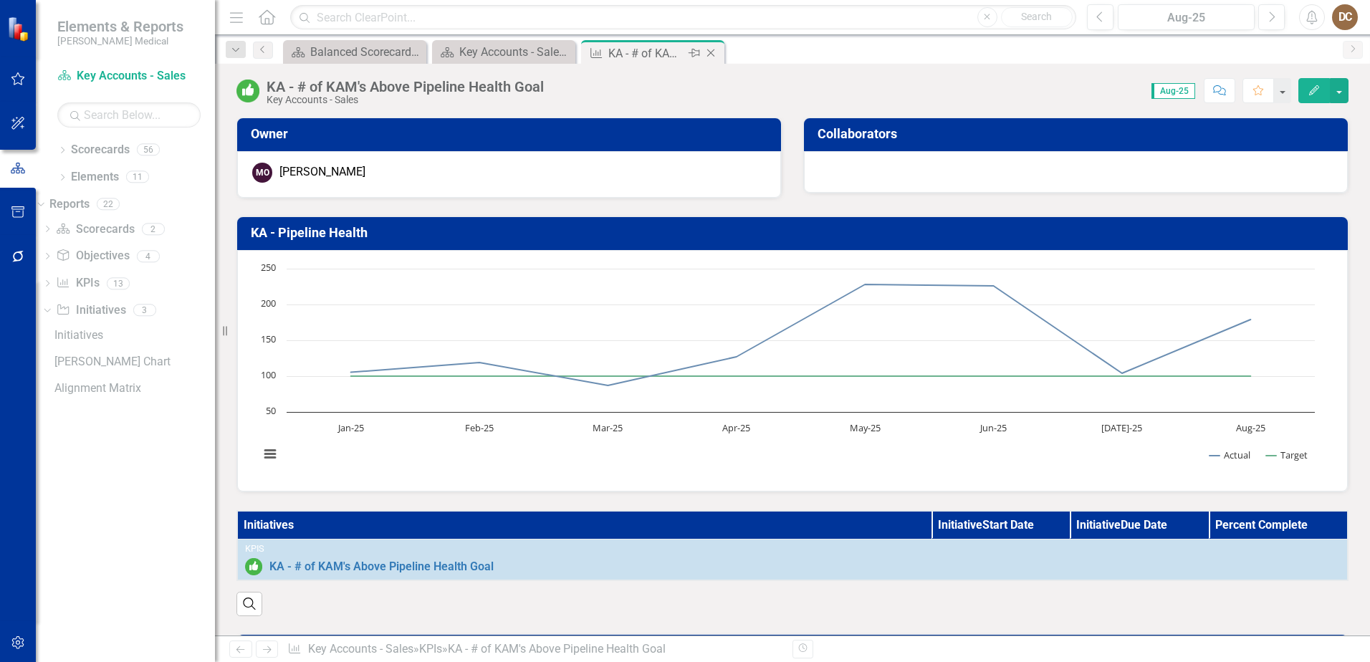
click at [707, 52] on icon "Close" at bounding box center [710, 52] width 14 height 11
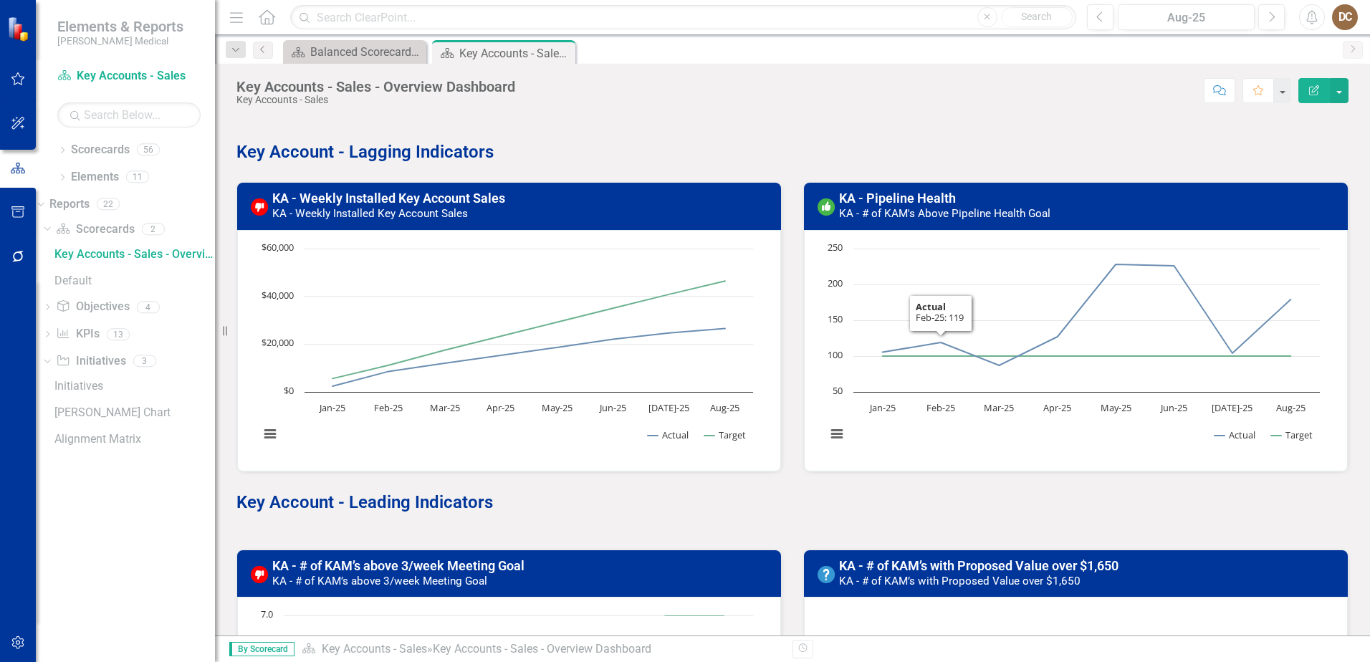
click at [920, 186] on div "KA - Pipeline Health KA - # of KAM's Above Pipeline Health Goal" at bounding box center [1076, 206] width 544 height 47
click at [910, 201] on link "KA - Pipeline Health" at bounding box center [897, 198] width 117 height 15
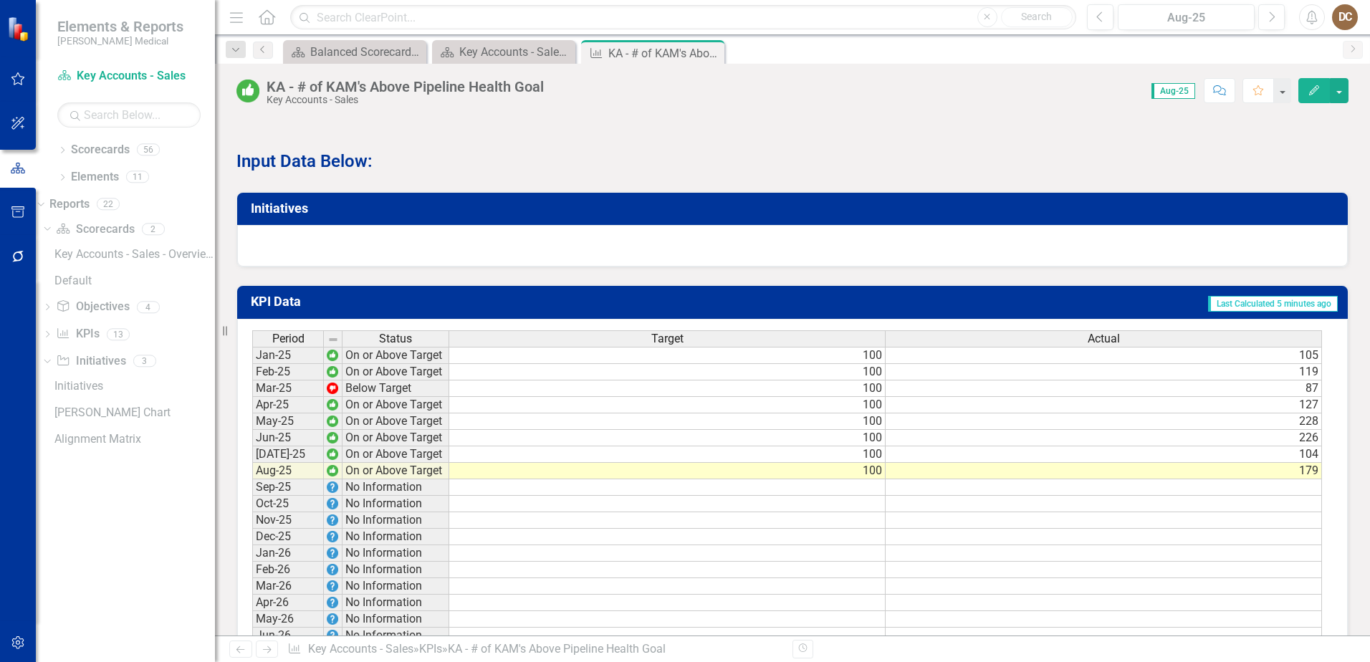
scroll to position [973, 0]
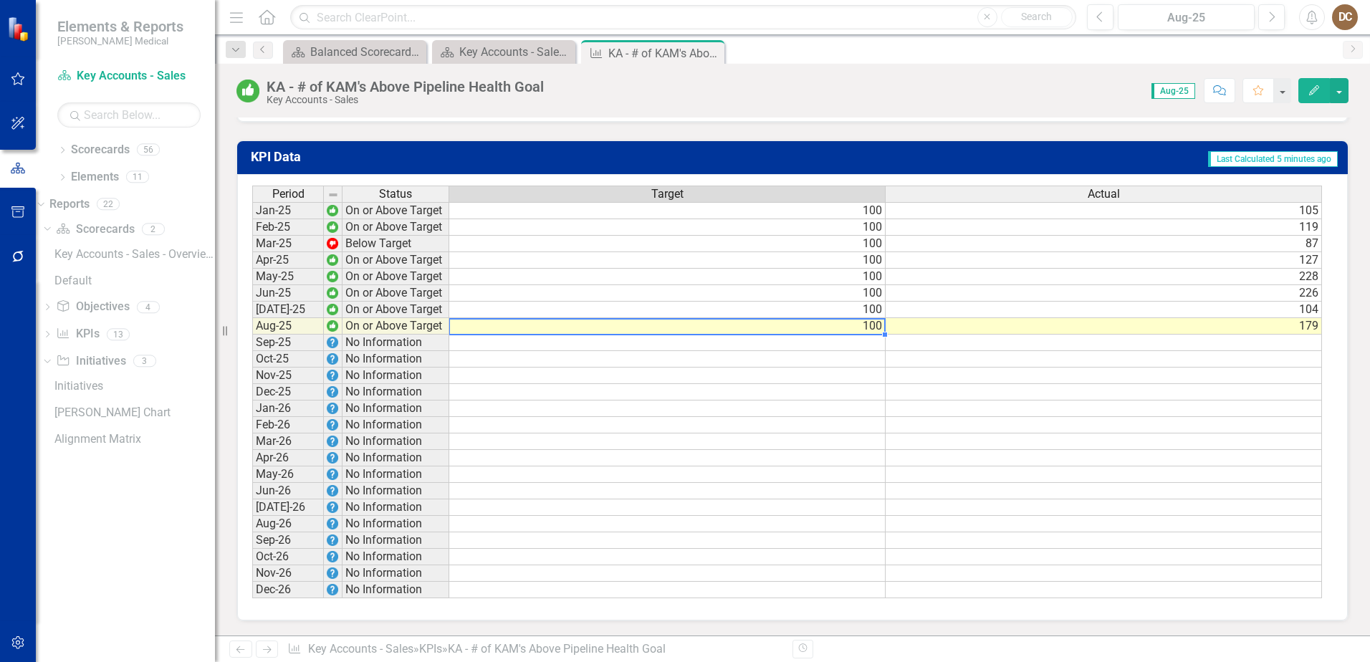
click at [874, 327] on td "100" at bounding box center [667, 326] width 436 height 16
click at [865, 393] on td at bounding box center [667, 392] width 436 height 16
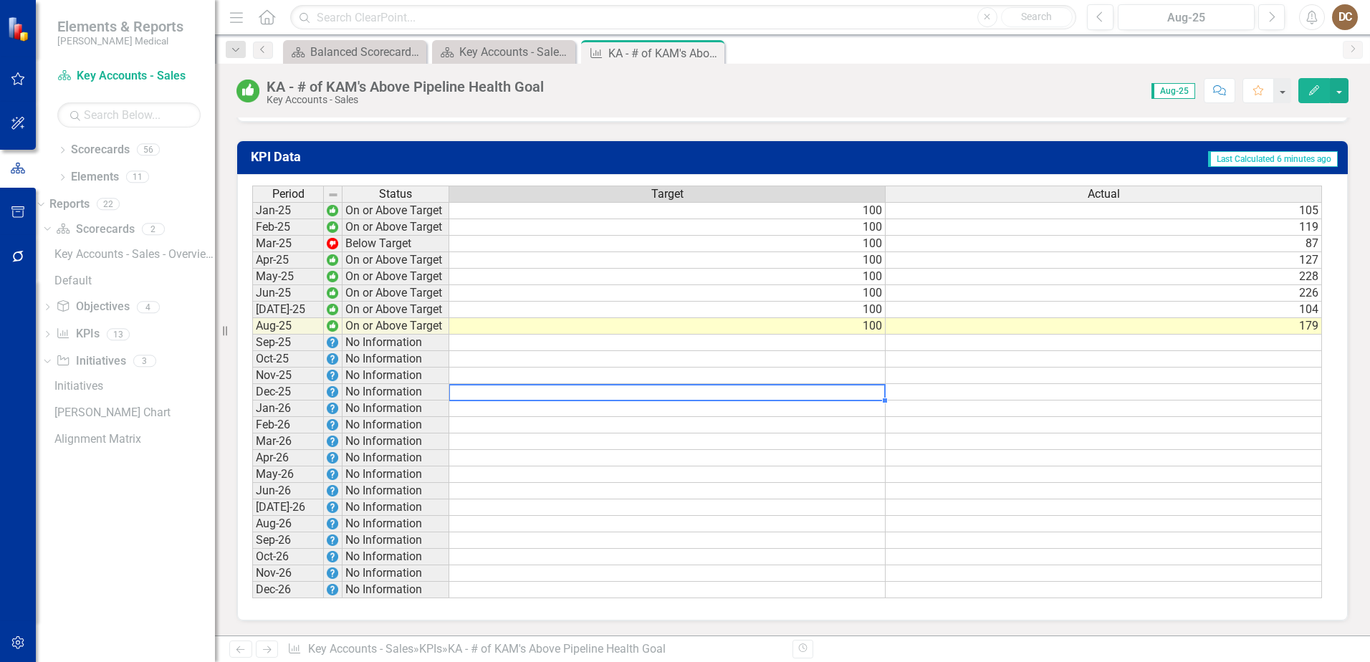
click at [865, 393] on td at bounding box center [667, 392] width 436 height 16
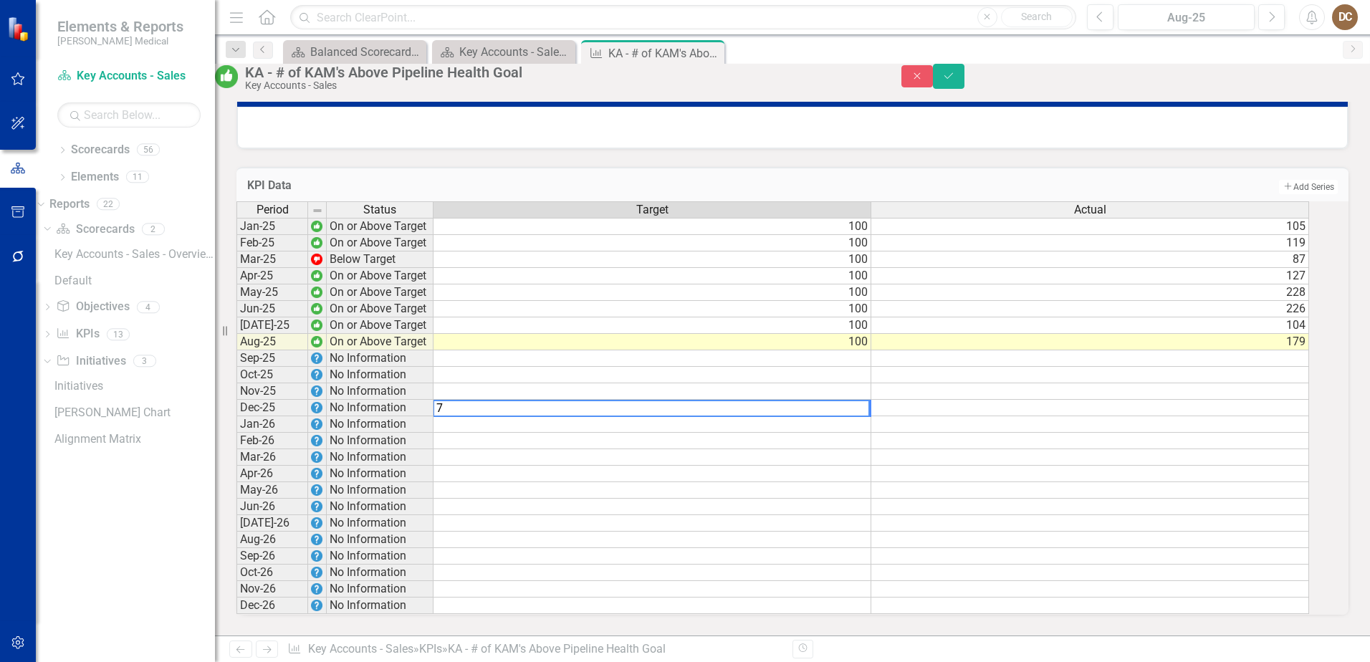
click at [871, 383] on td at bounding box center [652, 391] width 438 height 16
click at [871, 367] on td at bounding box center [652, 375] width 438 height 16
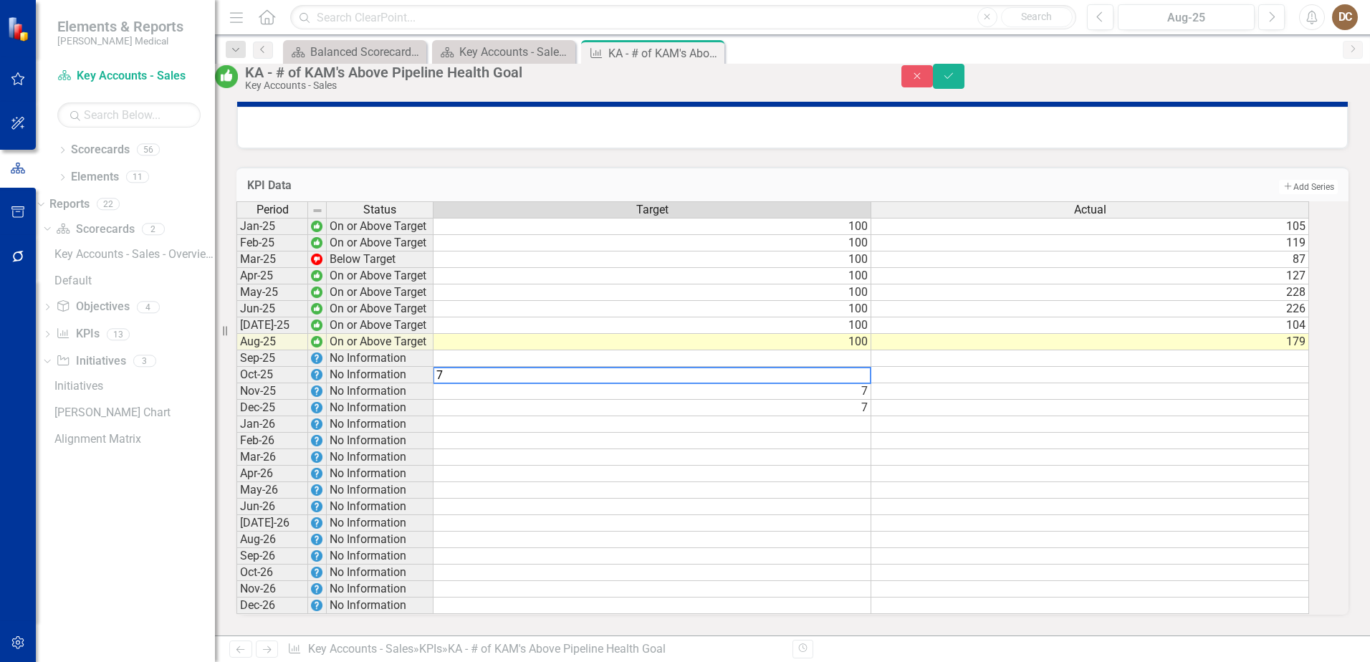
click at [871, 350] on td at bounding box center [652, 358] width 438 height 16
click at [871, 334] on td "100" at bounding box center [652, 342] width 438 height 16
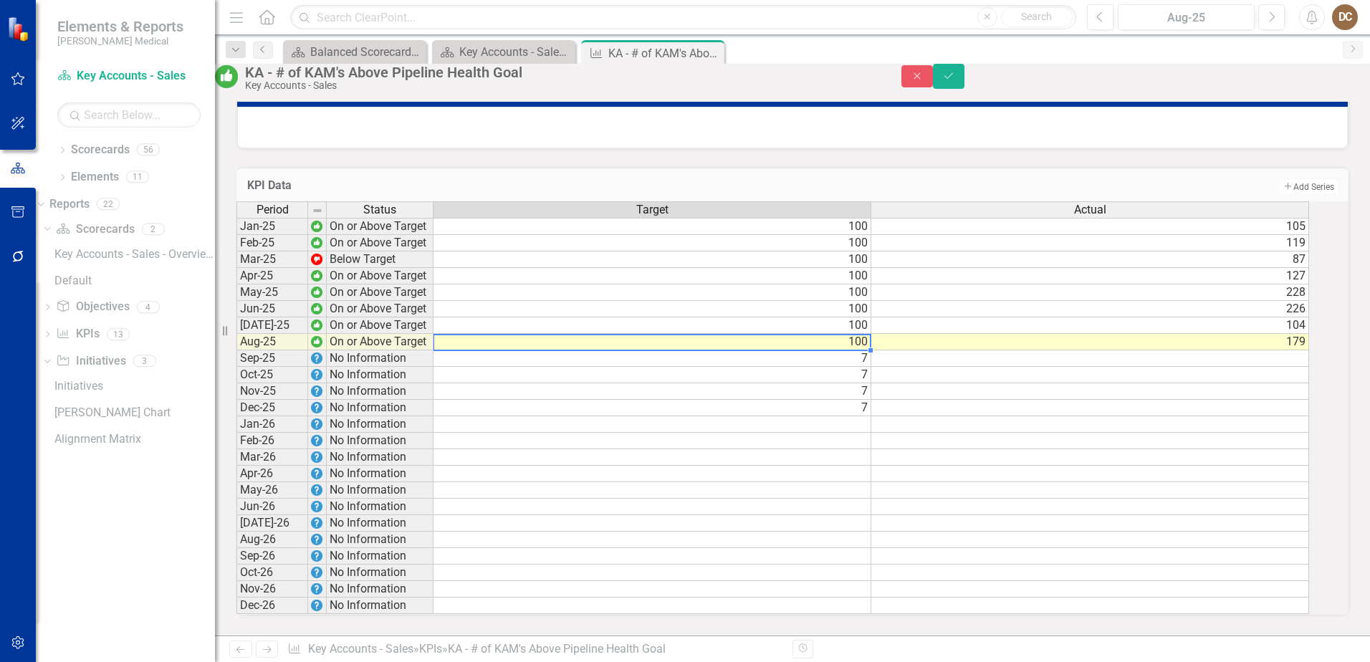
click at [871, 334] on td "100" at bounding box center [652, 342] width 438 height 16
type textarea "1"
click at [871, 317] on td "100" at bounding box center [652, 325] width 438 height 16
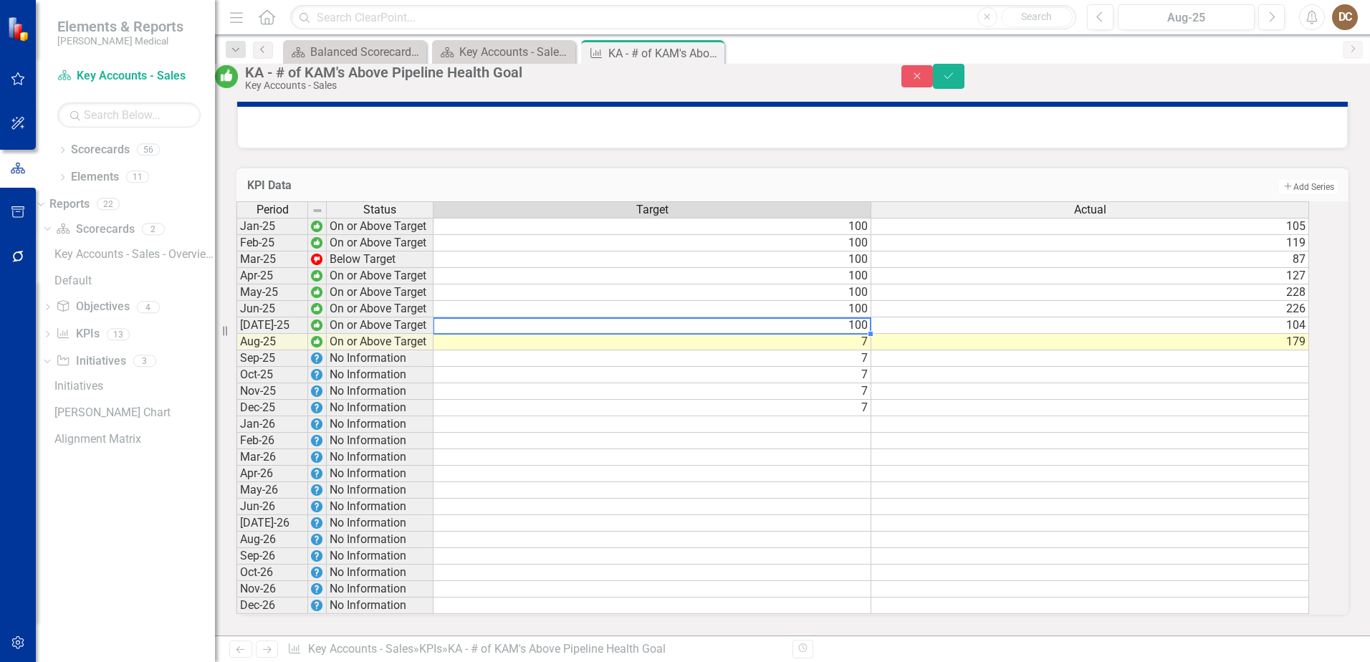
click at [871, 317] on td "100" at bounding box center [652, 325] width 438 height 16
type textarea "1"
click at [868, 301] on td "100" at bounding box center [652, 309] width 438 height 16
type textarea "1"
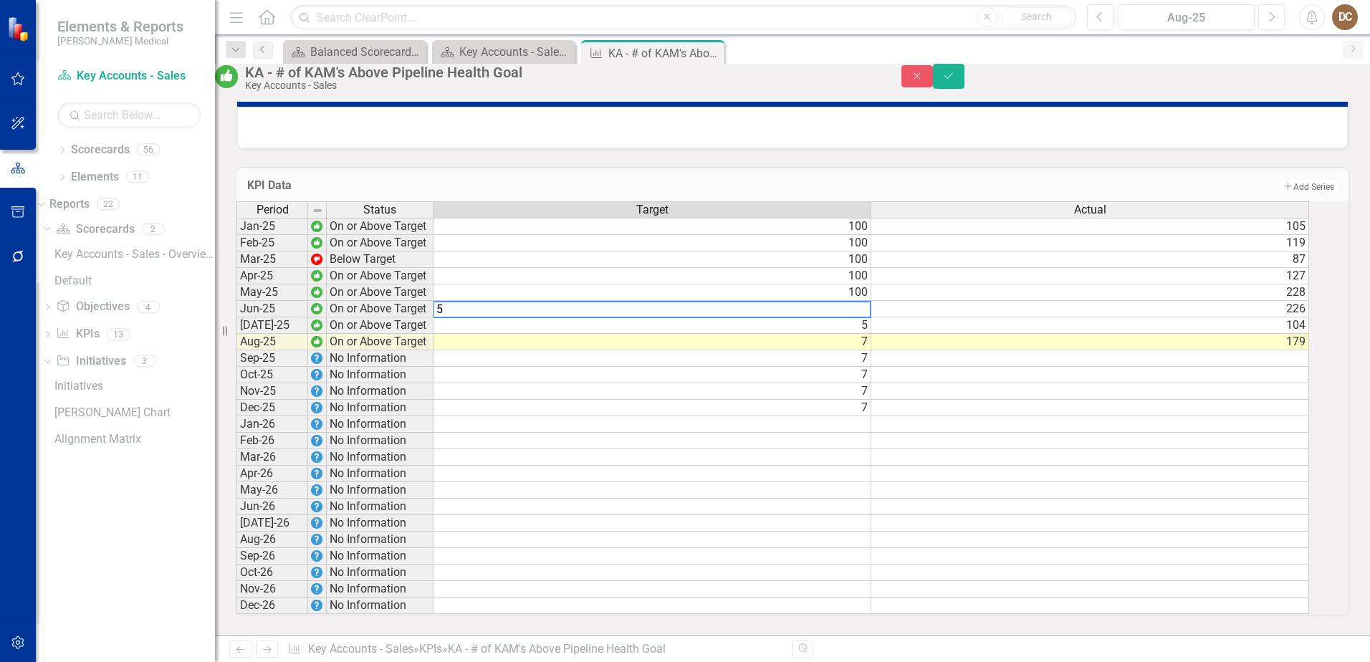
click at [871, 284] on td "100" at bounding box center [652, 292] width 438 height 16
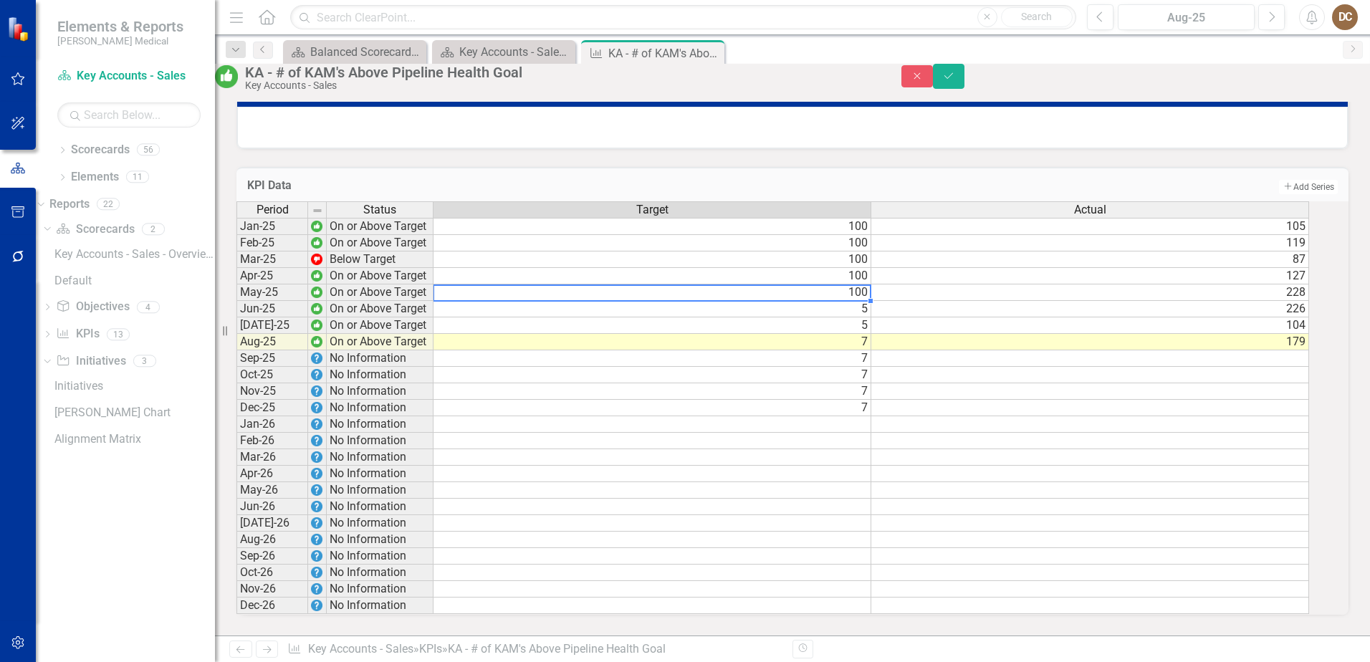
click at [871, 284] on td "100" at bounding box center [652, 292] width 438 height 16
type textarea "1"
click at [871, 268] on td "100" at bounding box center [652, 276] width 438 height 16
type textarea "1"
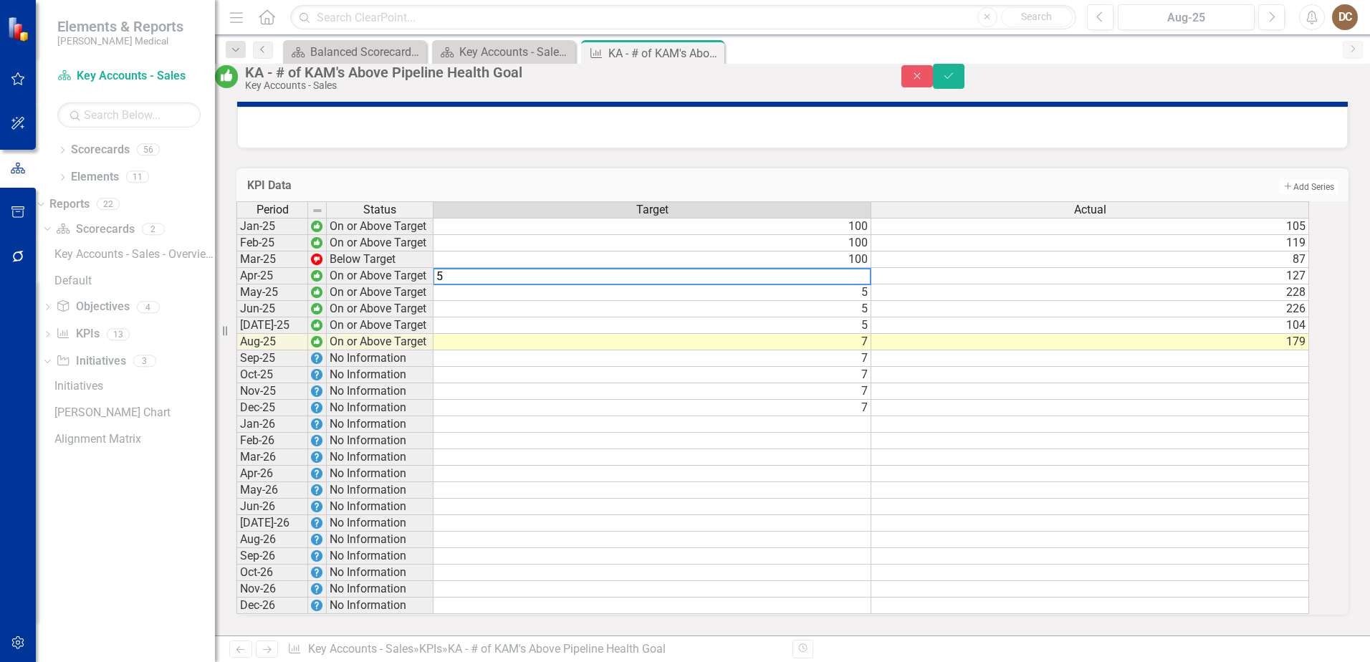
click at [871, 251] on td "100" at bounding box center [652, 259] width 438 height 16
type textarea "1"
click at [863, 235] on td "100" at bounding box center [652, 243] width 438 height 16
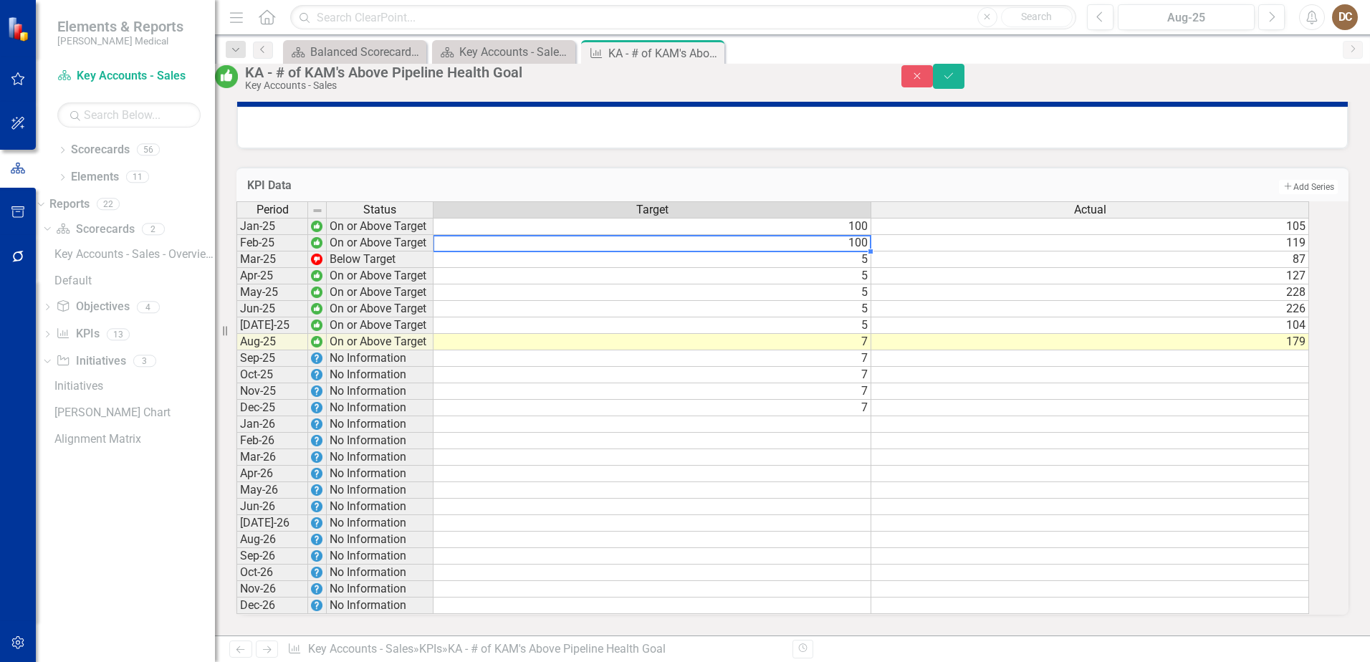
click at [863, 235] on td "100" at bounding box center [652, 243] width 438 height 16
type textarea "1"
click at [871, 218] on td "100" at bounding box center [652, 226] width 438 height 17
type textarea "1"
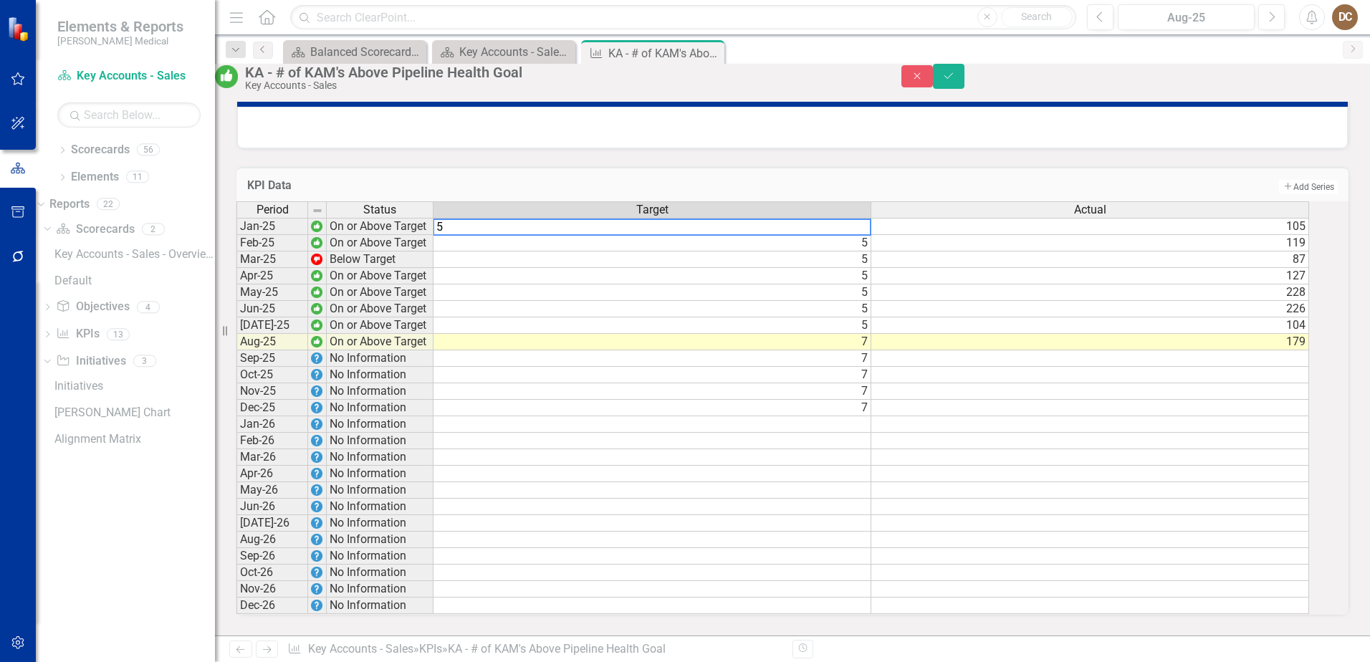
click at [1138, 178] on td "Add Add Series" at bounding box center [1026, 187] width 622 height 19
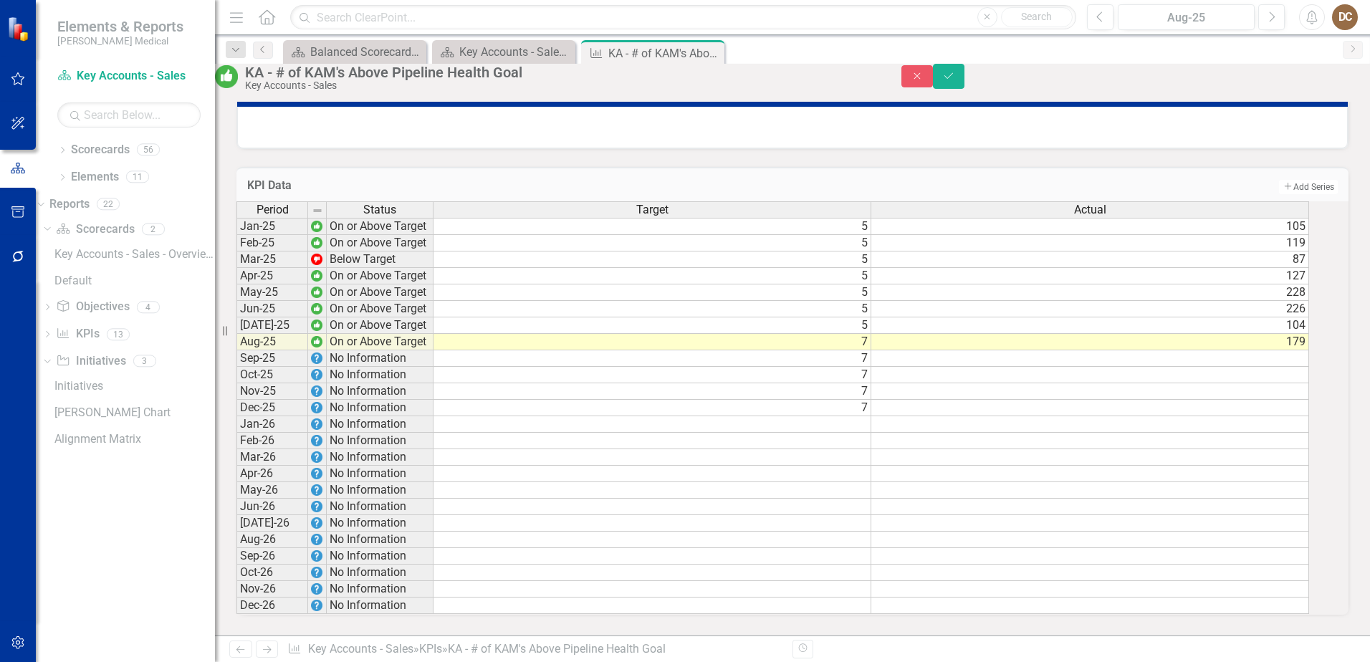
click at [1296, 218] on td "105" at bounding box center [1090, 226] width 438 height 17
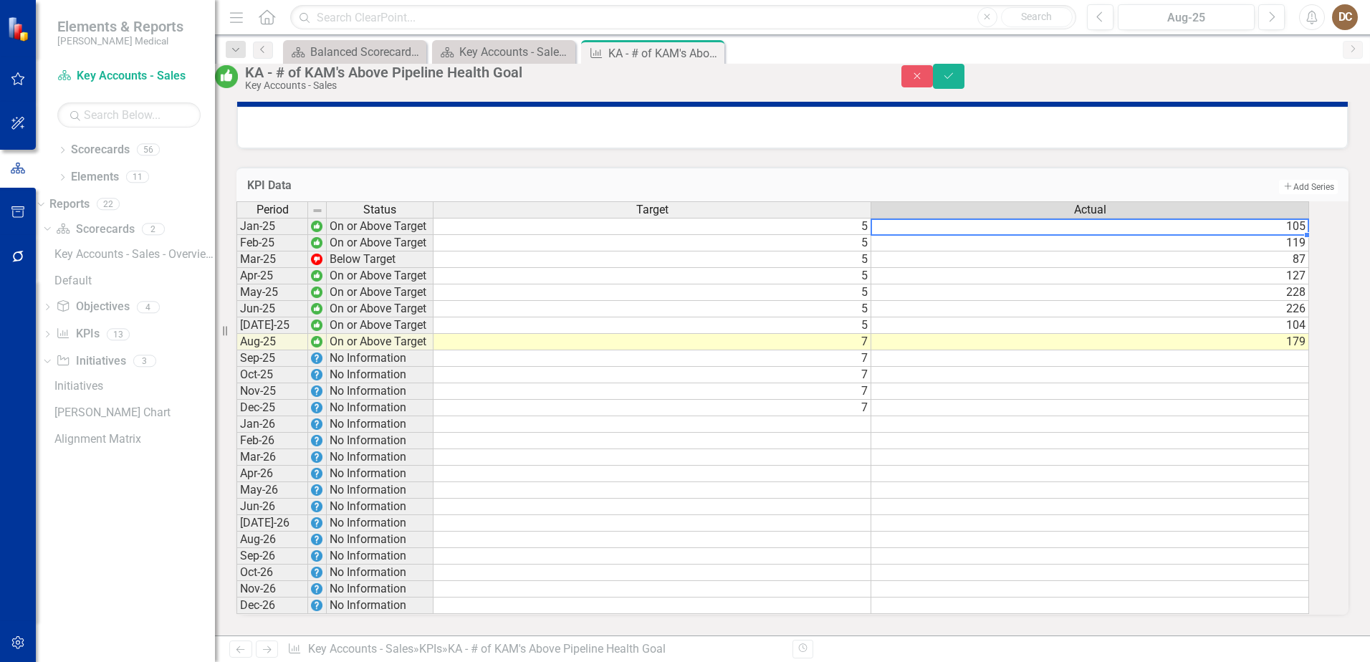
click at [1305, 218] on td "105" at bounding box center [1090, 226] width 438 height 17
type textarea "1"
click at [1297, 235] on td "119" at bounding box center [1090, 243] width 438 height 16
click at [1298, 235] on td "119" at bounding box center [1090, 243] width 438 height 16
click at [1304, 235] on textarea at bounding box center [1089, 243] width 438 height 17
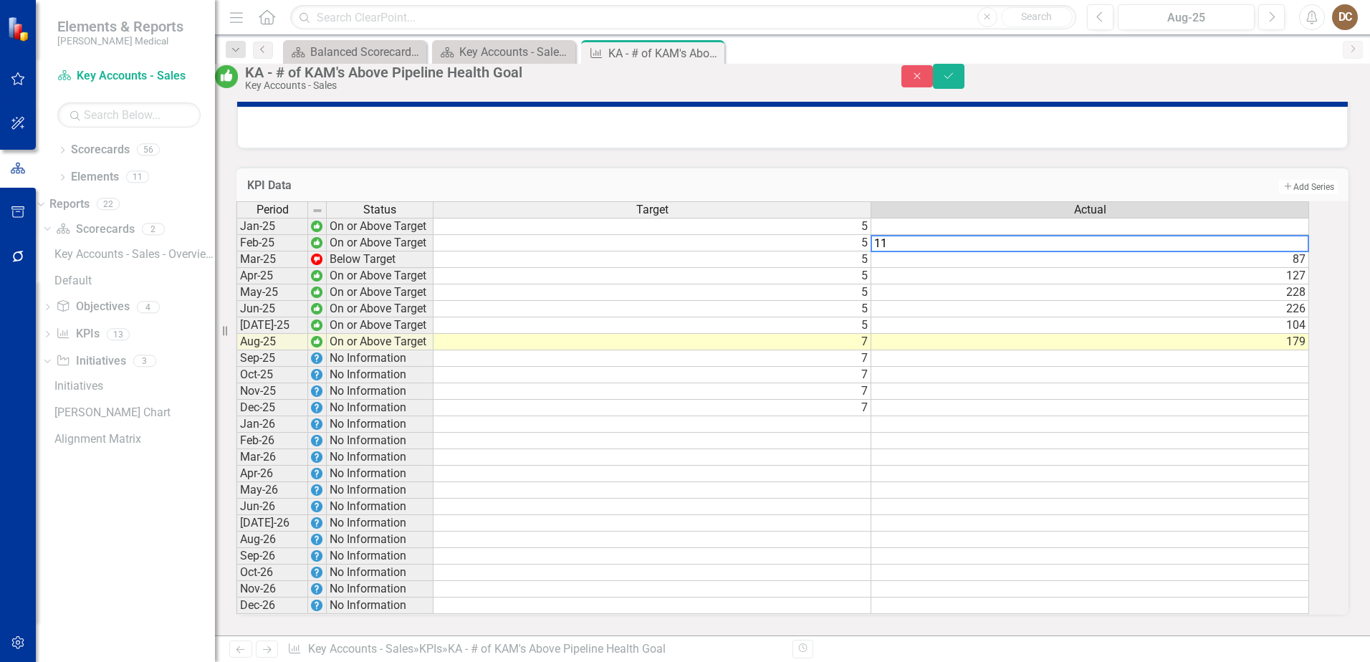
type textarea "1"
click at [1304, 251] on td "87" at bounding box center [1090, 259] width 438 height 16
type textarea "8"
click at [1309, 268] on td "127" at bounding box center [1090, 276] width 438 height 16
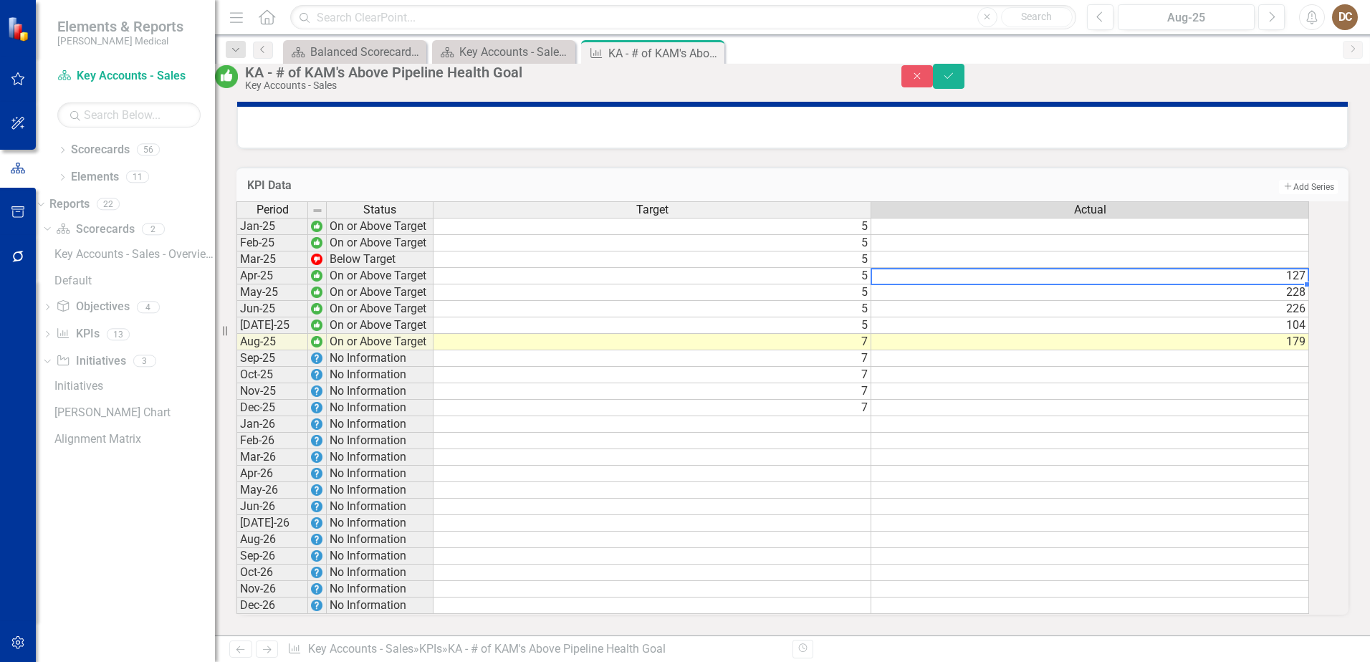
click at [1309, 268] on td "127" at bounding box center [1090, 276] width 438 height 16
type textarea "1"
click at [1304, 284] on td "228" at bounding box center [1090, 292] width 438 height 16
type textarea "2"
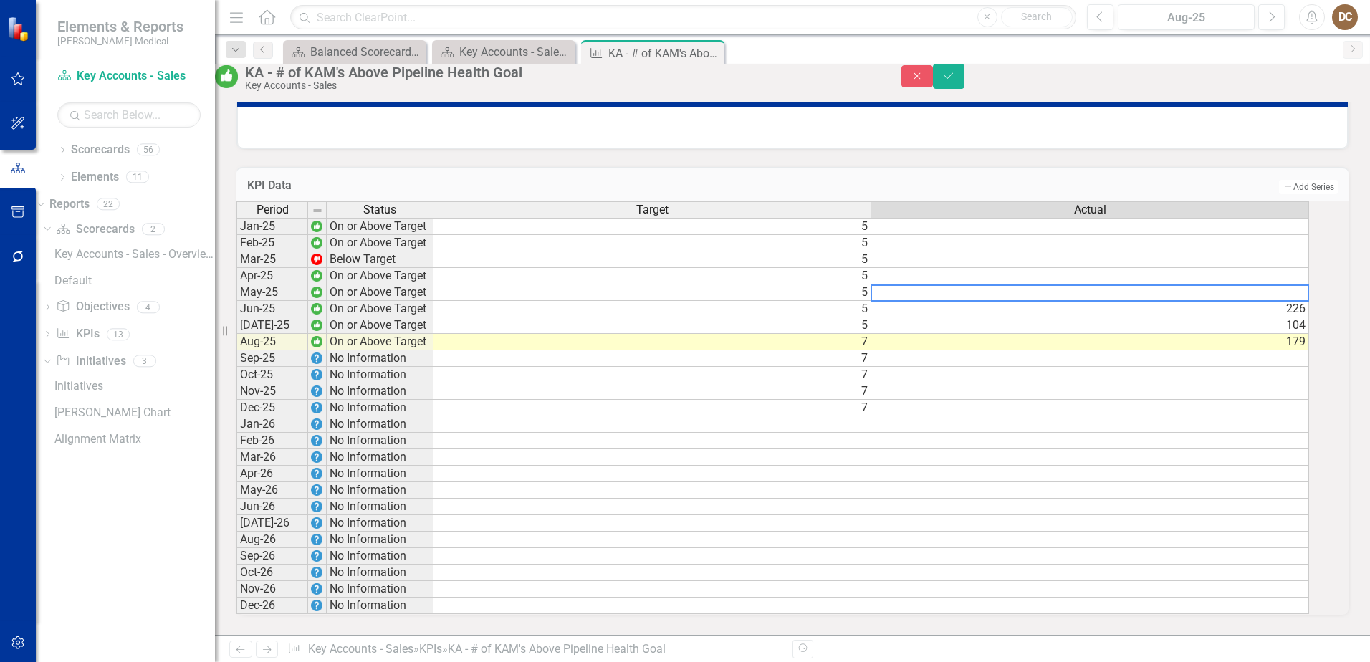
click at [1302, 301] on td "226" at bounding box center [1090, 309] width 438 height 16
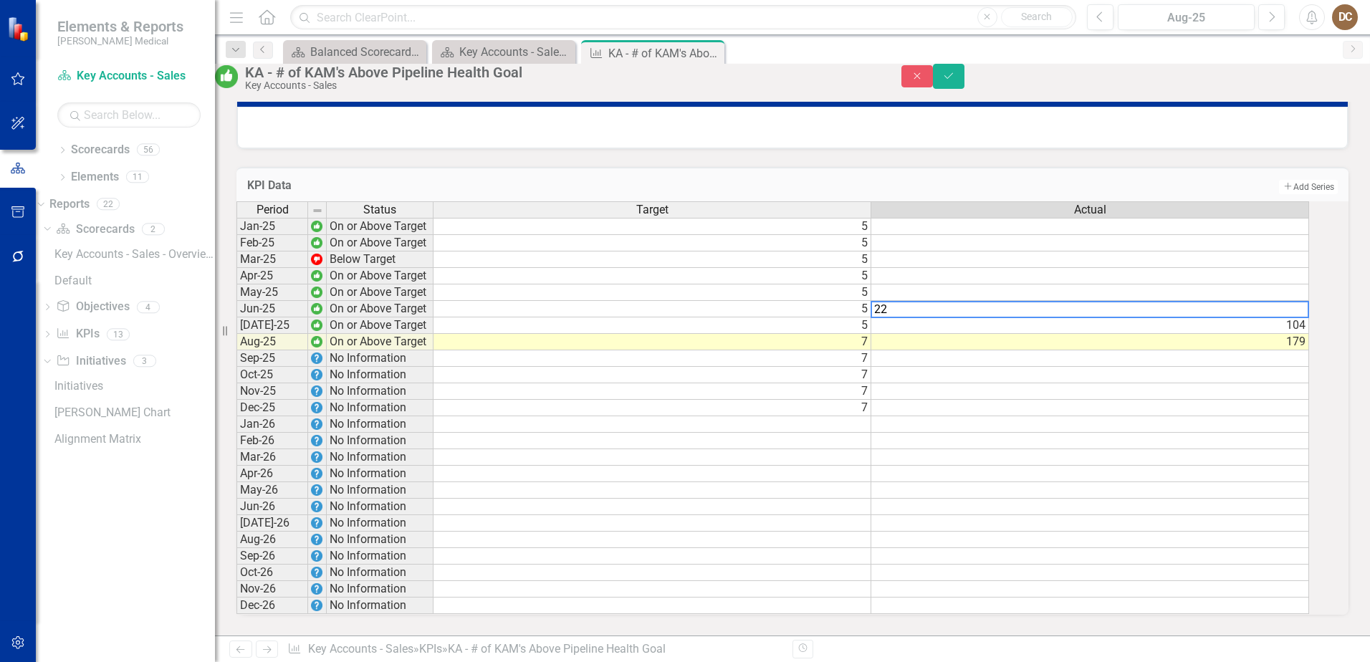
type textarea "2"
click at [1307, 317] on td "104" at bounding box center [1090, 325] width 438 height 16
type textarea "1"
click at [1308, 334] on td "179" at bounding box center [1090, 342] width 438 height 16
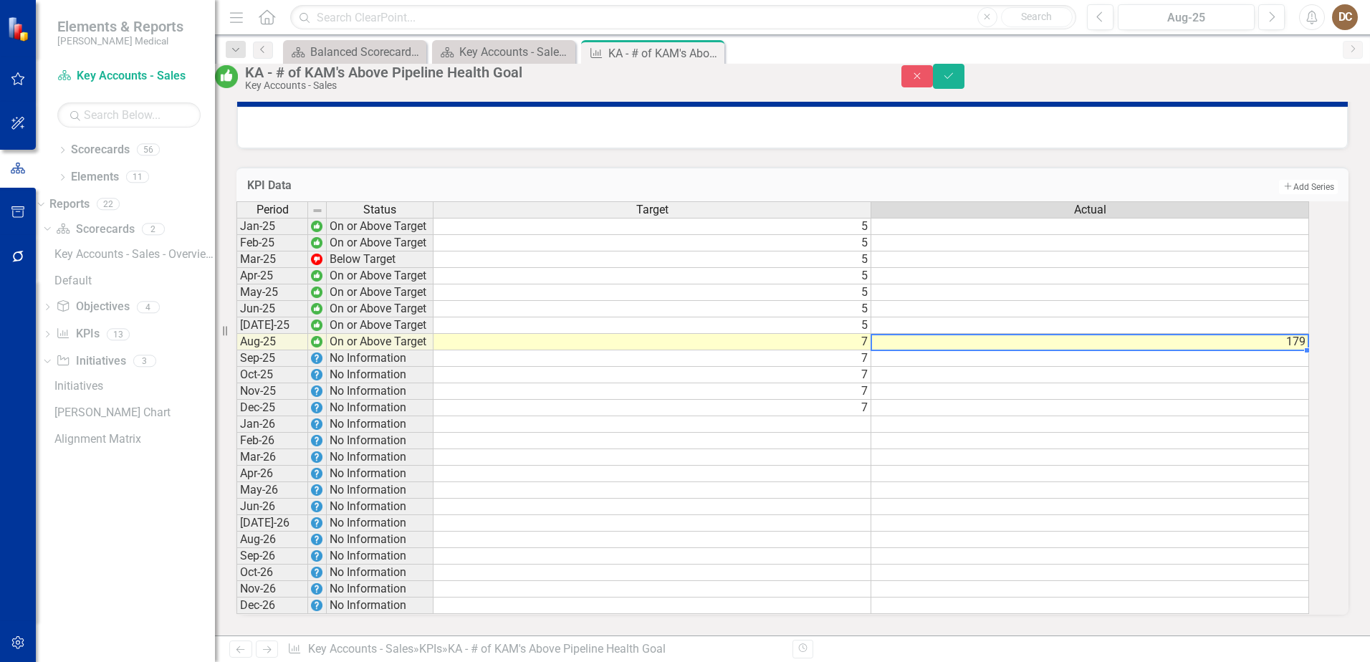
click at [1308, 334] on td "179" at bounding box center [1090, 342] width 438 height 16
type textarea "1"
click at [1309, 218] on td at bounding box center [1090, 226] width 438 height 17
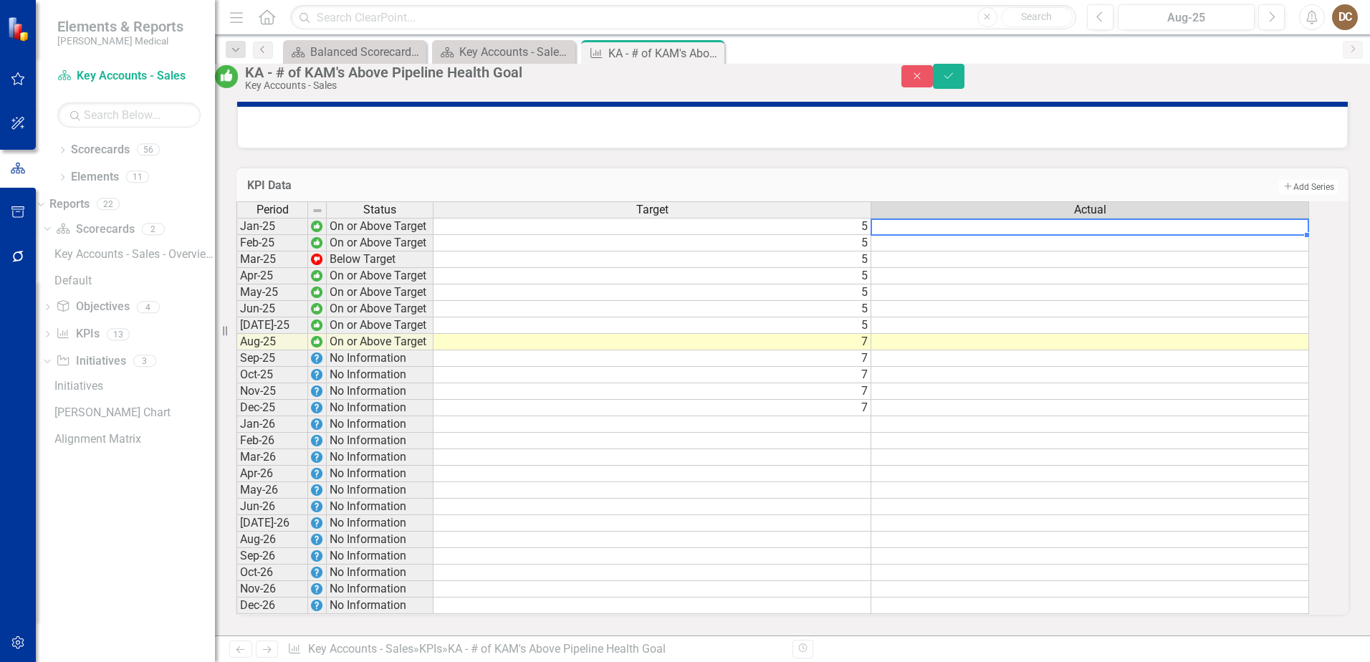
click at [1309, 218] on td at bounding box center [1090, 226] width 438 height 17
click at [868, 334] on td "7" at bounding box center [652, 342] width 438 height 16
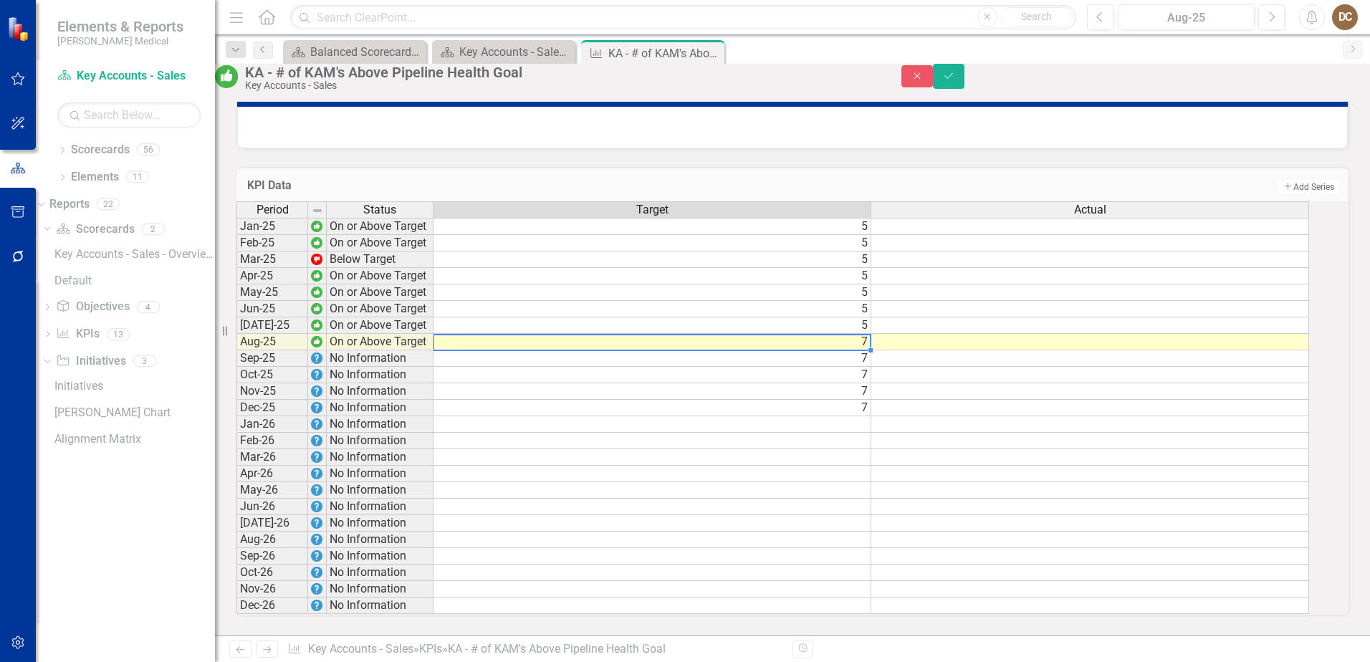
click at [868, 334] on td "7" at bounding box center [652, 342] width 438 height 16
type textarea "7"
type textarea "5"
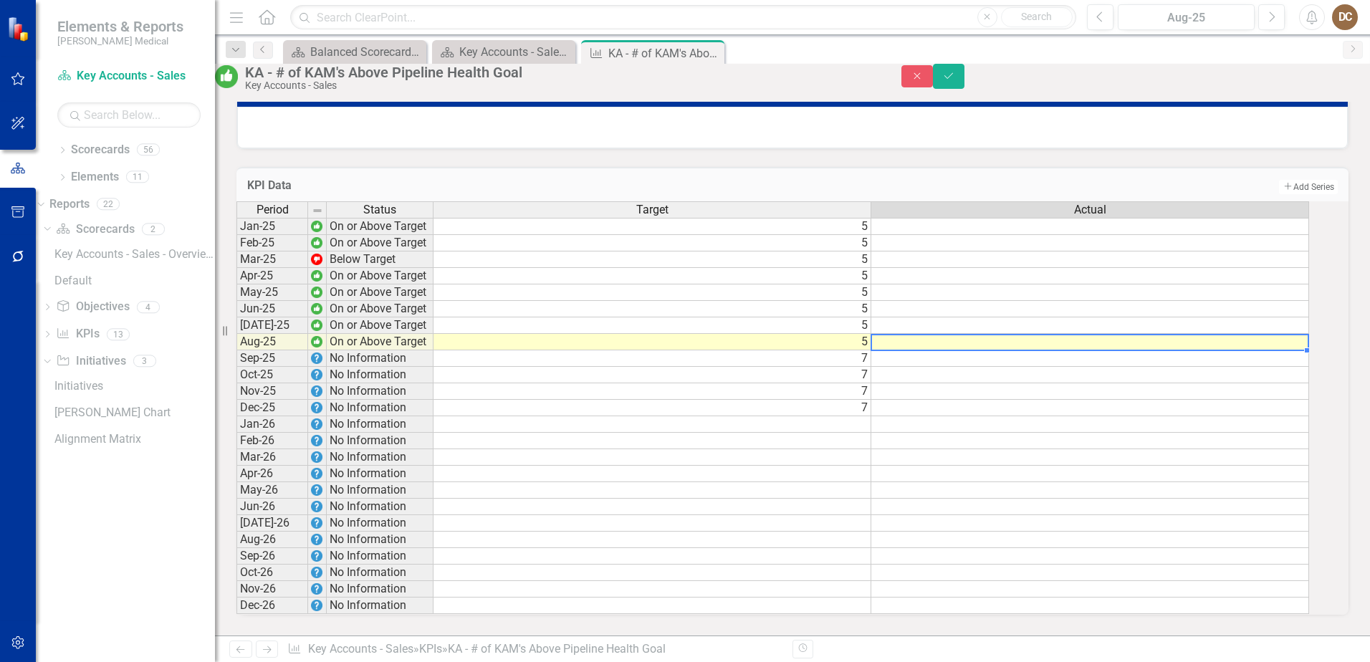
click at [1006, 334] on td at bounding box center [1090, 342] width 438 height 16
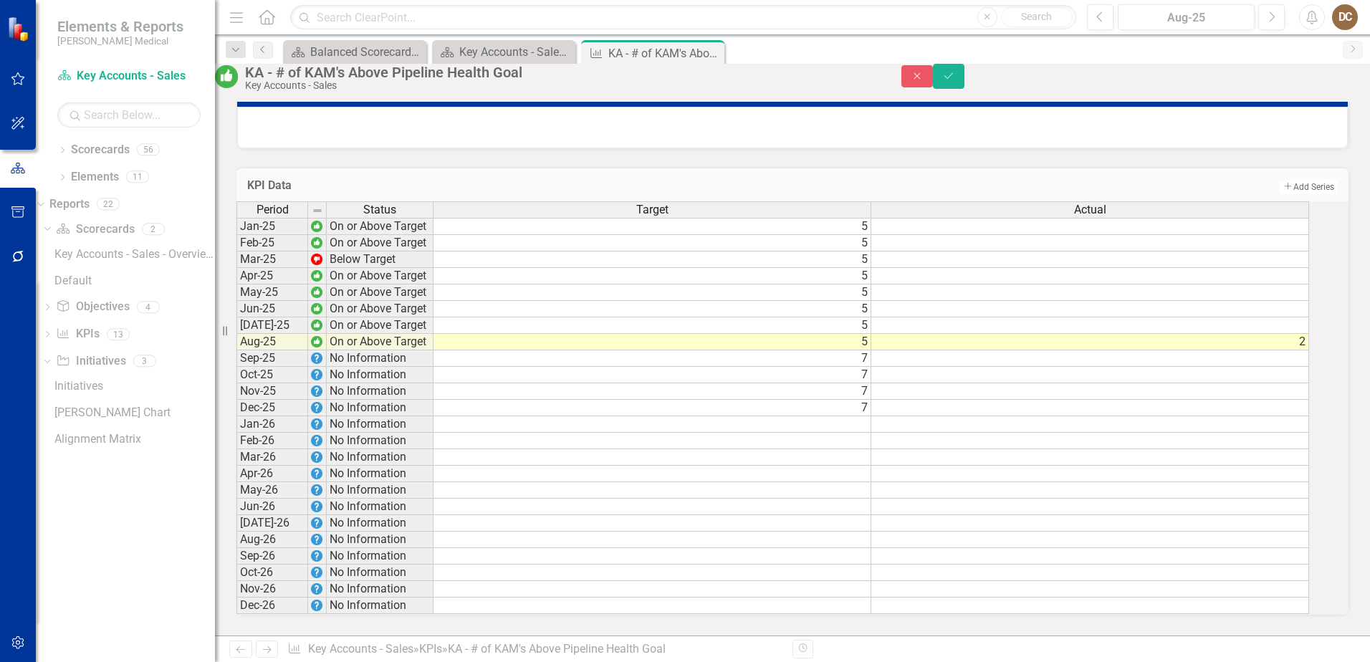
click at [1010, 178] on td "Add Add Series" at bounding box center [1026, 187] width 622 height 19
click at [871, 334] on td "5" at bounding box center [652, 342] width 438 height 16
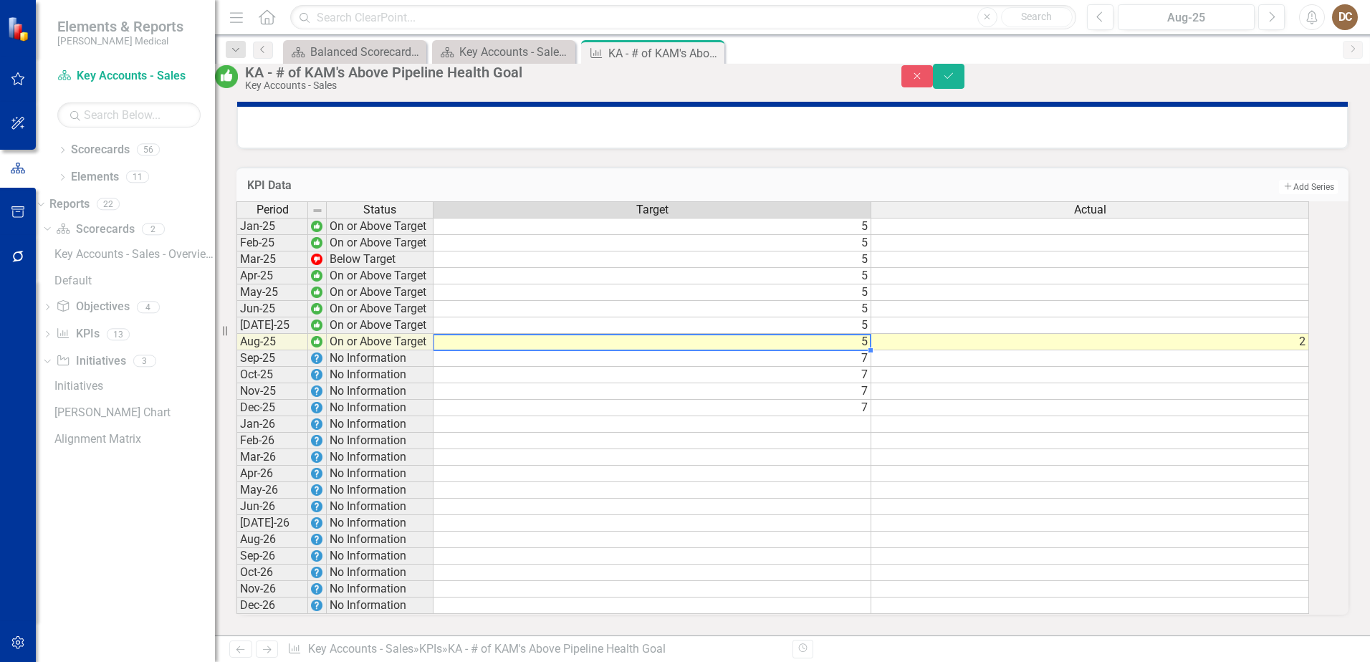
click at [871, 334] on td "5" at bounding box center [652, 342] width 438 height 16
type textarea "5"
click at [1052, 383] on td at bounding box center [1090, 391] width 438 height 16
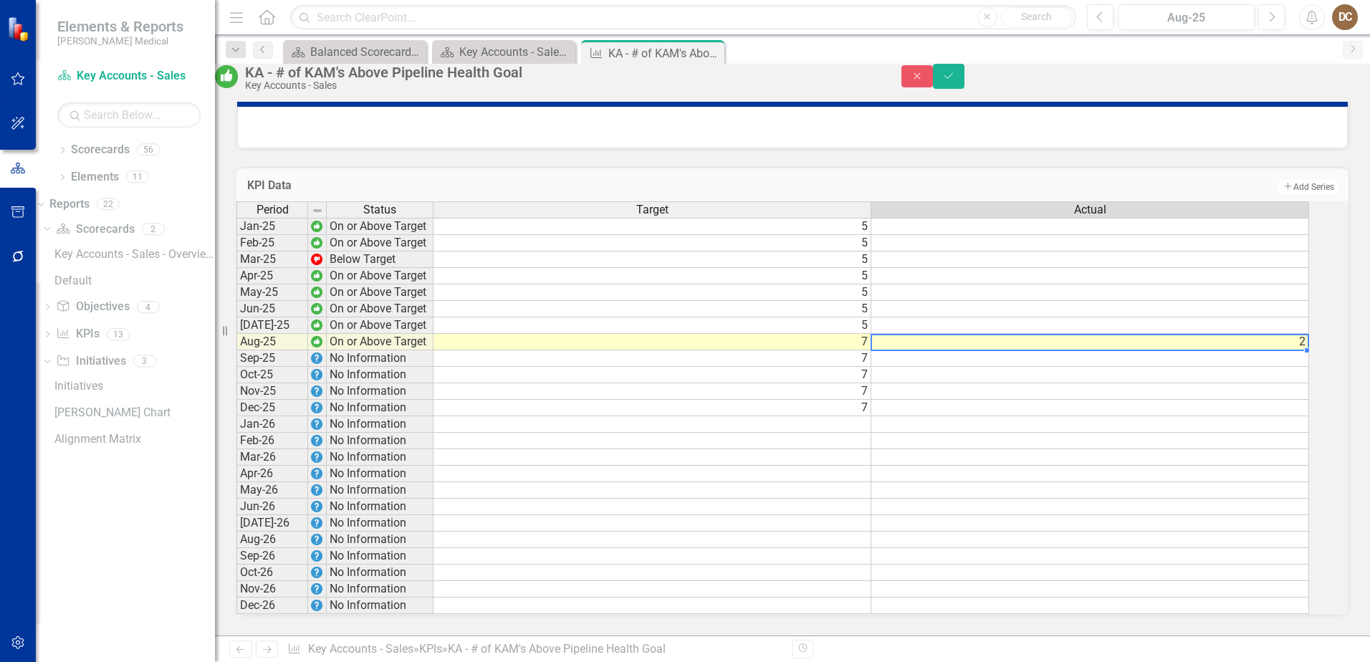
click at [1309, 334] on td "2" at bounding box center [1090, 342] width 438 height 16
type textarea "2"
type textarea "3"
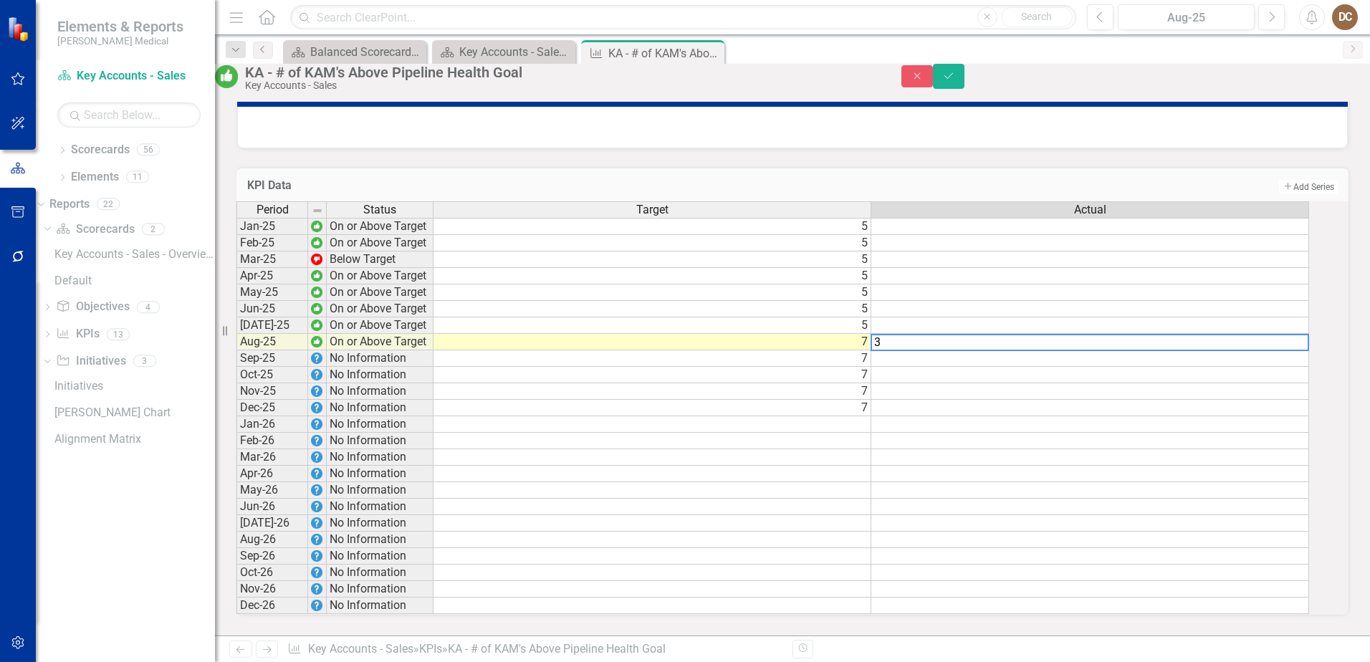
click at [1268, 367] on td at bounding box center [1090, 375] width 438 height 16
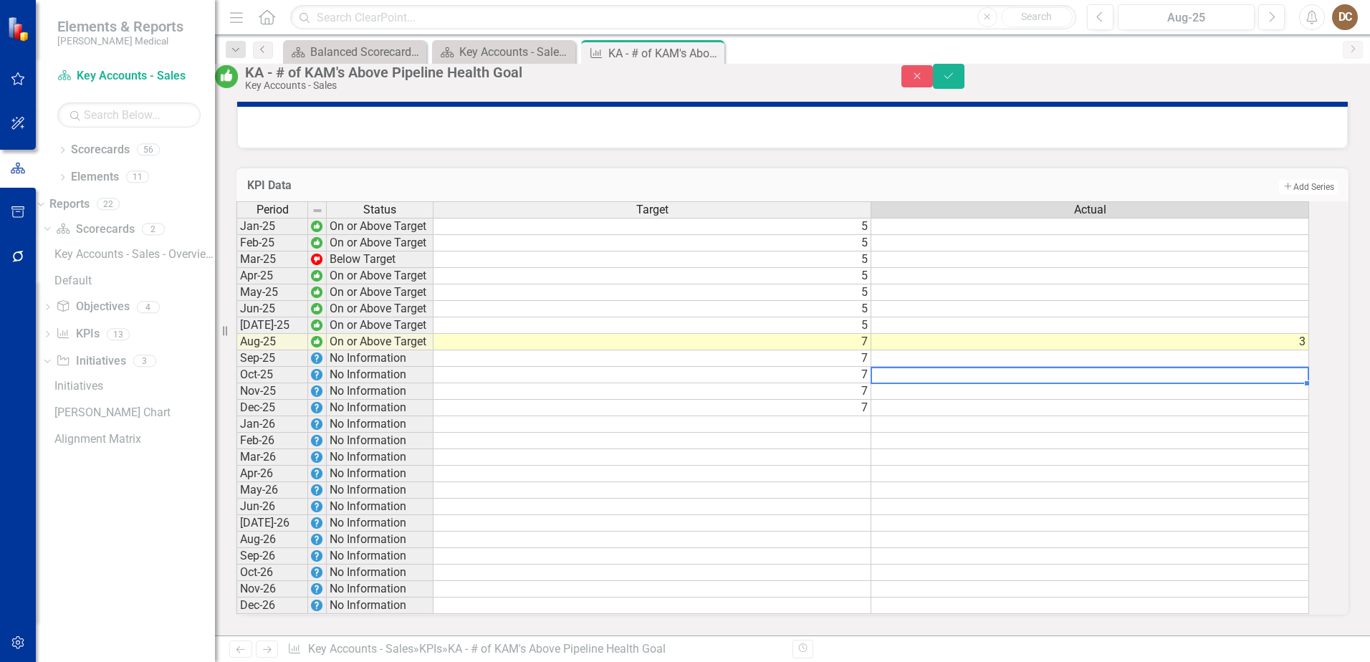
click at [1307, 317] on td at bounding box center [1090, 325] width 438 height 16
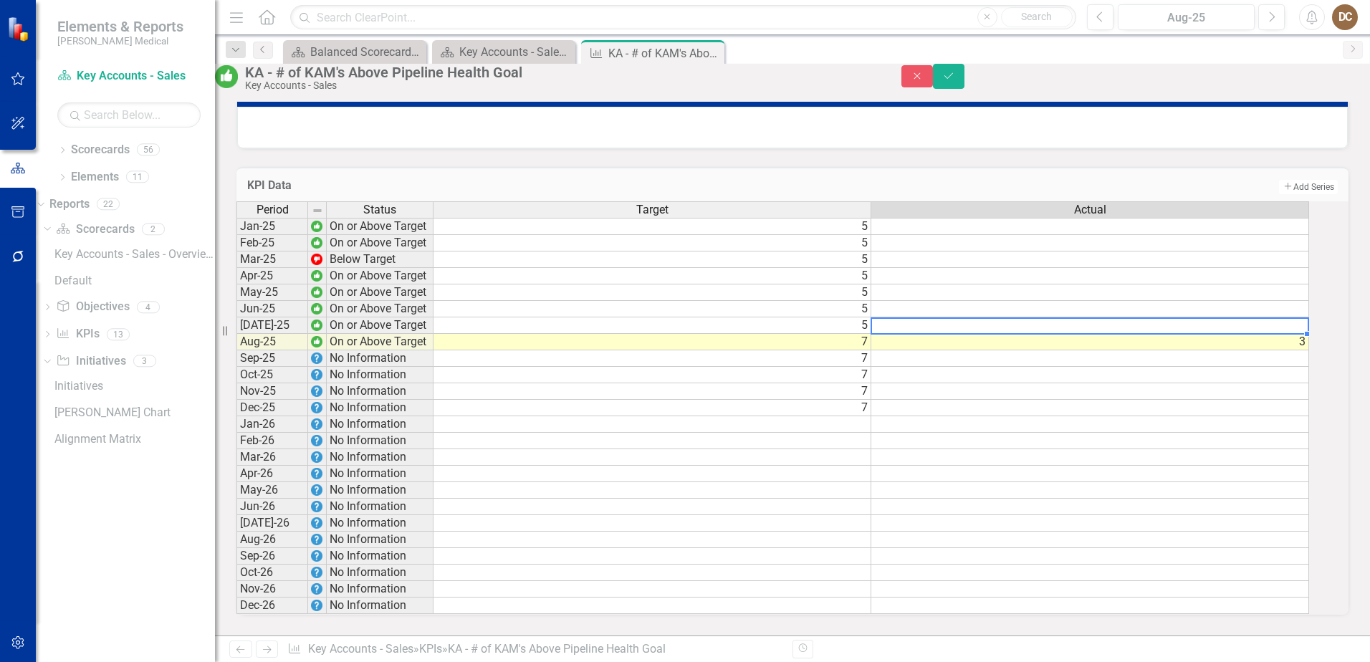
click at [1307, 317] on td at bounding box center [1090, 325] width 438 height 16
type textarea "4"
click at [1299, 301] on td at bounding box center [1090, 309] width 438 height 16
click at [1309, 301] on td at bounding box center [1090, 309] width 438 height 16
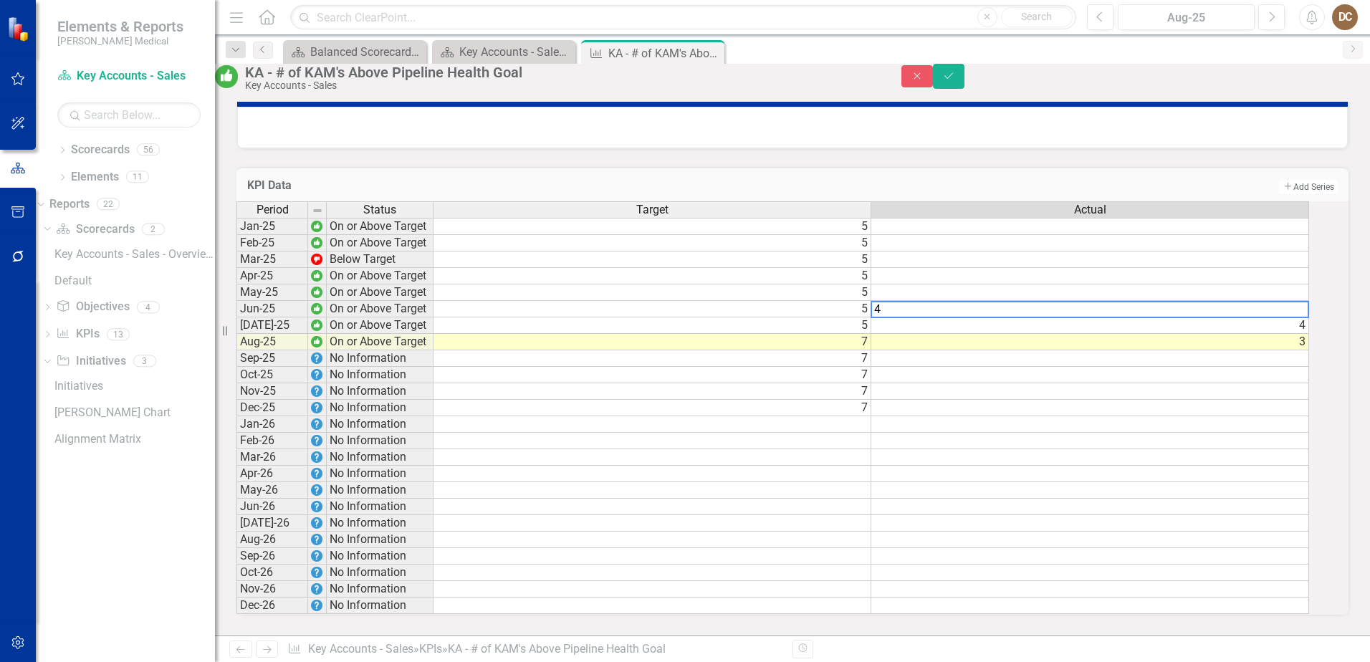
type textarea "4"
click at [1332, 202] on div "Period Status Target Actual Jan-25 On or Above Target 5 Feb-25 On or Above Targ…" at bounding box center [792, 407] width 1112 height 413
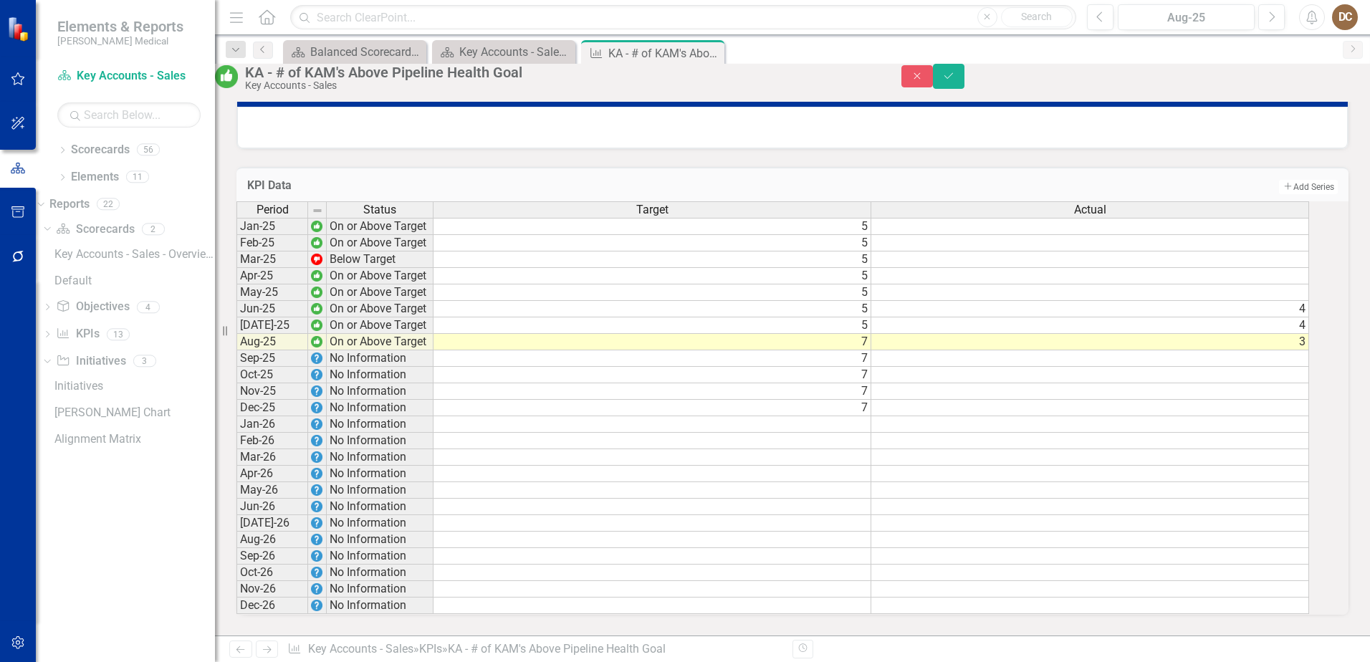
click at [1309, 284] on td at bounding box center [1090, 292] width 438 height 16
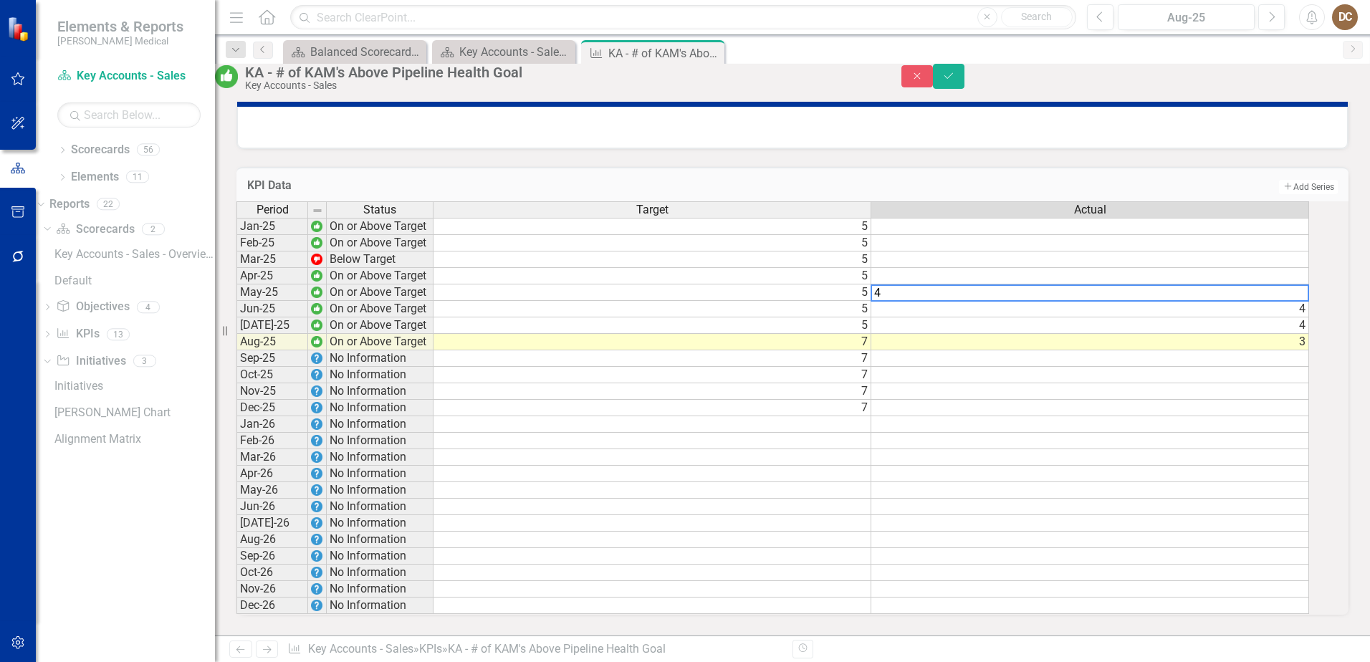
type textarea "4"
click at [1244, 416] on td at bounding box center [1090, 424] width 438 height 16
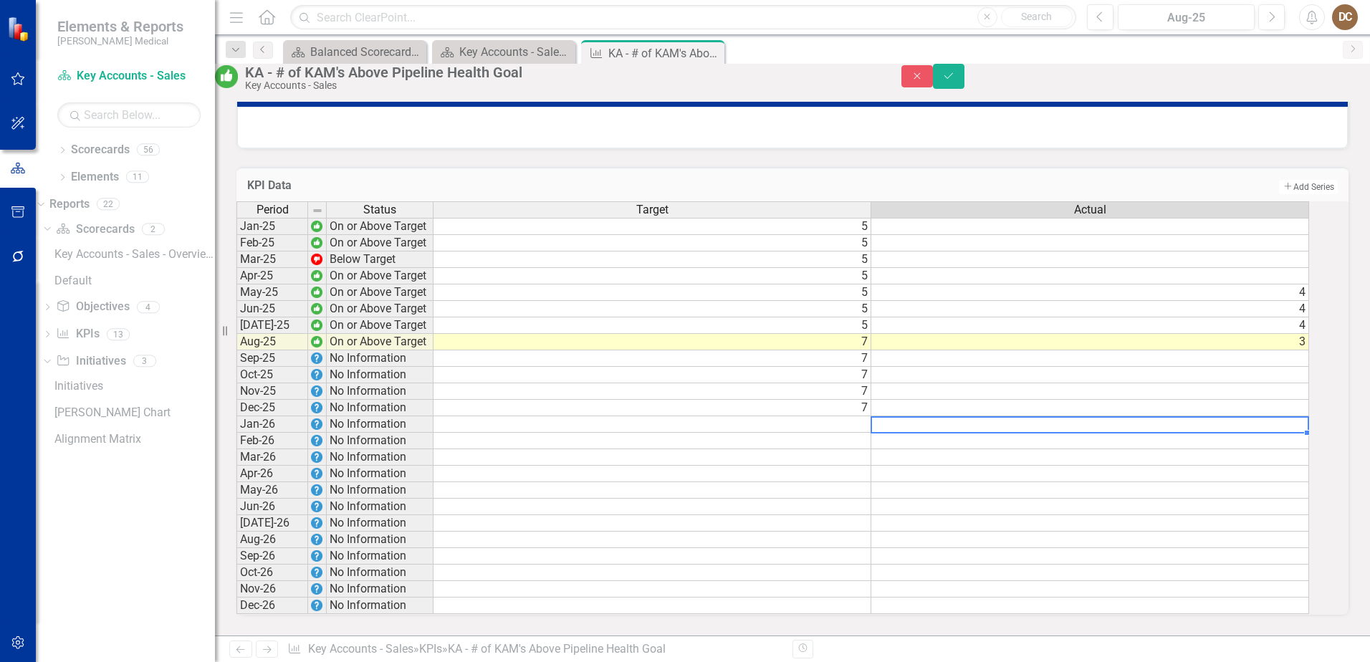
click at [1299, 268] on td at bounding box center [1090, 276] width 438 height 16
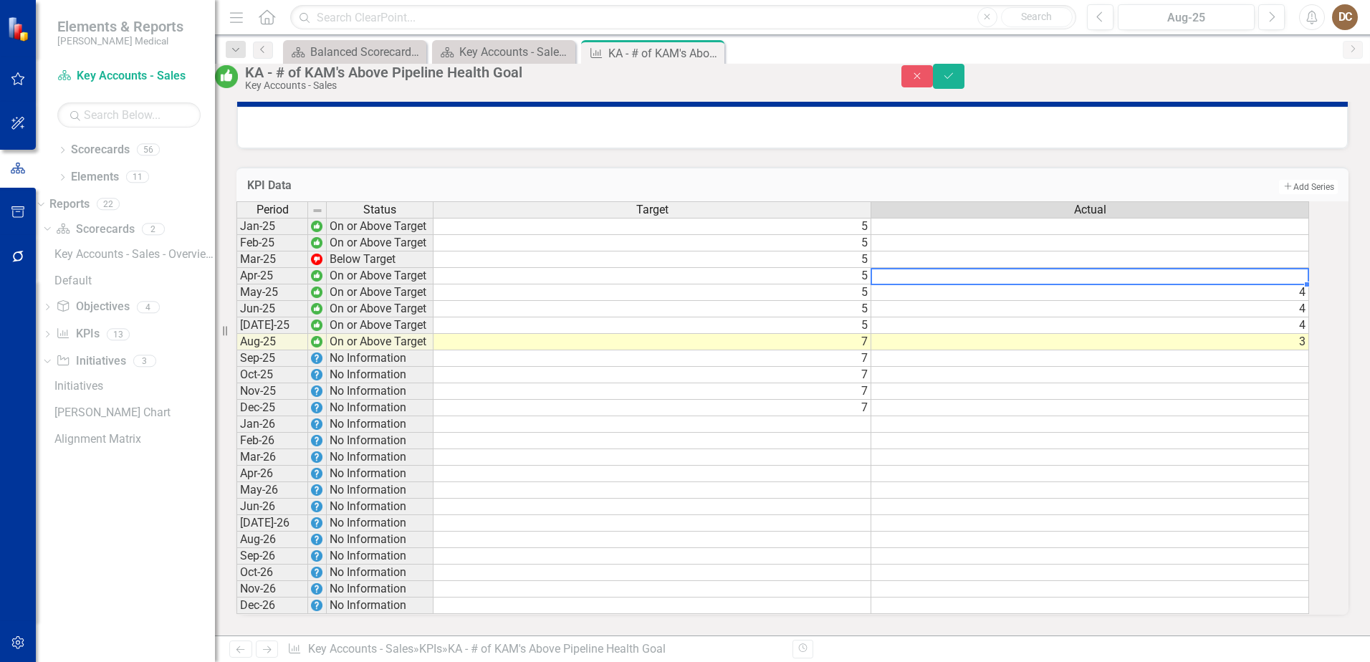
click at [1300, 268] on td at bounding box center [1090, 276] width 438 height 16
type textarea "3"
click at [1163, 167] on div "KPI Data Add Add Series" at bounding box center [792, 184] width 1112 height 35
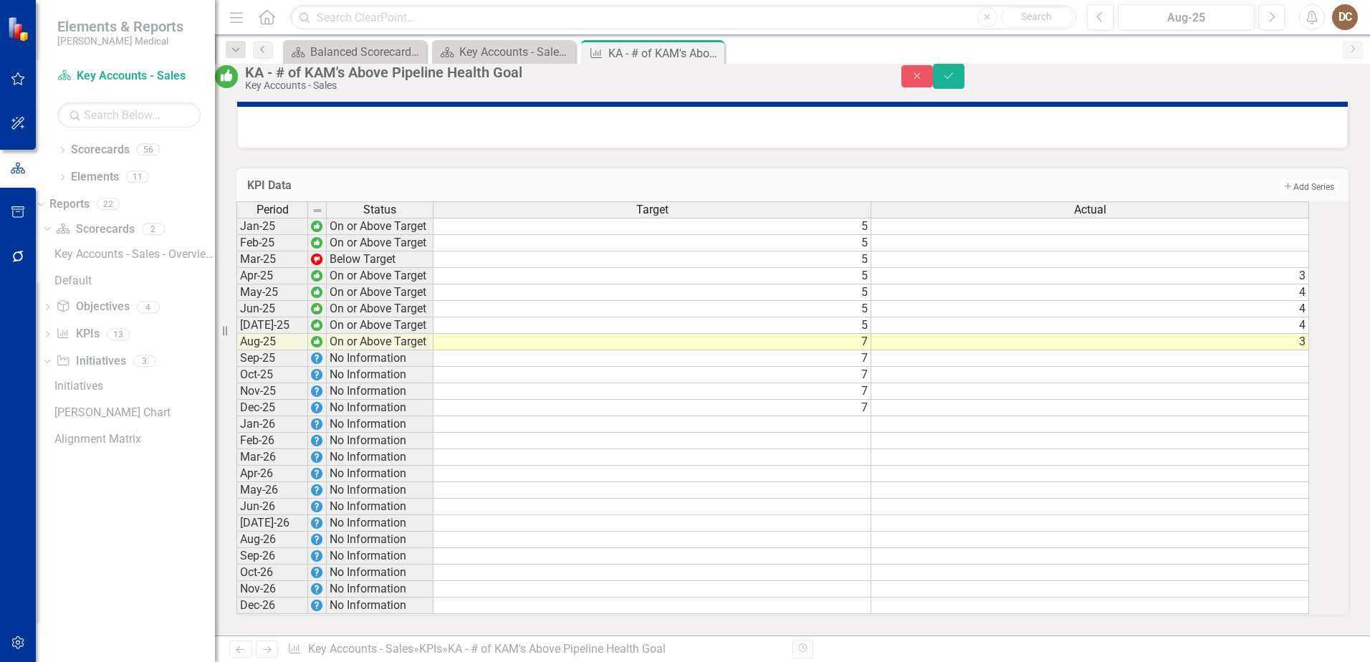
click at [1296, 251] on td at bounding box center [1090, 259] width 438 height 16
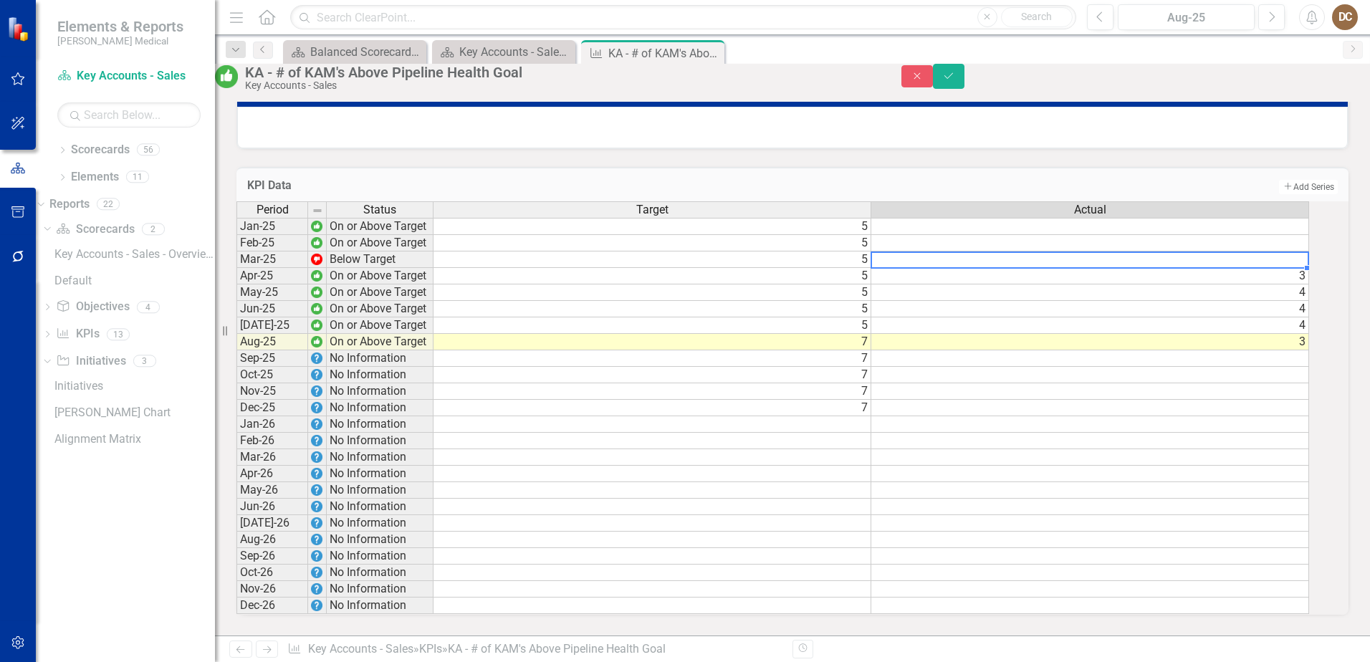
click at [1296, 251] on td at bounding box center [1090, 259] width 438 height 16
type textarea "3"
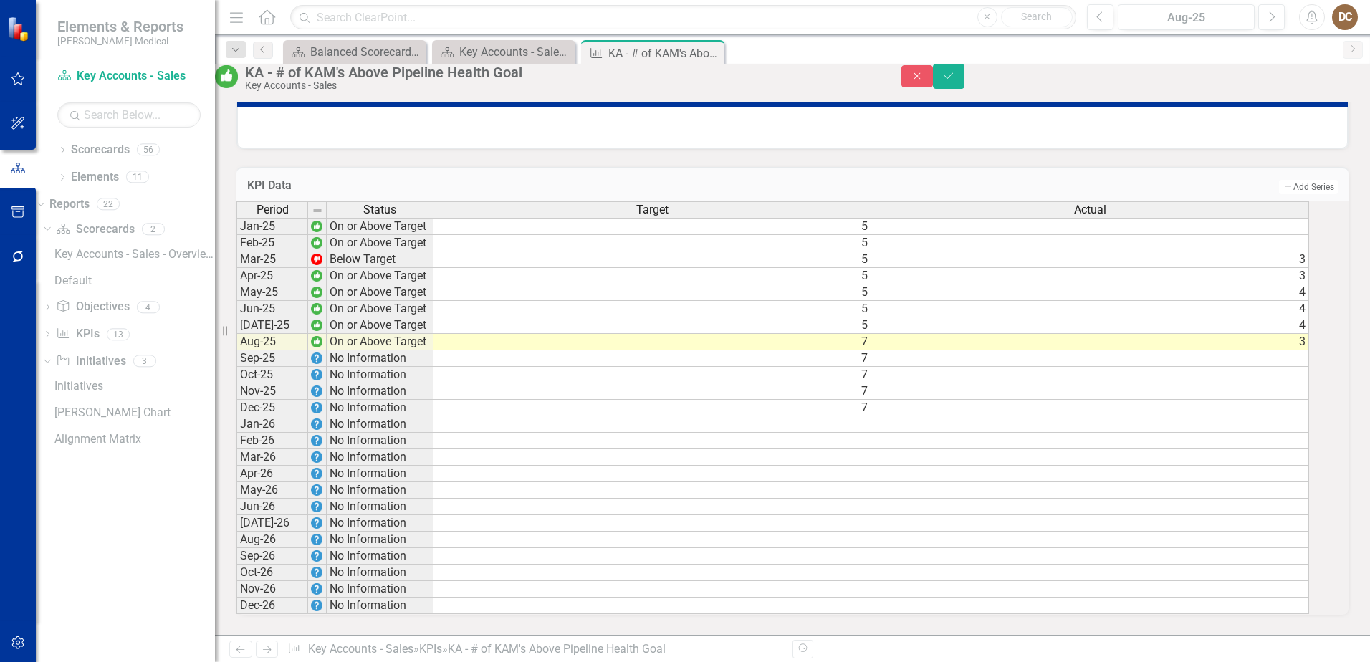
click at [1176, 178] on td "Add Add Series" at bounding box center [1026, 187] width 622 height 19
click at [1307, 235] on td at bounding box center [1090, 243] width 438 height 16
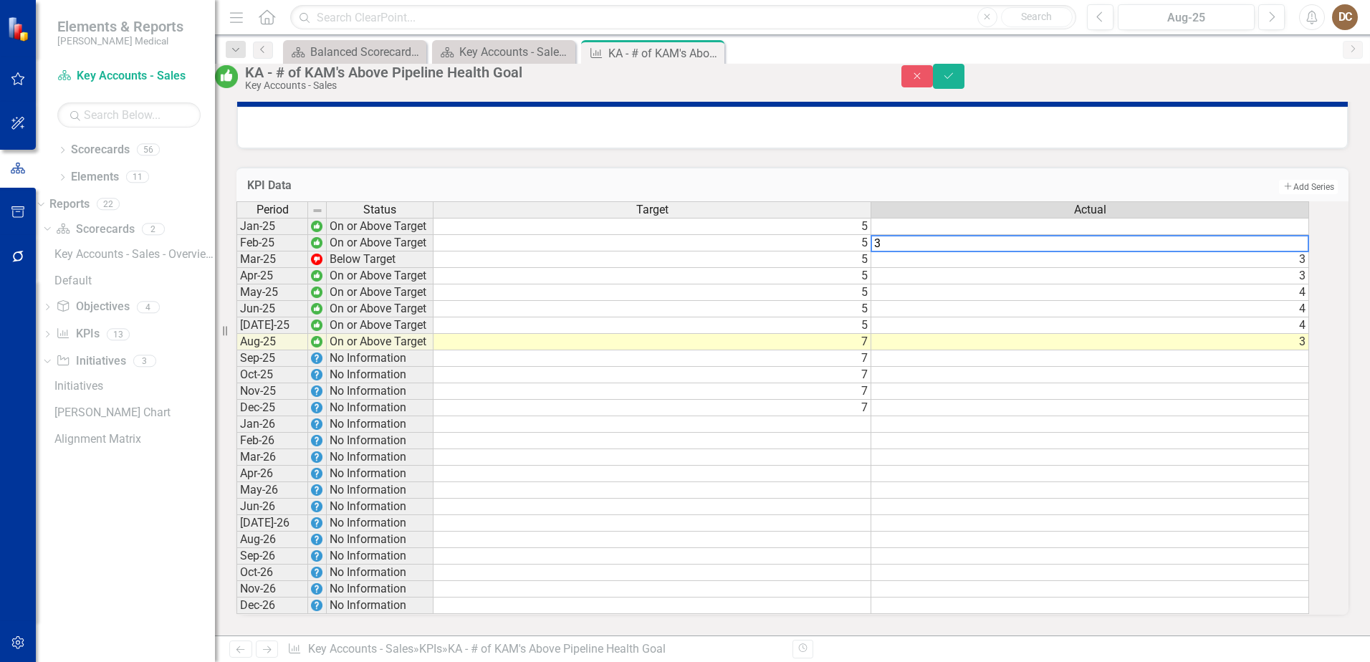
type textarea "3"
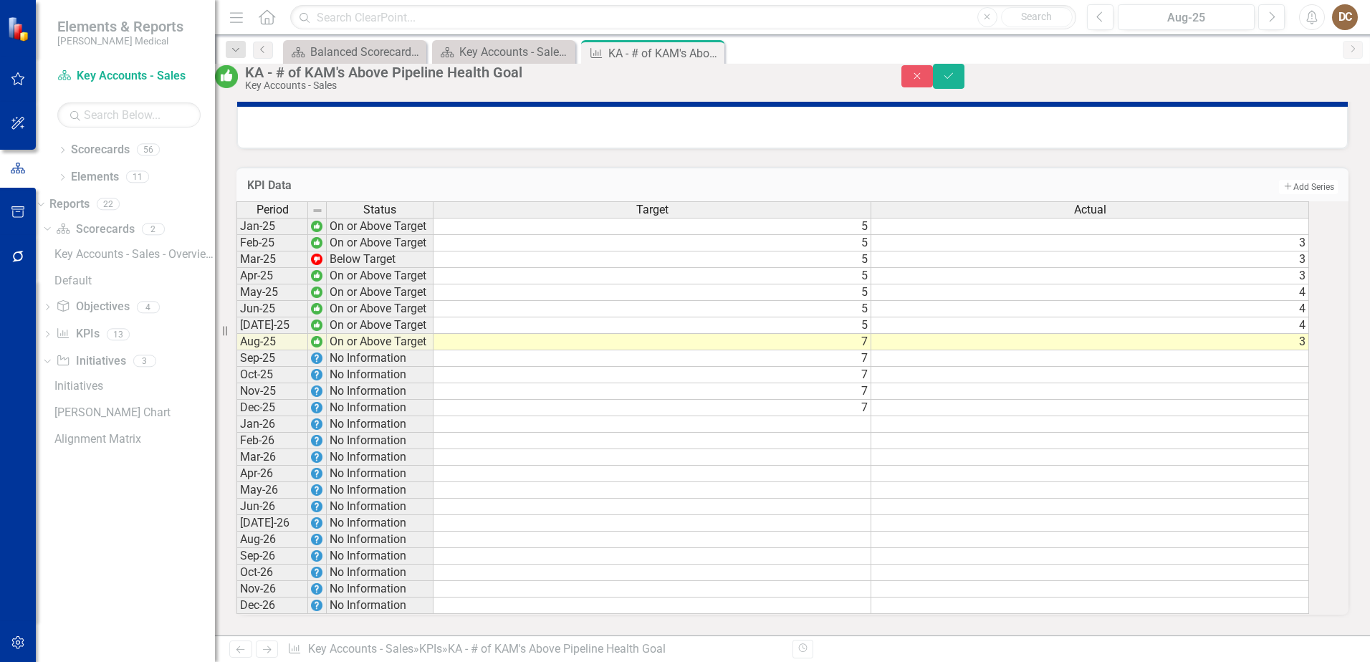
click at [1149, 178] on td "Add Add Series" at bounding box center [1026, 187] width 622 height 19
click at [1309, 218] on td at bounding box center [1090, 226] width 438 height 17
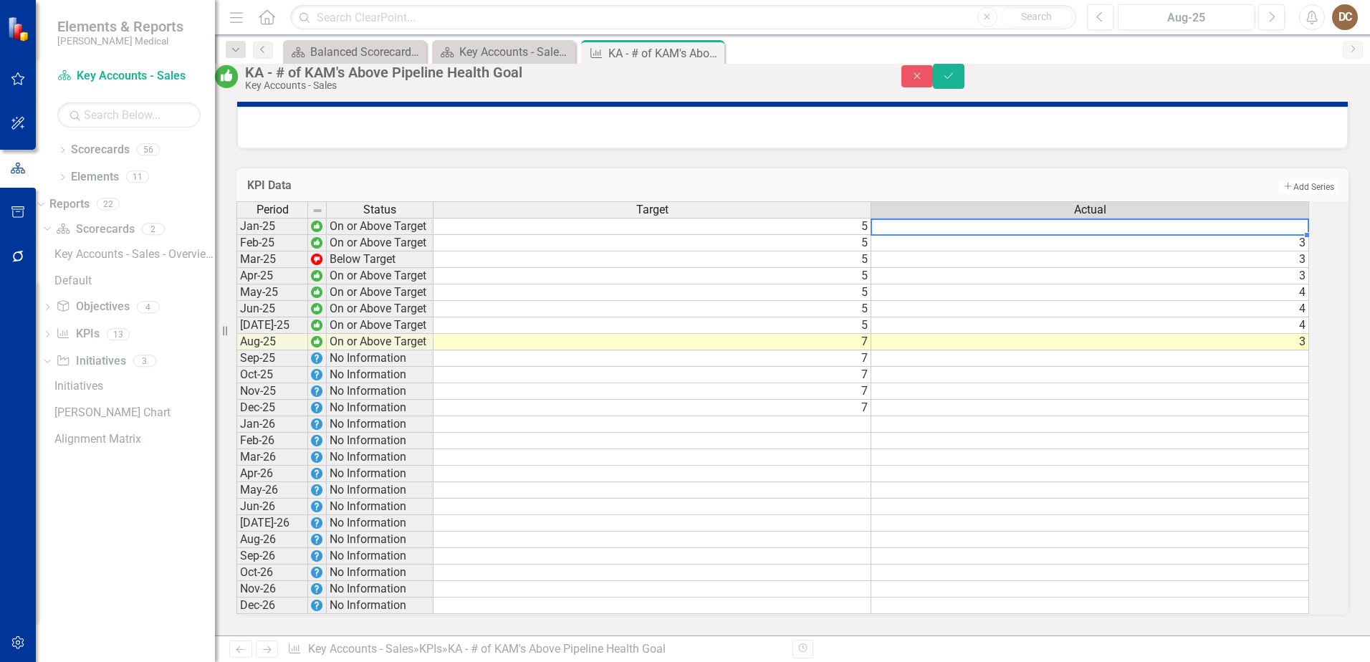
click at [1309, 218] on td at bounding box center [1090, 226] width 438 height 17
type textarea "3"
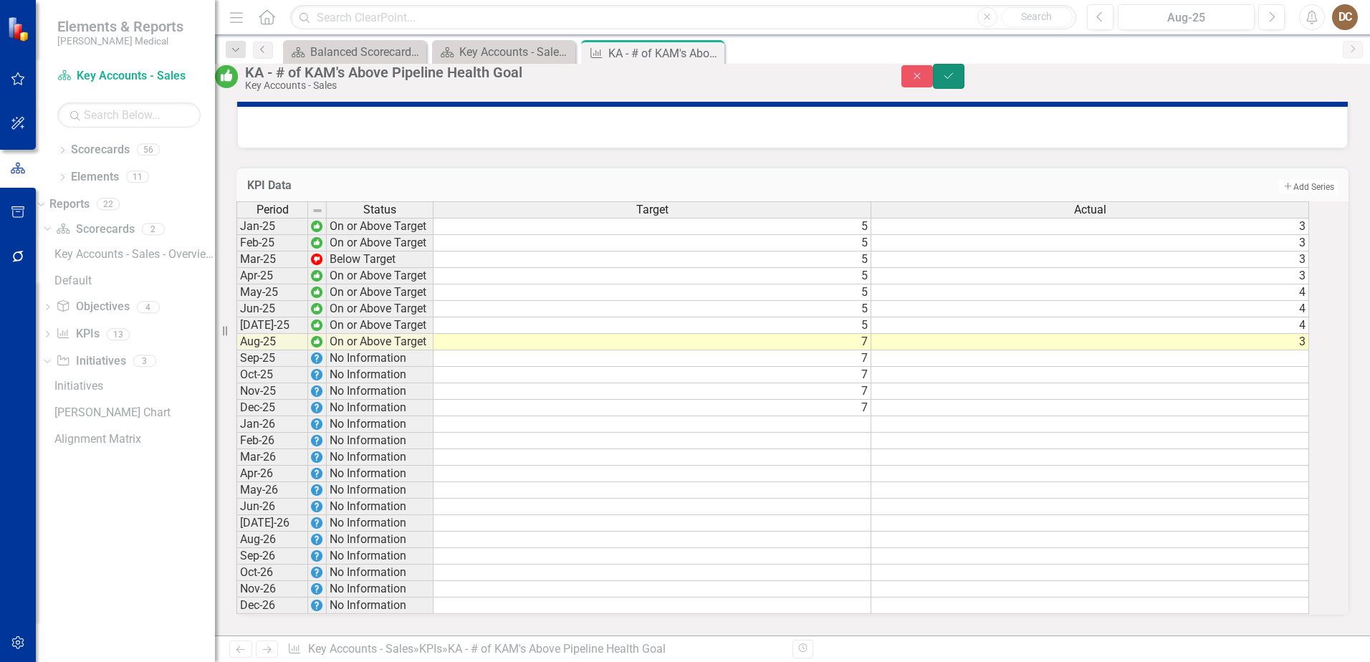
click at [955, 81] on icon "Save" at bounding box center [948, 76] width 13 height 10
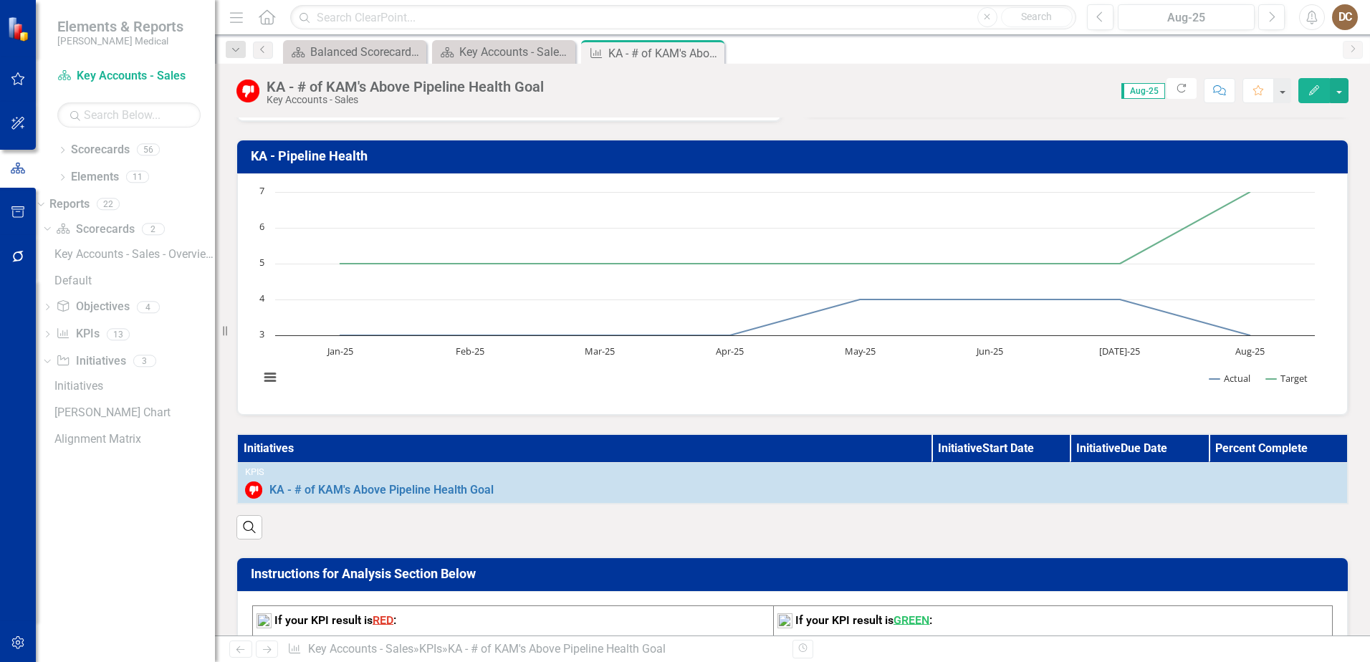
scroll to position [0, 0]
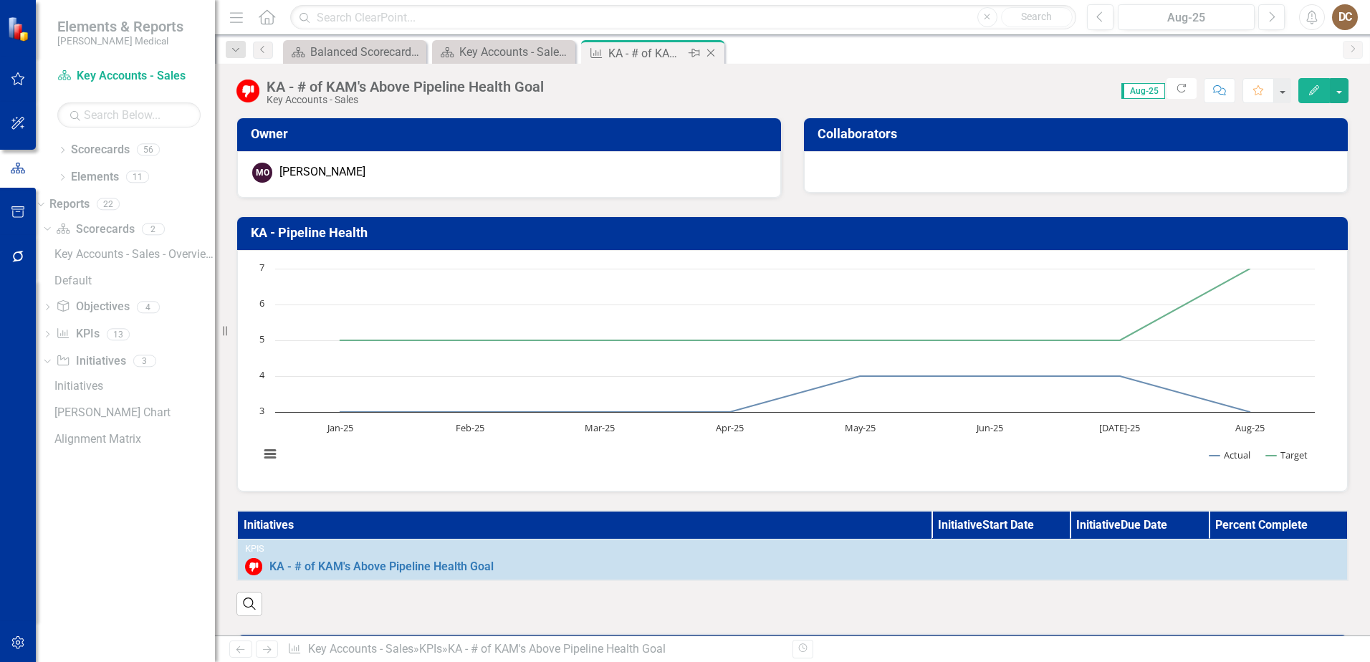
click at [714, 52] on icon "Close" at bounding box center [710, 52] width 14 height 11
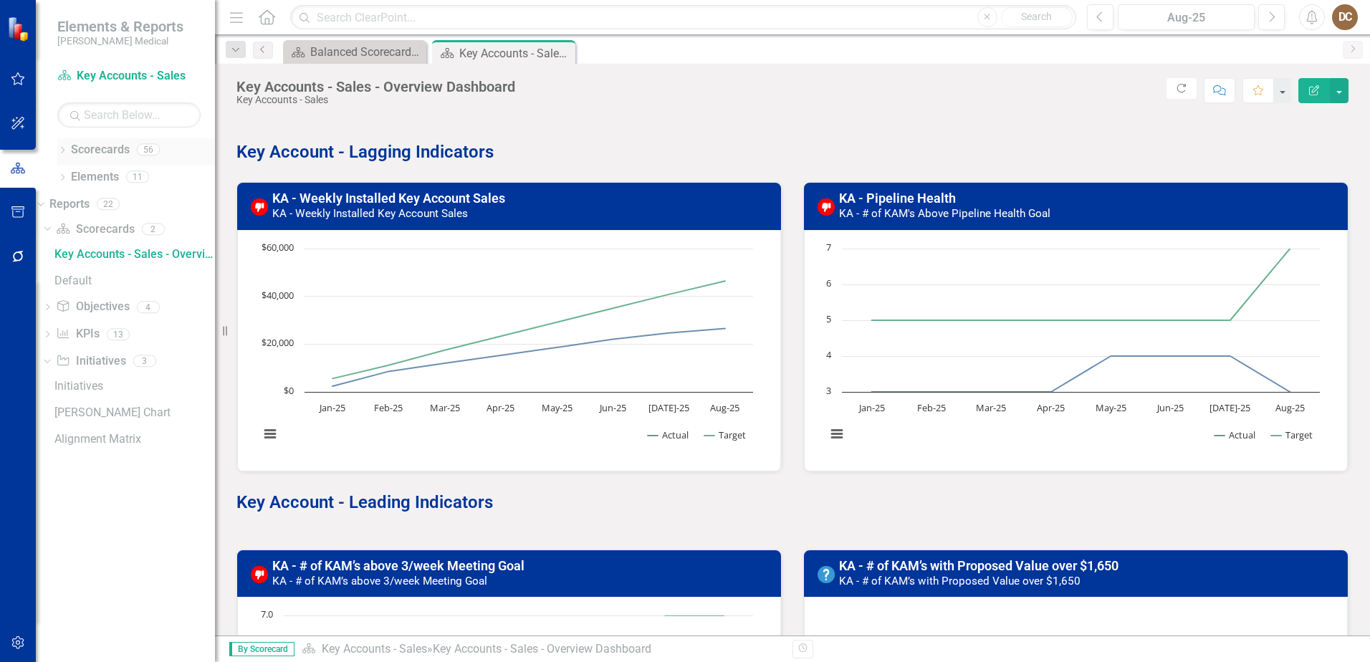
click at [62, 146] on div "Dropdown" at bounding box center [62, 151] width 10 height 12
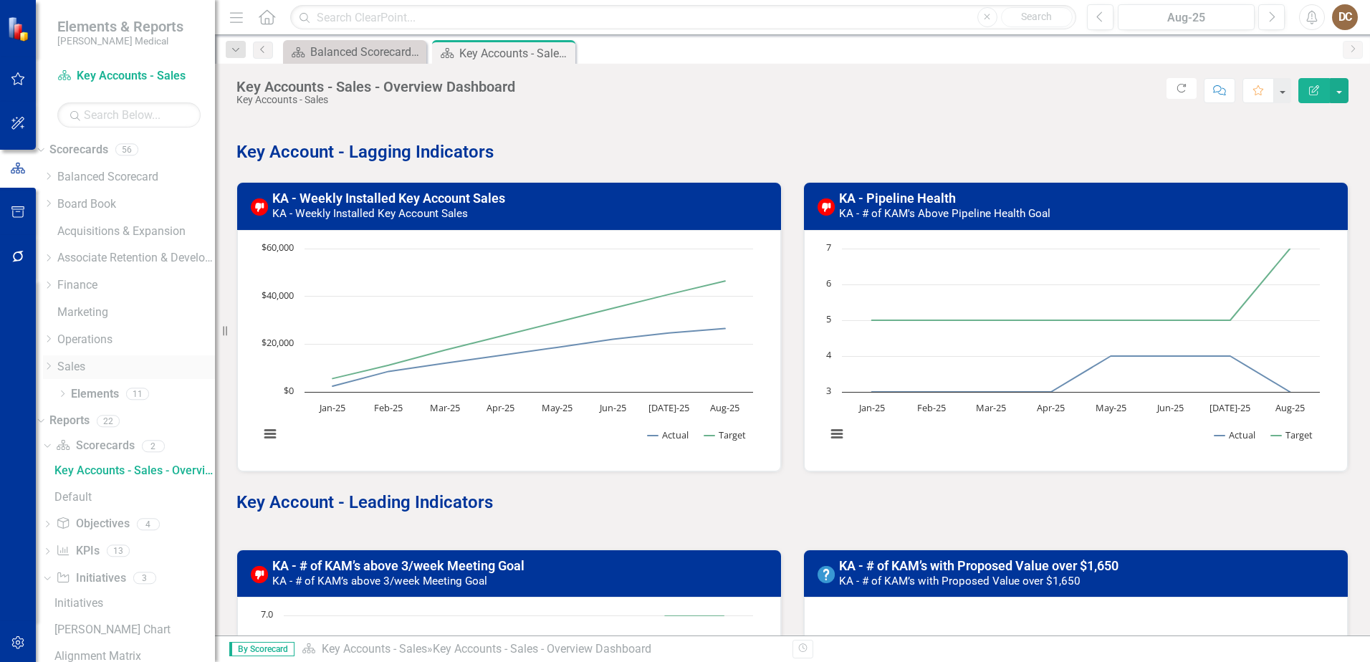
click at [54, 363] on icon "Dropdown" at bounding box center [48, 366] width 11 height 9
click at [98, 431] on link "Mid-Atlantic - Sales" at bounding box center [136, 423] width 158 height 16
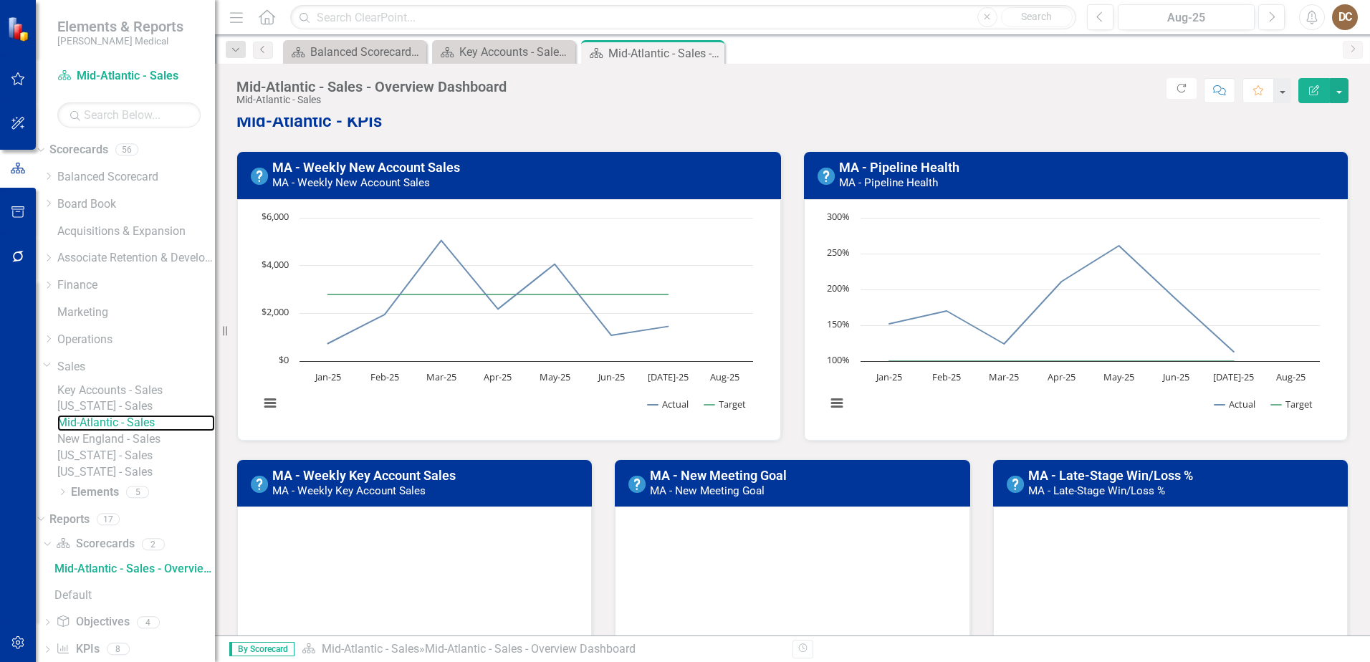
scroll to position [15, 0]
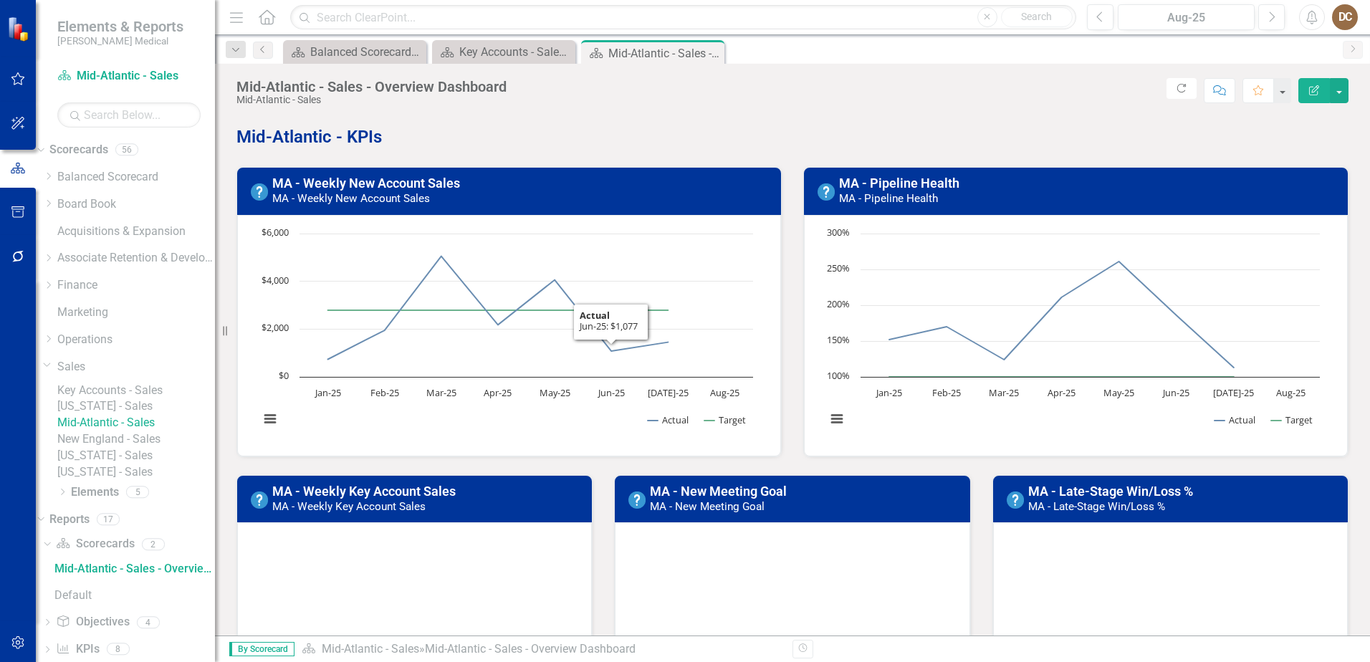
click at [119, 415] on link "[US_STATE] - Sales" at bounding box center [136, 406] width 158 height 16
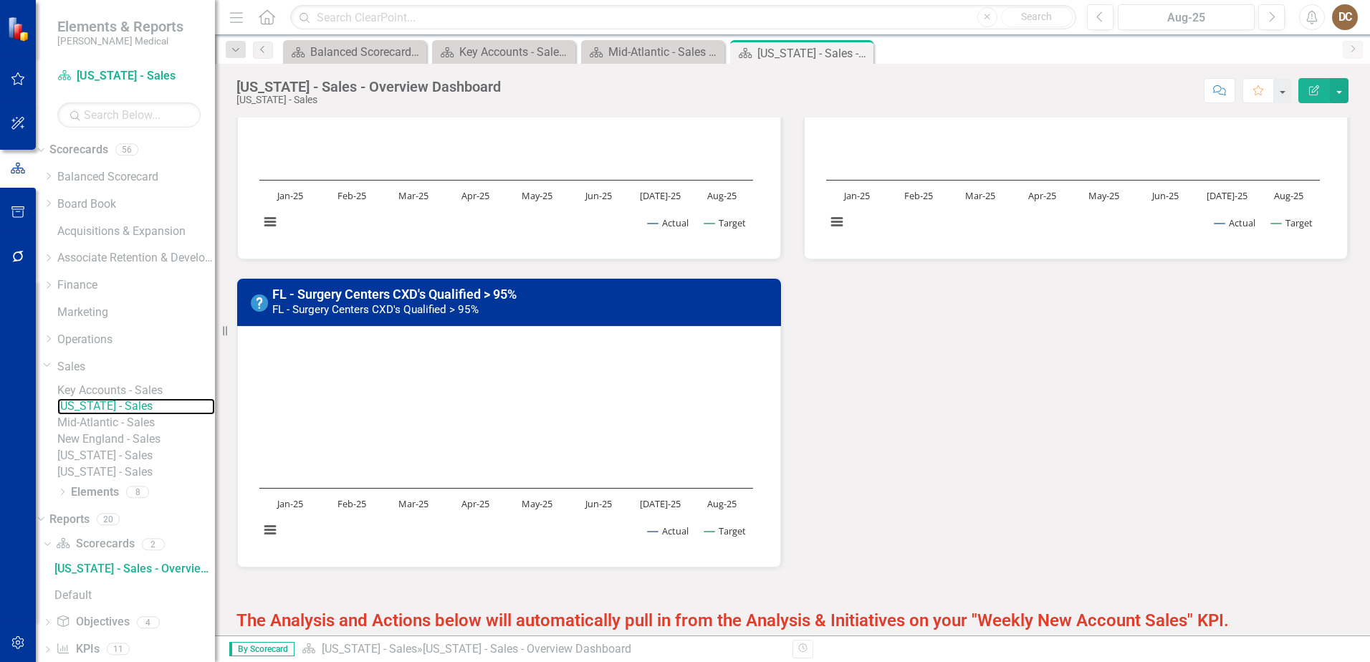
scroll to position [931, 0]
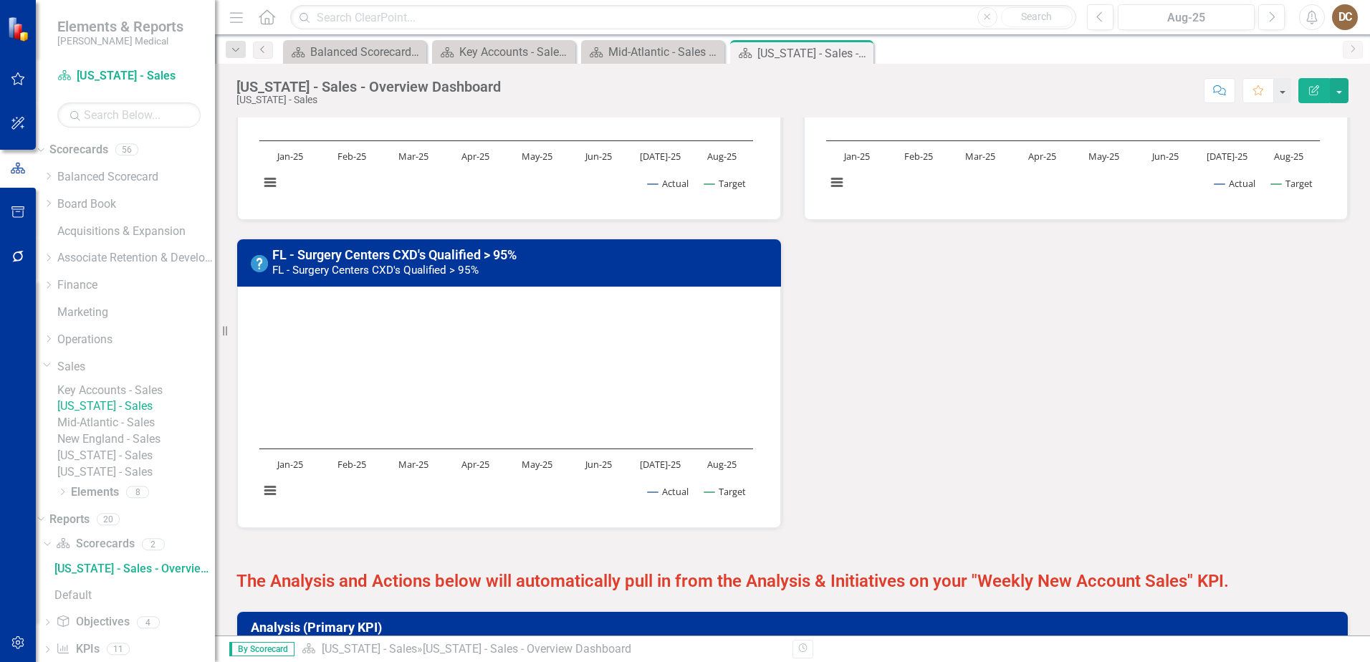
click at [135, 431] on link "Mid-Atlantic - Sales" at bounding box center [136, 423] width 158 height 16
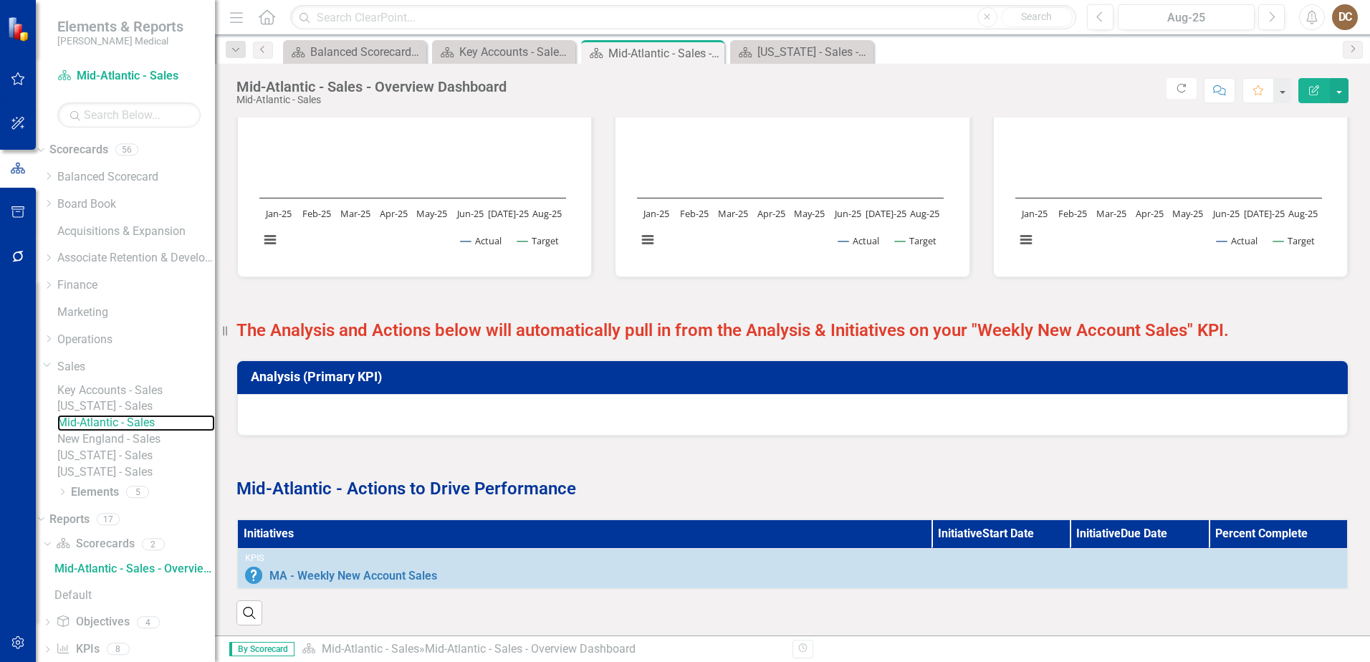
scroll to position [516, 0]
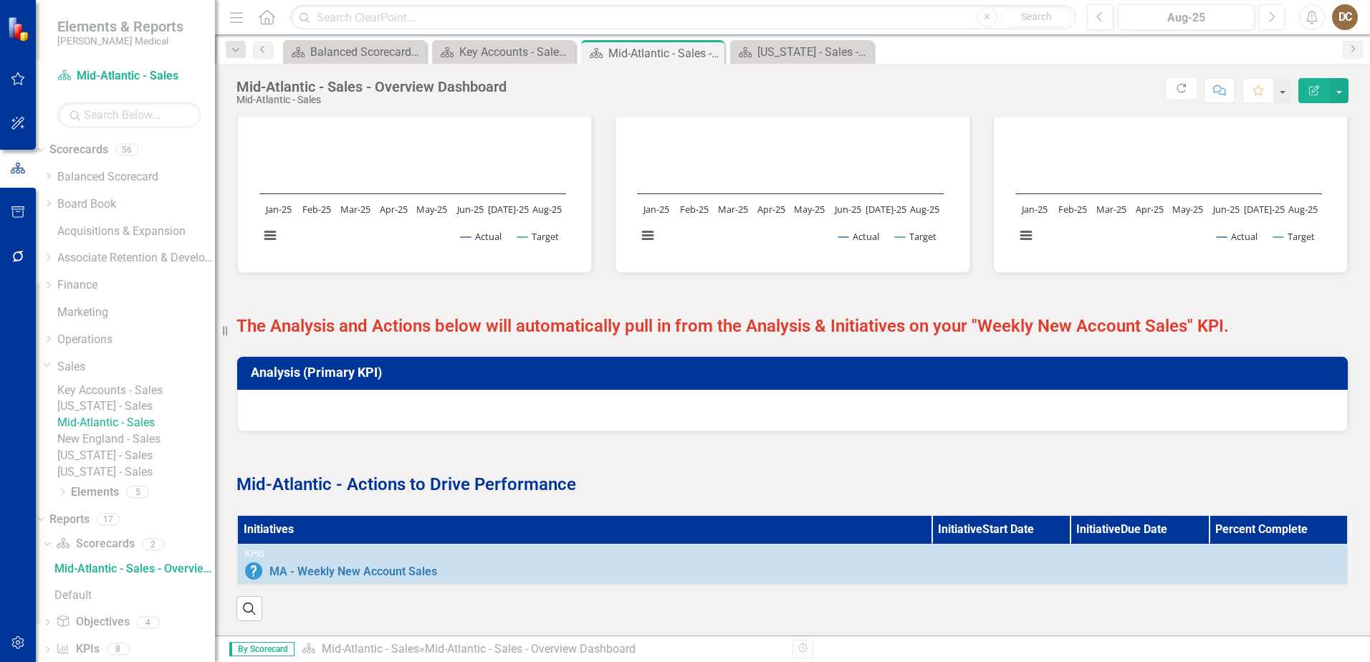
click at [129, 448] on link "New England - Sales" at bounding box center [136, 439] width 158 height 16
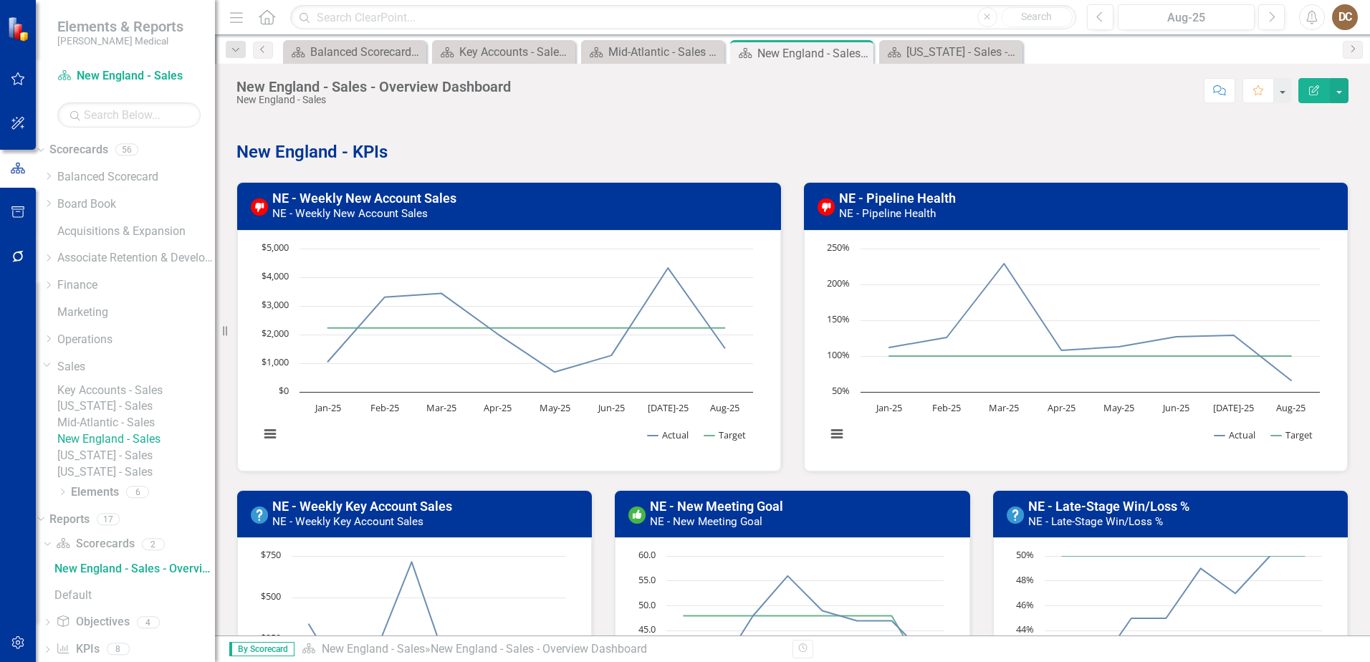
click at [120, 464] on link "[US_STATE] - Sales" at bounding box center [136, 456] width 158 height 16
